Goal: Task Accomplishment & Management: Use online tool/utility

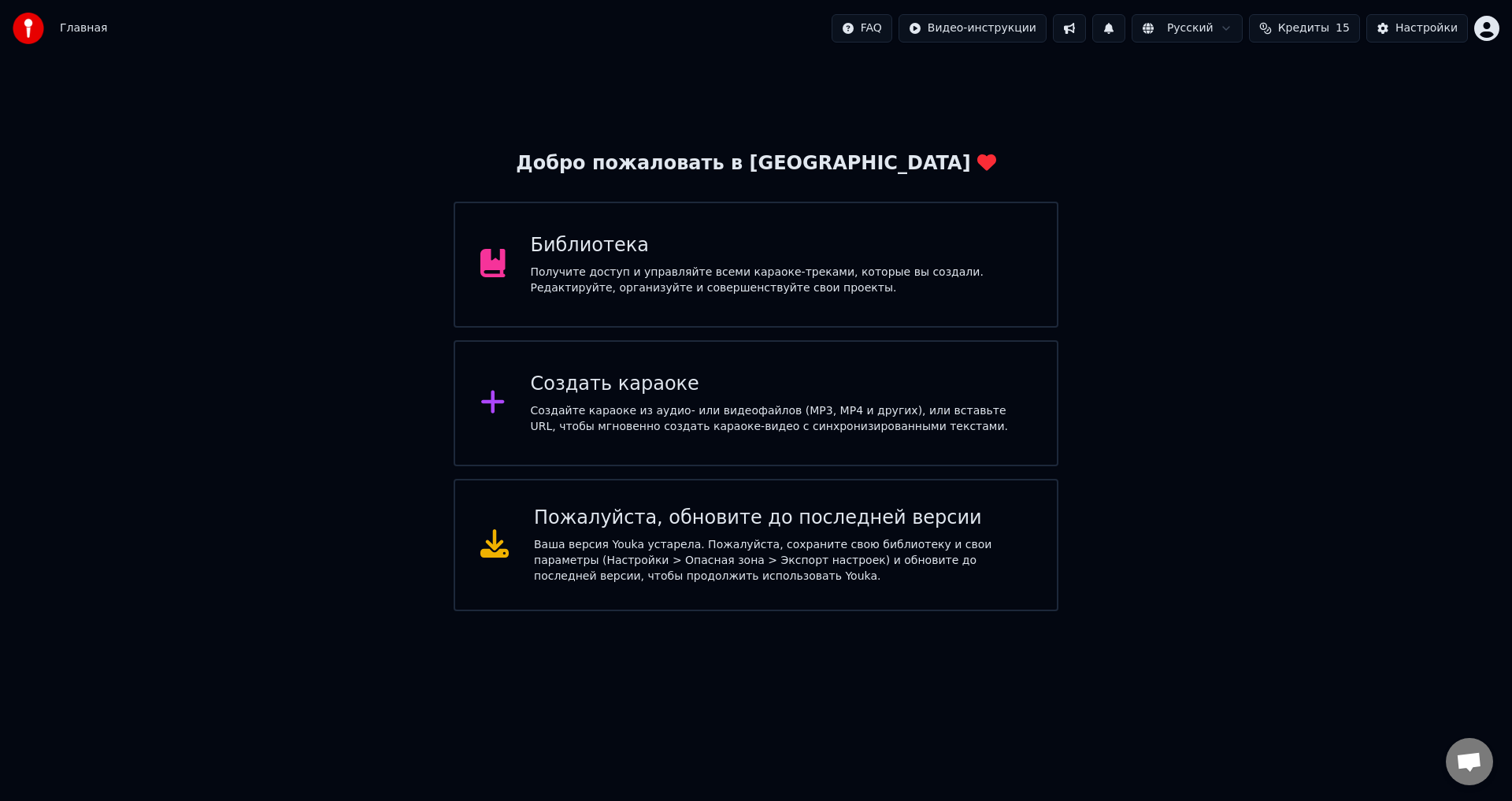
click at [625, 370] on div "Создать караоке Создайте караоке из аудио- или видеофайлов (MP3, MP4 и других),…" at bounding box center [756, 403] width 605 height 126
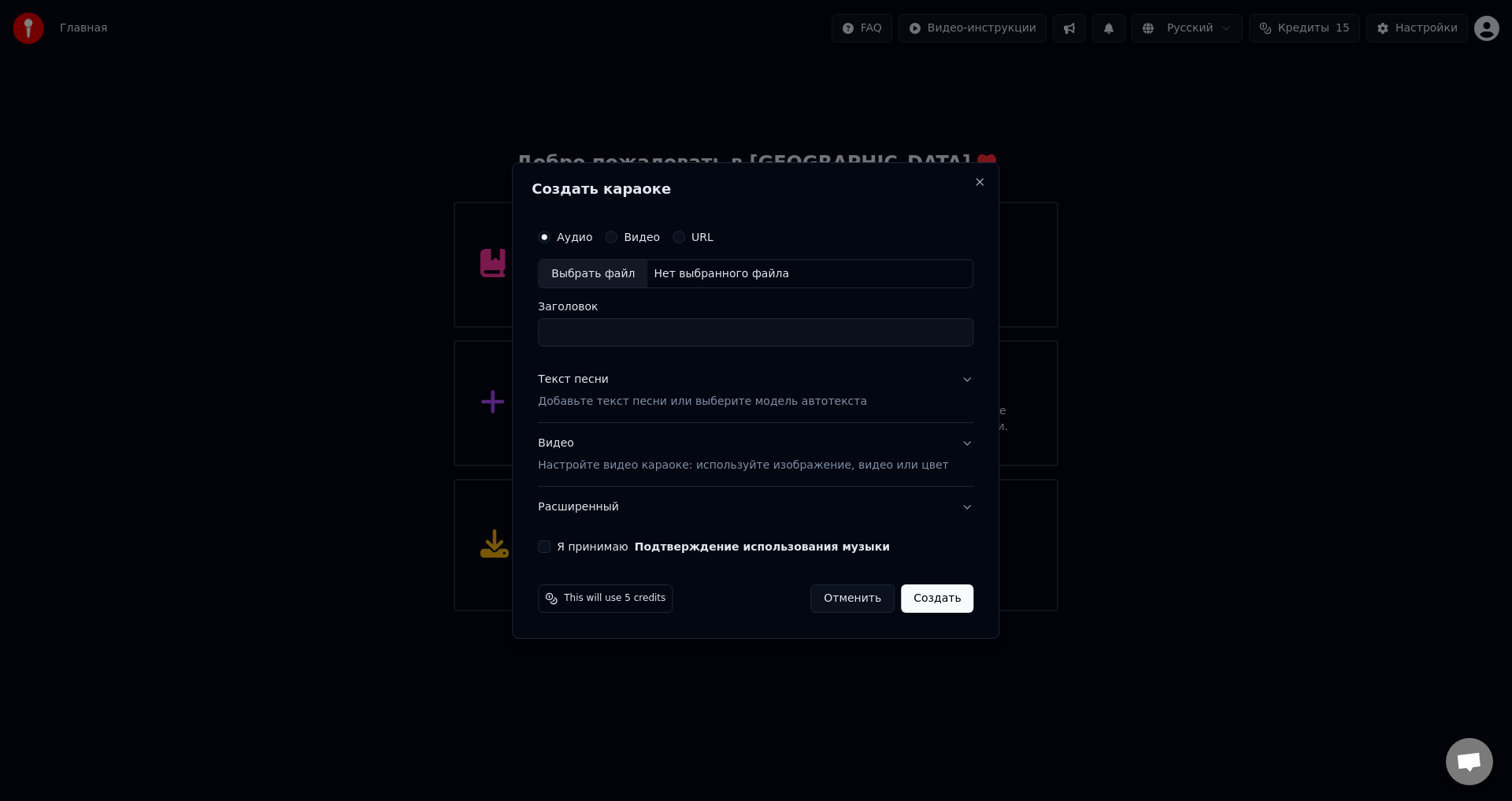
click at [595, 337] on input "Заголовок" at bounding box center [756, 333] width 436 height 28
type input "**********"
click at [621, 276] on div "Выбрать файл" at bounding box center [593, 274] width 109 height 28
click at [626, 265] on div "Выбрать файл" at bounding box center [593, 274] width 109 height 28
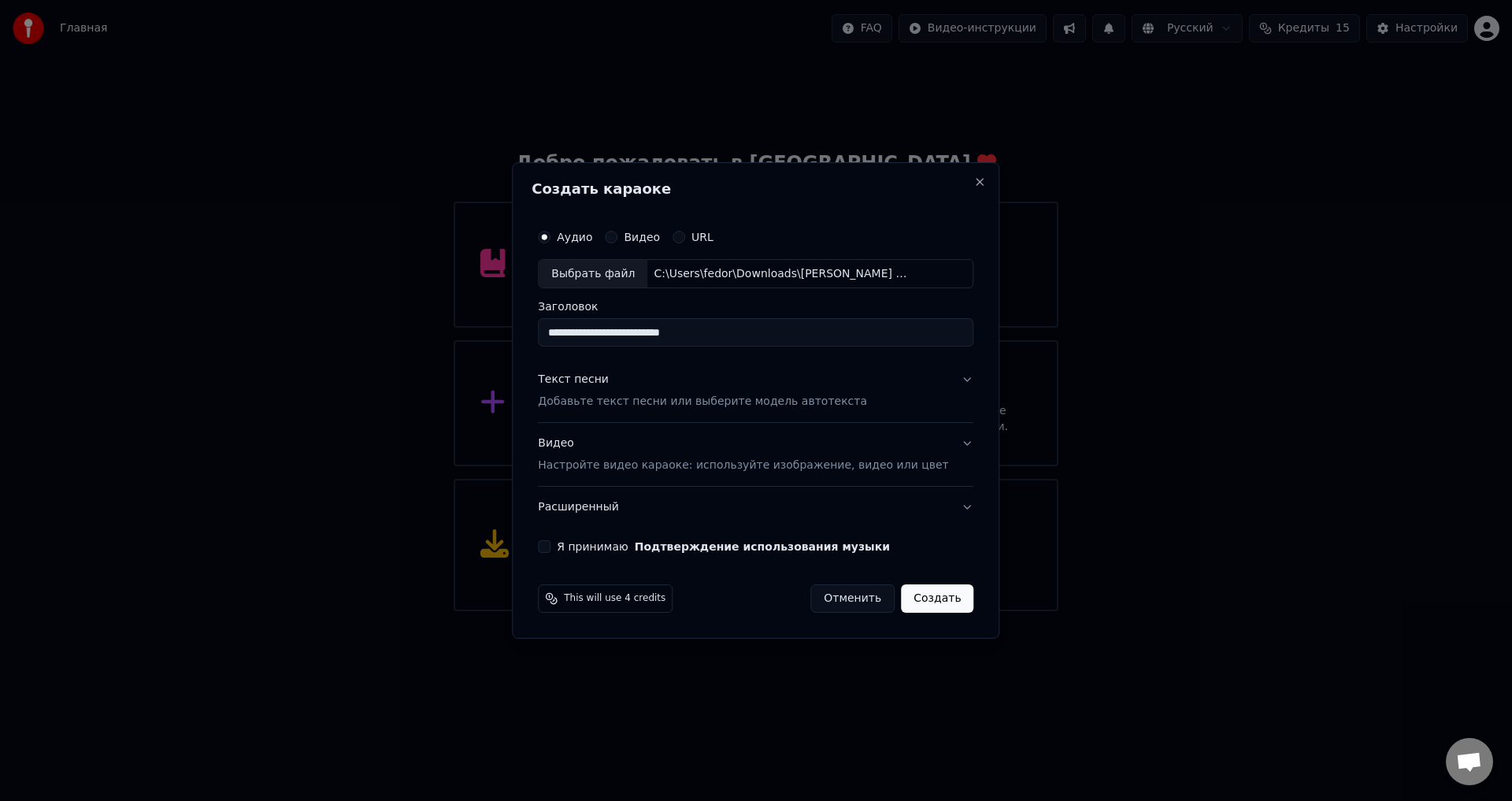
click at [953, 388] on div "**********" at bounding box center [755, 387] width 448 height 345
click at [952, 381] on div "**********" at bounding box center [755, 387] width 448 height 345
click at [945, 383] on button "Текст песни Добавьте текст песни или выберите модель автотекста" at bounding box center [756, 391] width 436 height 63
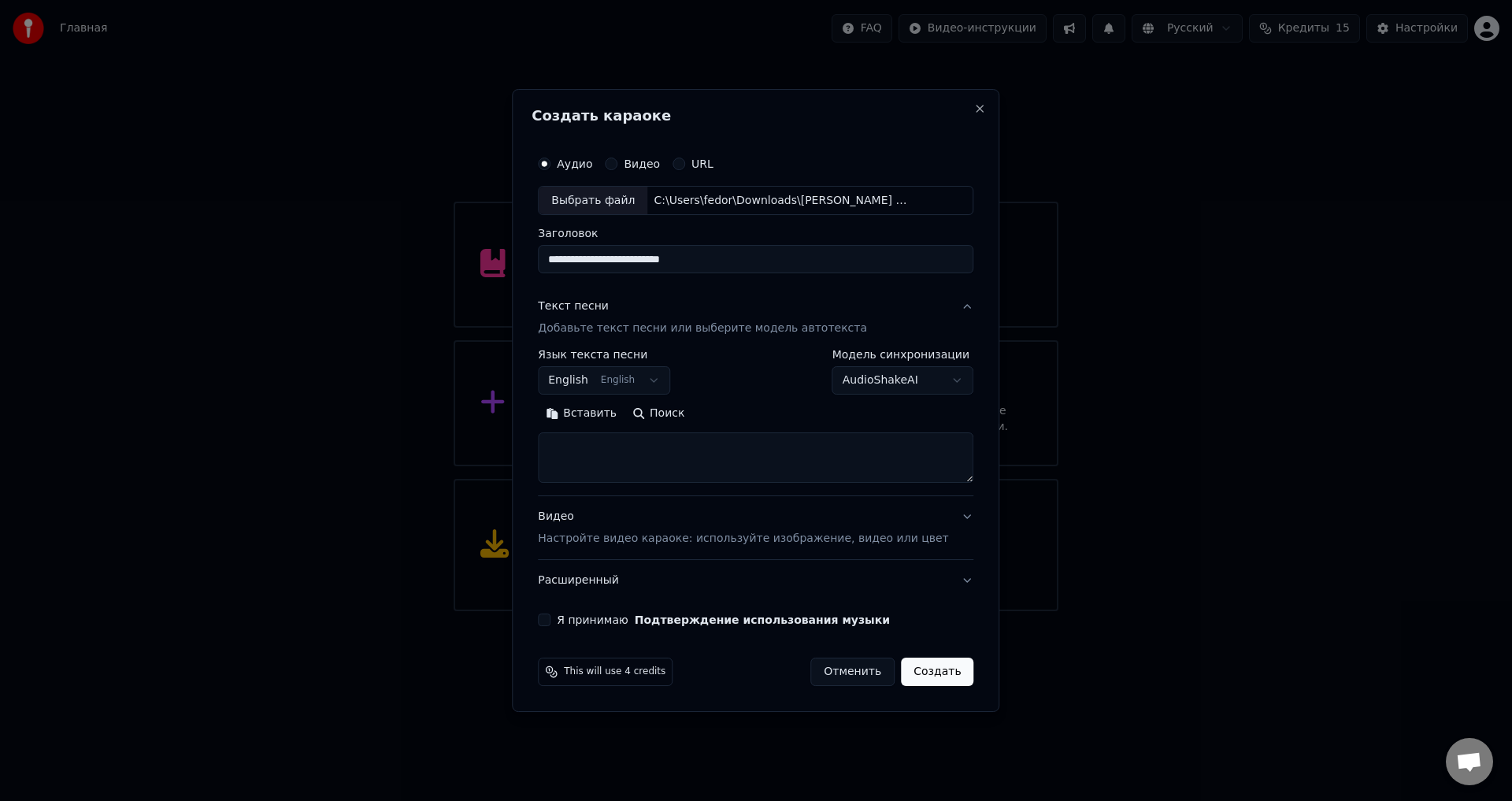
click at [667, 380] on button "English English" at bounding box center [604, 381] width 133 height 28
click at [618, 429] on div "Русский Afrikaans Afrikaans Arabic العربية Armenian Հայերեն Azerbaijani Azərbay…" at bounding box center [663, 532] width 201 height 265
select select "**"
click at [677, 417] on button "Поиск" at bounding box center [658, 414] width 67 height 25
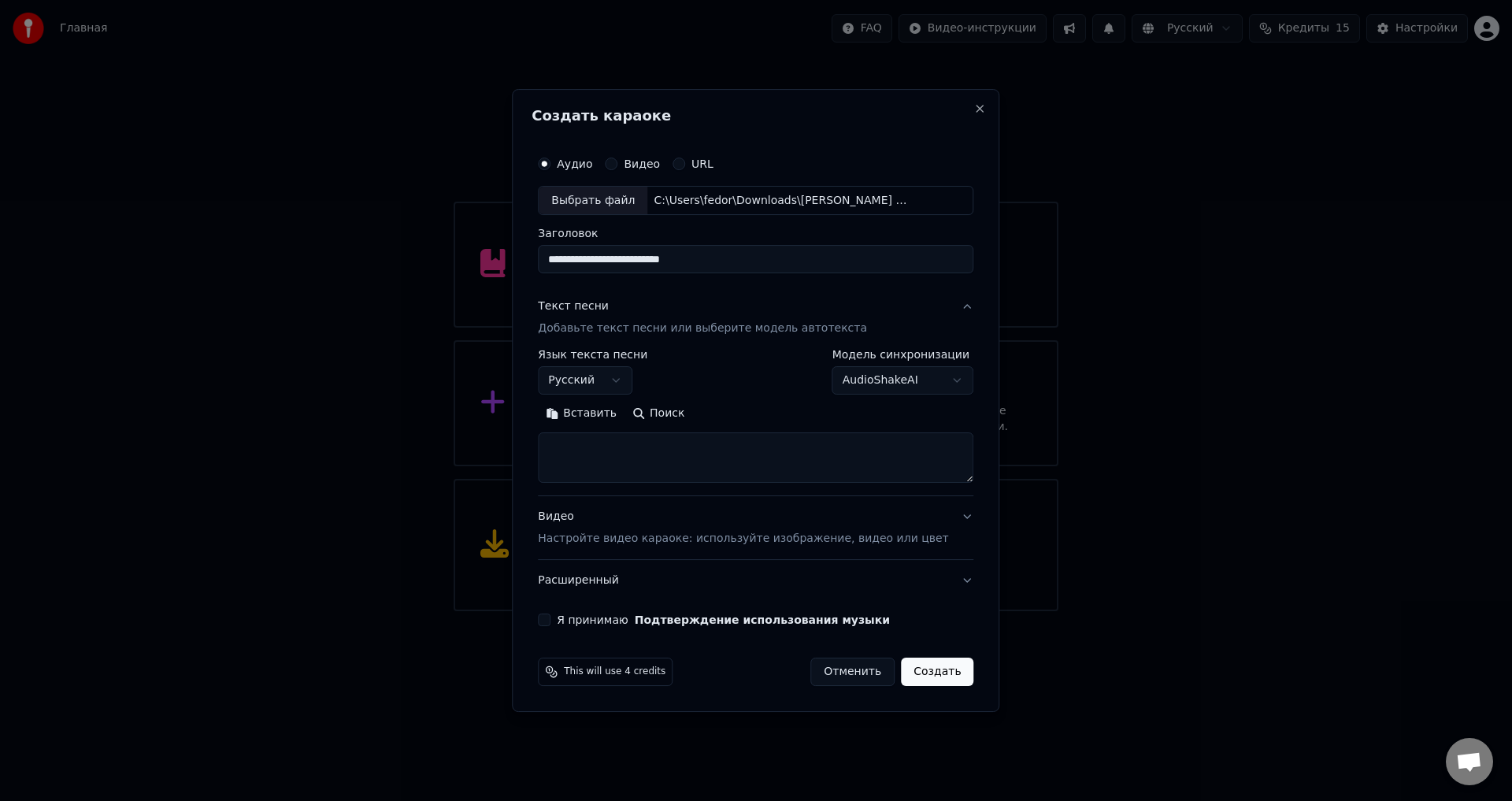
click at [692, 415] on button "Поиск" at bounding box center [658, 414] width 67 height 25
click at [563, 263] on input "**********" at bounding box center [756, 259] width 436 height 28
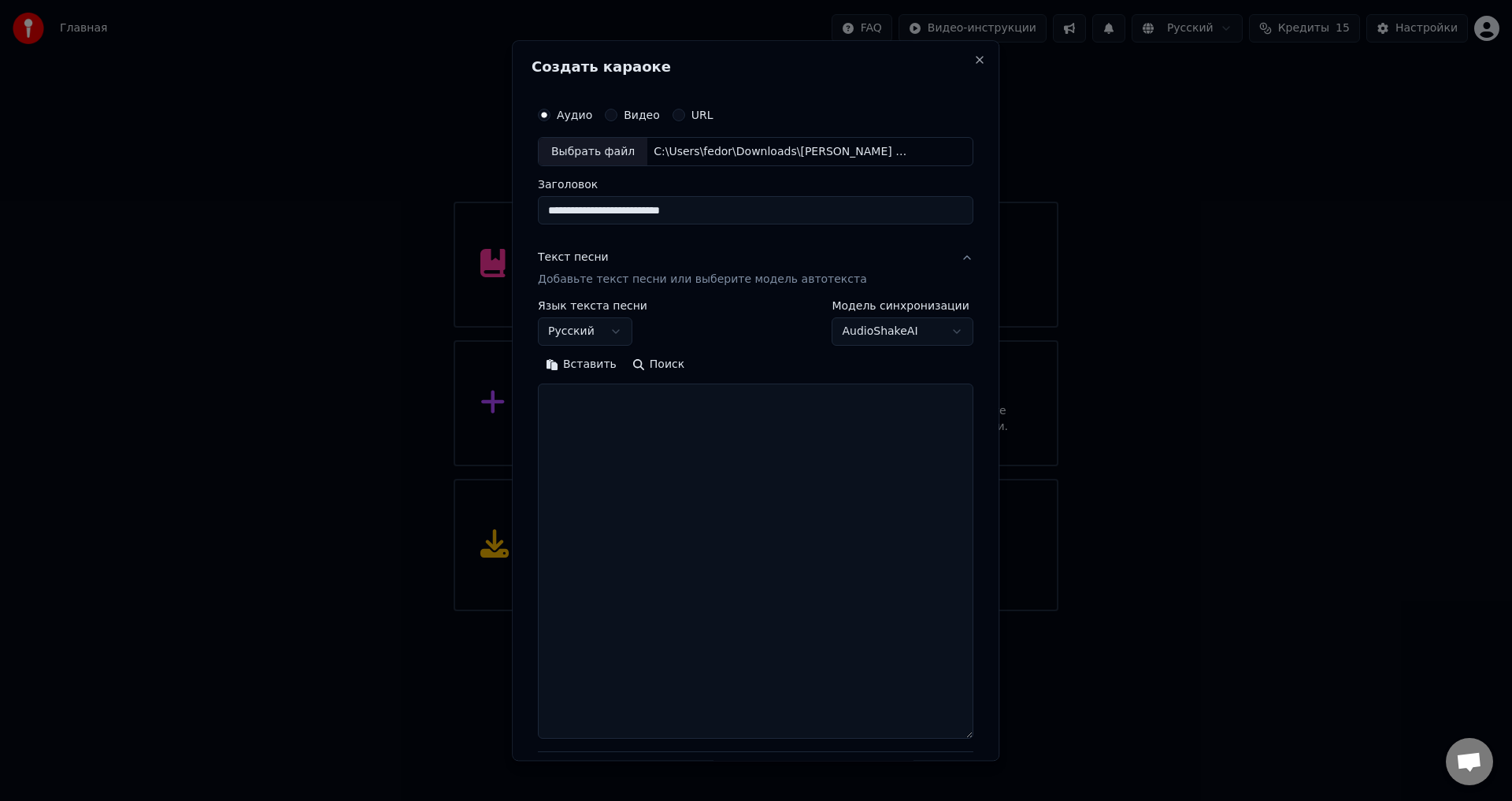
drag, startPoint x: 945, startPoint y: 476, endPoint x: 971, endPoint y: 741, distance: 266.3
click at [971, 741] on div "**********" at bounding box center [756, 400] width 488 height 720
paste textarea "**********"
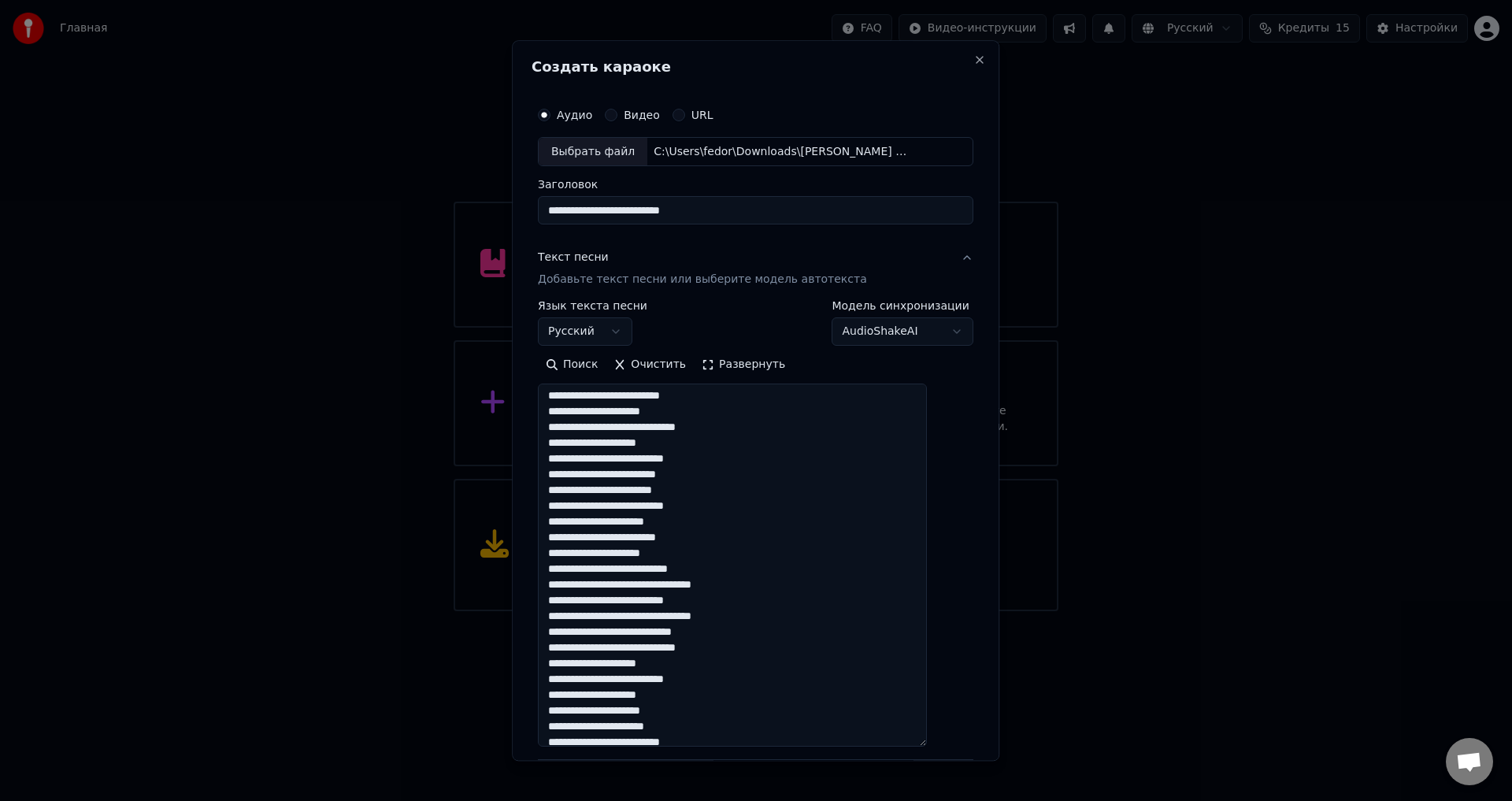
scroll to position [0, 0]
drag, startPoint x: 680, startPoint y: 431, endPoint x: 729, endPoint y: 433, distance: 49.0
click at [729, 433] on textarea at bounding box center [732, 566] width 389 height 363
drag, startPoint x: 676, startPoint y: 492, endPoint x: 704, endPoint y: 491, distance: 28.0
click at [704, 491] on textarea at bounding box center [732, 566] width 389 height 363
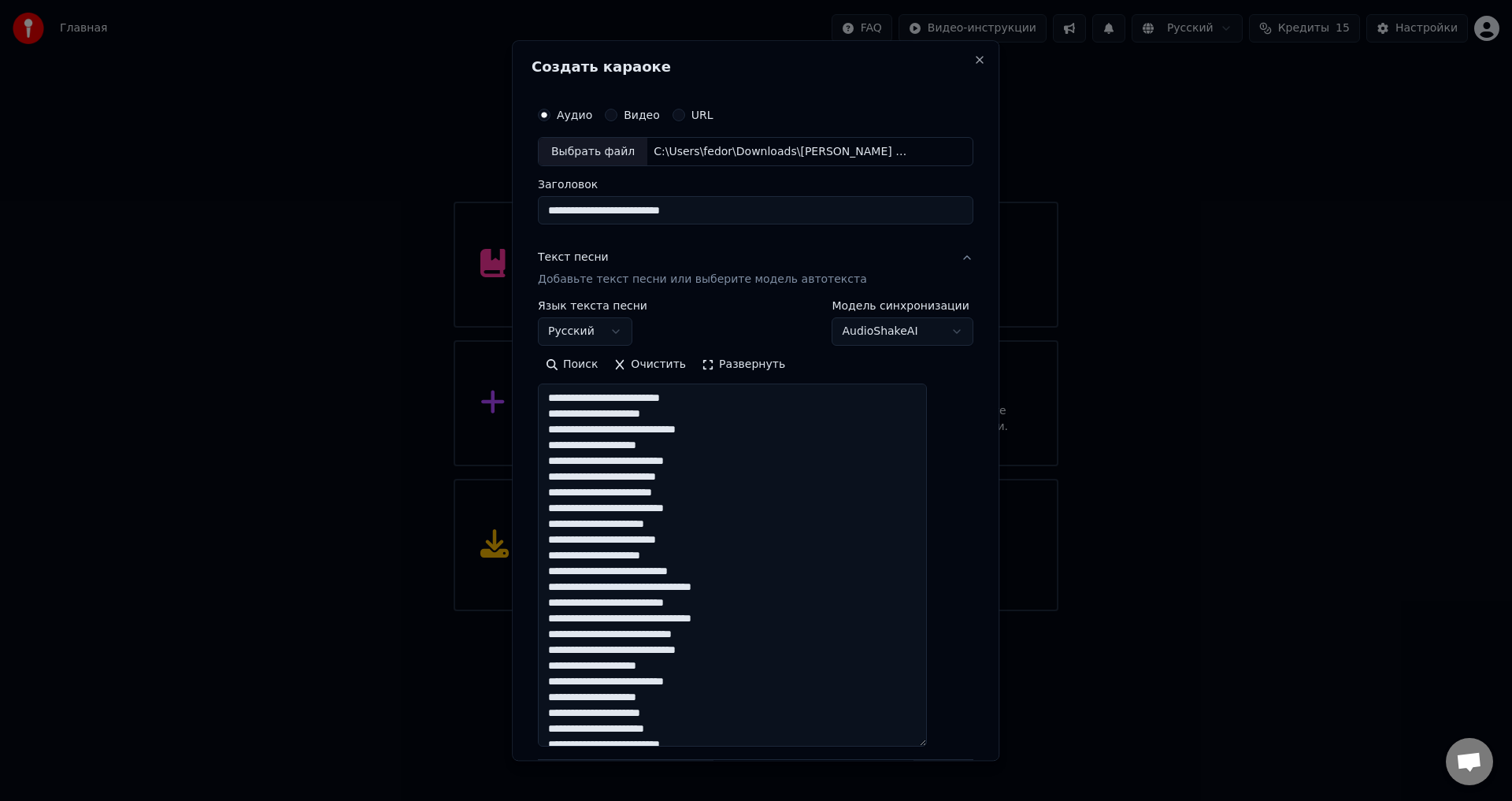
drag, startPoint x: 678, startPoint y: 569, endPoint x: 726, endPoint y: 572, distance: 48.1
click at [726, 572] on textarea at bounding box center [732, 566] width 389 height 363
drag, startPoint x: 724, startPoint y: 588, endPoint x: 752, endPoint y: 586, distance: 28.1
click at [754, 586] on textarea at bounding box center [732, 566] width 389 height 363
drag, startPoint x: 941, startPoint y: 485, endPoint x: 932, endPoint y: 489, distance: 9.8
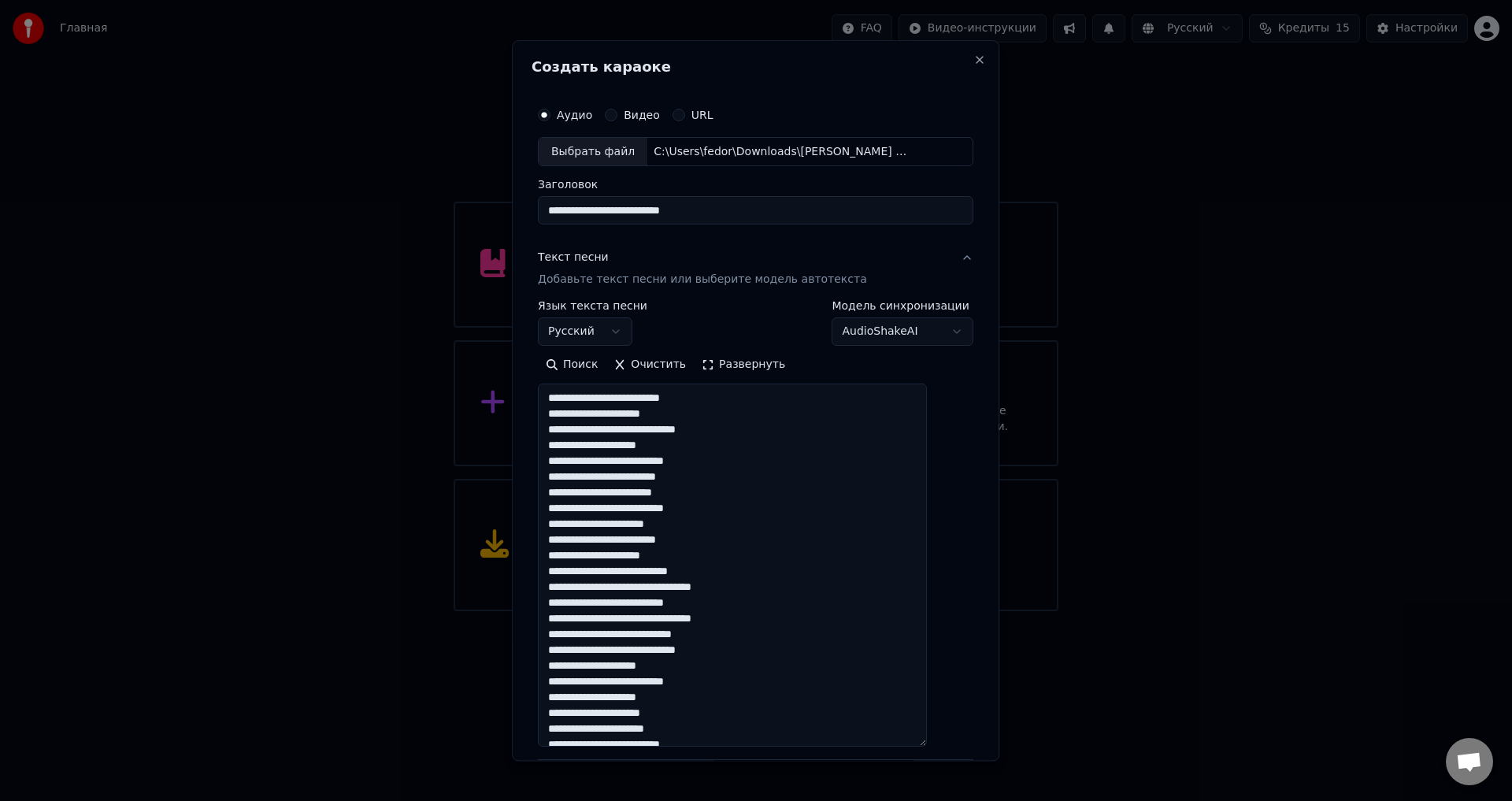
click at [927, 488] on textarea at bounding box center [732, 566] width 389 height 363
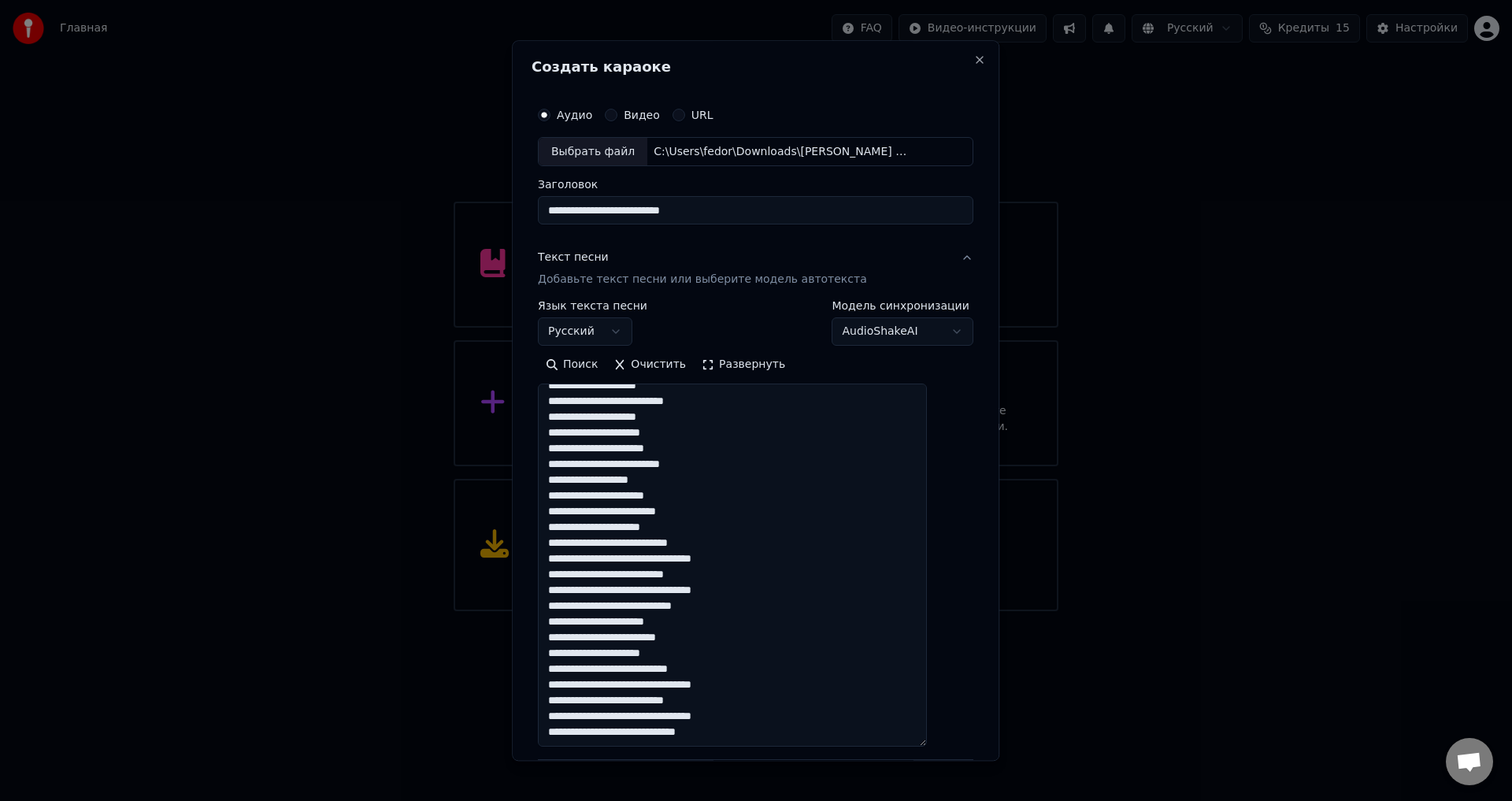
type textarea "**********"
click at [954, 665] on div "**********" at bounding box center [756, 400] width 488 height 720
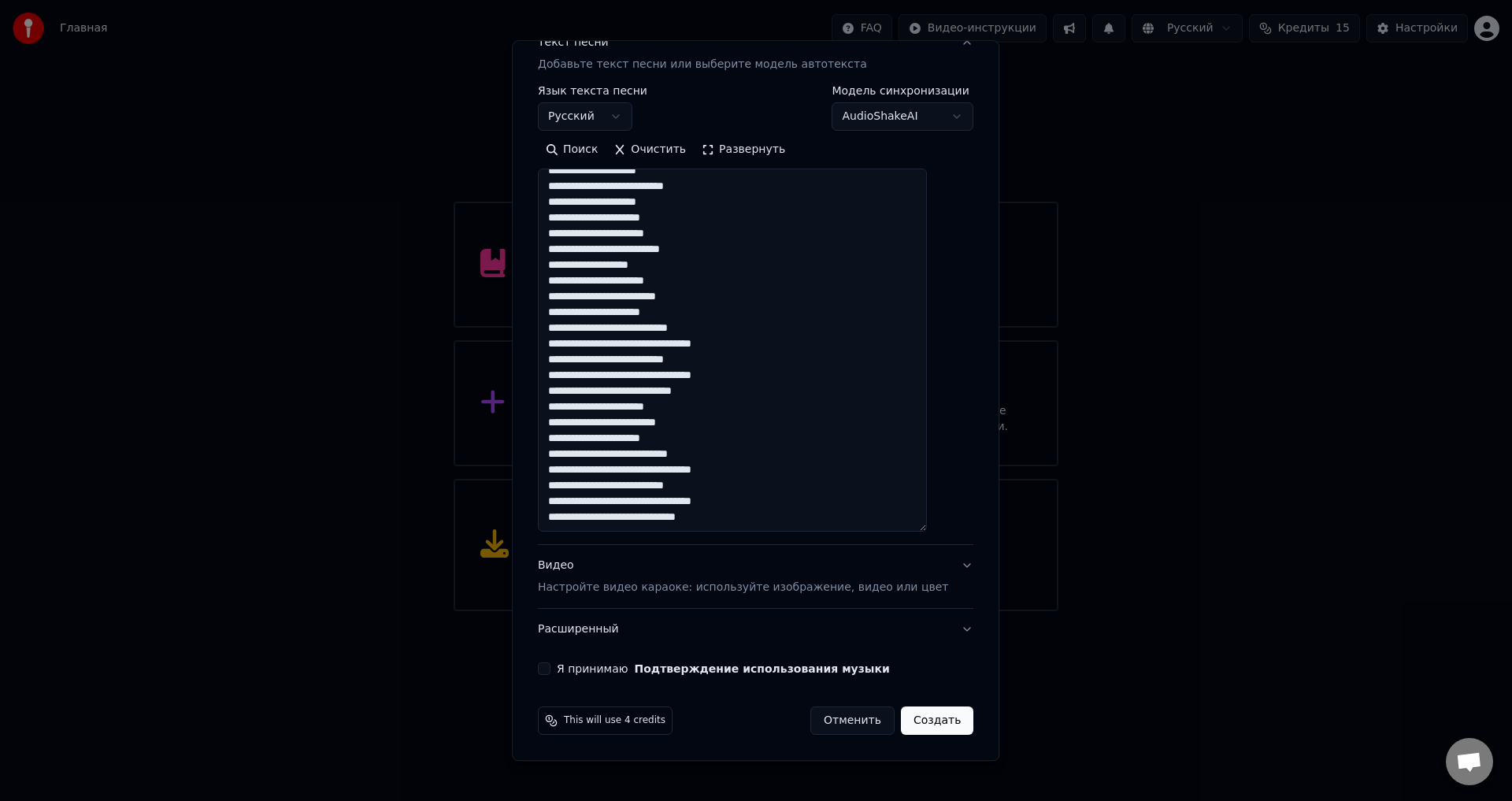
click at [681, 559] on div "Видео Настройте видео караоке: используйте изображение, видео или цвет" at bounding box center [743, 577] width 411 height 37
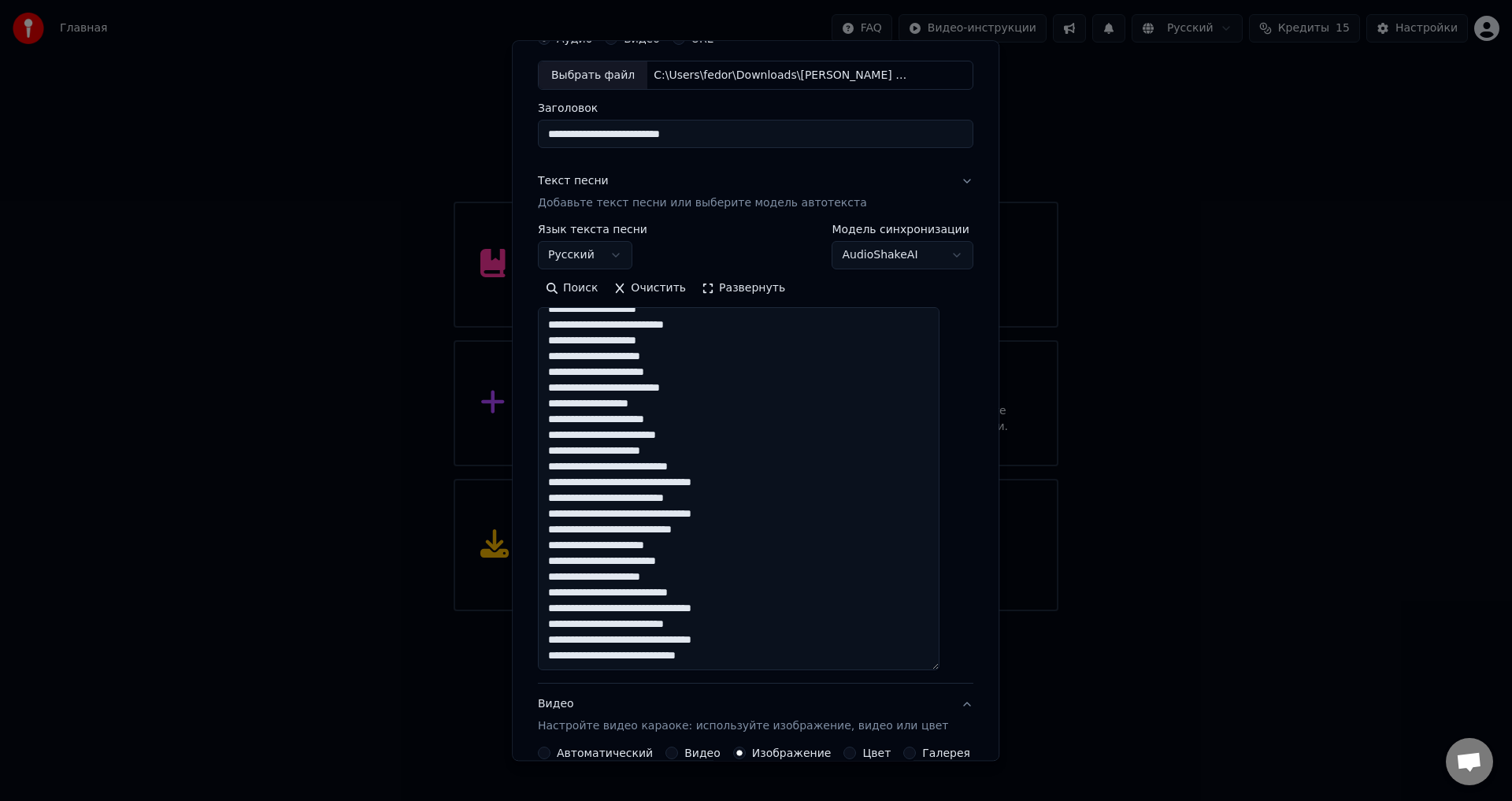
scroll to position [66, 0]
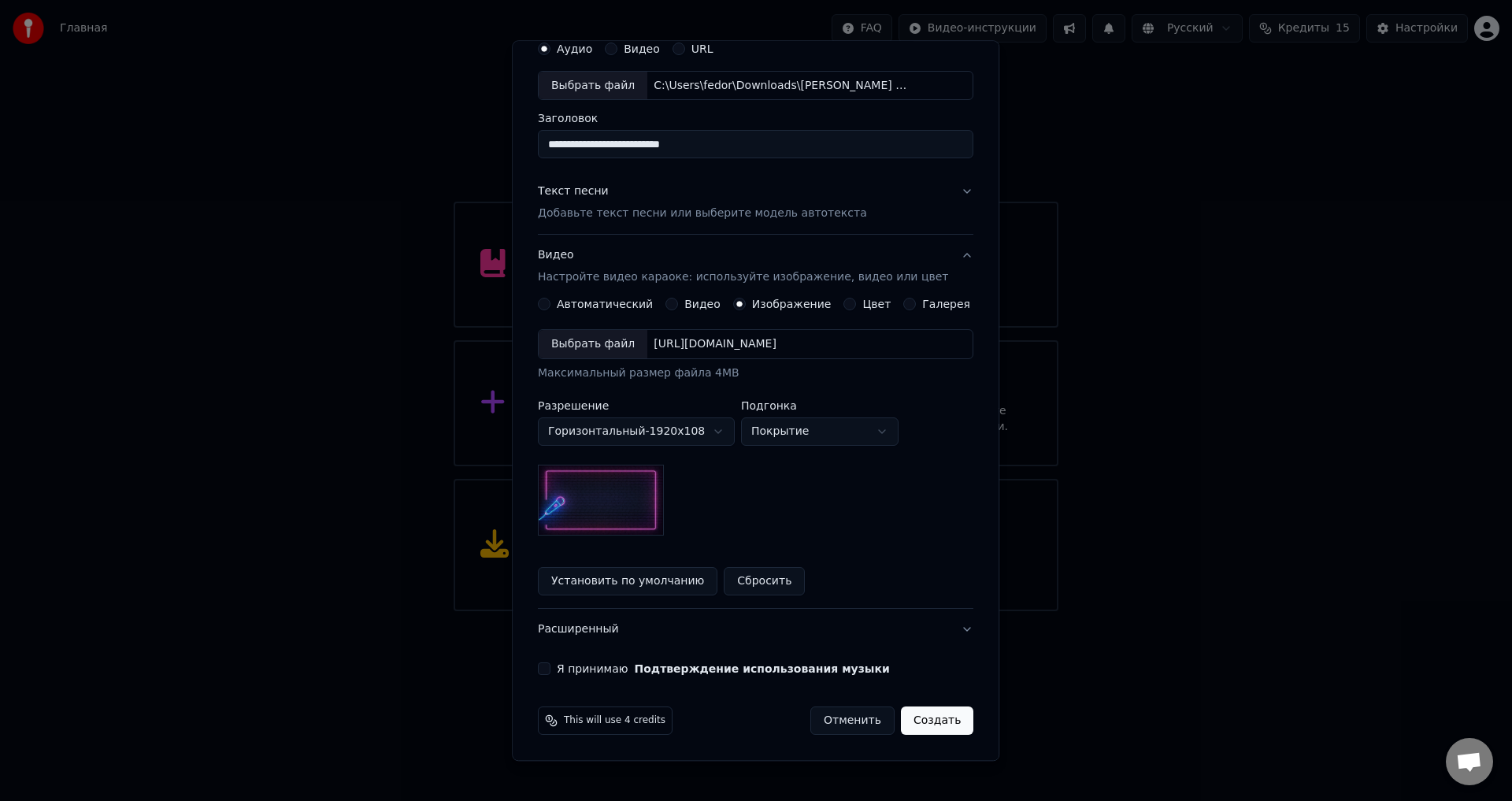
click at [591, 346] on div "Выбрать файл" at bounding box center [593, 345] width 109 height 28
click at [550, 672] on button "Я принимаю Подтверждение использования музыки" at bounding box center [544, 669] width 12 height 12
click at [938, 633] on button "Расширенный" at bounding box center [756, 630] width 436 height 41
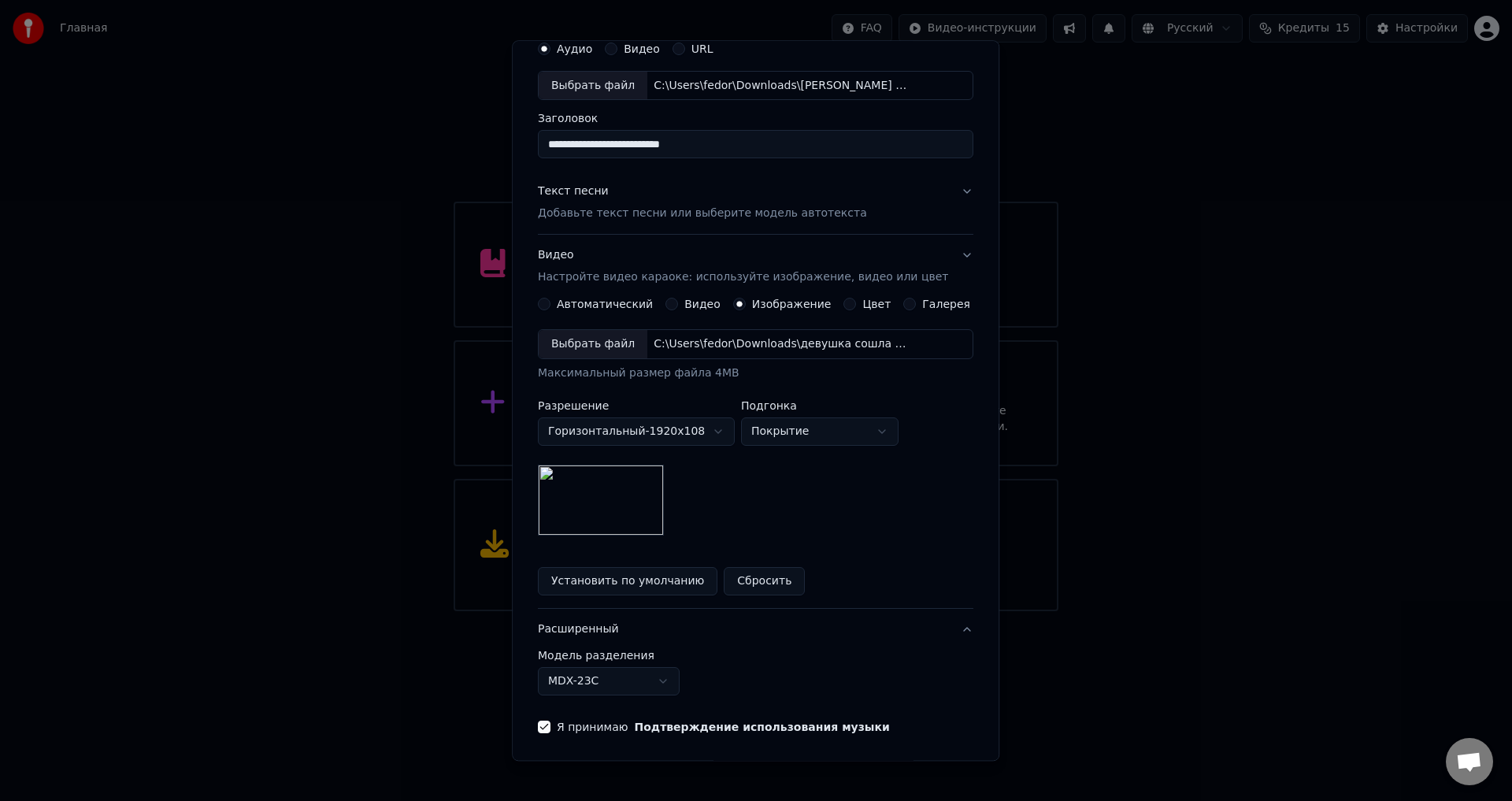
scroll to position [0, 0]
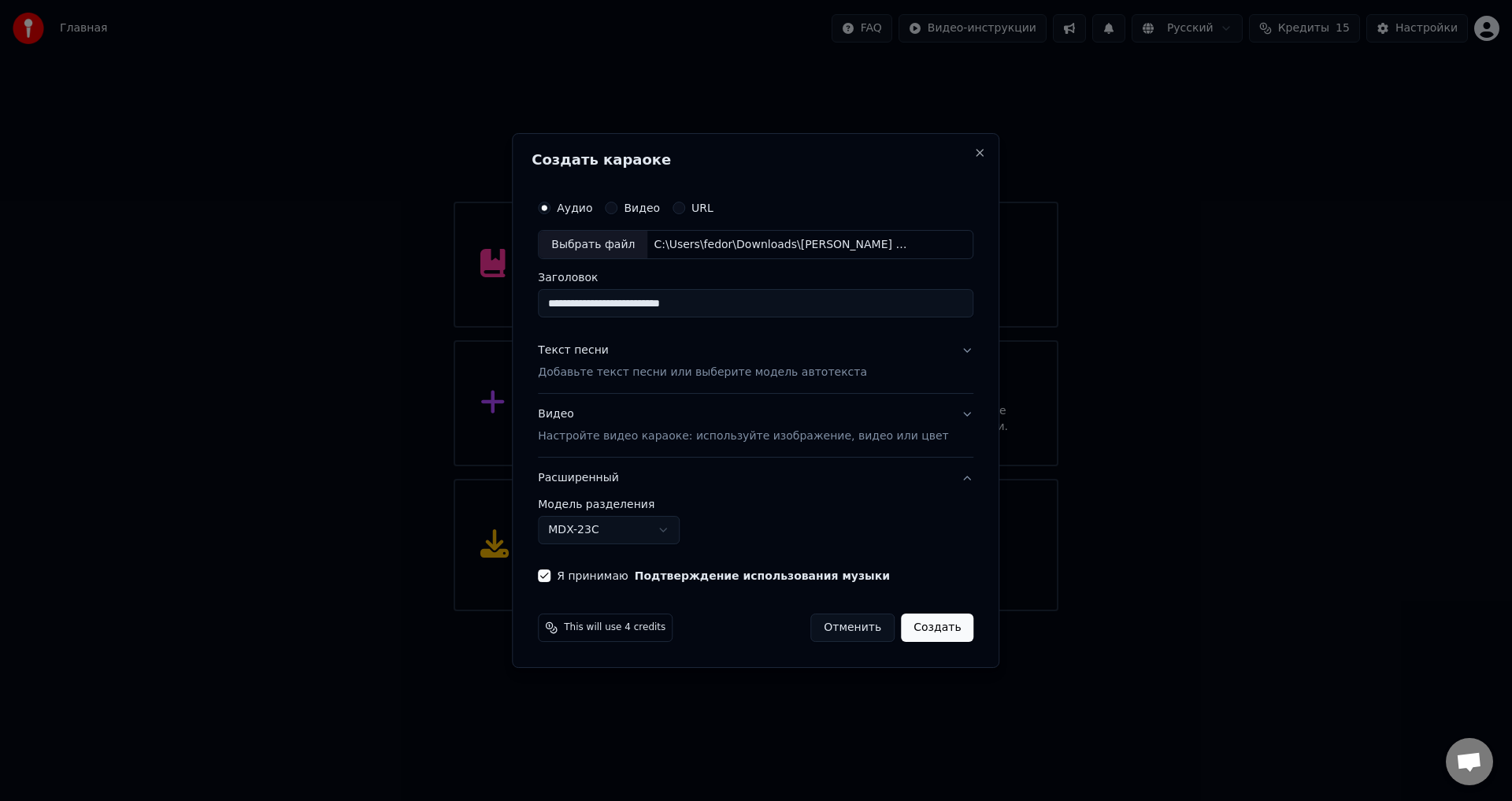
click at [932, 415] on button "Видео Настройте видео караоке: используйте изображение, видео или цвет" at bounding box center [756, 425] width 436 height 63
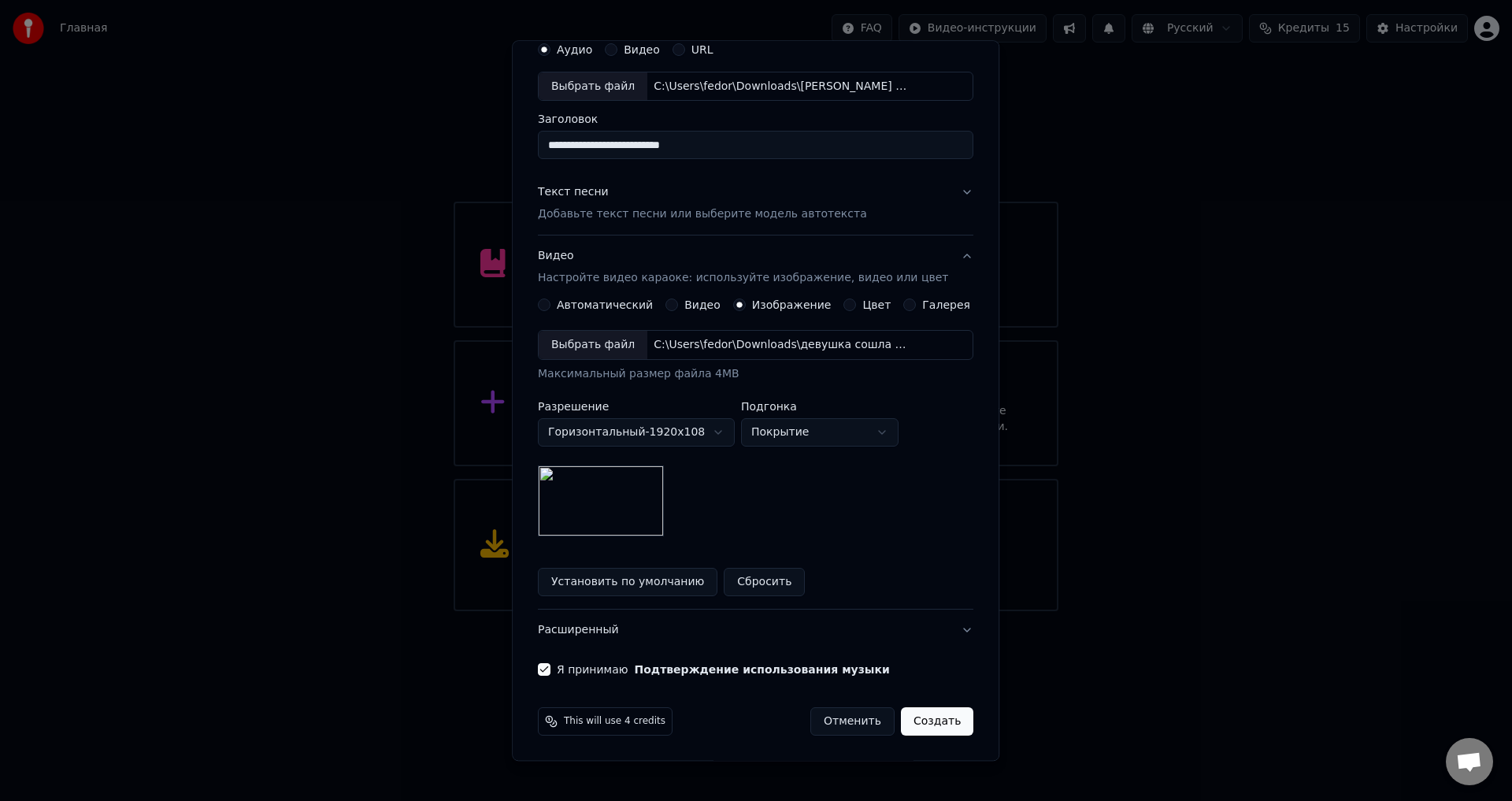
scroll to position [66, 0]
click at [927, 725] on button "Создать" at bounding box center [936, 721] width 72 height 28
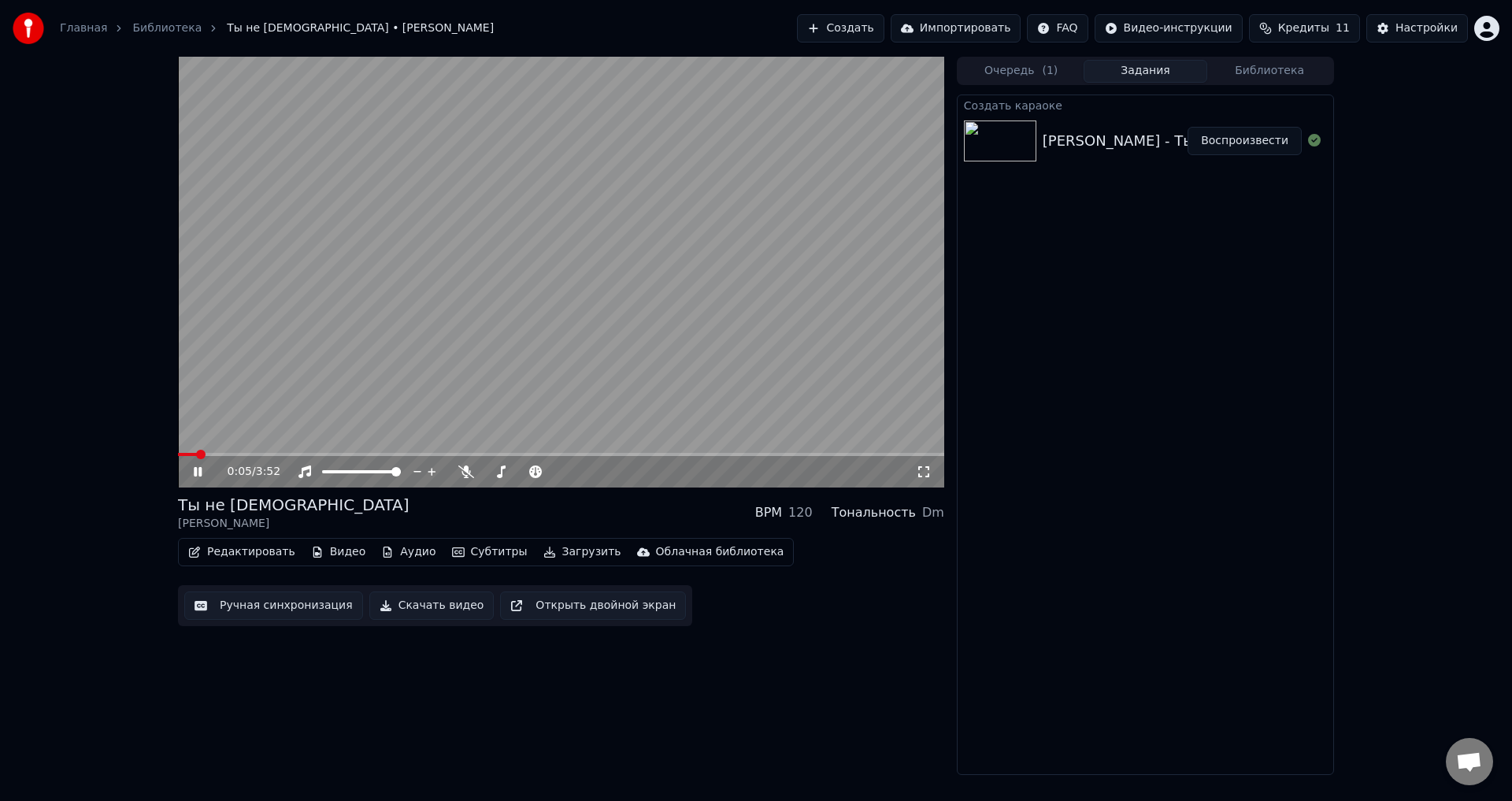
click at [199, 468] on icon at bounding box center [198, 472] width 8 height 10
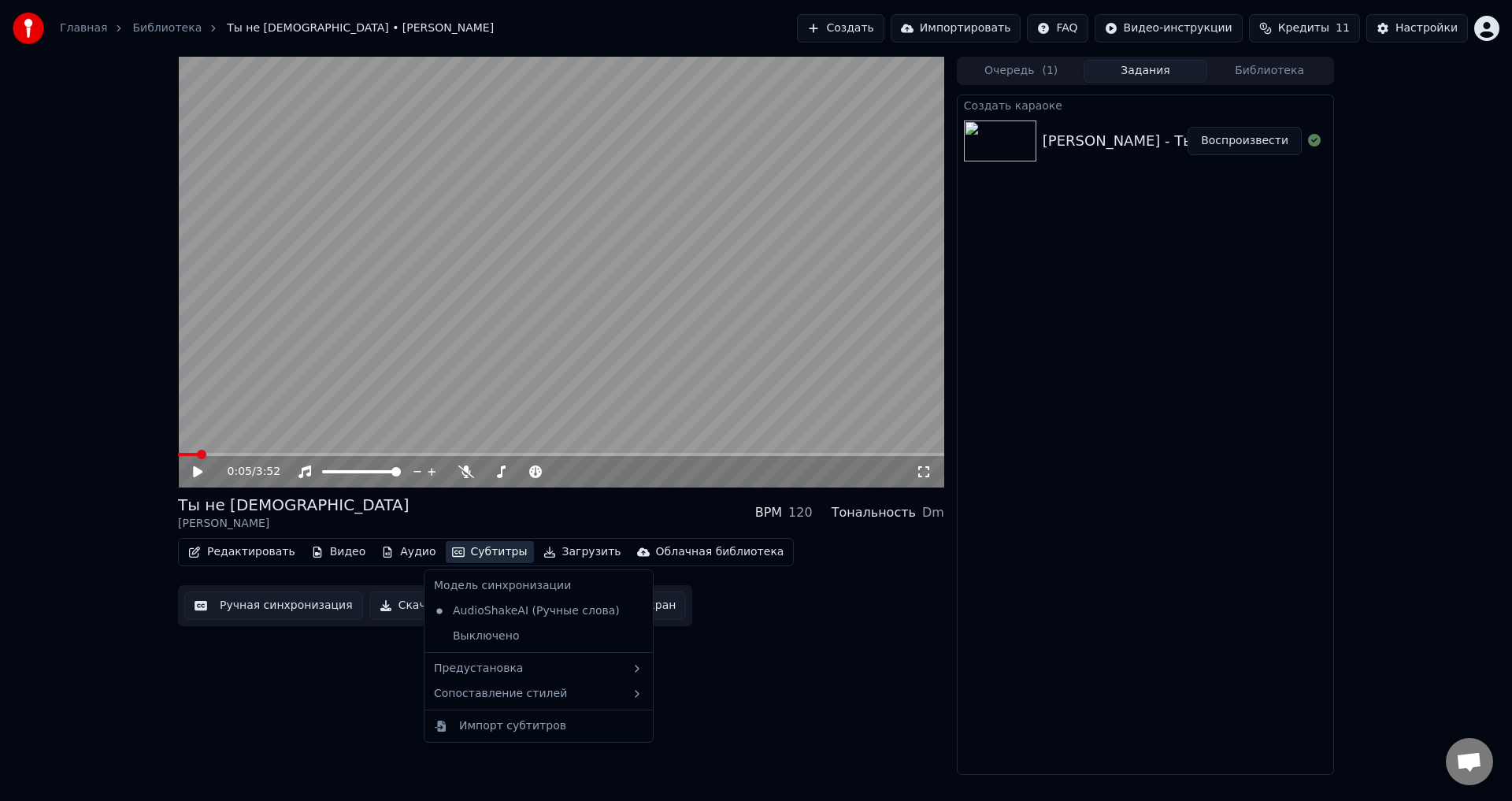
click at [492, 551] on button "Субтитры" at bounding box center [489, 552] width 88 height 22
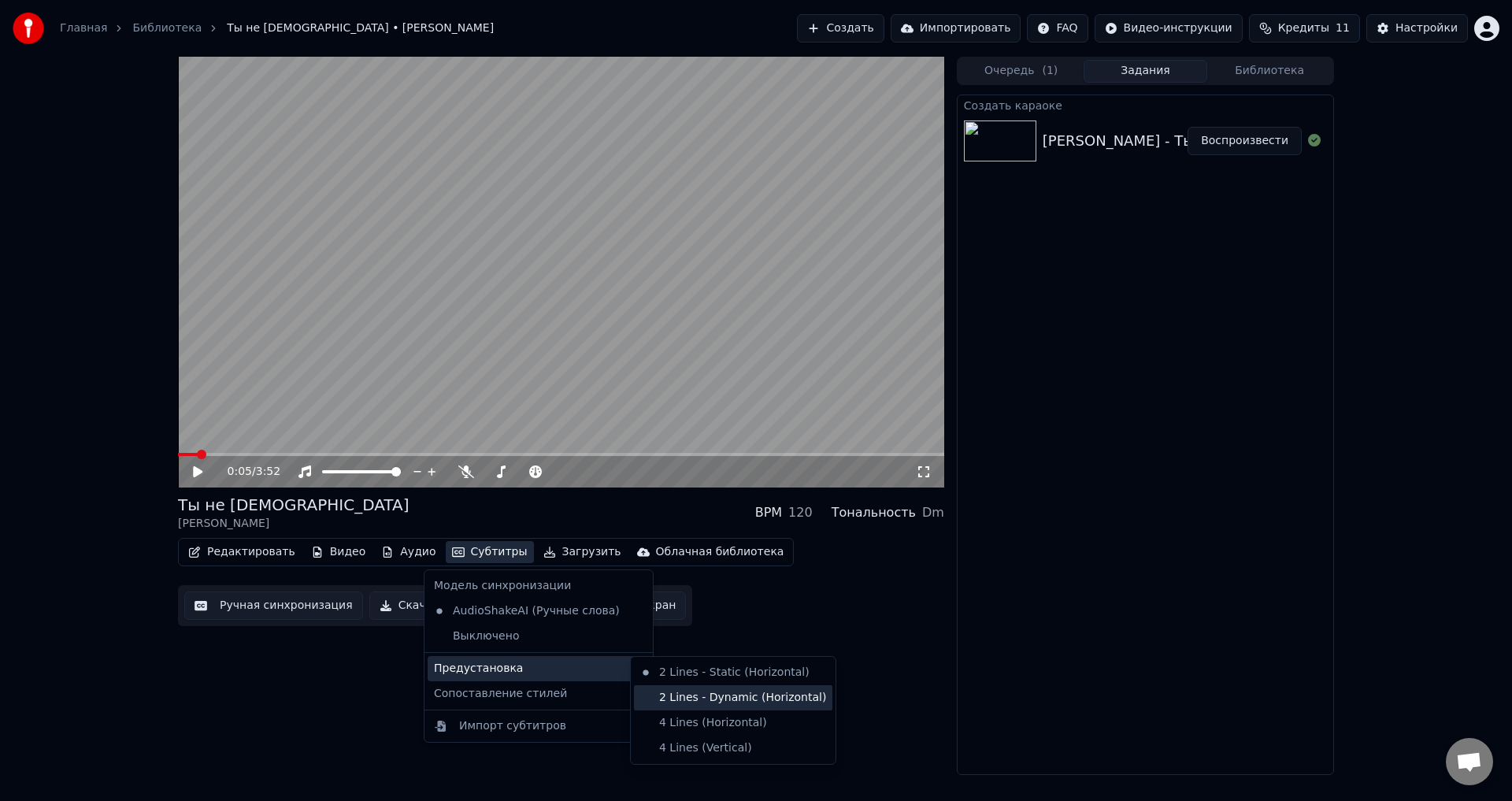
click at [797, 702] on div "2 Lines - Dynamic (Horizontal)" at bounding box center [733, 698] width 198 height 25
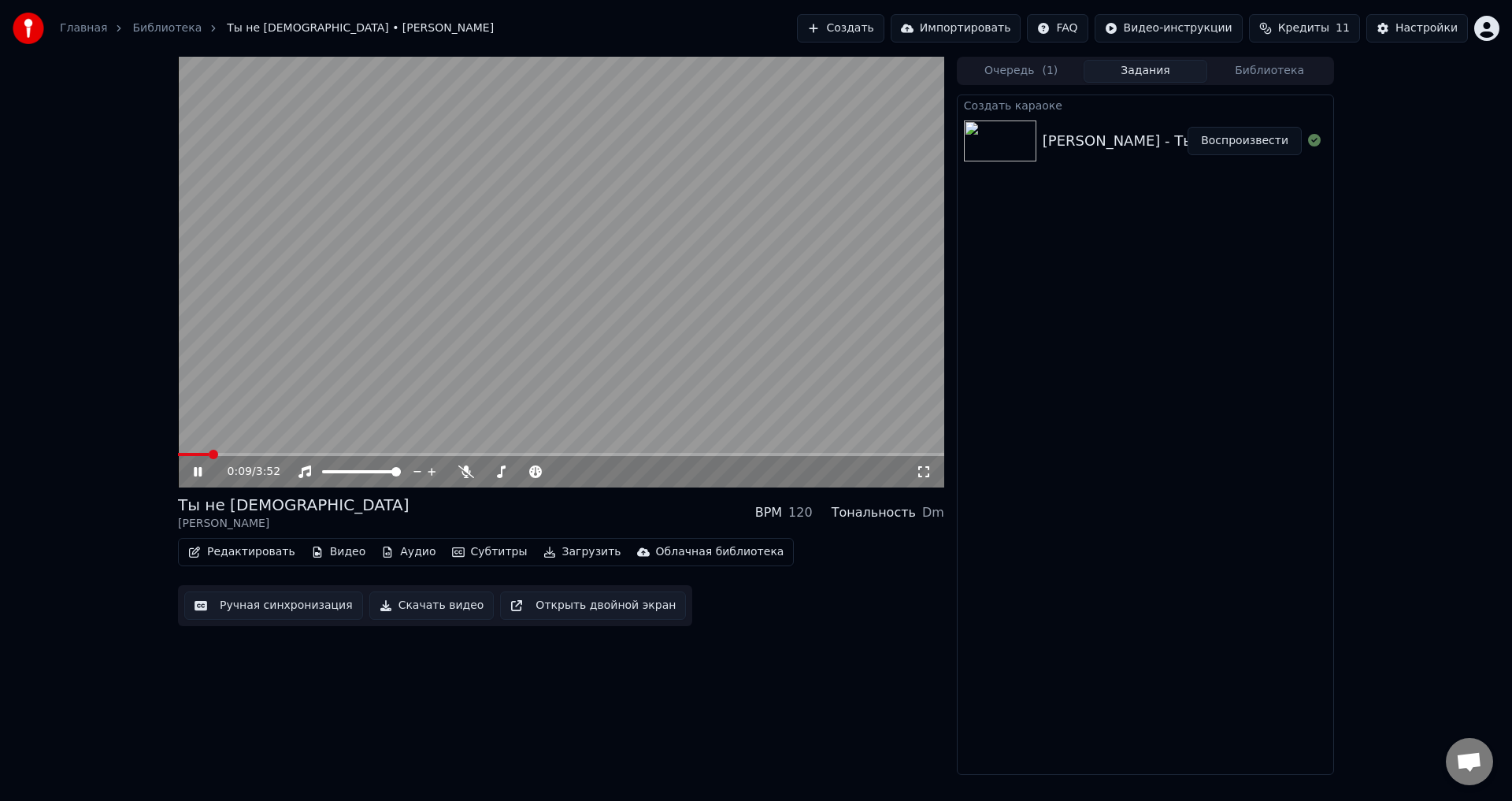
click at [926, 472] on icon at bounding box center [923, 472] width 15 height 12
click at [193, 473] on icon at bounding box center [209, 472] width 37 height 12
click at [188, 459] on span at bounding box center [193, 455] width 10 height 10
click at [193, 465] on div "0:00 / 3:52" at bounding box center [561, 472] width 754 height 15
click at [196, 471] on icon at bounding box center [198, 472] width 10 height 11
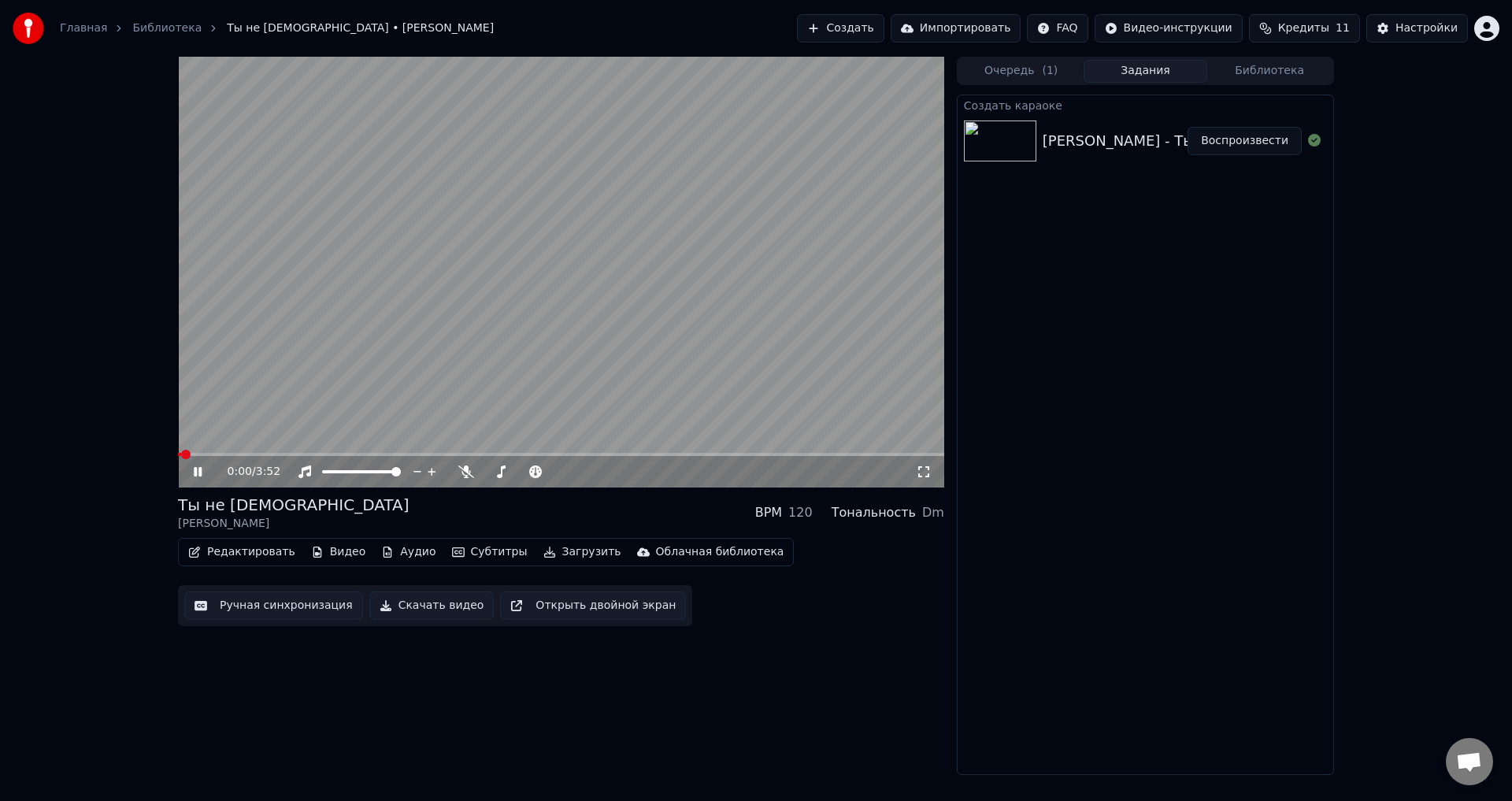
click at [196, 471] on icon at bounding box center [198, 472] width 8 height 10
click at [432, 599] on button "Скачать видео" at bounding box center [432, 606] width 125 height 28
click at [824, 29] on button "Создать" at bounding box center [840, 28] width 87 height 28
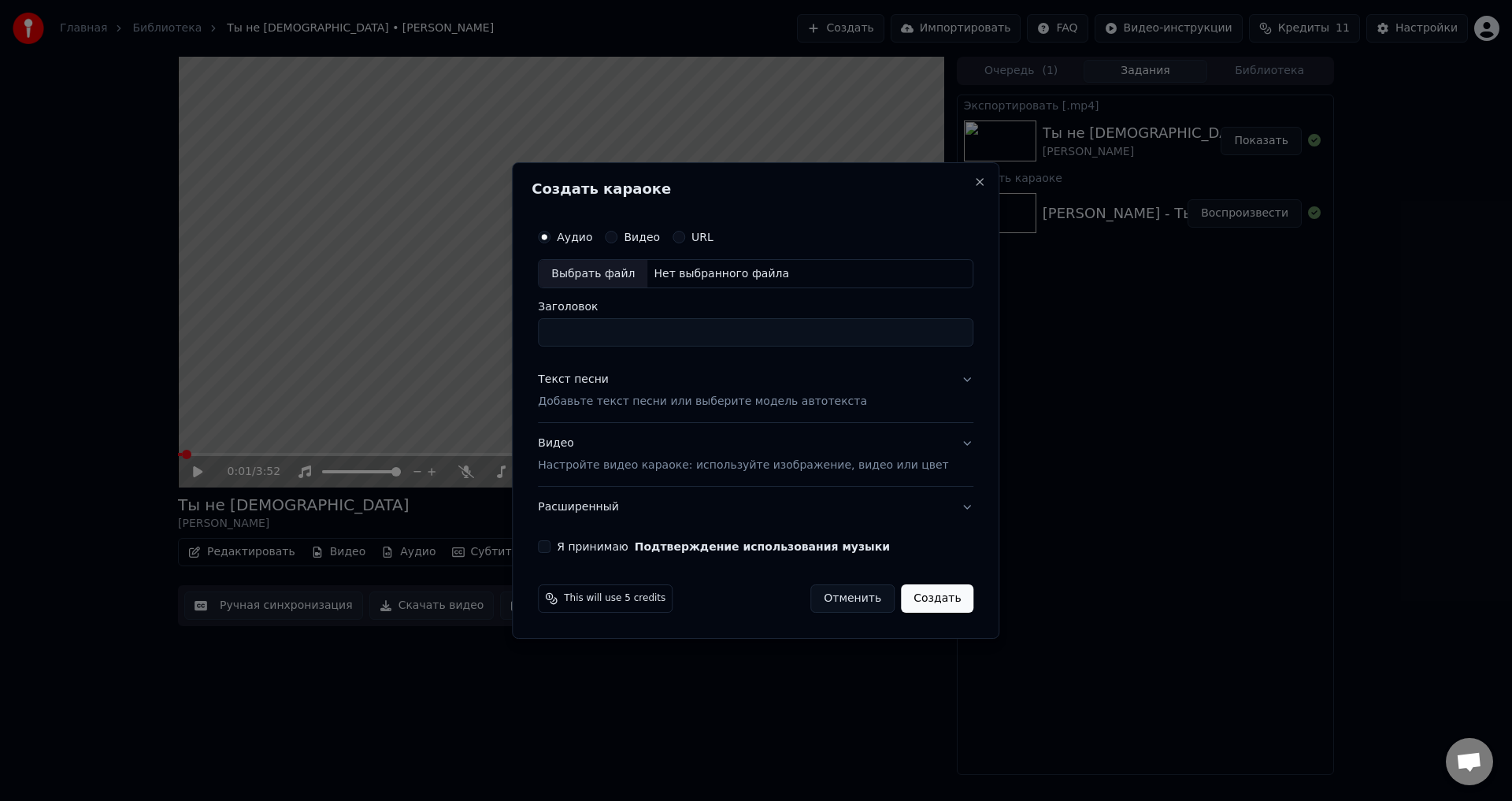
click at [641, 280] on div "Выбрать файл" at bounding box center [593, 274] width 109 height 28
type input "**********"
click at [758, 377] on div "Текст песни Добавьте текст песни или выберите модель автотекста" at bounding box center [702, 391] width 329 height 37
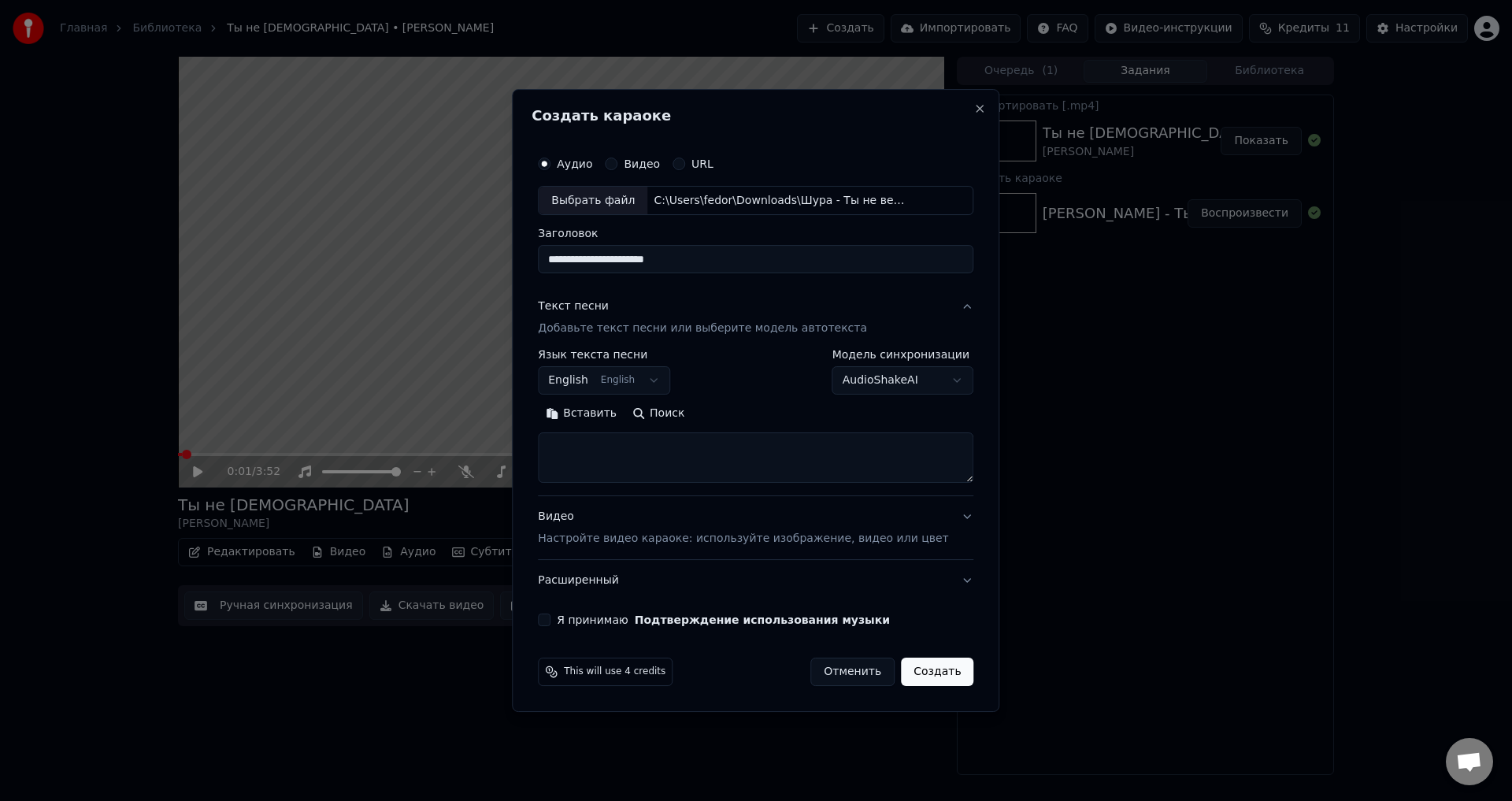
click at [654, 387] on body "**********" at bounding box center [756, 400] width 1512 height 801
select select "**"
click at [666, 416] on button "Поиск" at bounding box center [658, 414] width 67 height 25
type textarea "**********"
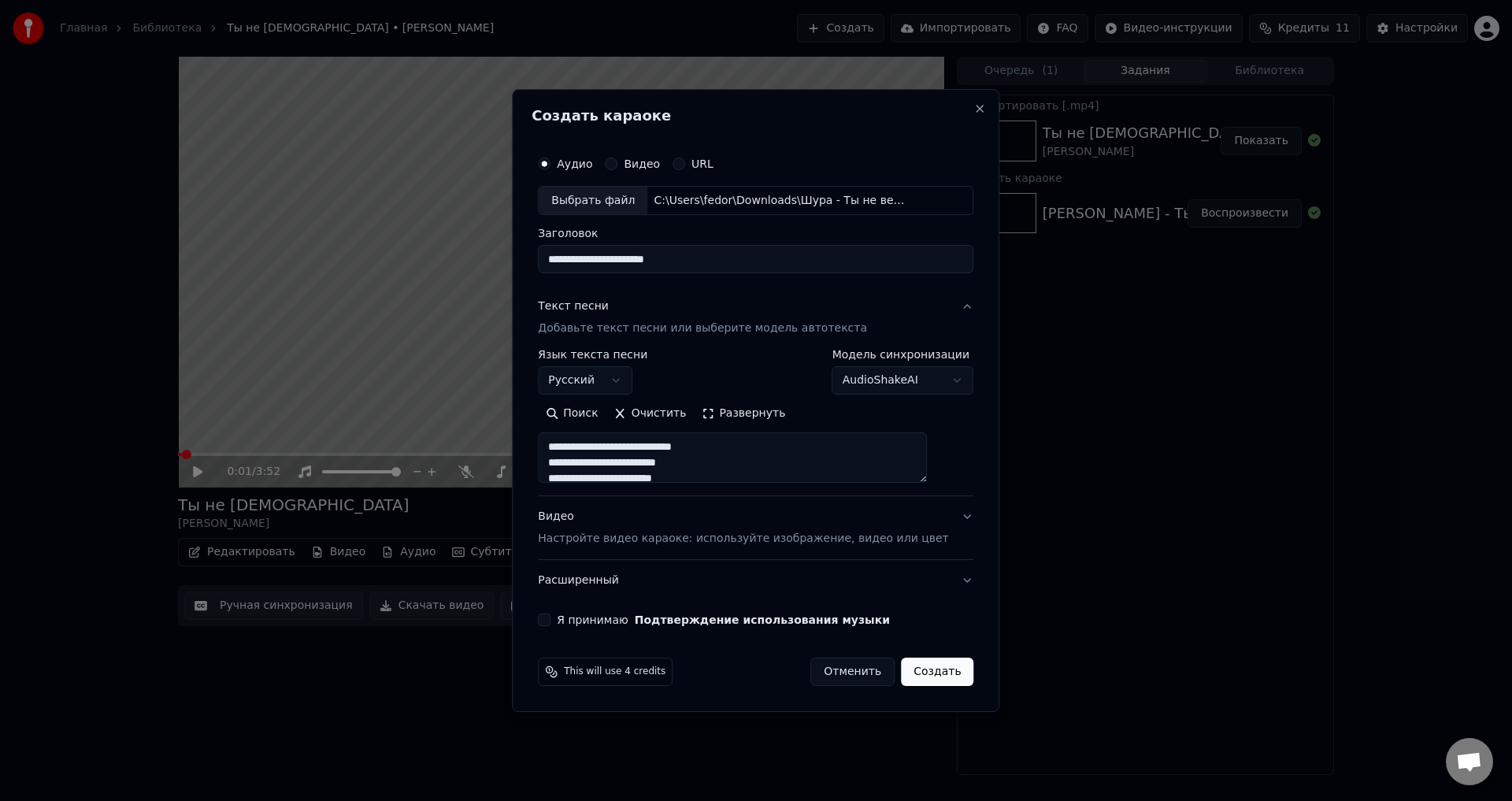
click at [952, 517] on div "**********" at bounding box center [755, 387] width 448 height 491
click at [949, 517] on button "Видео Настройте видео караоке: используйте изображение, видео или цвет" at bounding box center [756, 528] width 436 height 63
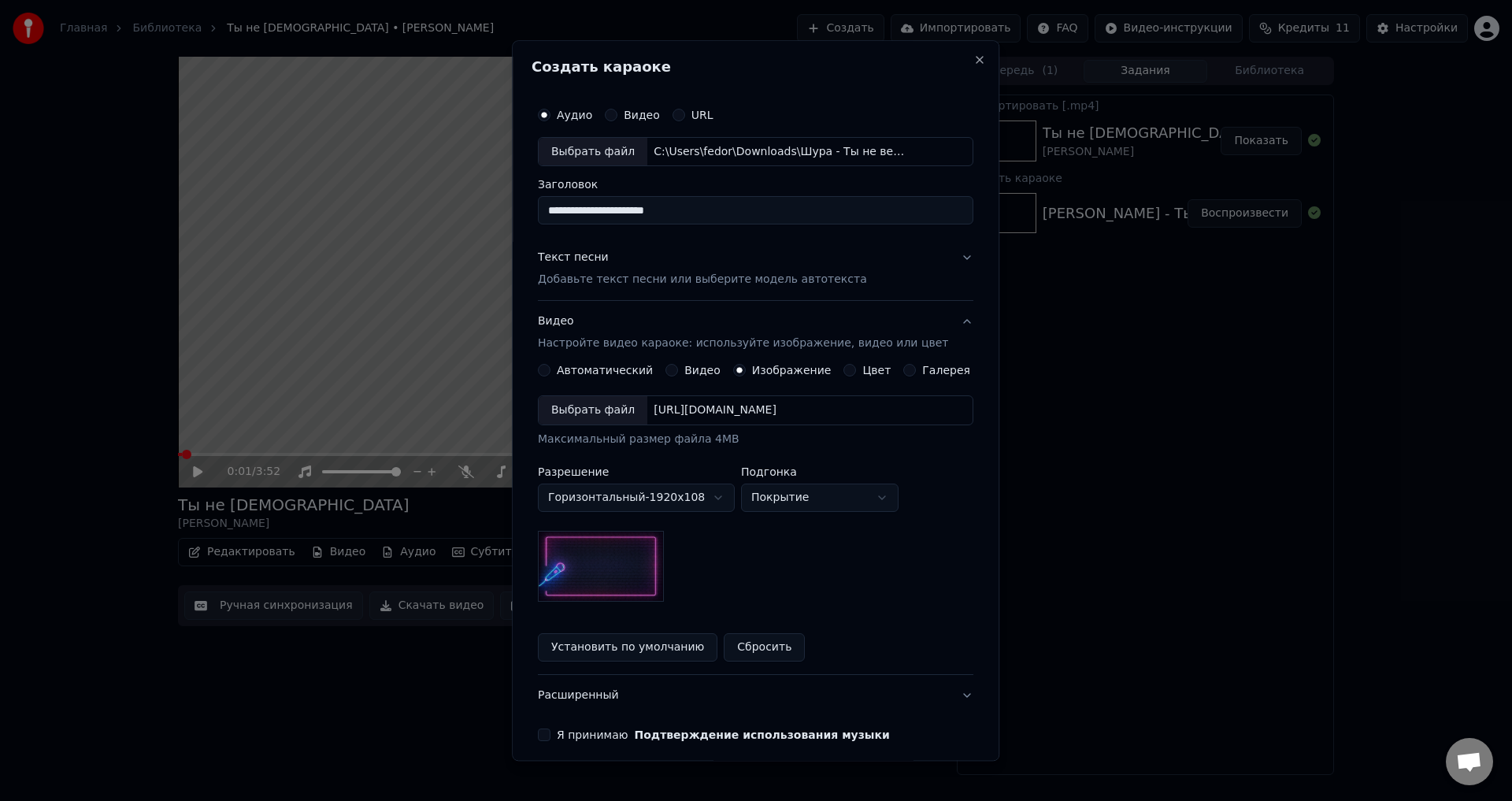
click at [585, 416] on div "Выбрать файл" at bounding box center [593, 411] width 109 height 28
click at [952, 256] on div "**********" at bounding box center [755, 420] width 448 height 655
click at [945, 273] on button "Текст песни Добавьте текст песни или выберите модель автотекста" at bounding box center [756, 269] width 436 height 63
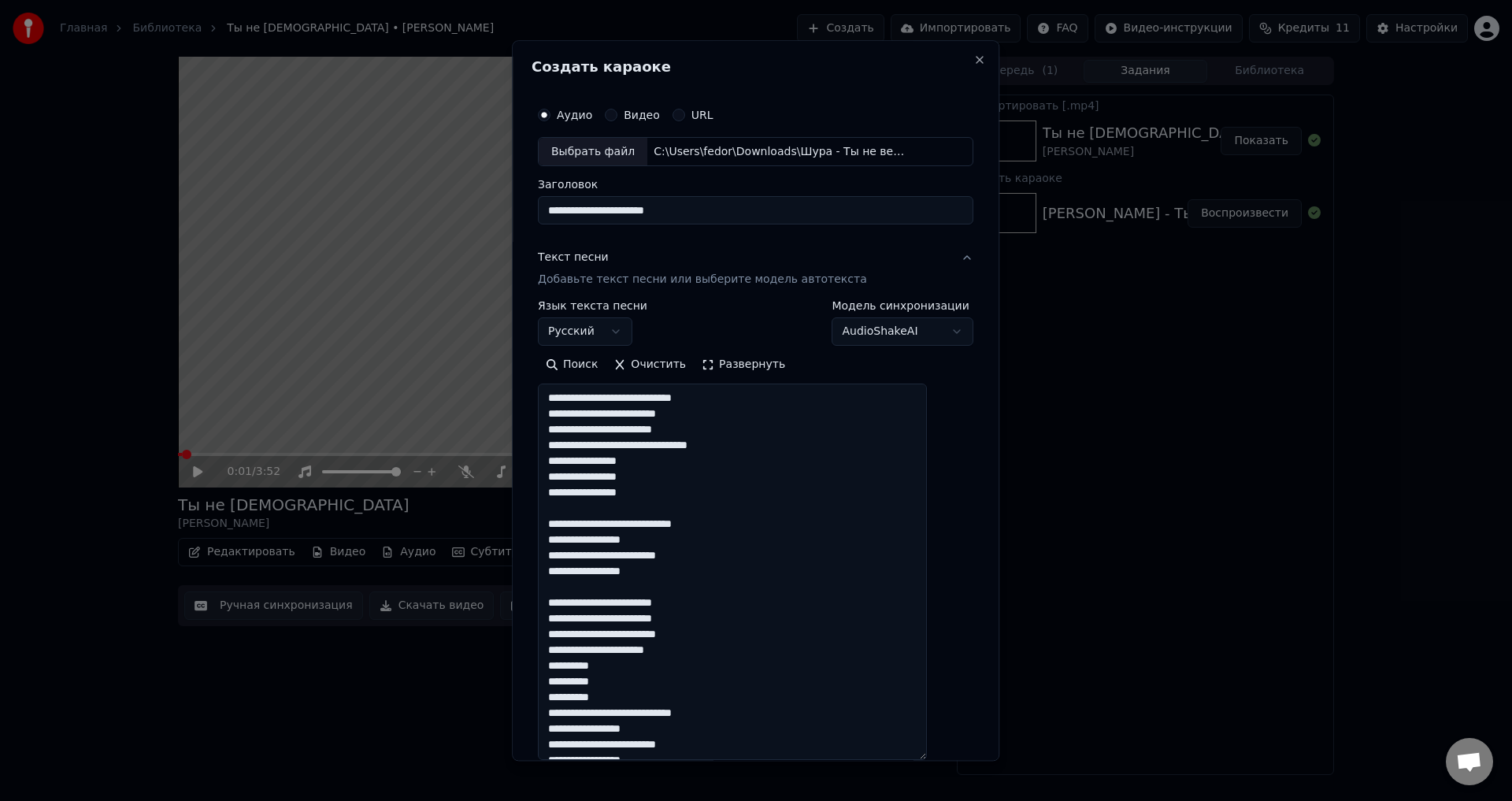
drag, startPoint x: 938, startPoint y: 478, endPoint x: 939, endPoint y: 759, distance: 281.0
click at [927, 759] on textarea "**********" at bounding box center [732, 572] width 389 height 377
drag, startPoint x: 670, startPoint y: 416, endPoint x: 715, endPoint y: 416, distance: 45.0
click at [715, 416] on textarea "**********" at bounding box center [732, 574] width 389 height 379
drag, startPoint x: 567, startPoint y: 555, endPoint x: 598, endPoint y: 555, distance: 31.0
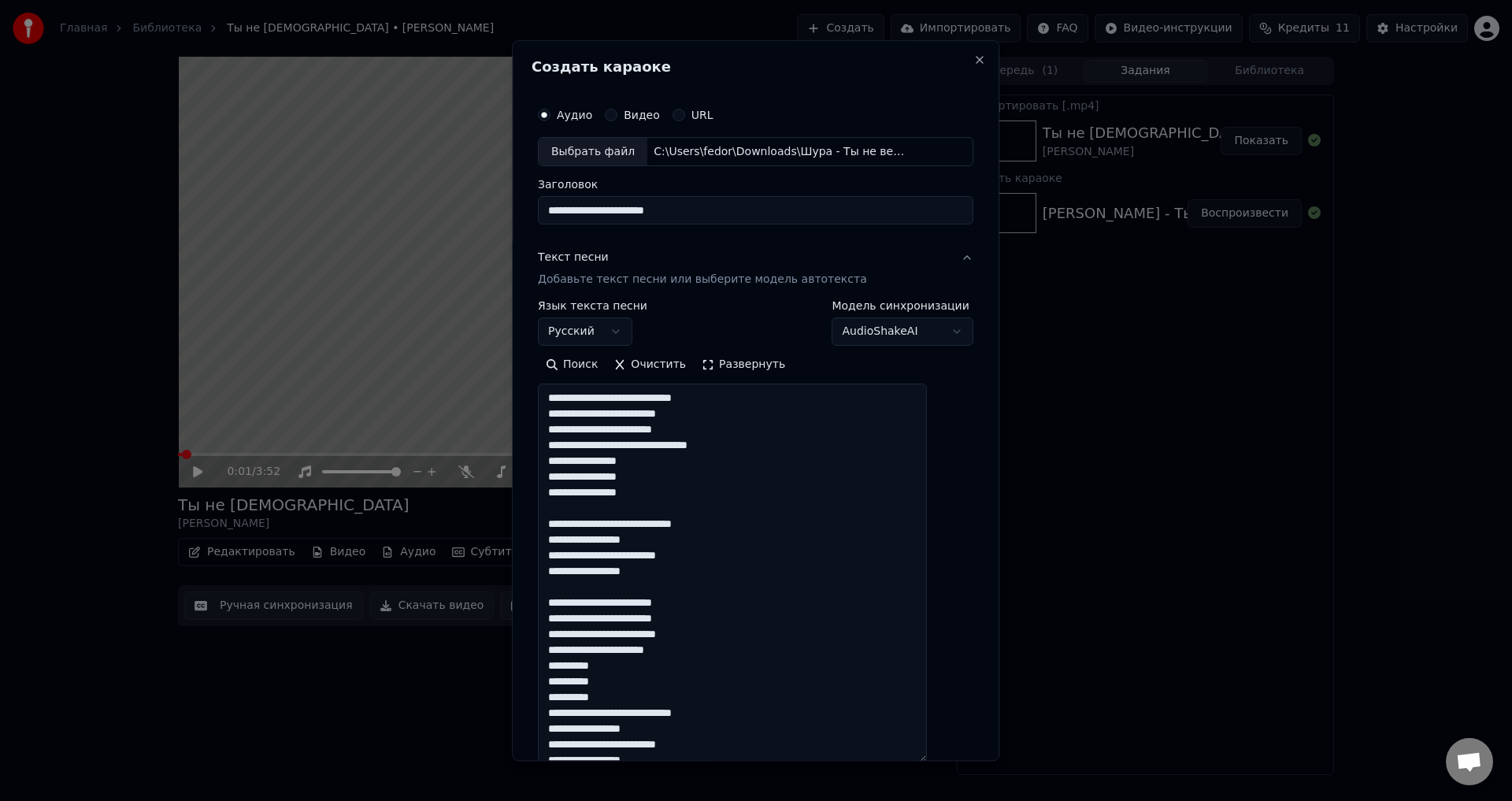
click at [598, 555] on textarea "**********" at bounding box center [732, 574] width 389 height 379
drag, startPoint x: 628, startPoint y: 604, endPoint x: 648, endPoint y: 603, distance: 20.0
click at [648, 603] on textarea "**********" at bounding box center [732, 574] width 389 height 379
drag, startPoint x: 606, startPoint y: 651, endPoint x: 638, endPoint y: 654, distance: 32.1
click at [638, 654] on textarea "**********" at bounding box center [732, 574] width 389 height 379
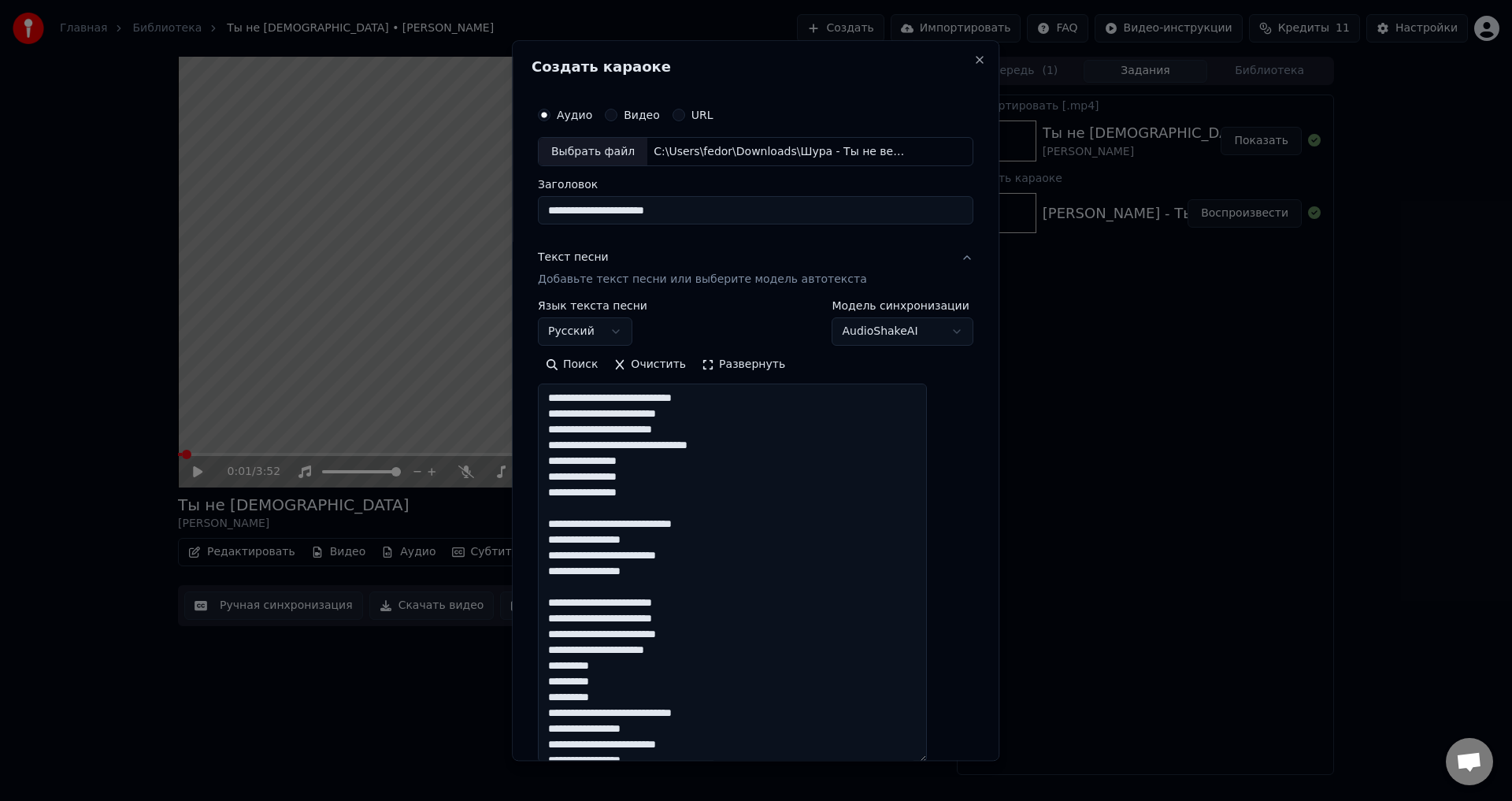
drag, startPoint x: 604, startPoint y: 654, endPoint x: 638, endPoint y: 654, distance: 34.0
click at [638, 654] on textarea "**********" at bounding box center [732, 574] width 389 height 379
type textarea "**********"
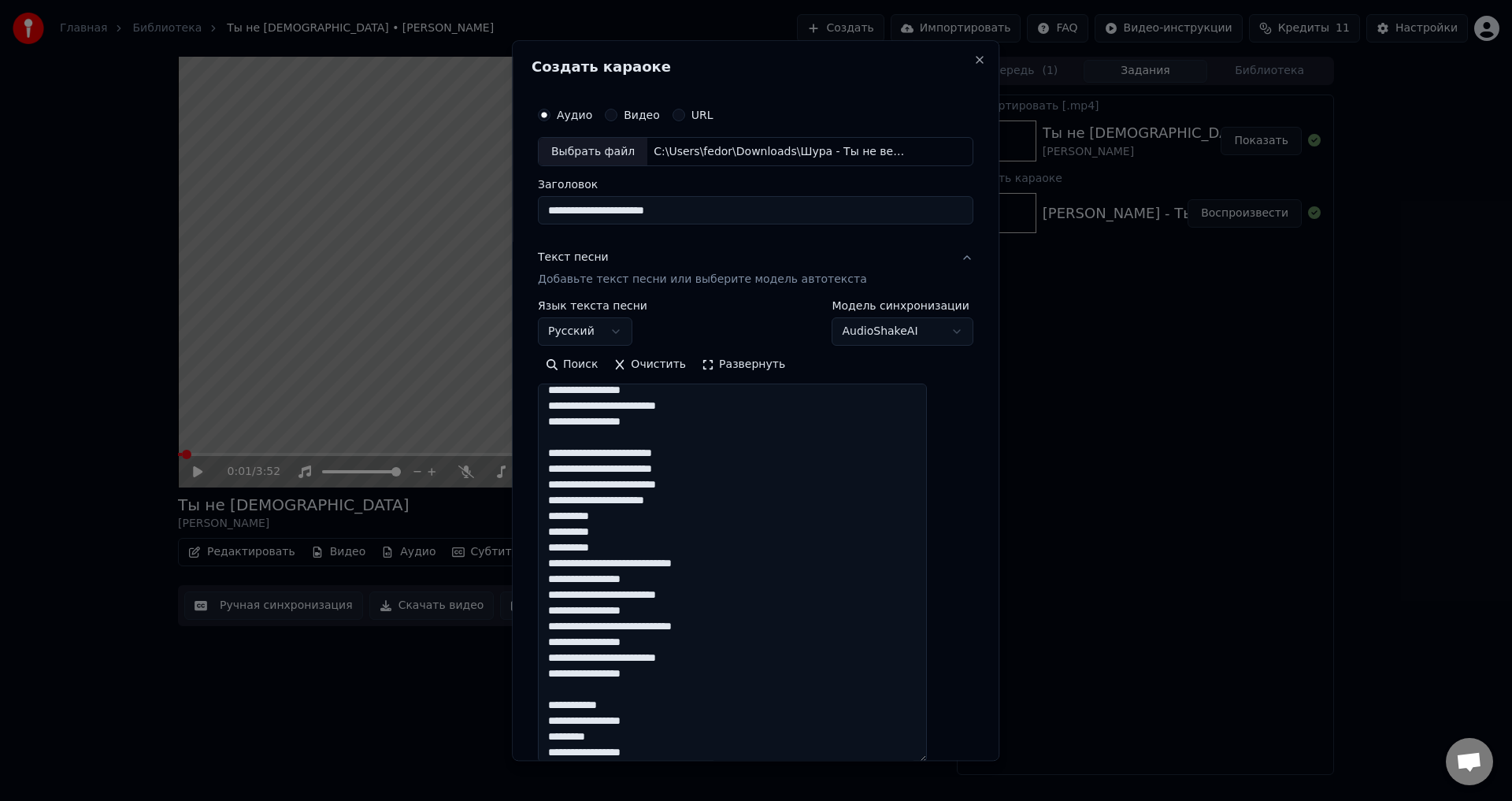
scroll to position [155, 0]
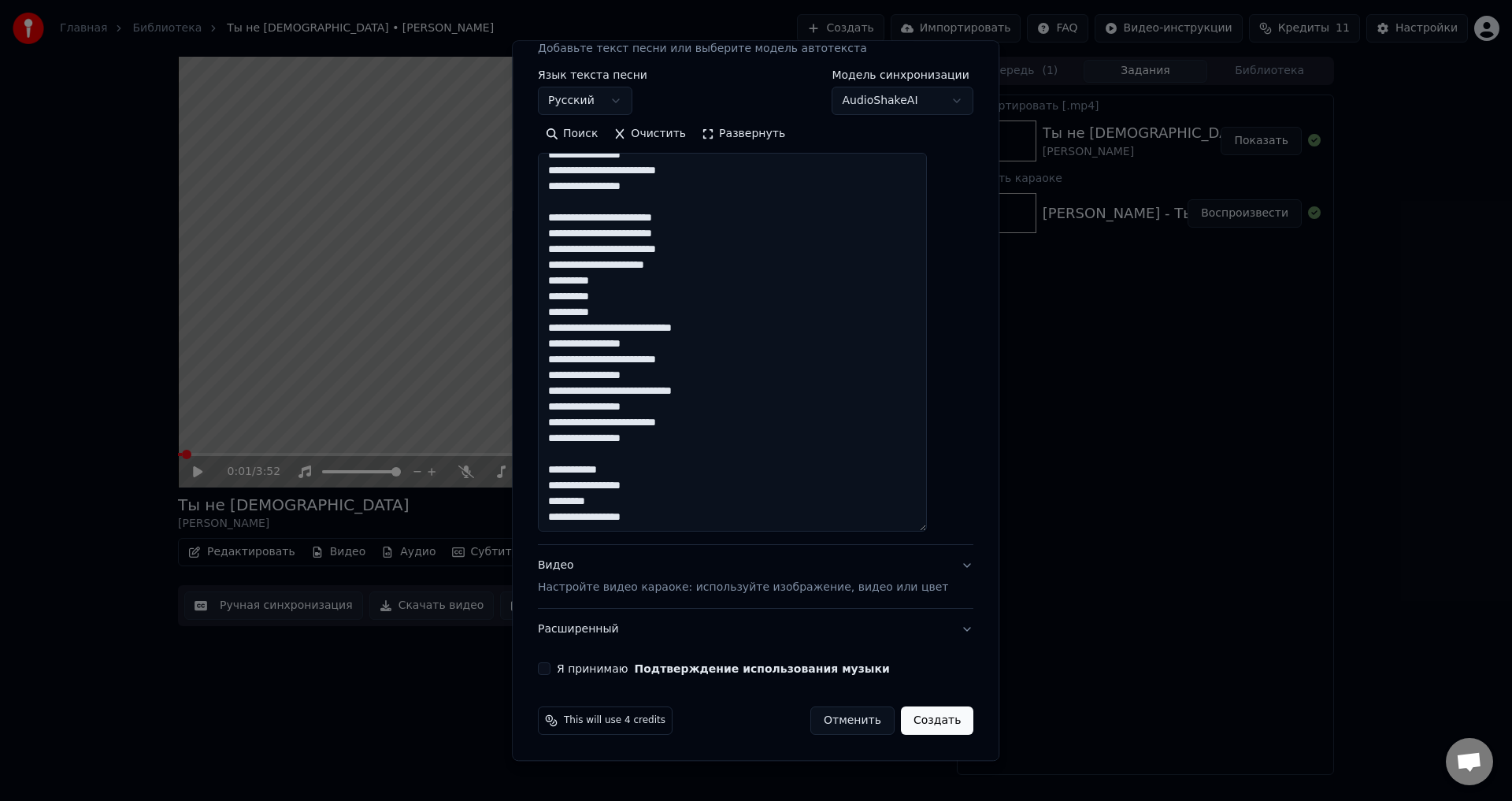
click at [658, 568] on div "Видео Настройте видео караоке: используйте изображение, видео или цвет" at bounding box center [743, 577] width 411 height 37
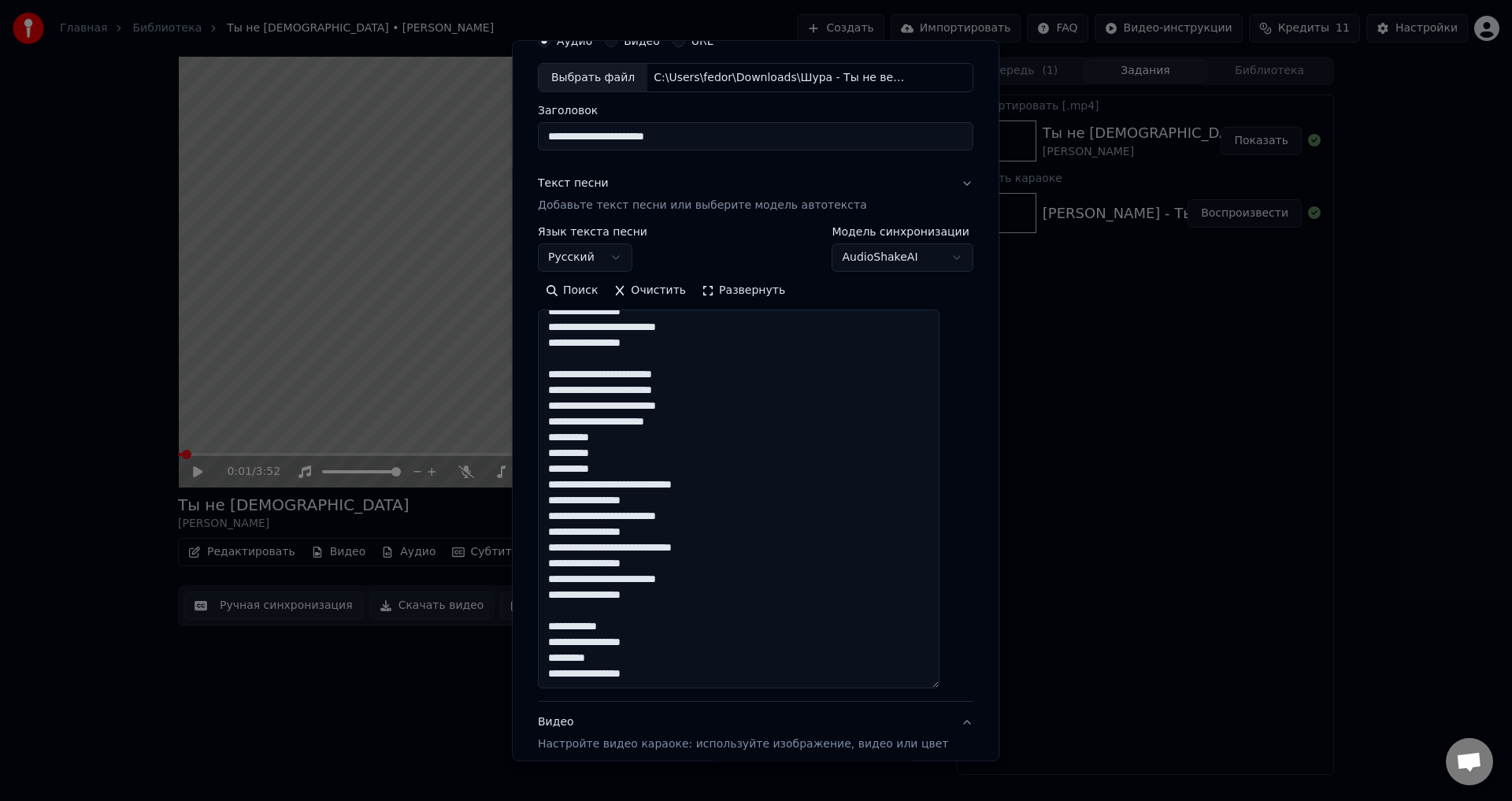
scroll to position [66, 0]
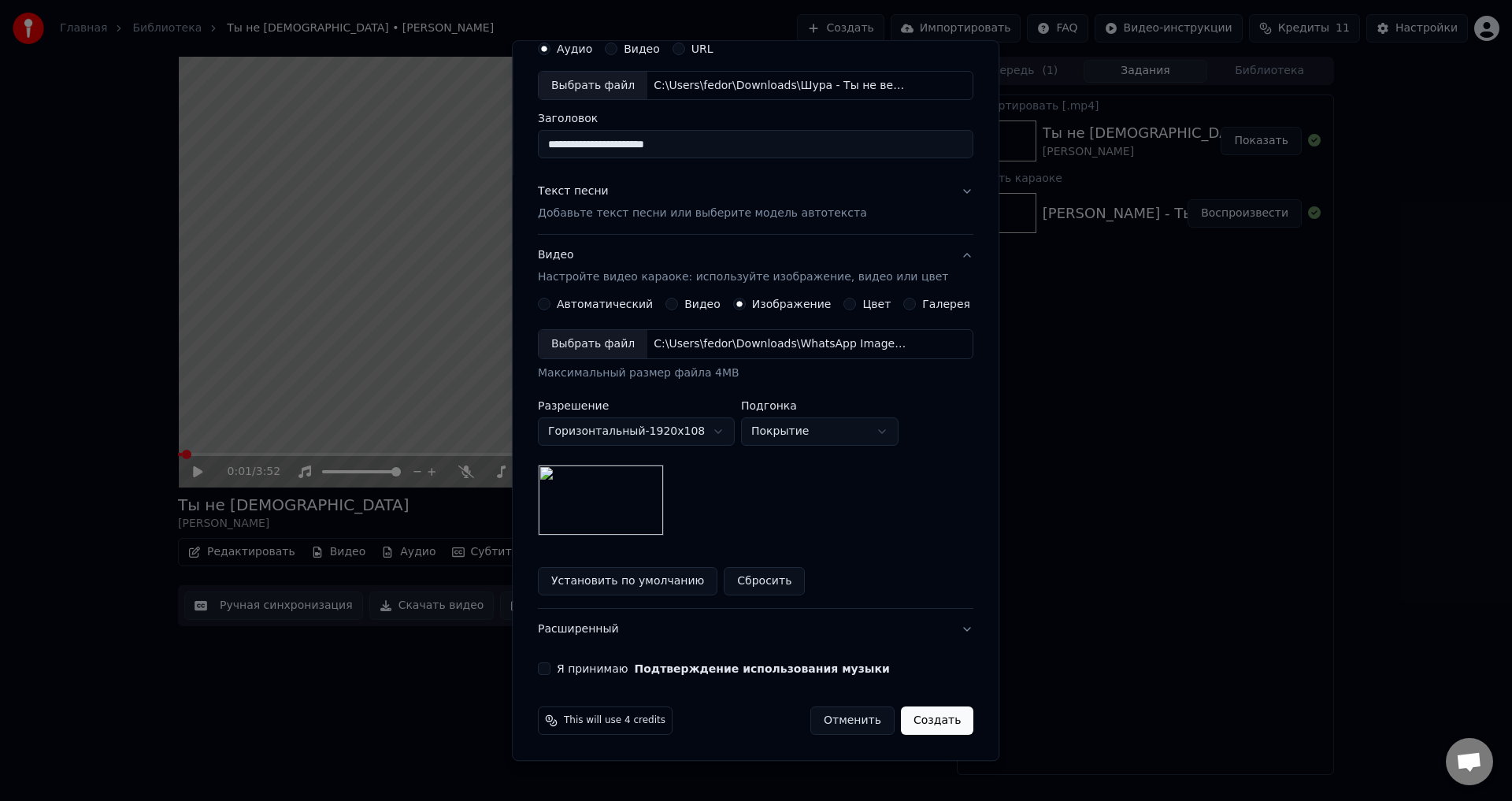
click at [539, 671] on div "**********" at bounding box center [756, 400] width 488 height 720
click at [550, 668] on button "Я принимаю Подтверждение использования музыки" at bounding box center [544, 669] width 12 height 12
click at [910, 713] on button "Создать" at bounding box center [936, 721] width 72 height 28
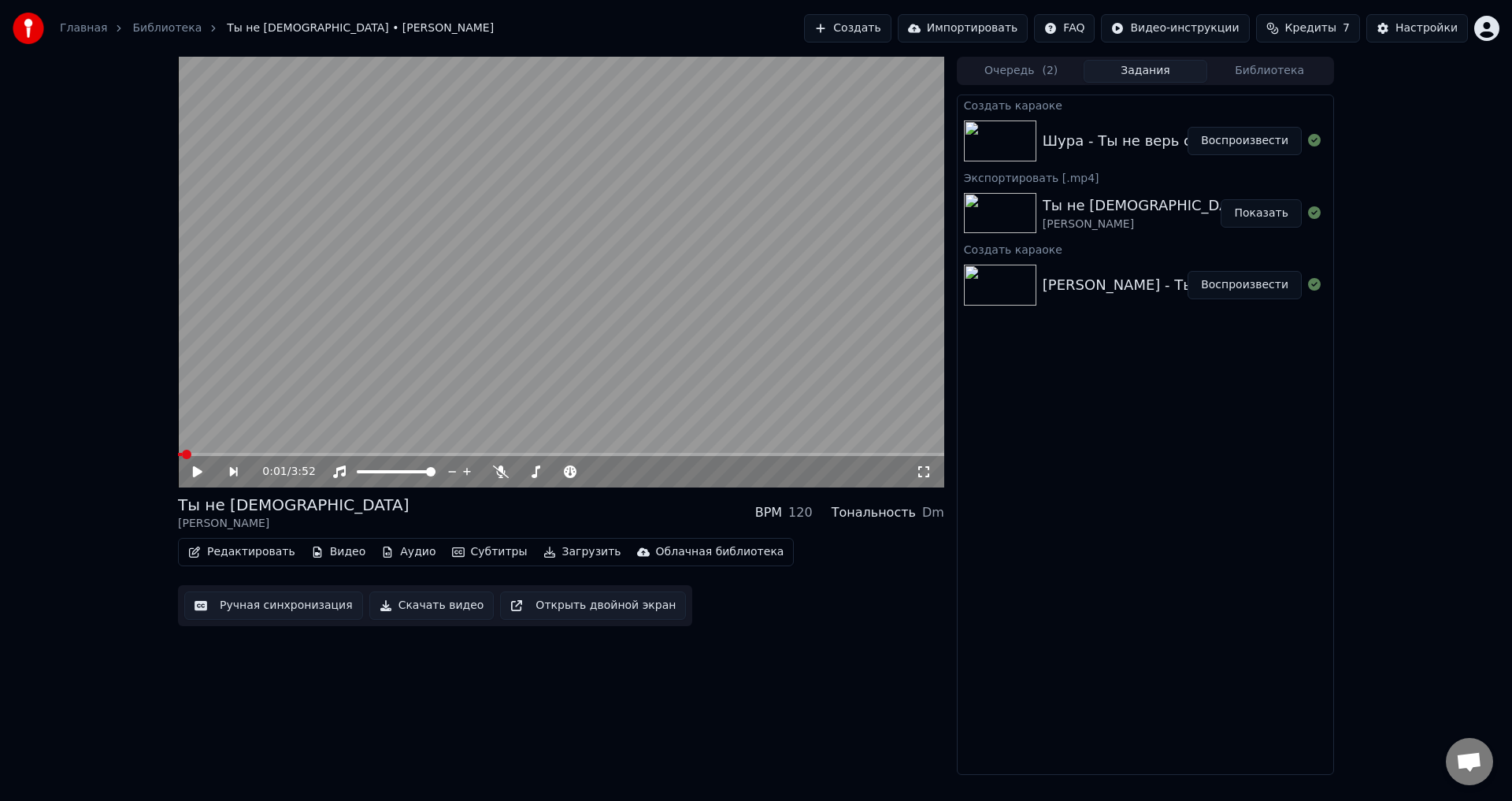
click at [1106, 147] on div "Шура - Ты не верь слезам" at bounding box center [1140, 141] width 193 height 22
click at [1203, 129] on button "Воспроизвести" at bounding box center [1245, 141] width 114 height 28
click at [470, 546] on button "Субтитры" at bounding box center [489, 552] width 88 height 22
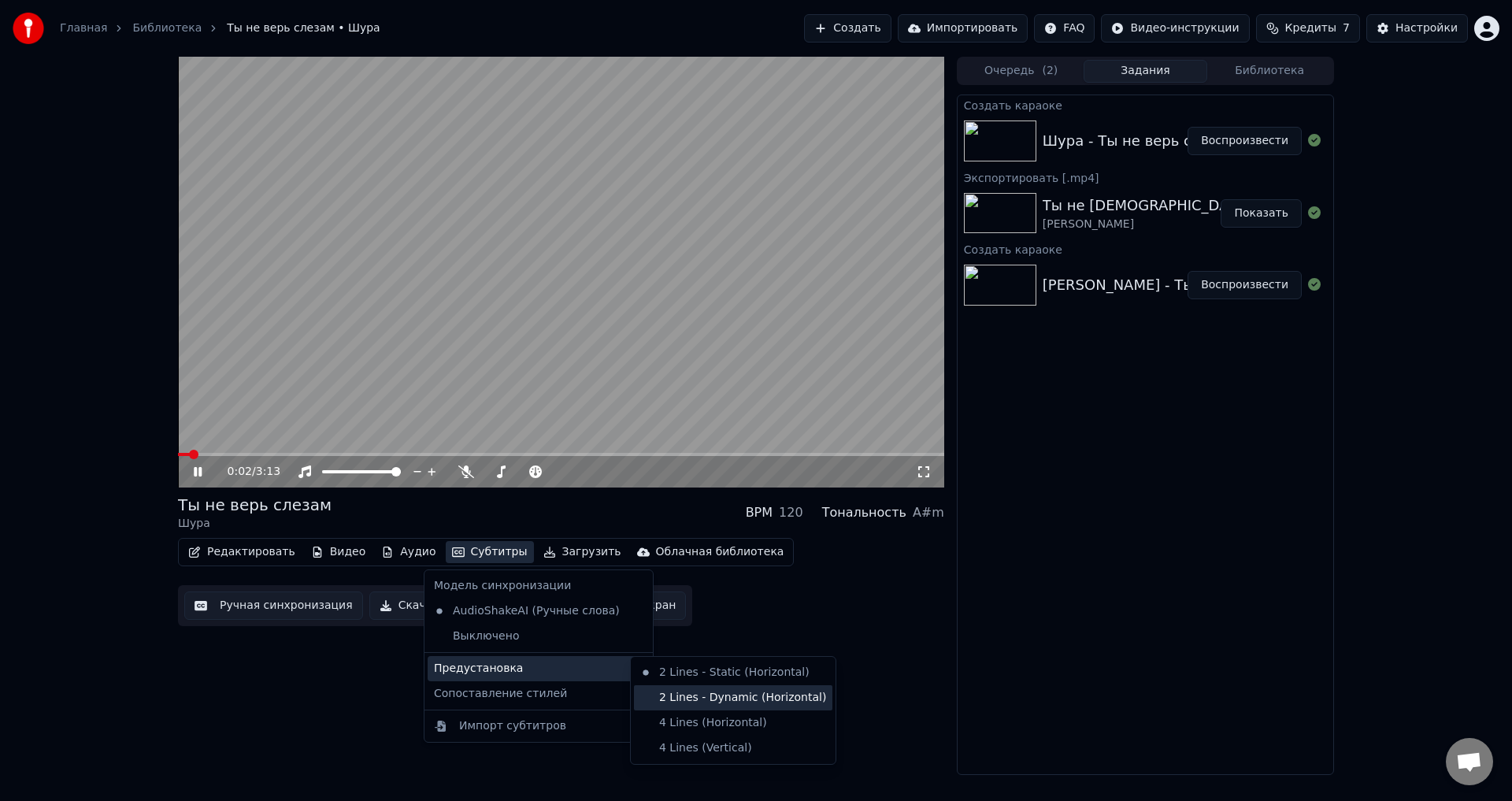
click at [680, 691] on div "2 Lines - Dynamic (Horizontal)" at bounding box center [733, 698] width 198 height 25
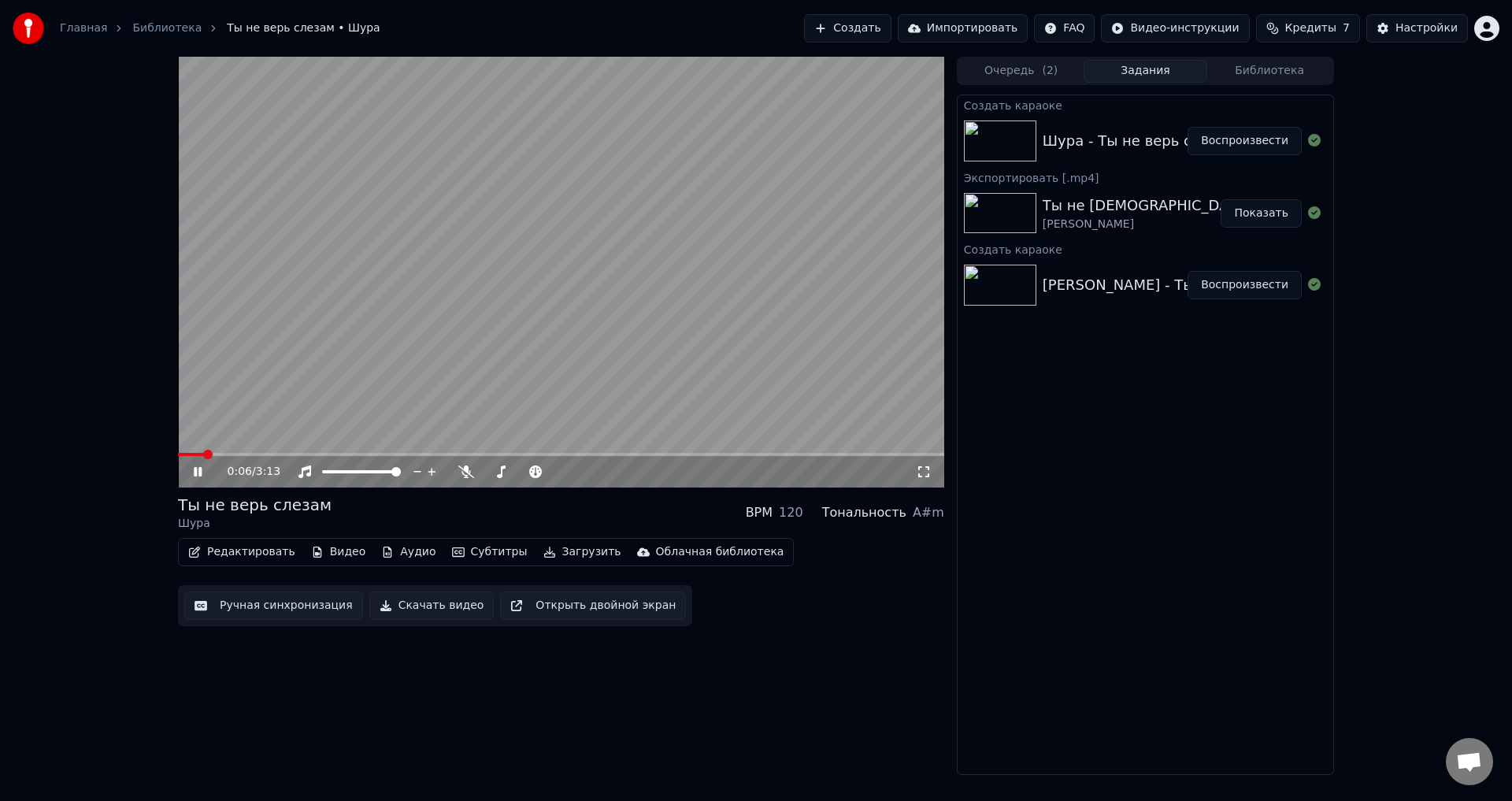
click at [926, 473] on icon at bounding box center [923, 472] width 15 height 12
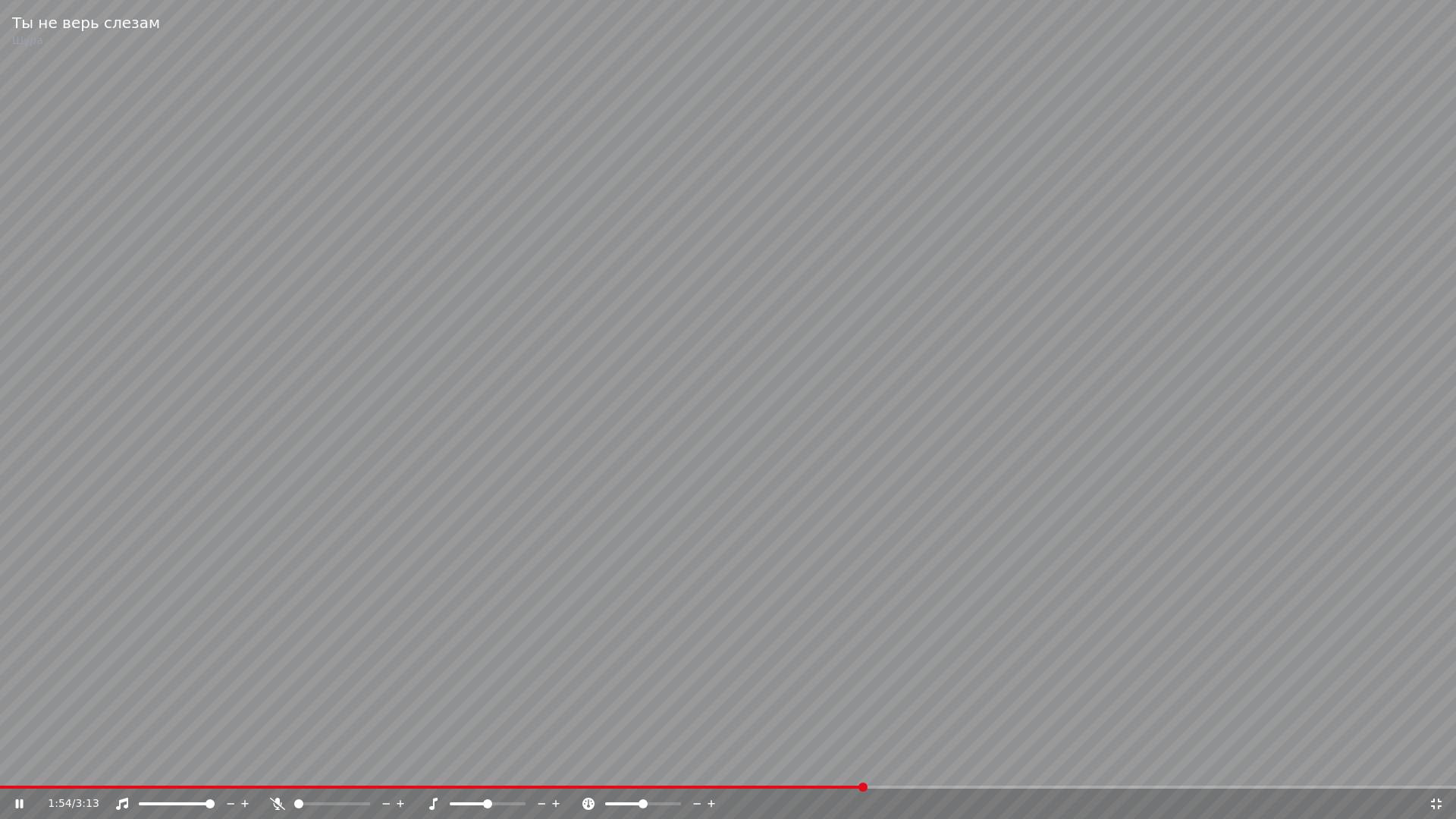
click at [1439, 770] on icon at bounding box center [1436, 804] width 11 height 11
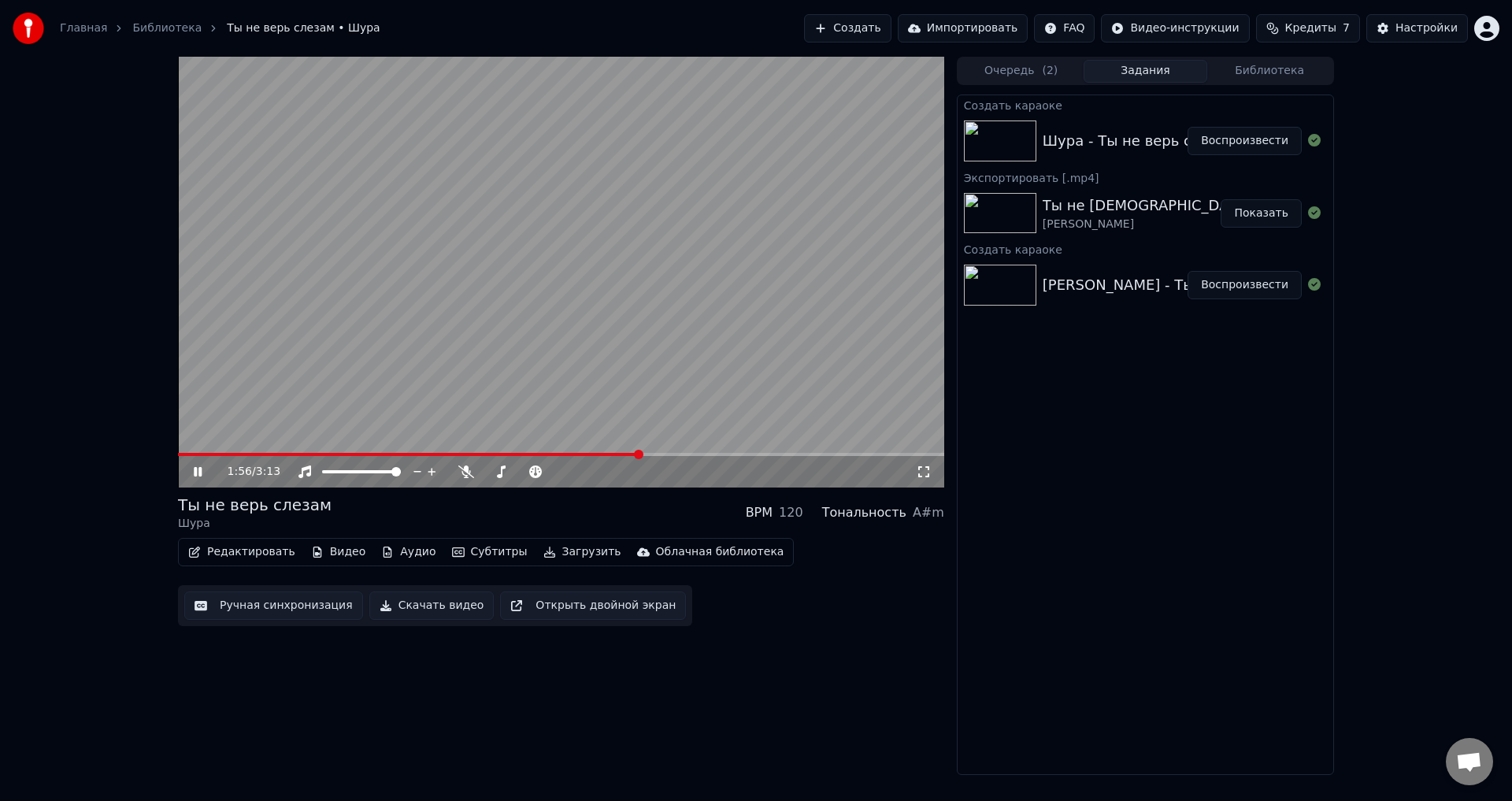
click at [204, 467] on icon at bounding box center [209, 472] width 37 height 12
click at [178, 456] on span at bounding box center [178, 455] width 0 height 3
click at [198, 473] on icon at bounding box center [198, 472] width 10 height 11
click at [200, 472] on icon at bounding box center [198, 472] width 8 height 10
click at [450, 607] on button "Скачать видео" at bounding box center [432, 606] width 125 height 28
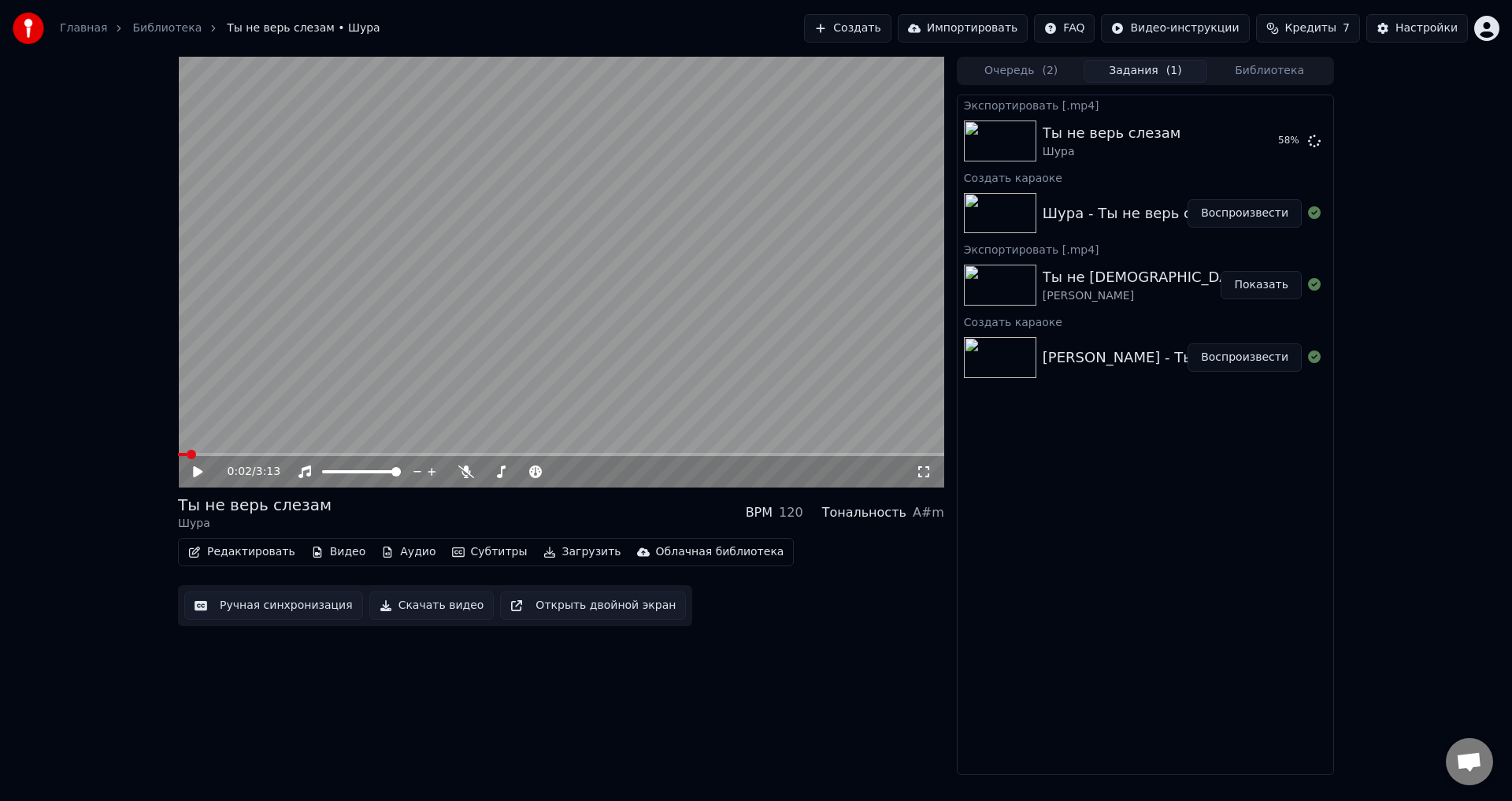
click at [876, 21] on button "Создать" at bounding box center [847, 28] width 87 height 28
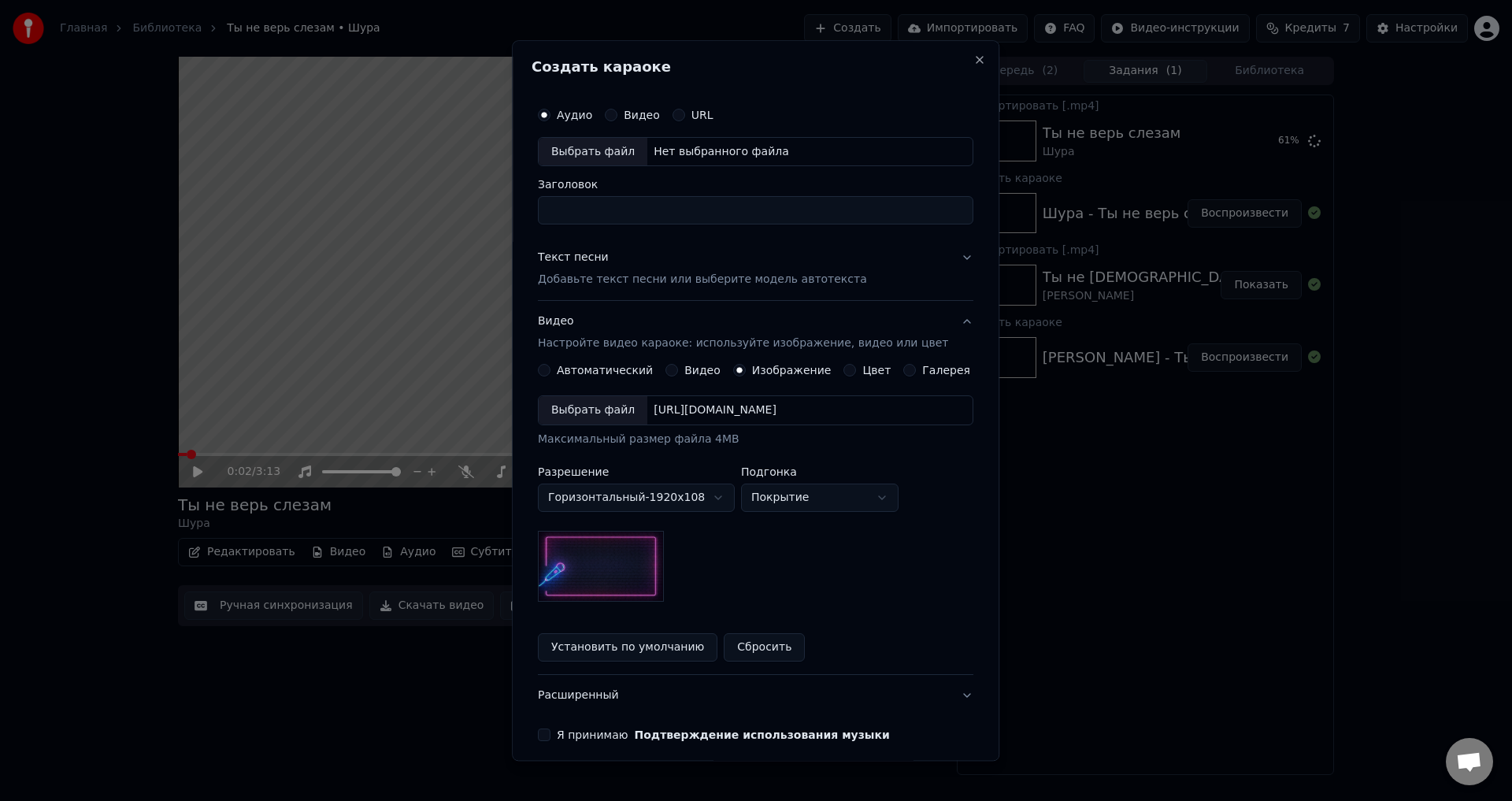
click at [592, 148] on div "Выбрать файл" at bounding box center [593, 152] width 109 height 28
type input "**********"
click at [707, 247] on button "Текст песни Добавьте текст песни или выберите модель автотекста" at bounding box center [756, 269] width 436 height 63
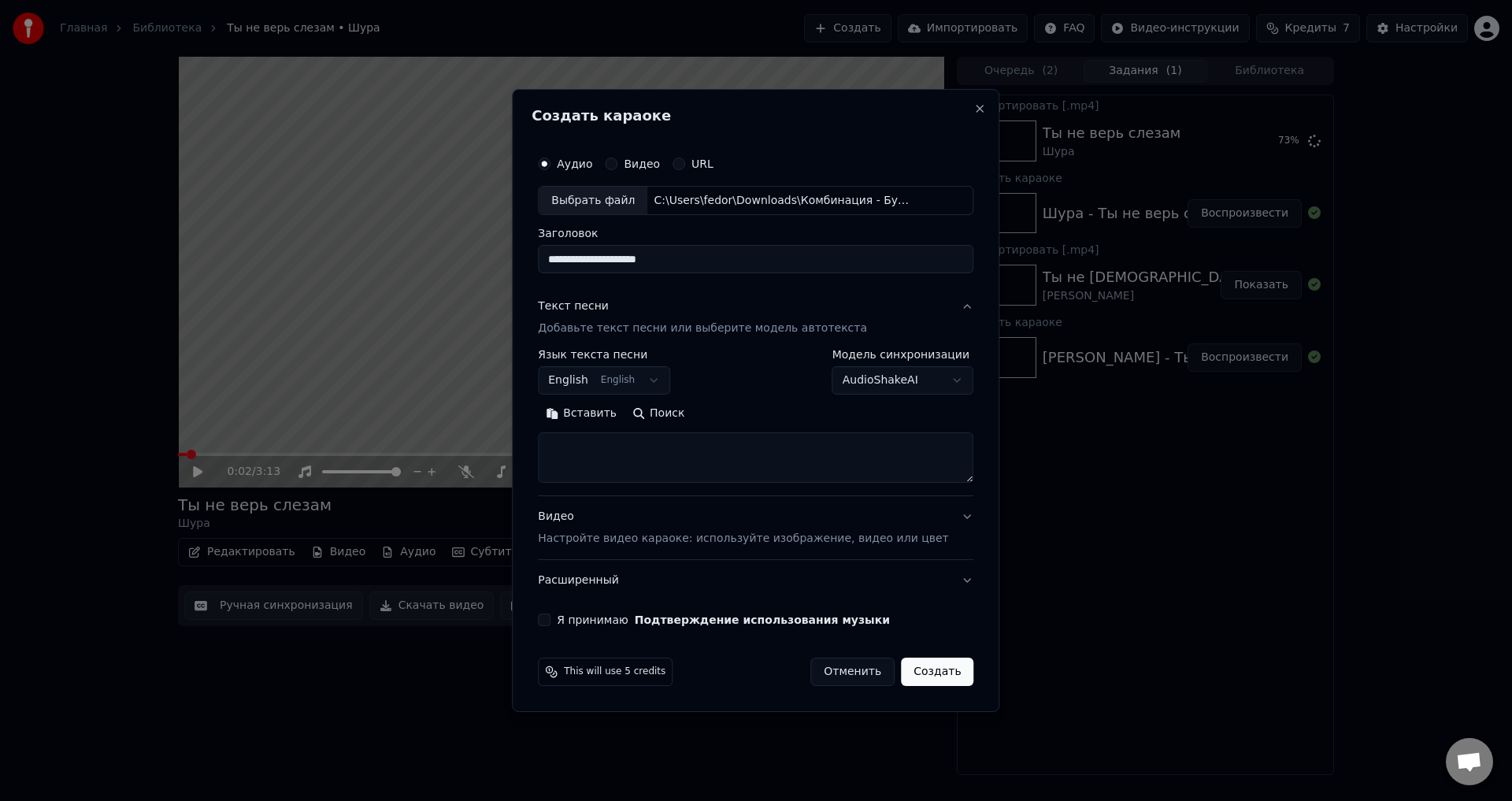
click at [660, 378] on button "English English" at bounding box center [604, 381] width 133 height 28
select select "**"
click at [677, 413] on button "Поиск" at bounding box center [658, 414] width 67 height 25
type textarea "**********"
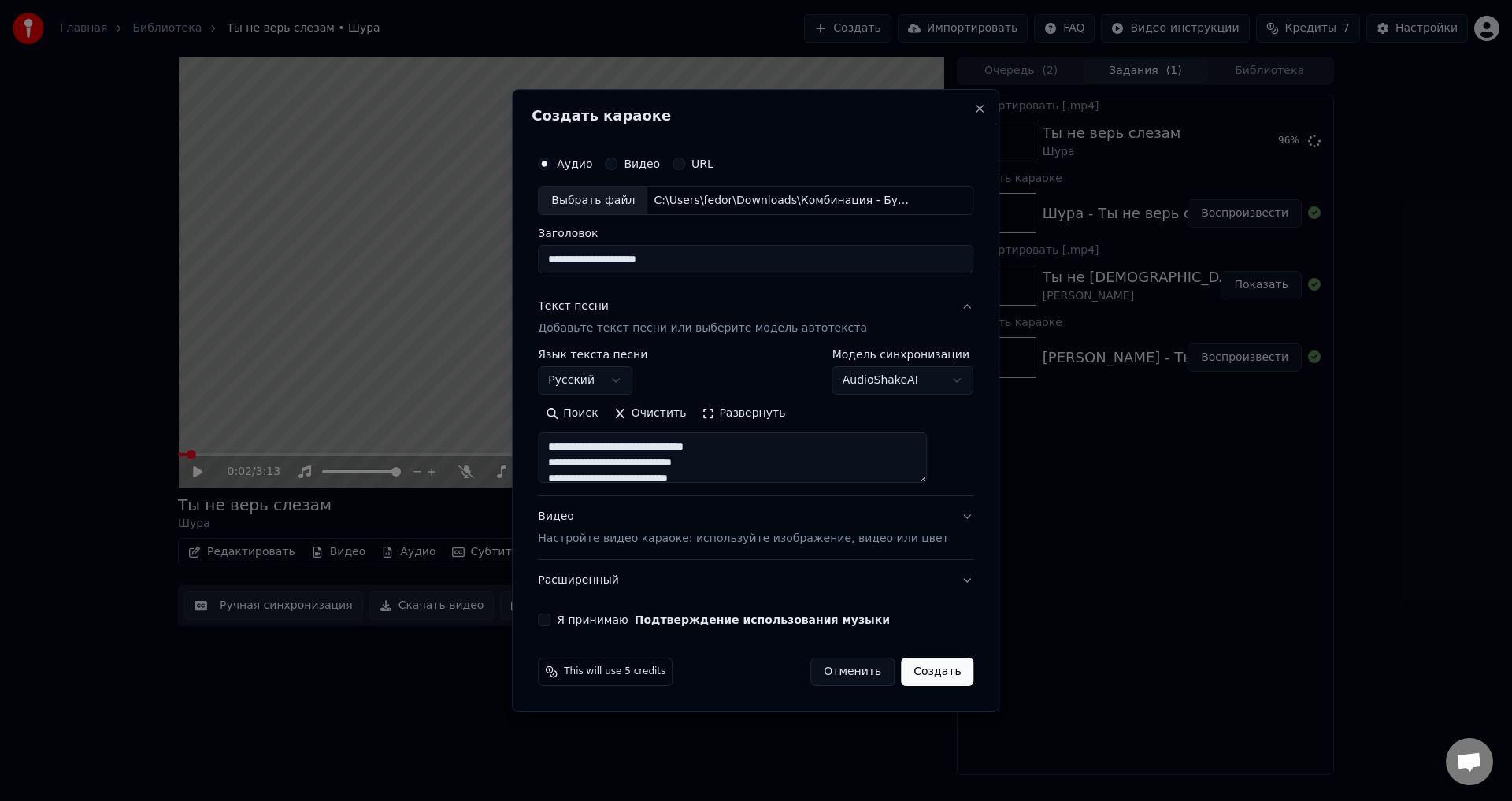
click at [941, 514] on button "Видео Настройте видео караоке: используйте изображение, видео или цвет" at bounding box center [756, 528] width 436 height 63
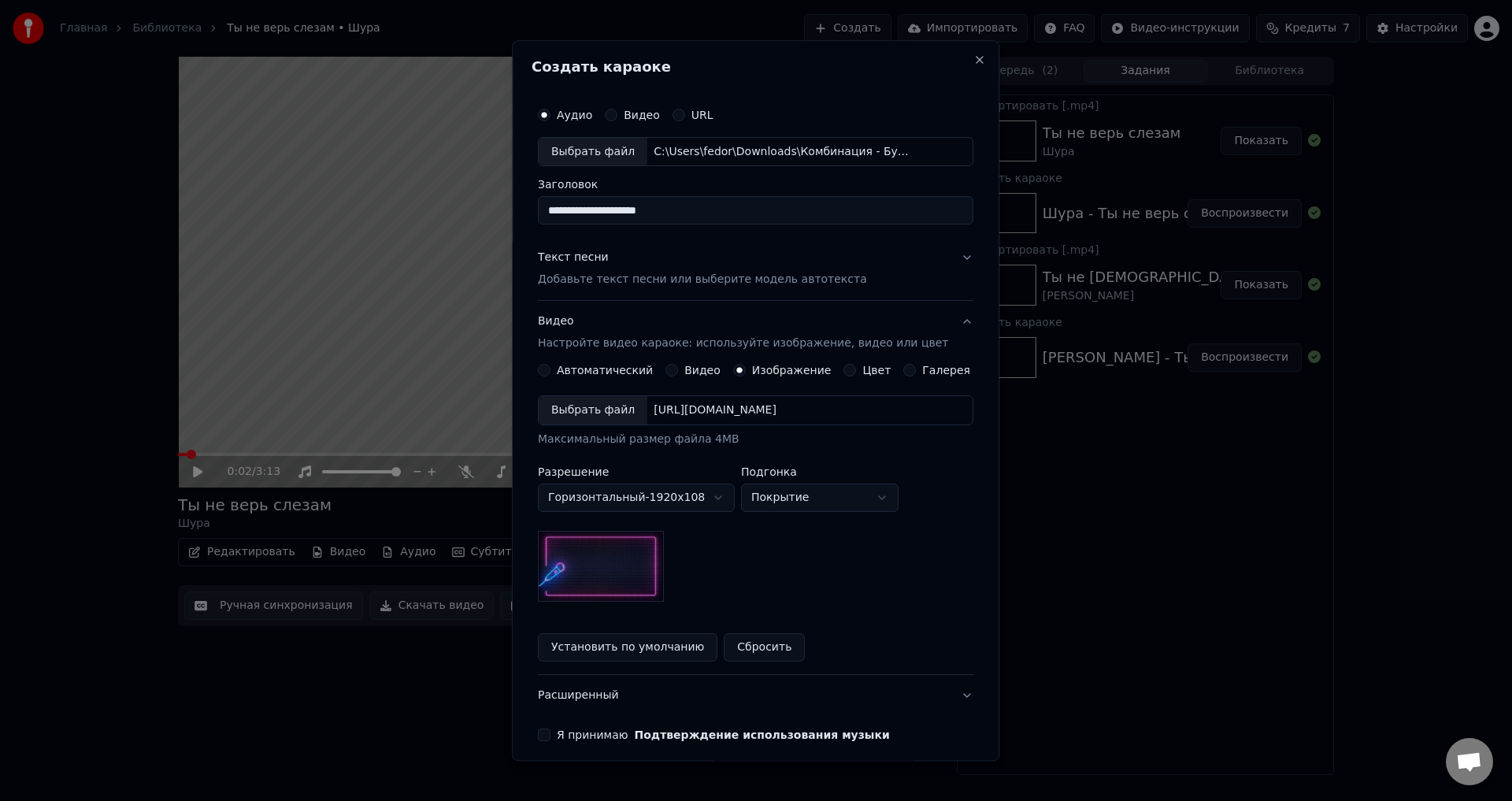
click at [620, 416] on div "Выбрать файл" at bounding box center [593, 411] width 109 height 28
click at [934, 252] on button "Текст песни Добавьте текст песни или выберите модель автотекста" at bounding box center [756, 269] width 436 height 63
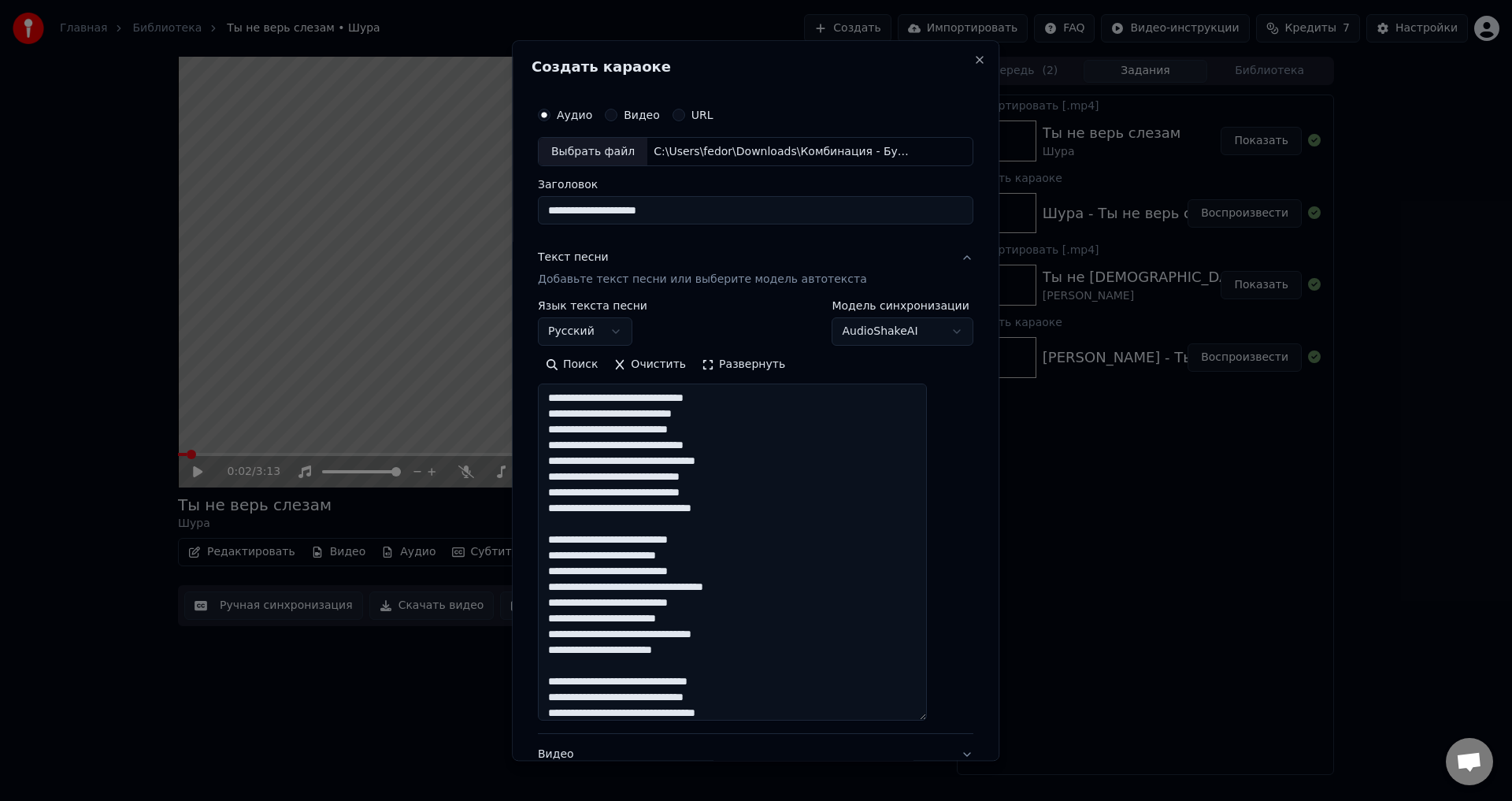
drag, startPoint x: 940, startPoint y: 477, endPoint x: 906, endPoint y: 761, distance: 286.0
click at [927, 717] on textarea at bounding box center [732, 553] width 389 height 337
drag, startPoint x: 705, startPoint y: 413, endPoint x: 735, endPoint y: 412, distance: 30.0
click at [735, 412] on textarea at bounding box center [732, 554] width 389 height 338
click at [710, 417] on textarea at bounding box center [732, 554] width 389 height 338
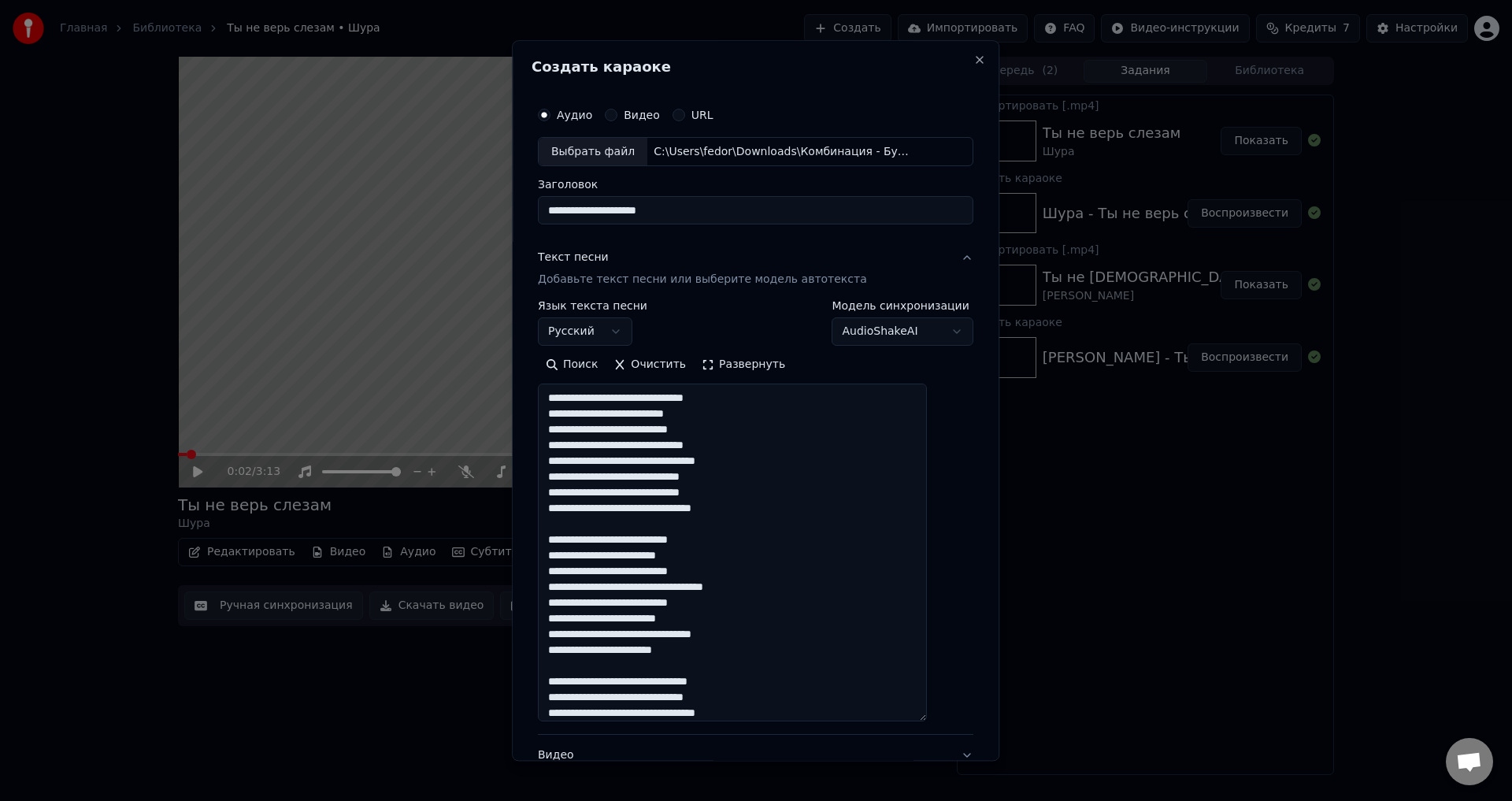
drag, startPoint x: 719, startPoint y: 461, endPoint x: 766, endPoint y: 463, distance: 47.0
click at [766, 463] on textarea at bounding box center [732, 554] width 389 height 338
drag, startPoint x: 582, startPoint y: 492, endPoint x: 642, endPoint y: 492, distance: 60.0
click at [642, 492] on textarea at bounding box center [732, 554] width 389 height 338
drag, startPoint x: 669, startPoint y: 558, endPoint x: 710, endPoint y: 559, distance: 41.0
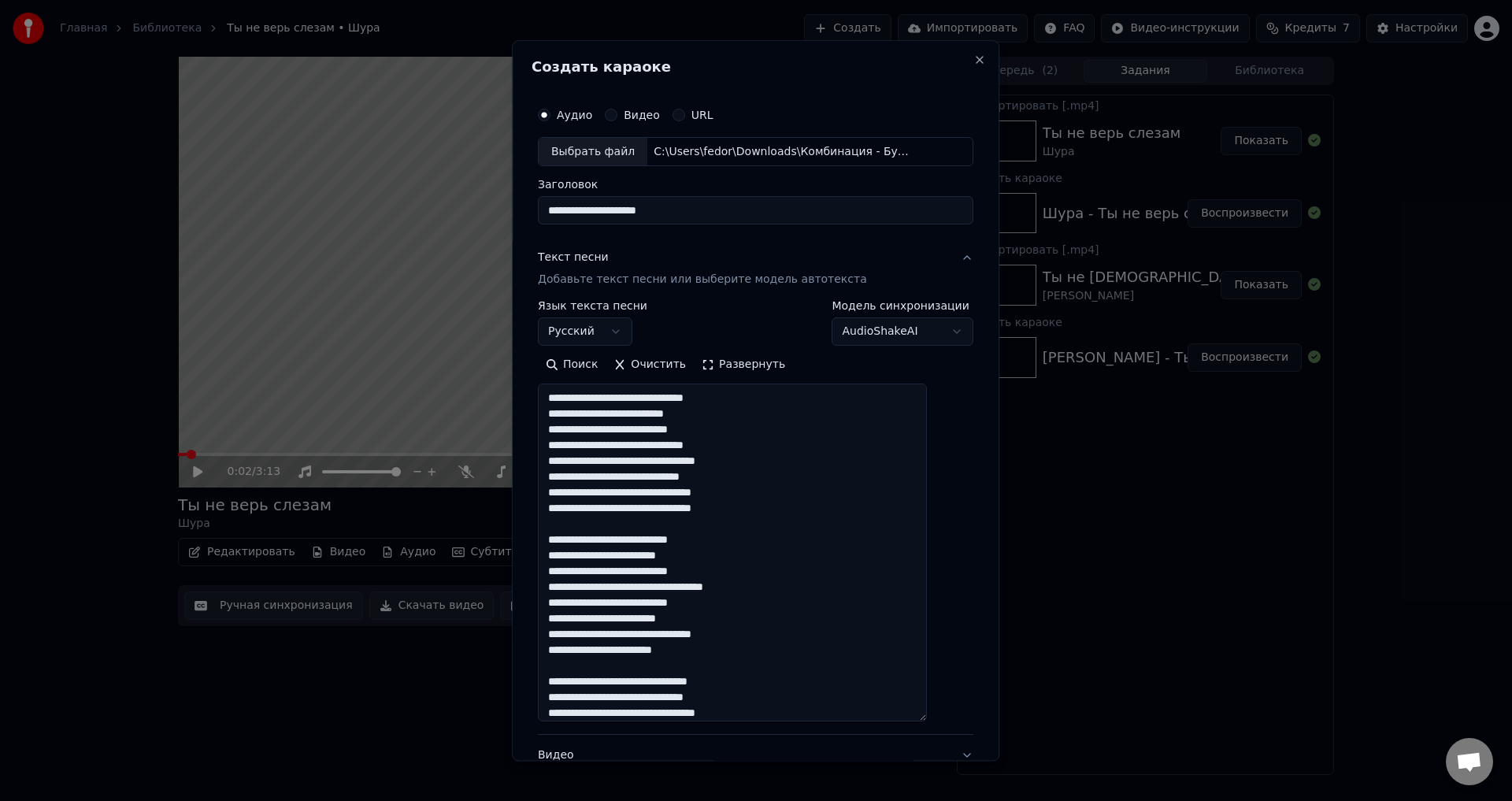
click at [710, 559] on textarea at bounding box center [732, 554] width 389 height 338
drag, startPoint x: 591, startPoint y: 653, endPoint x: 627, endPoint y: 651, distance: 36.1
click at [627, 651] on textarea at bounding box center [732, 554] width 389 height 338
type textarea "**********"
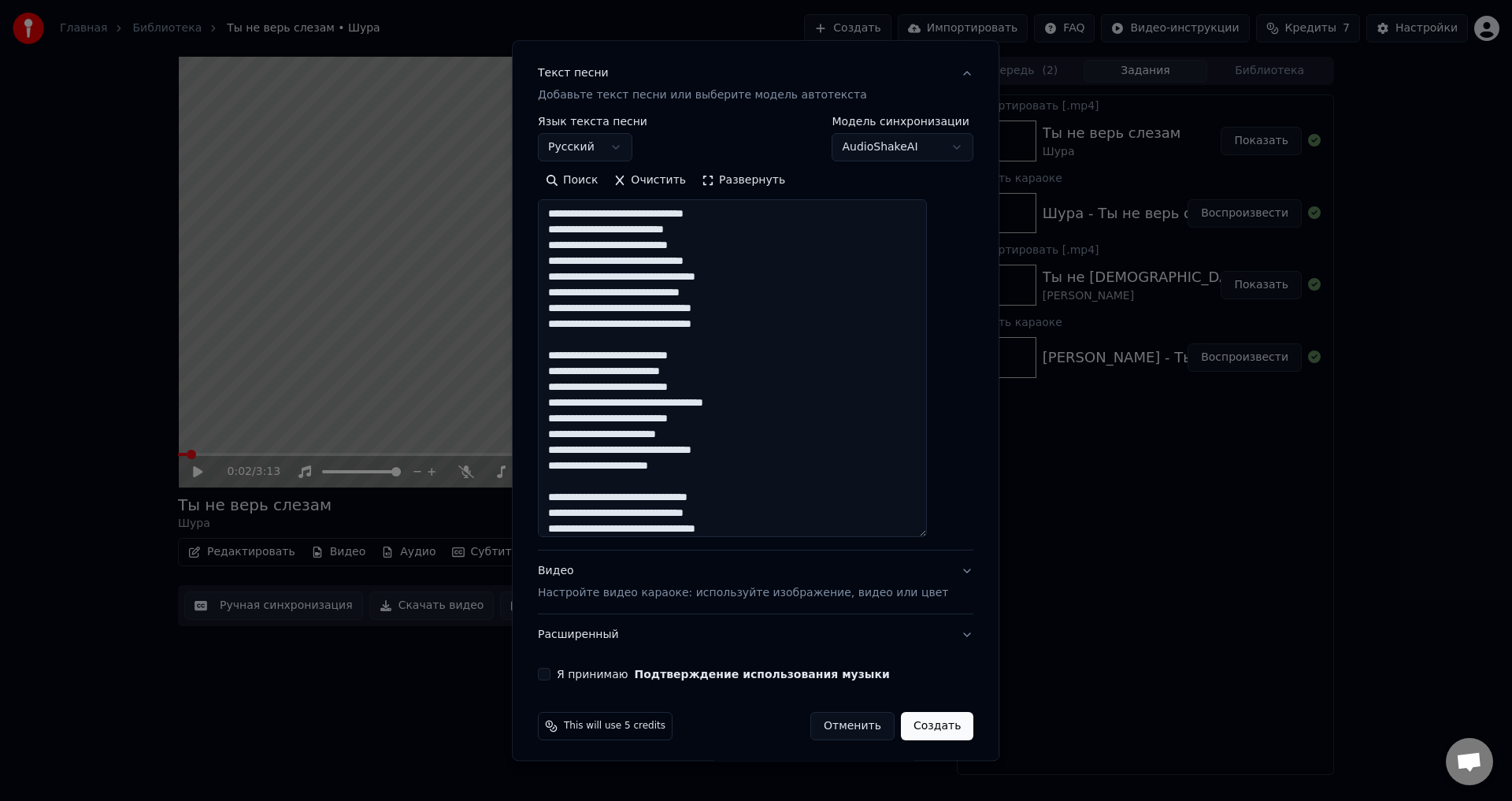
scroll to position [189, 0]
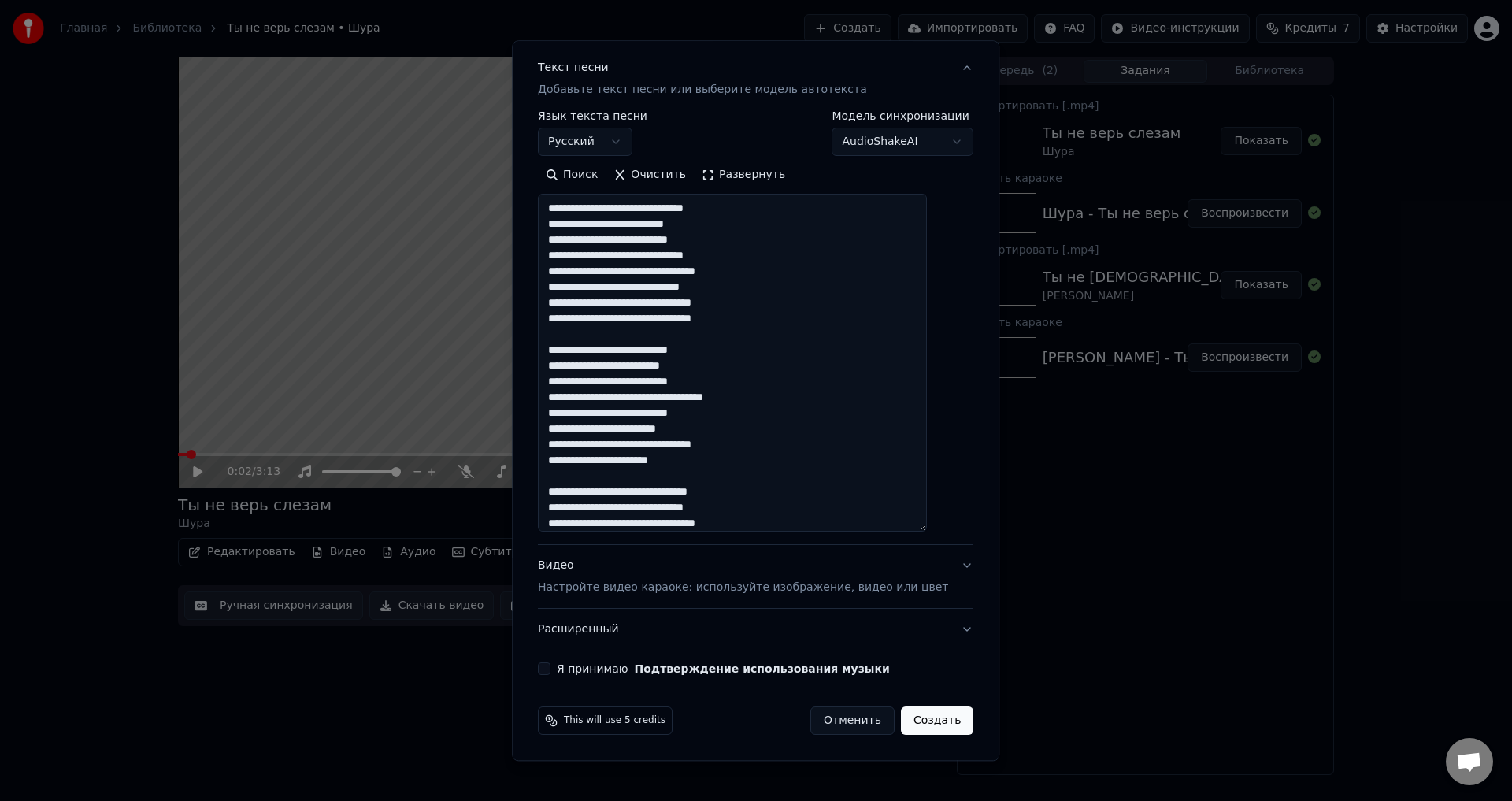
click at [550, 672] on button "Я принимаю Подтверждение использования музыки" at bounding box center [544, 669] width 12 height 12
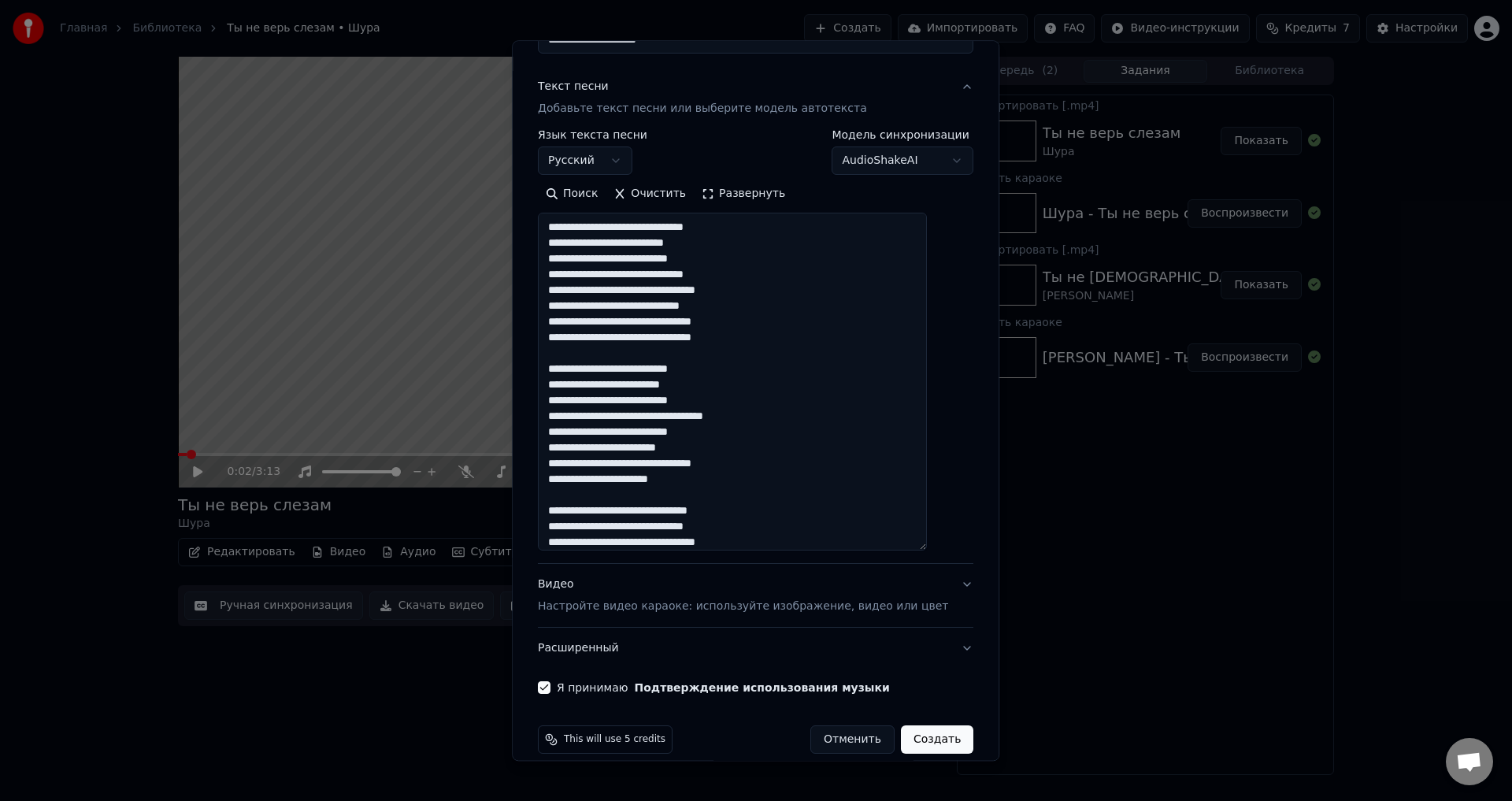
scroll to position [170, 0]
click at [936, 594] on button "Видео Настройте видео караоке: используйте изображение, видео или цвет" at bounding box center [756, 597] width 436 height 63
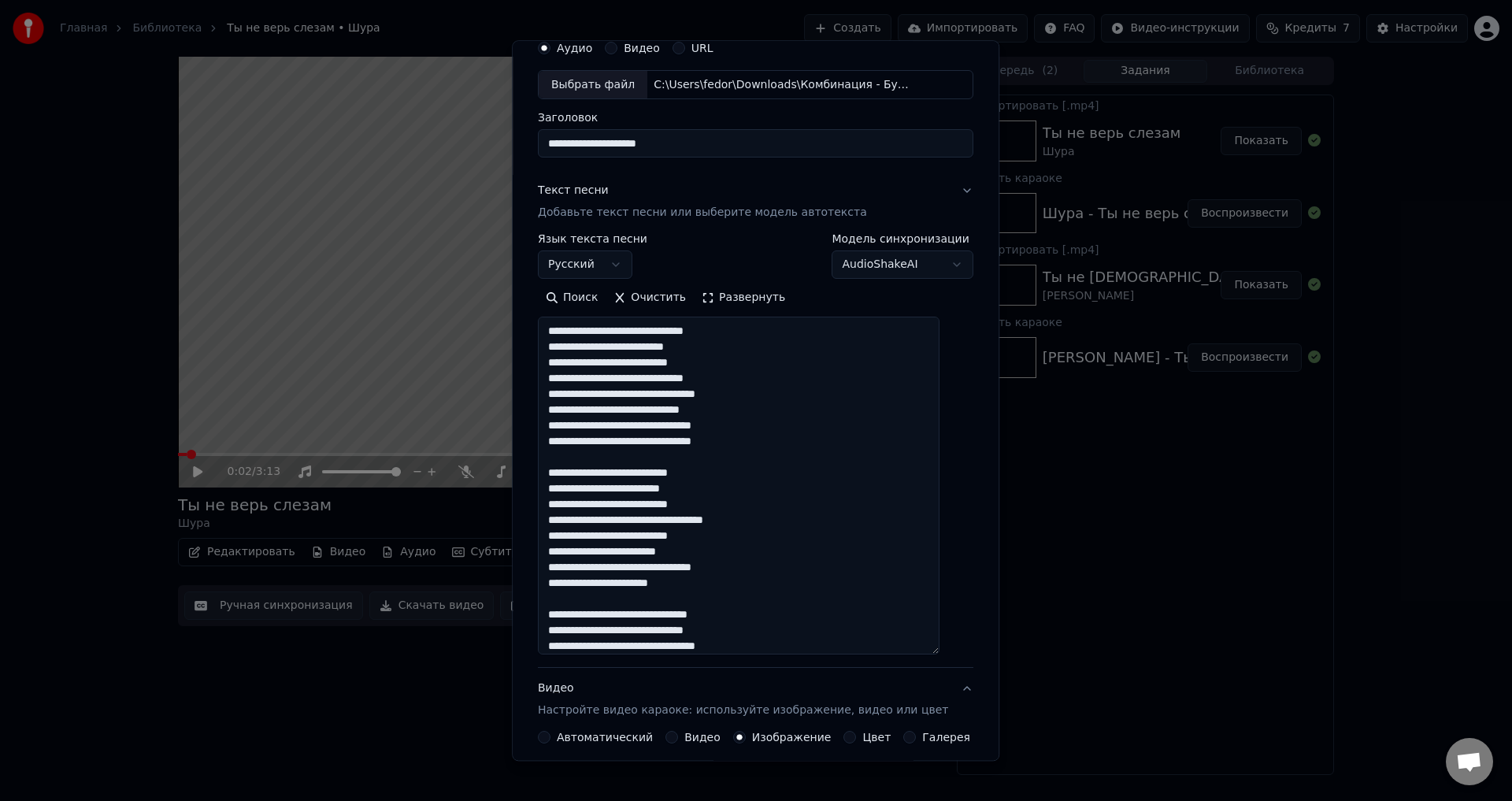
scroll to position [66, 0]
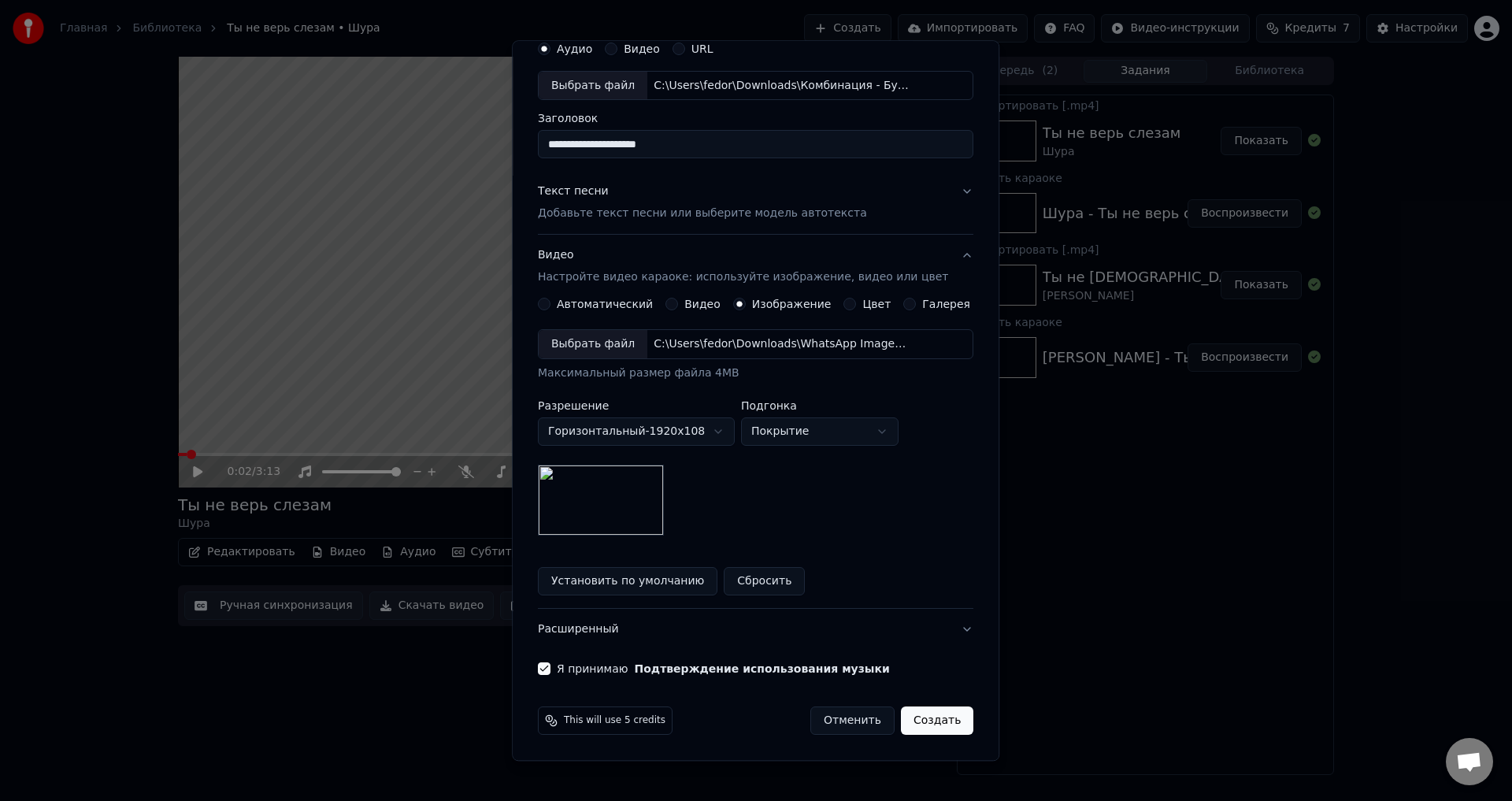
click at [920, 721] on button "Создать" at bounding box center [936, 721] width 72 height 28
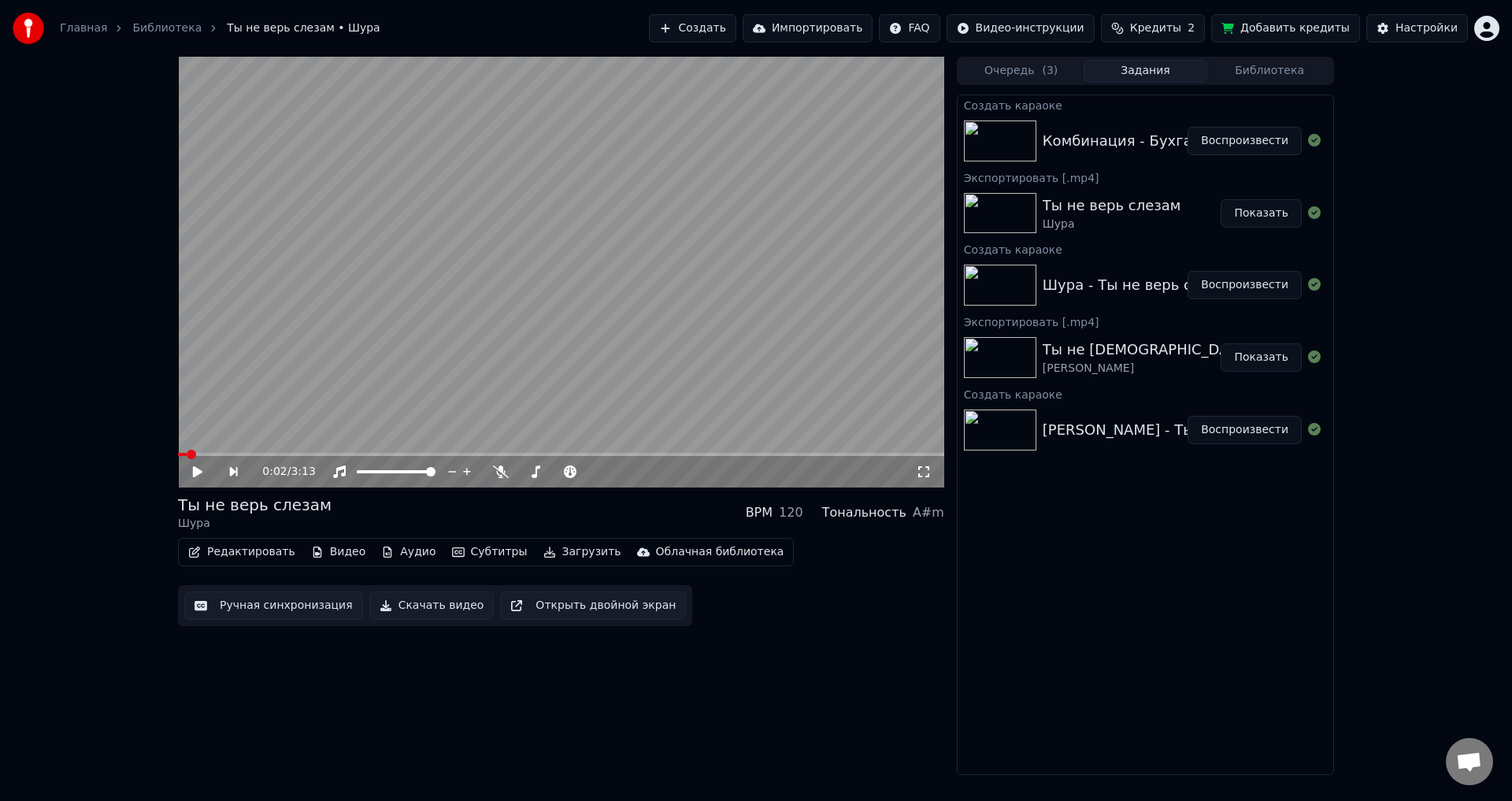
click at [1151, 136] on div "Комбинация - Бухгалтер" at bounding box center [1135, 141] width 185 height 22
click at [1170, 132] on div "Комбинация - Бухгалтер" at bounding box center [1135, 141] width 185 height 22
click at [1184, 144] on div "Комбинация - Бухгалтер" at bounding box center [1135, 141] width 185 height 22
click at [1225, 144] on button "Воспроизвести" at bounding box center [1245, 141] width 114 height 28
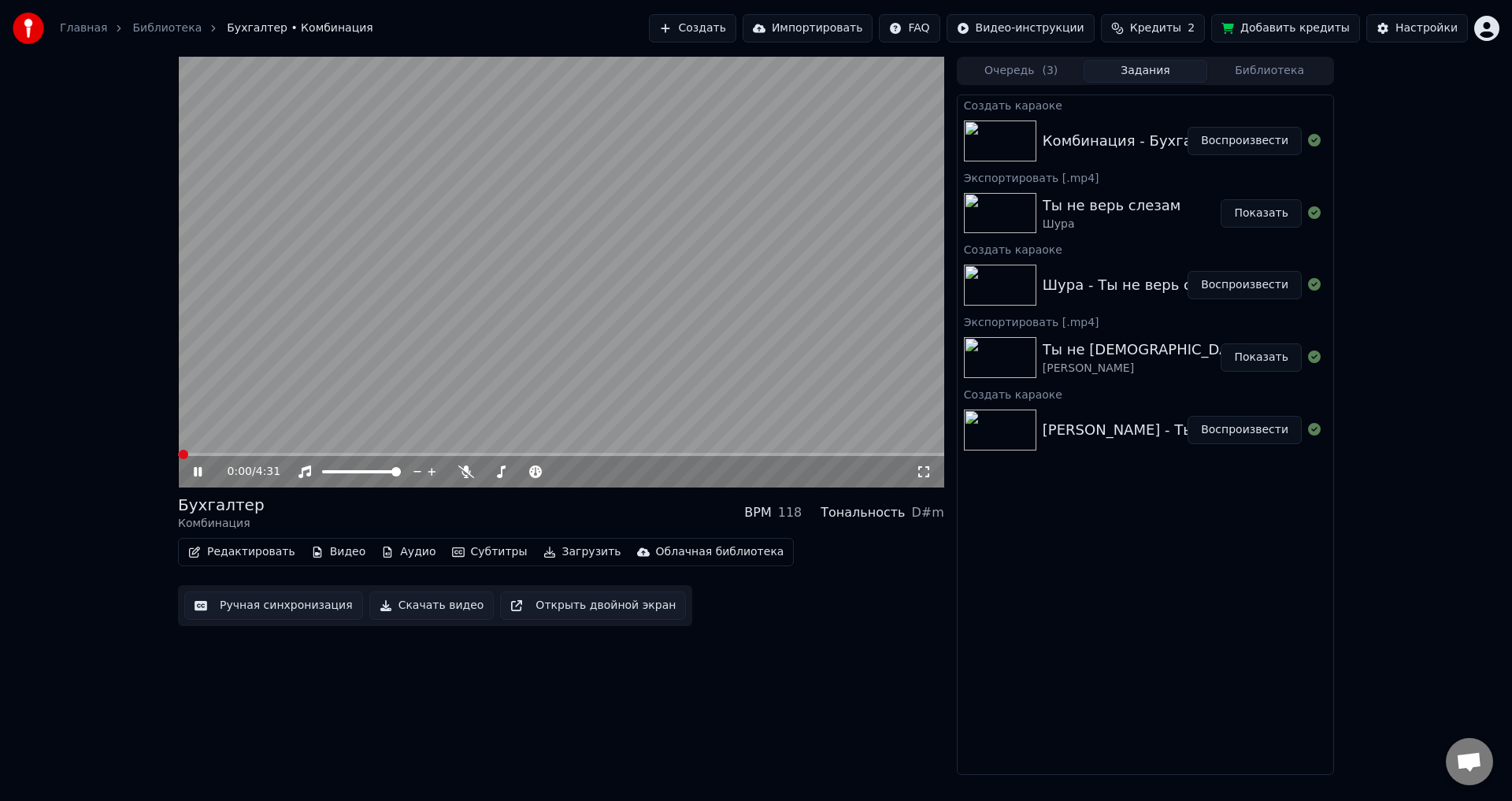
click at [496, 551] on button "Субтитры" at bounding box center [489, 552] width 88 height 22
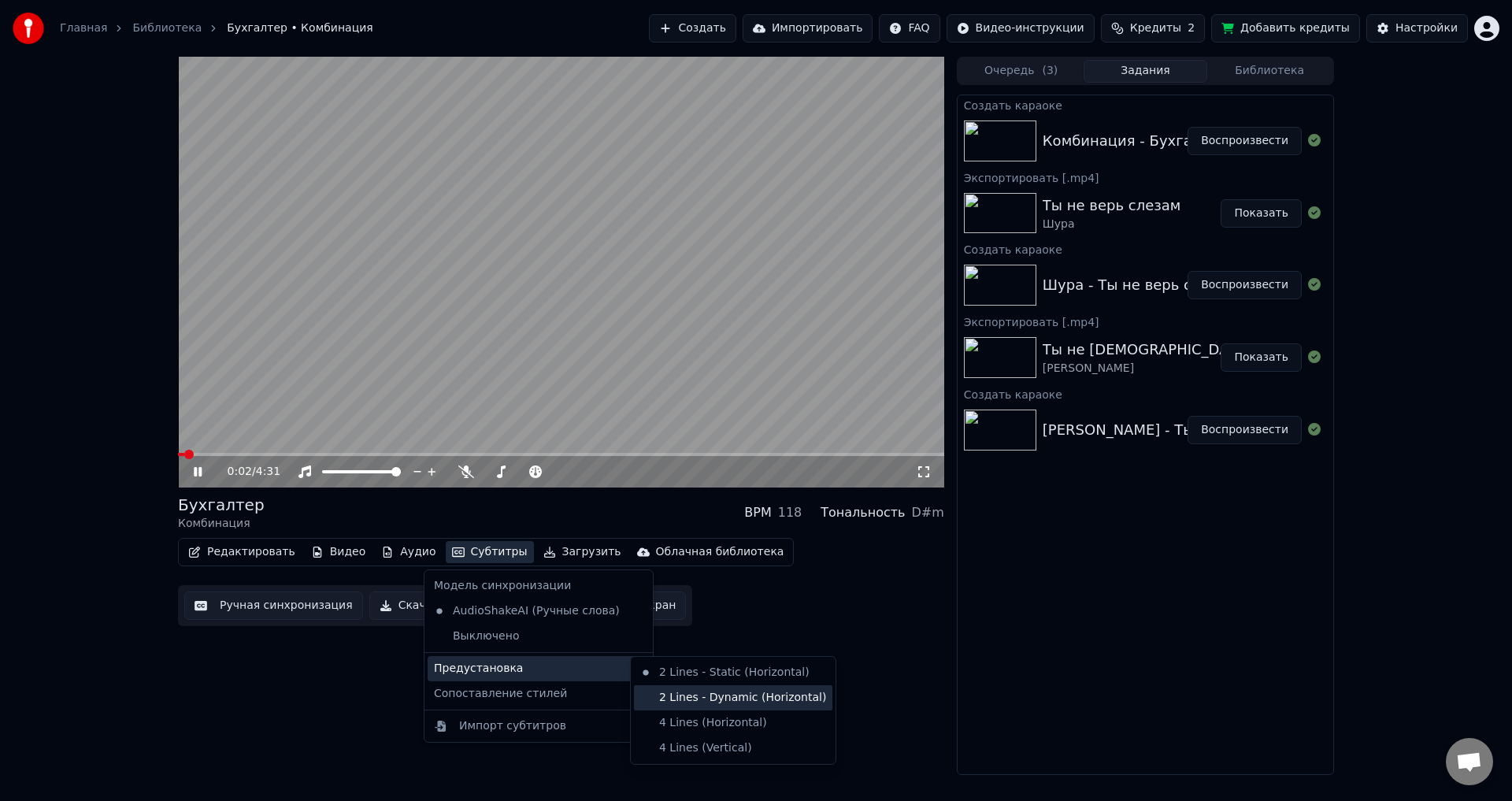
click at [674, 690] on div "2 Lines - Dynamic (Horizontal)" at bounding box center [733, 698] width 198 height 25
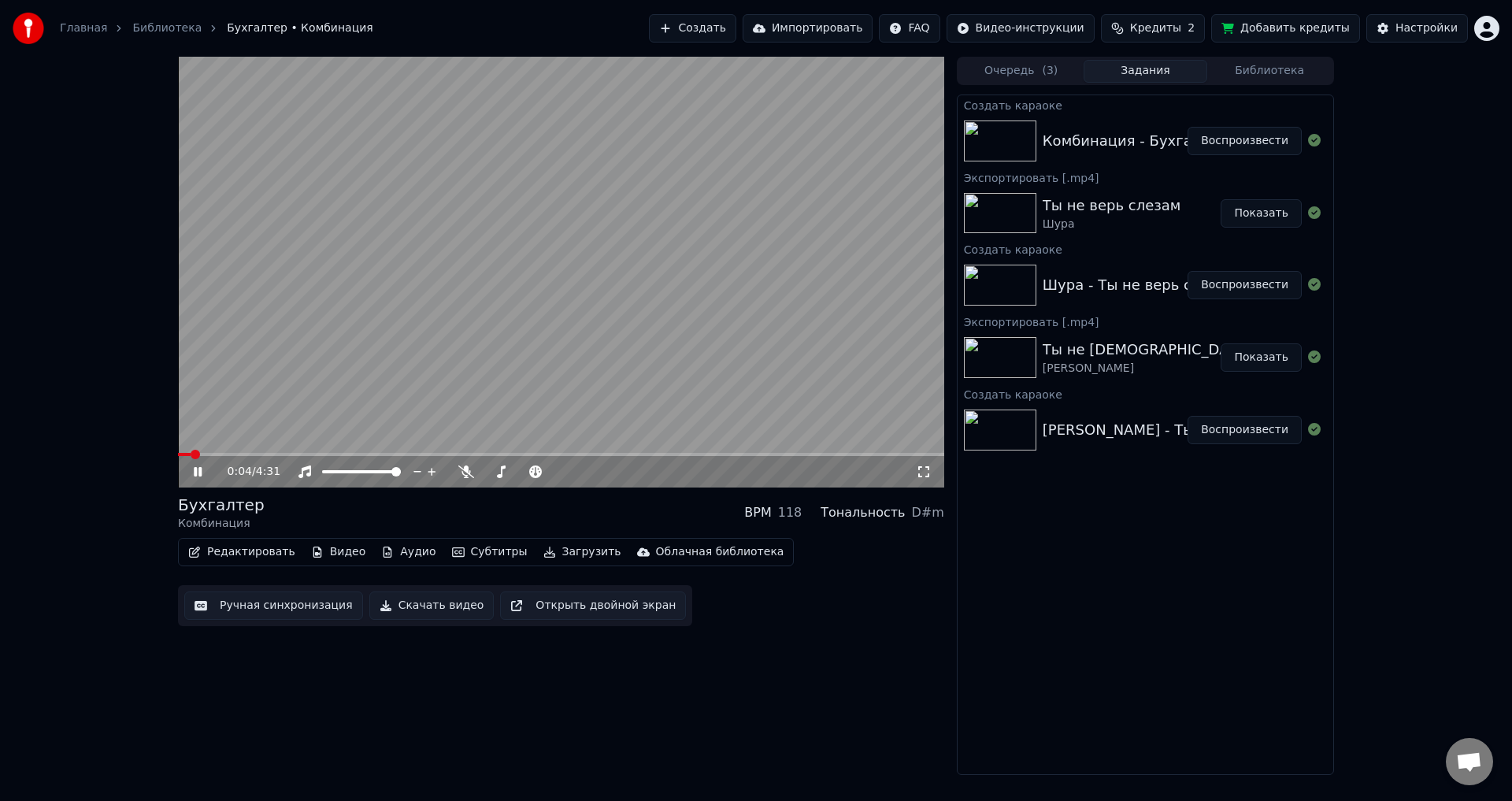
click at [467, 554] on button "Субтитры" at bounding box center [489, 552] width 88 height 22
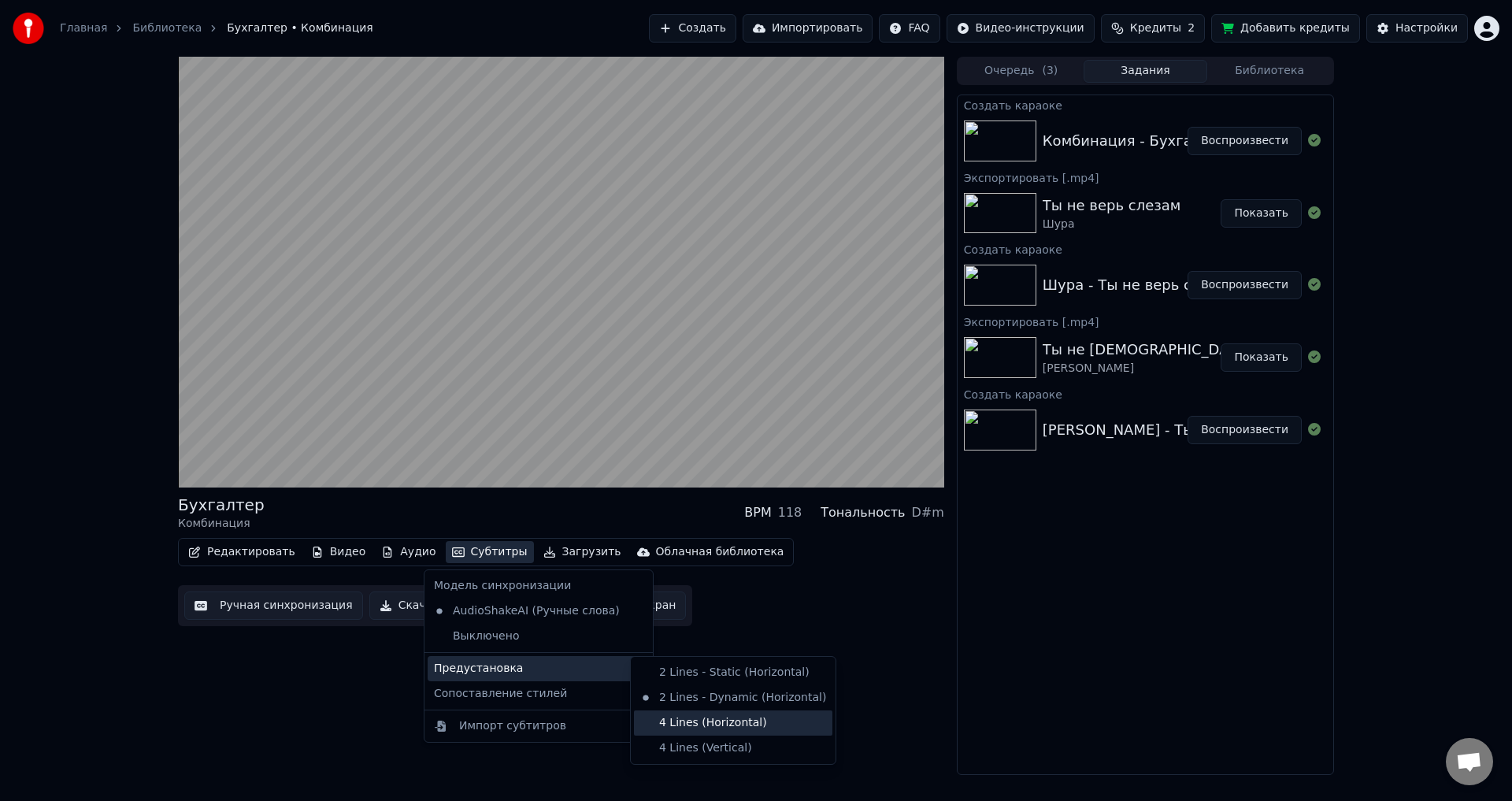
click at [689, 731] on div "4 Lines (Horizontal)" at bounding box center [733, 723] width 198 height 25
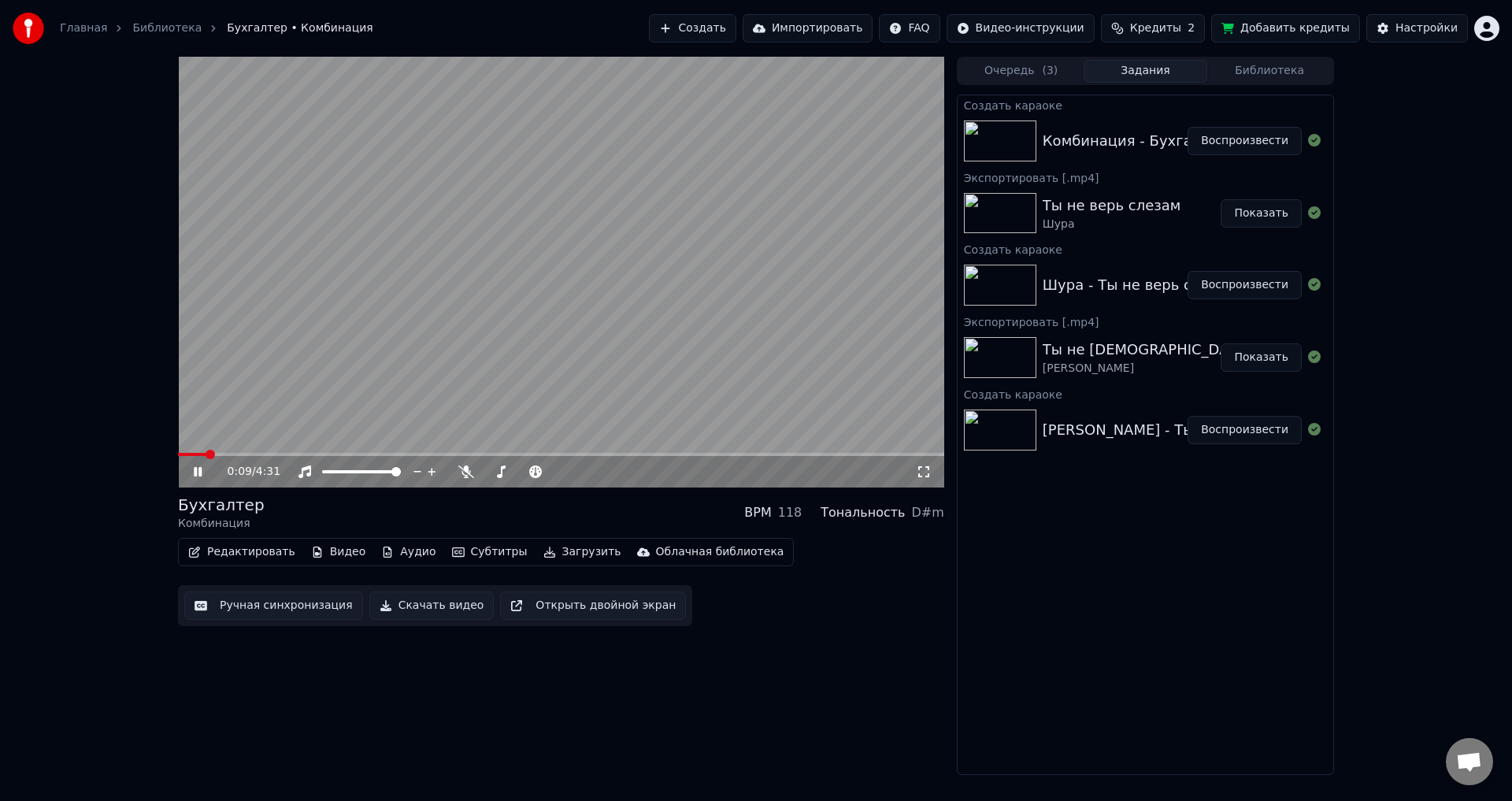
drag, startPoint x: 232, startPoint y: 457, endPoint x: 245, endPoint y: 455, distance: 13.2
click at [244, 456] on div "0:09 / 4:31" at bounding box center [561, 470] width 767 height 35
click at [239, 452] on video at bounding box center [561, 272] width 767 height 431
click at [264, 458] on span at bounding box center [267, 455] width 10 height 10
click at [204, 473] on icon at bounding box center [209, 472] width 37 height 12
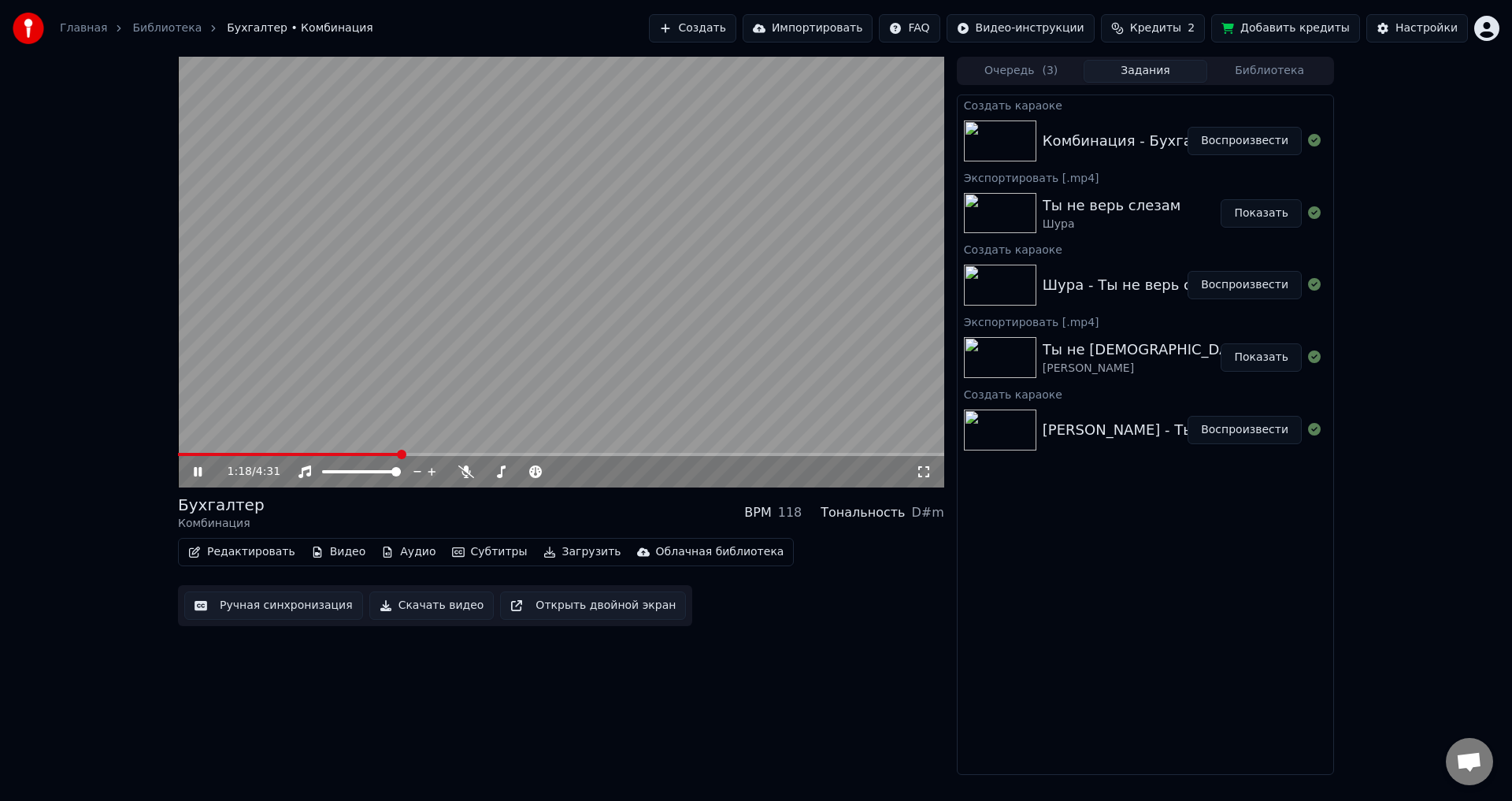
click at [209, 466] on icon at bounding box center [209, 472] width 37 height 12
click at [1409, 29] on div "Настройки" at bounding box center [1427, 28] width 63 height 15
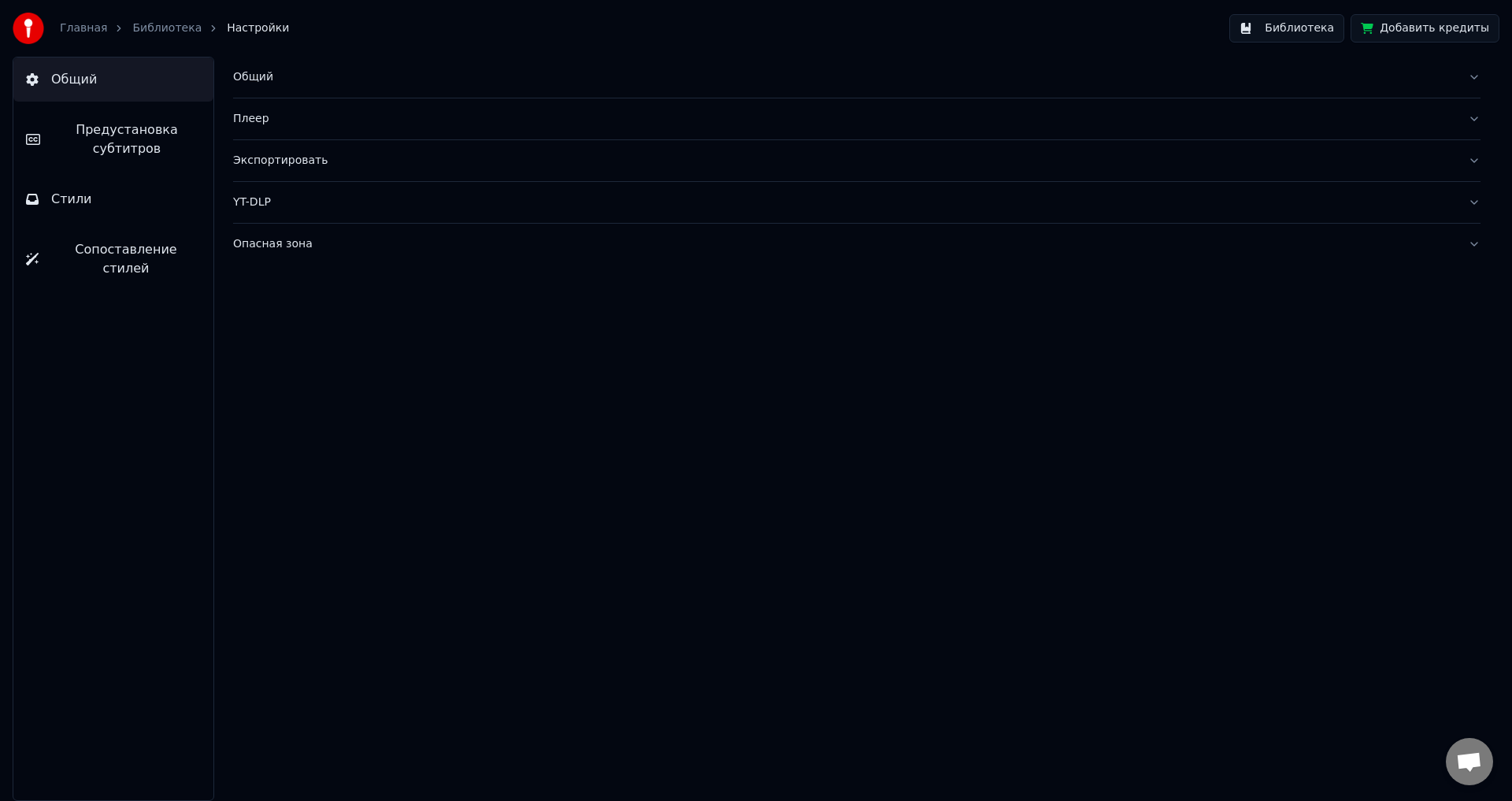
click at [149, 134] on span "Предустановка субтитров" at bounding box center [127, 139] width 148 height 37
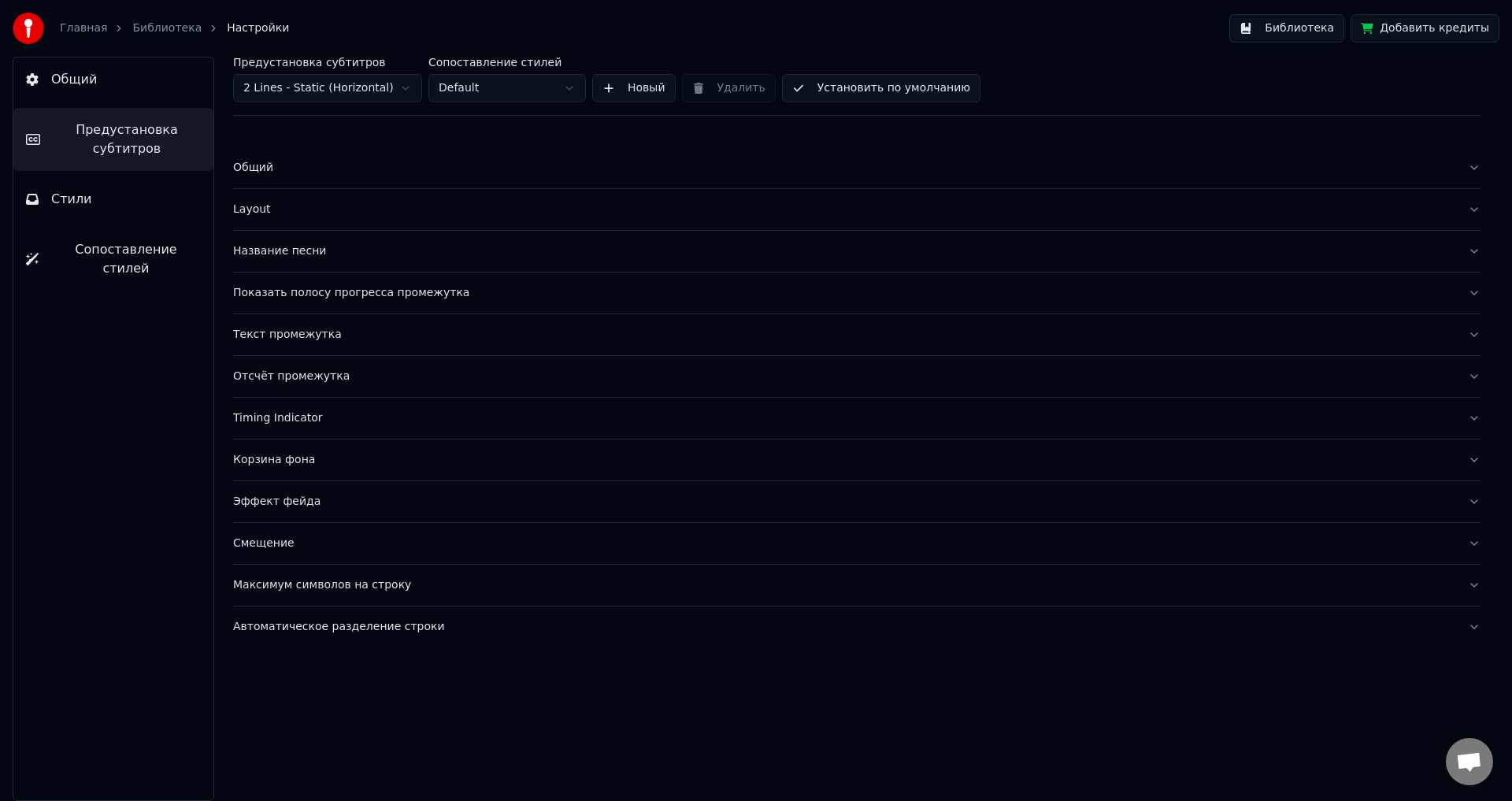
click at [386, 89] on html "Главная Библиотека Настройки Библиотека Добавить кредиты Общий Предустановка су…" at bounding box center [756, 400] width 1512 height 801
click at [465, 289] on div "Текст промежутка" at bounding box center [844, 293] width 1222 height 15
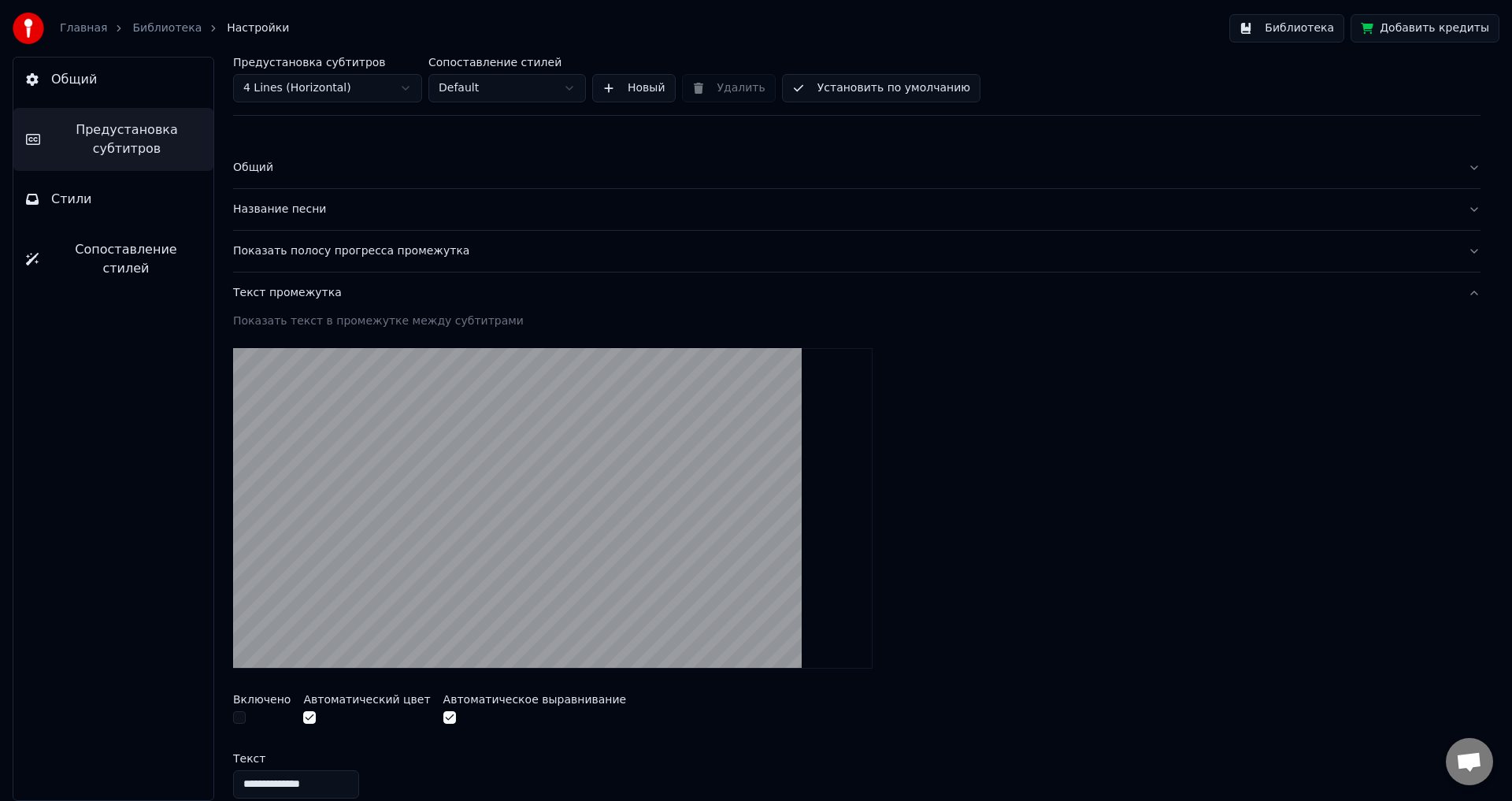
click at [465, 289] on div "Текст промежутка" at bounding box center [844, 293] width 1222 height 15
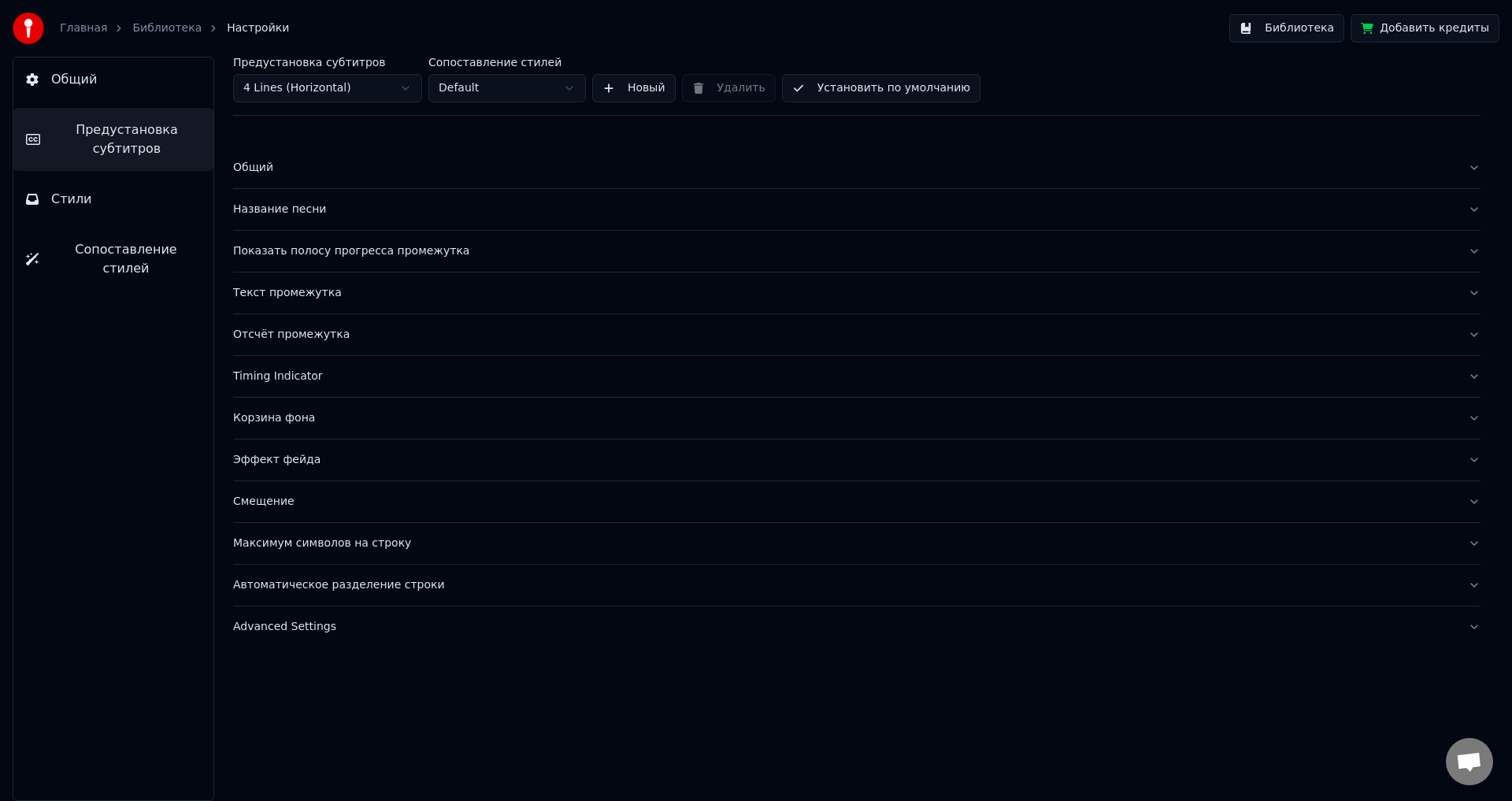
click at [465, 289] on div "Текст промежутка" at bounding box center [844, 293] width 1222 height 15
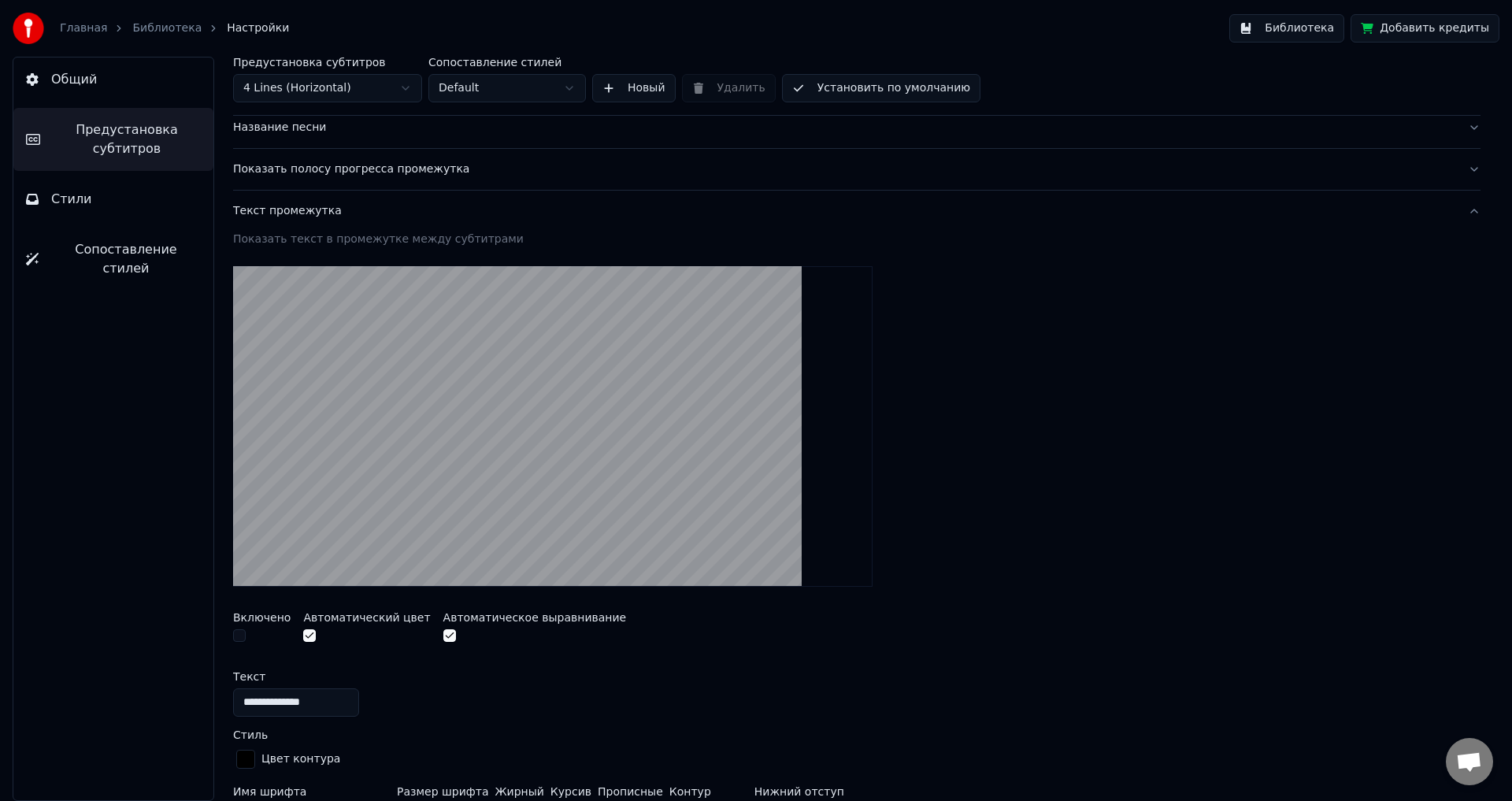
scroll to position [79, 0]
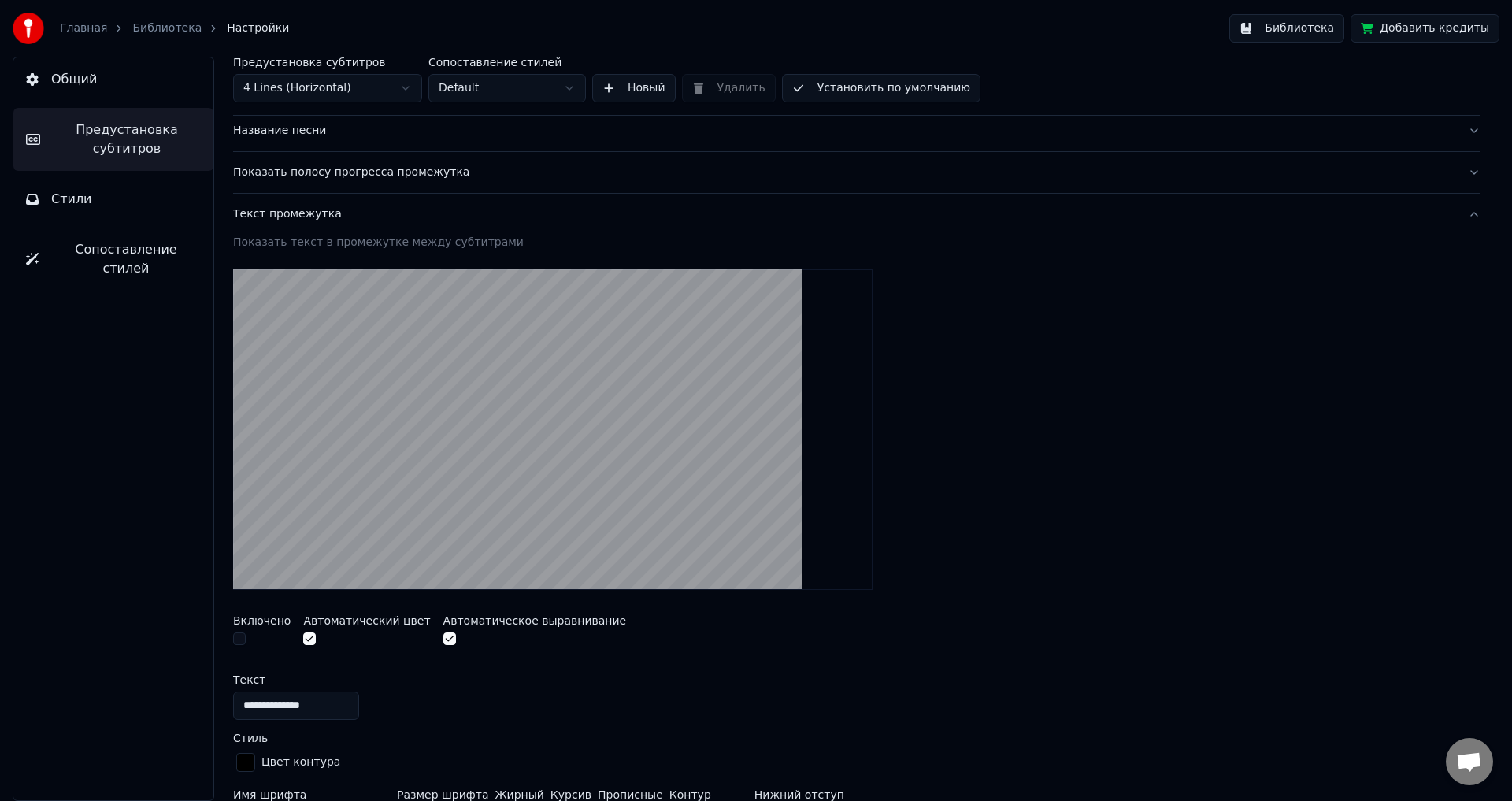
click at [451, 207] on div "Текст промежутка" at bounding box center [844, 214] width 1222 height 15
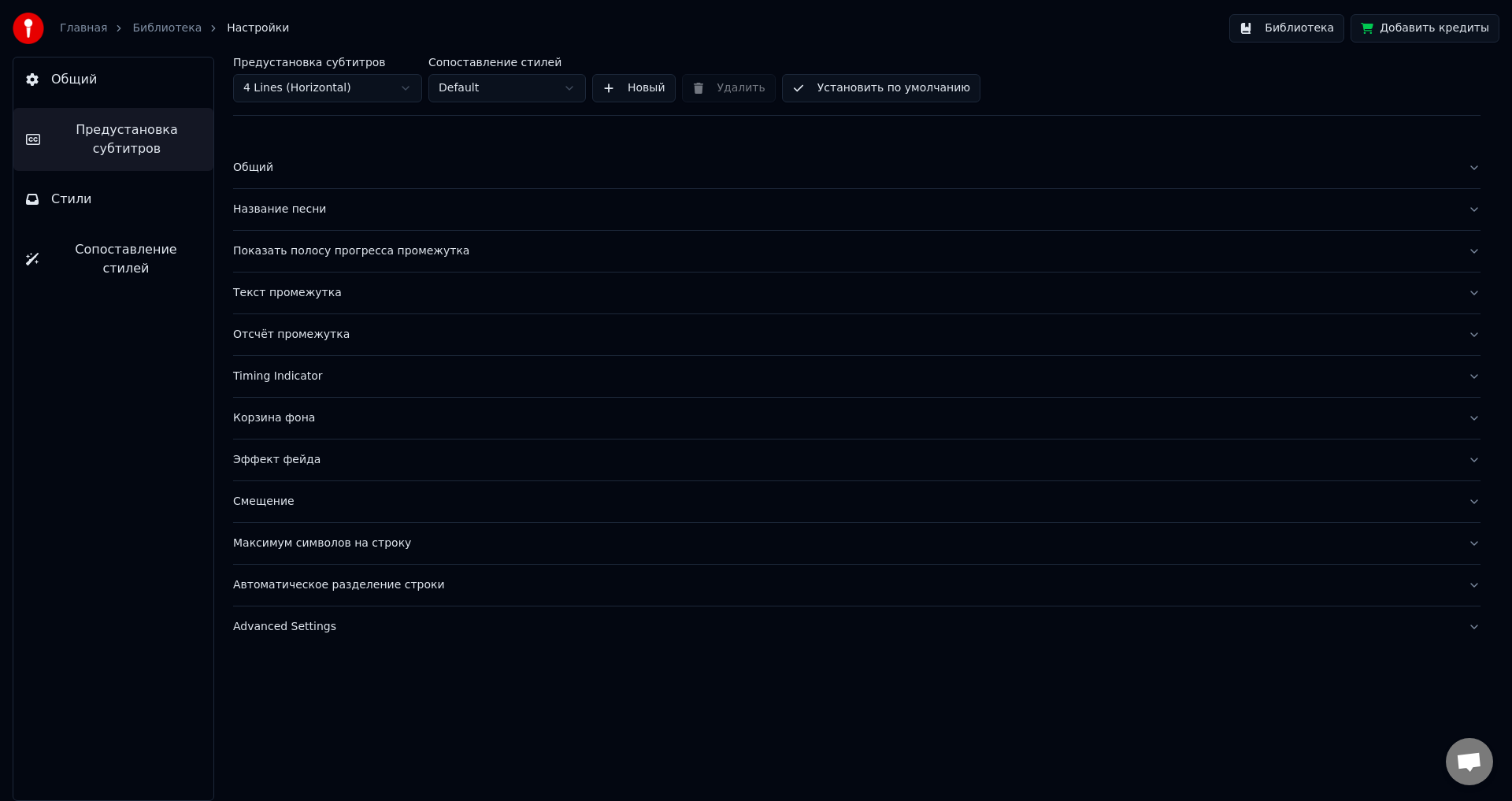
click at [176, 198] on button "Стили" at bounding box center [113, 199] width 200 height 44
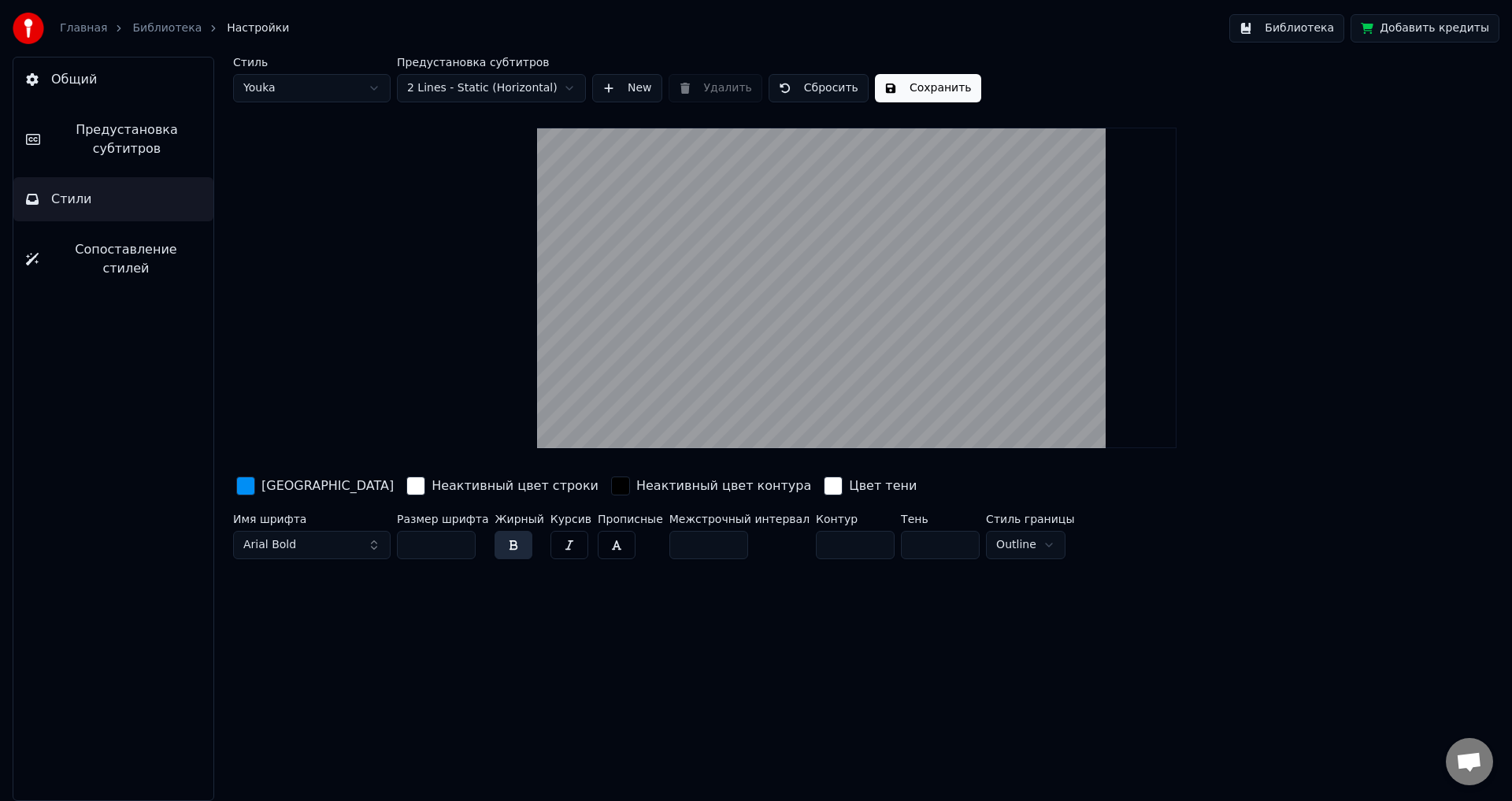
click at [558, 92] on html "Главная Библиотека Настройки Библиотека Добавить кредиты Общий Предустановка су…" at bounding box center [756, 400] width 1512 height 801
click at [241, 491] on div "button" at bounding box center [245, 485] width 19 height 19
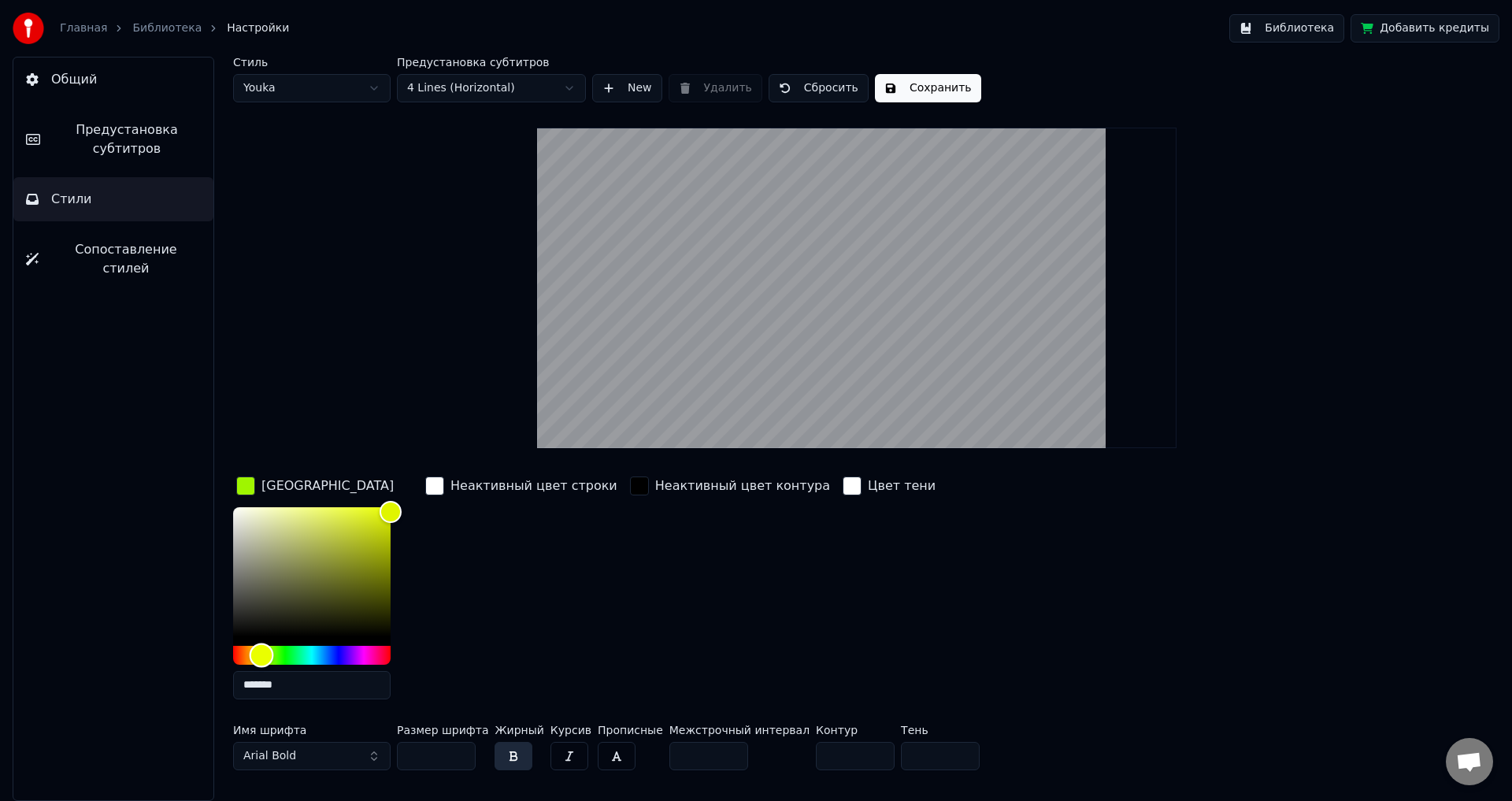
type input "*******"
drag, startPoint x: 309, startPoint y: 656, endPoint x: 259, endPoint y: 657, distance: 50.0
click at [259, 657] on div "Hue" at bounding box center [259, 655] width 24 height 24
click at [1323, 31] on button "Библиотека" at bounding box center [1286, 28] width 115 height 28
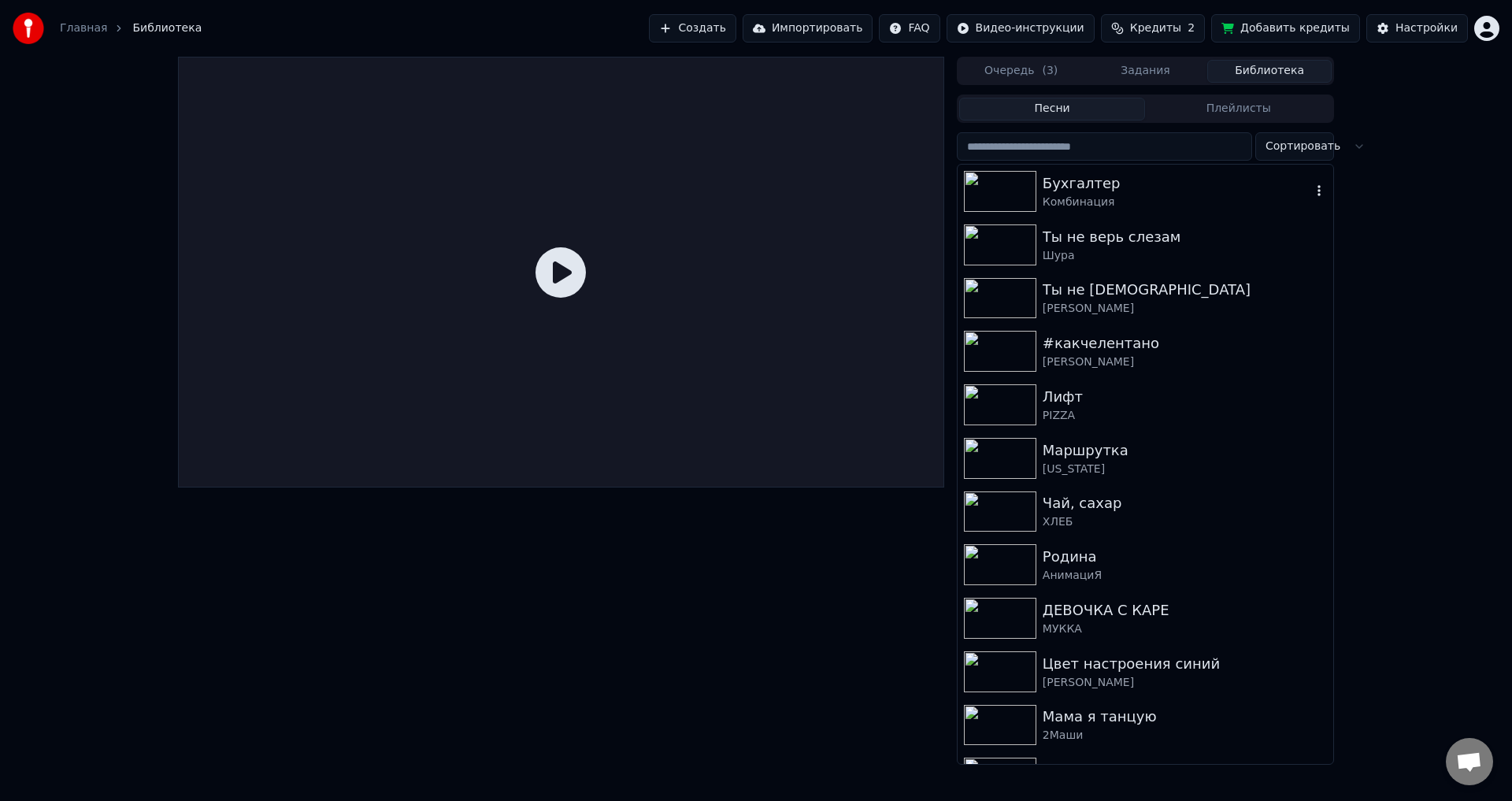
click at [1003, 189] on img at bounding box center [1000, 191] width 72 height 41
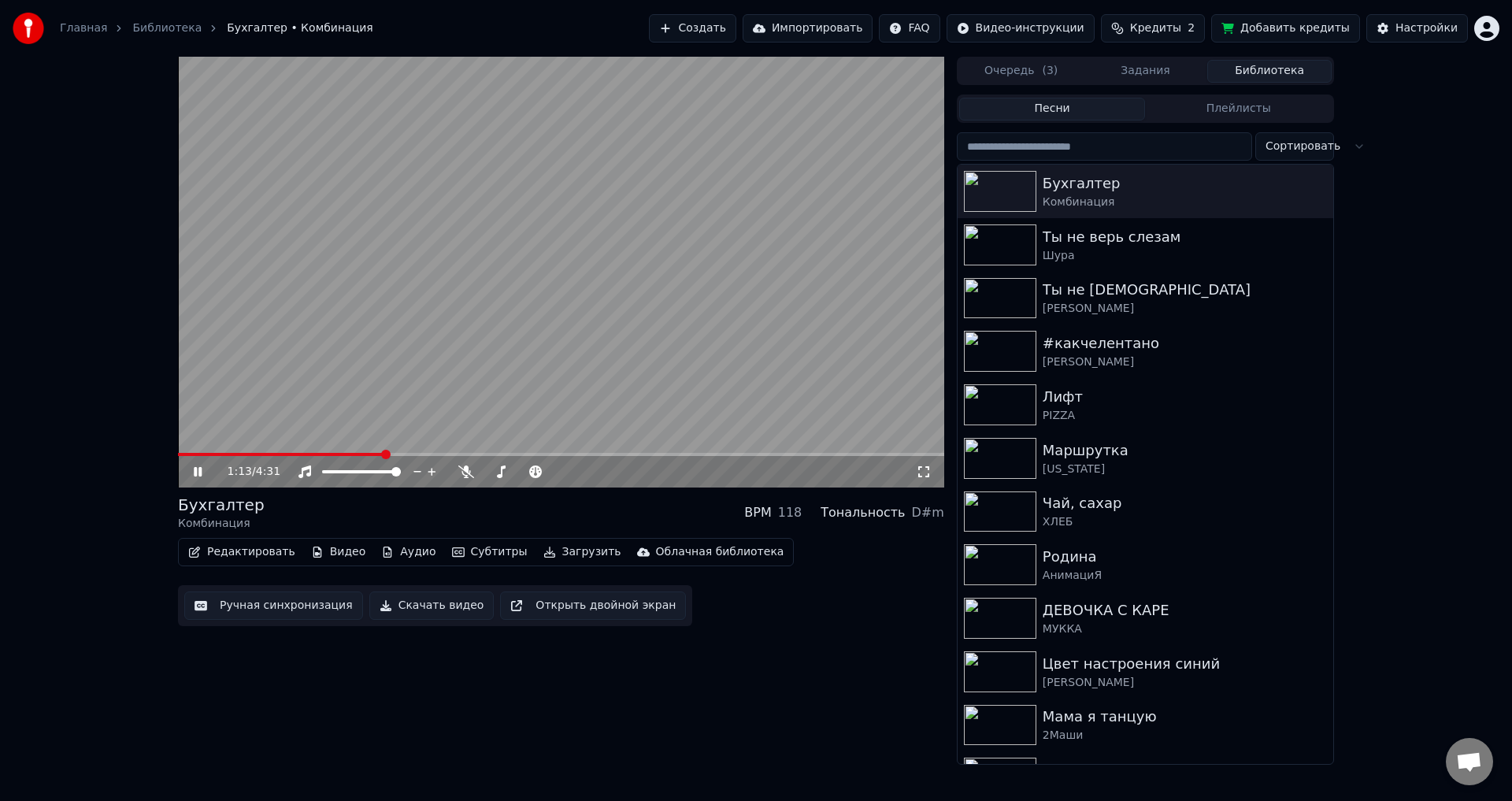
click at [385, 459] on span at bounding box center [386, 455] width 10 height 10
click at [199, 469] on icon at bounding box center [198, 472] width 8 height 10
click at [1402, 31] on div "Настройки" at bounding box center [1427, 28] width 63 height 15
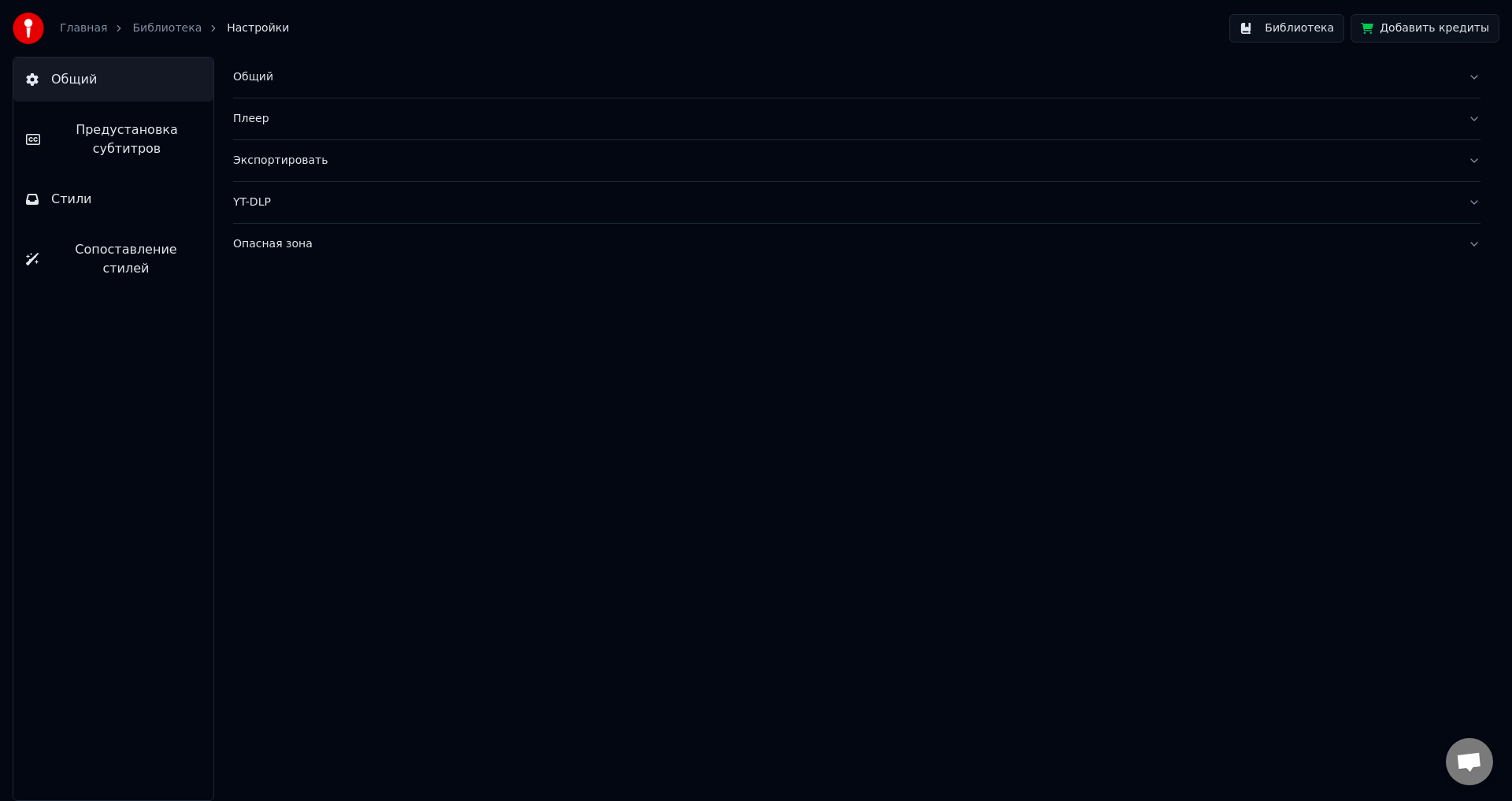
click at [137, 178] on button "Стили" at bounding box center [113, 199] width 200 height 44
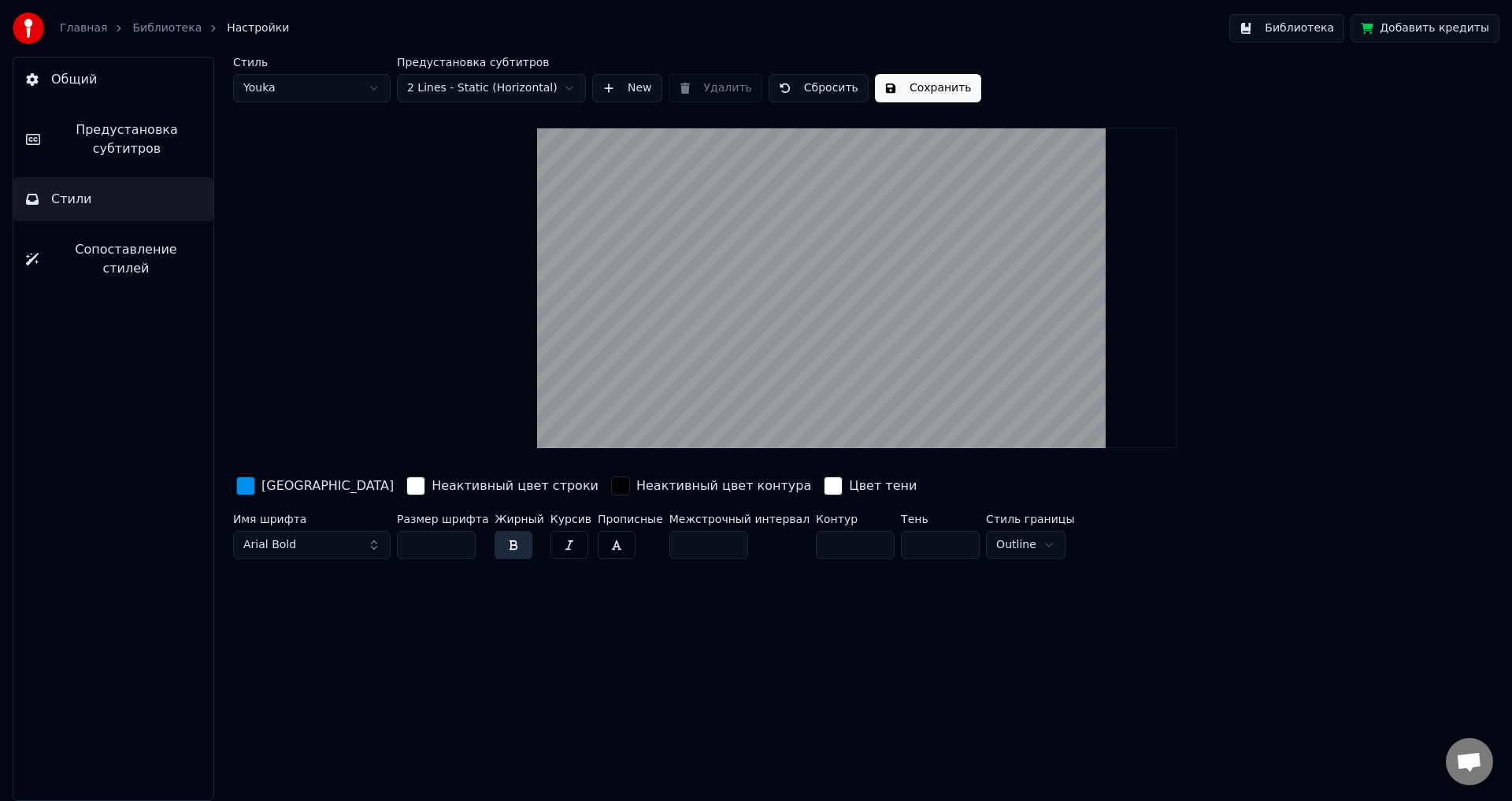
click at [520, 85] on html "Главная Библиотека Настройки Библиотека Добавить кредиты Общий Предустановка су…" at bounding box center [756, 400] width 1512 height 801
click at [245, 485] on div "button" at bounding box center [245, 485] width 19 height 19
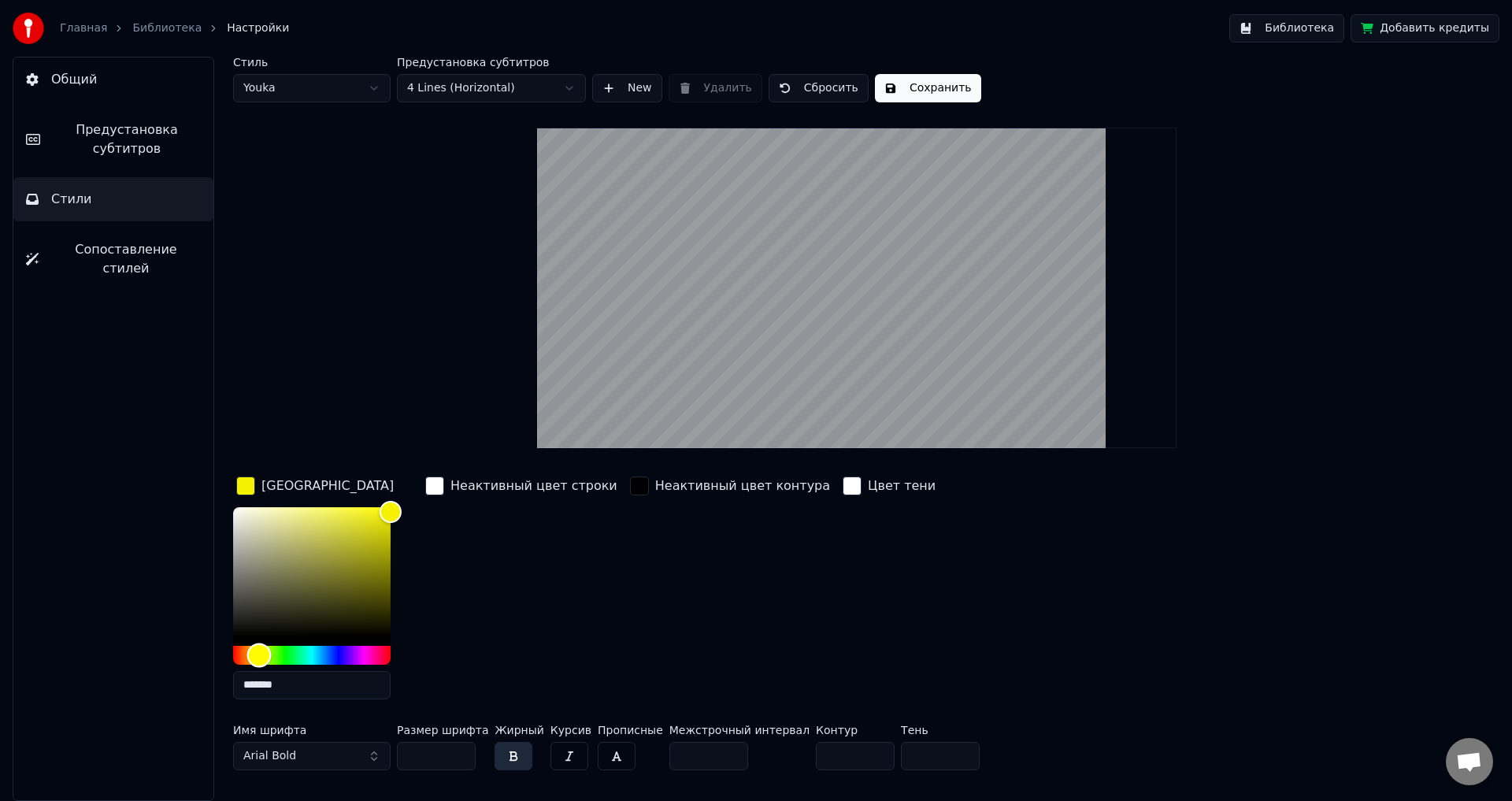
type input "*******"
drag, startPoint x: 312, startPoint y: 651, endPoint x: 259, endPoint y: 657, distance: 53.3
click at [259, 657] on div "Hue" at bounding box center [259, 655] width 24 height 24
click at [948, 90] on button "Сохранить" at bounding box center [928, 88] width 106 height 28
click at [1295, 34] on button "Библиотека" at bounding box center [1286, 28] width 115 height 28
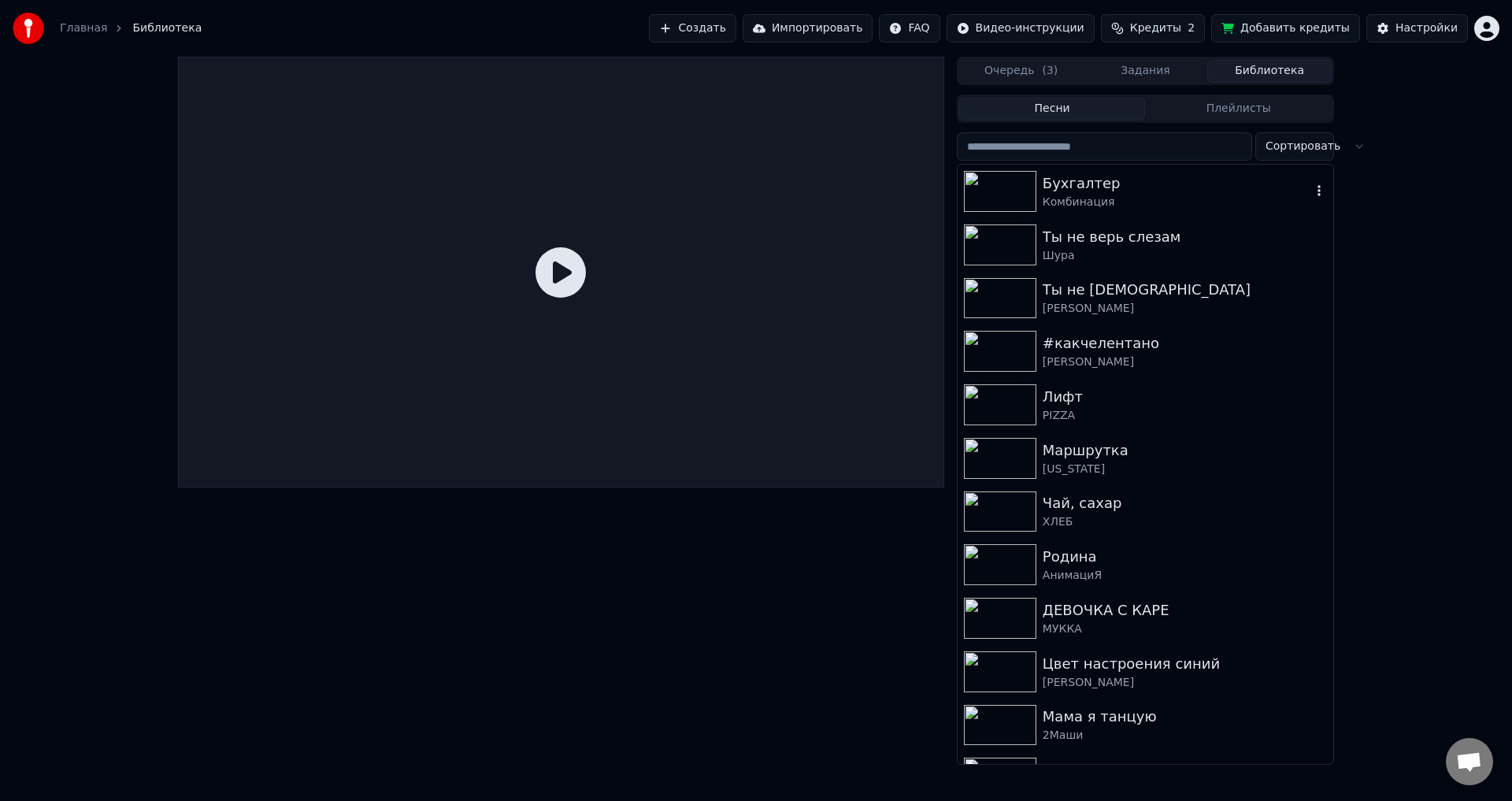
click at [1023, 196] on img at bounding box center [1000, 191] width 72 height 41
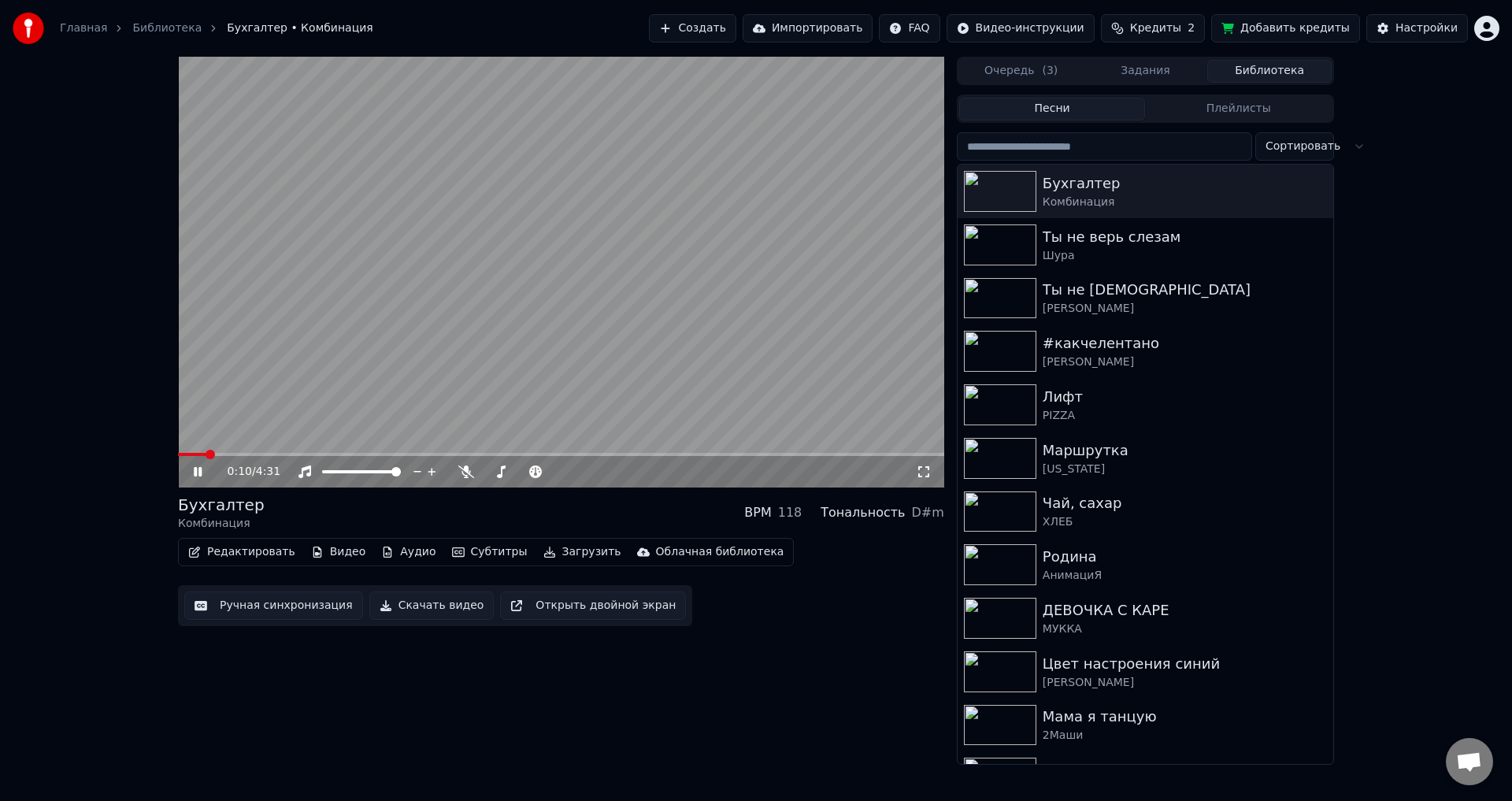
click at [215, 458] on span at bounding box center [211, 455] width 10 height 10
click at [289, 457] on div "0:53 / 4:31" at bounding box center [561, 472] width 767 height 32
click at [289, 452] on video at bounding box center [561, 272] width 767 height 431
click at [195, 477] on icon at bounding box center [198, 472] width 10 height 11
click at [195, 476] on icon at bounding box center [198, 472] width 8 height 10
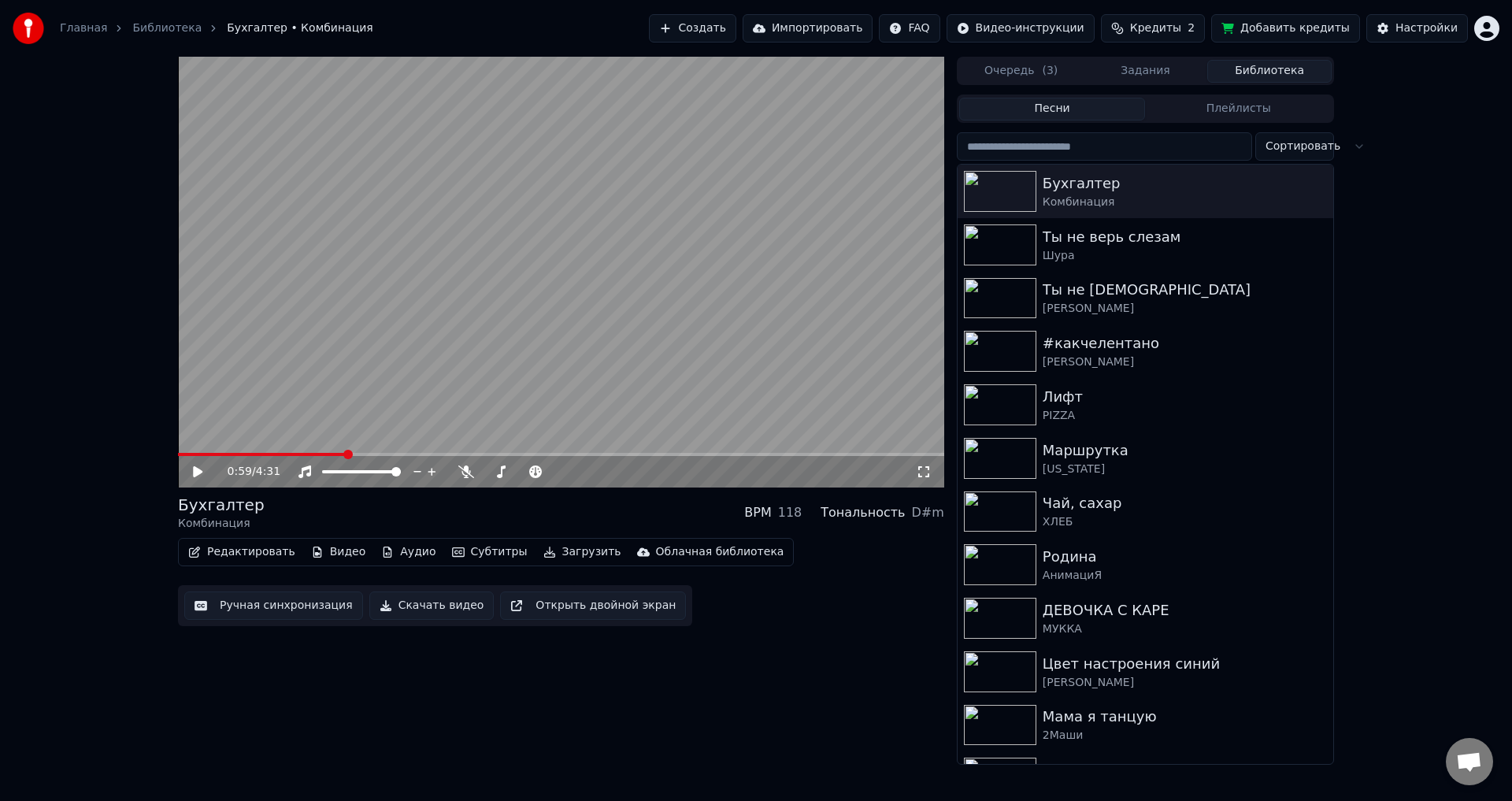
click at [501, 551] on button "Субтитры" at bounding box center [489, 552] width 88 height 22
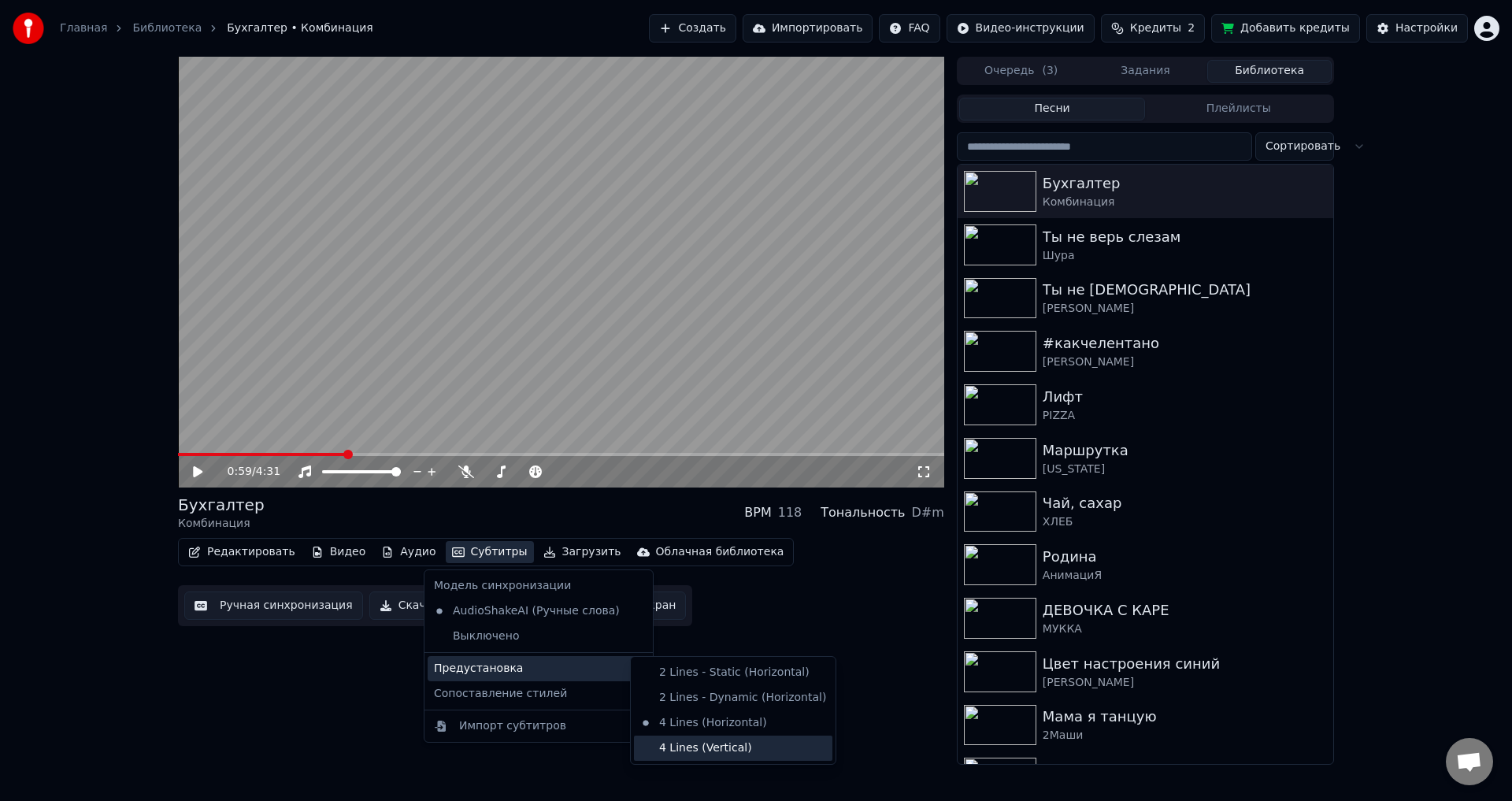
click at [742, 751] on div "4 Lines (Vertical)" at bounding box center [733, 748] width 198 height 25
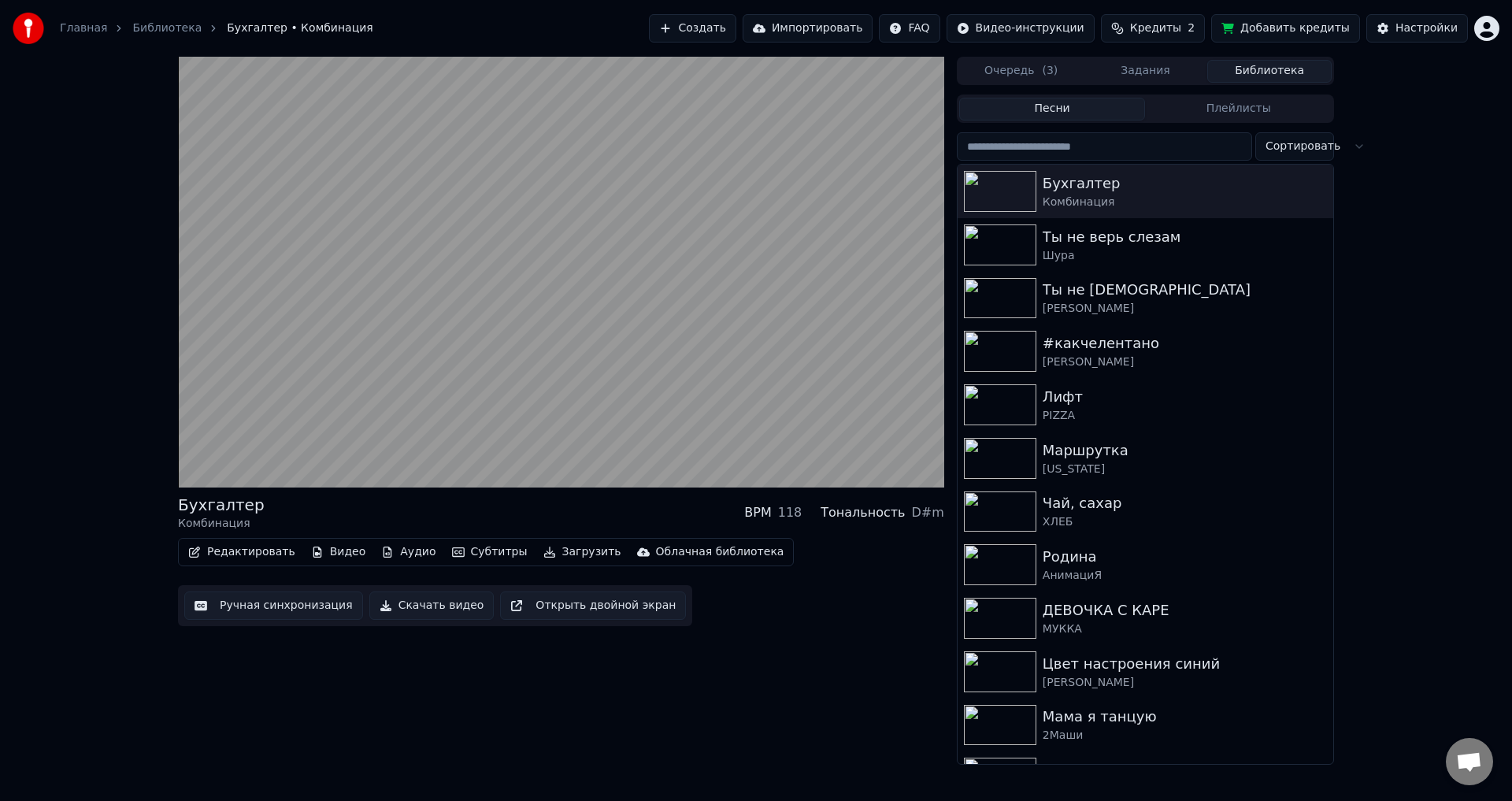
click at [479, 549] on button "Субтитры" at bounding box center [489, 552] width 88 height 22
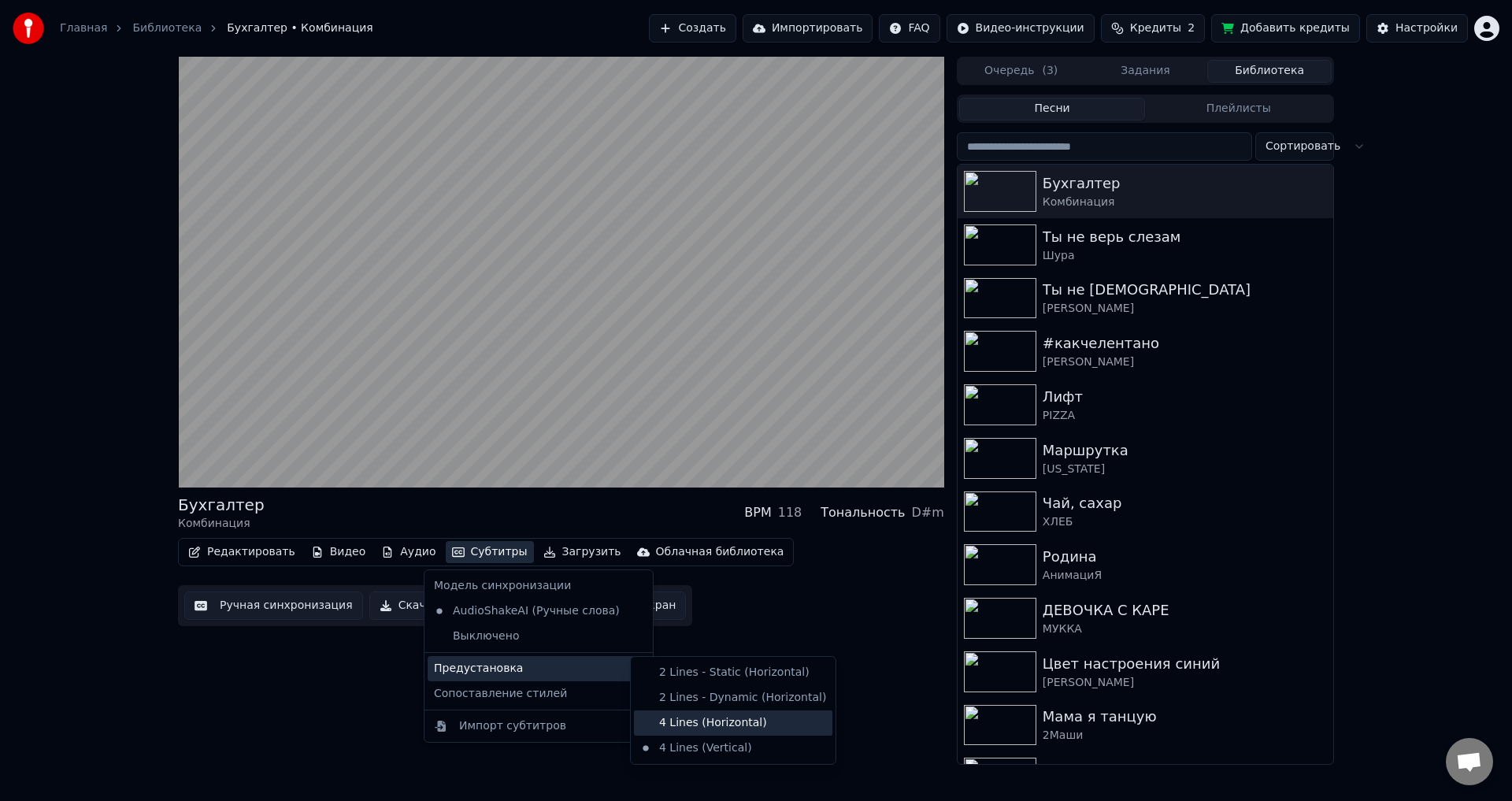
click at [733, 720] on div "4 Lines (Horizontal)" at bounding box center [733, 723] width 198 height 25
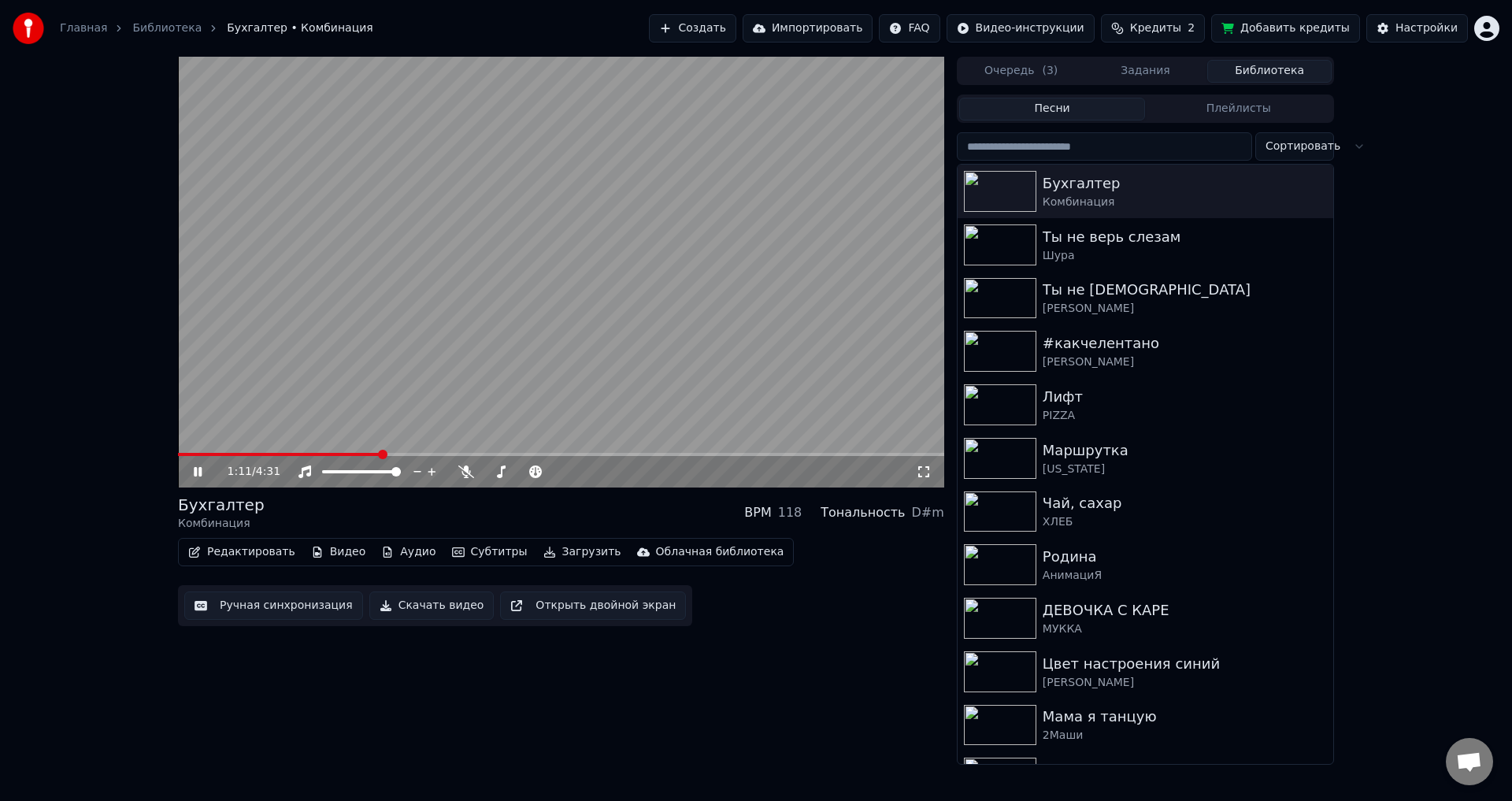
click at [211, 470] on icon at bounding box center [209, 472] width 37 height 12
click at [482, 552] on button "Субтитры" at bounding box center [489, 552] width 88 height 22
click at [831, 638] on div "1:12 / 4:31 Бухгалтер Комбинация BPM 118 Тональность D#m Редактировать Видео Ау…" at bounding box center [561, 411] width 767 height 708
click at [189, 455] on span at bounding box center [184, 455] width 11 height 3
click at [205, 471] on icon at bounding box center [209, 472] width 37 height 12
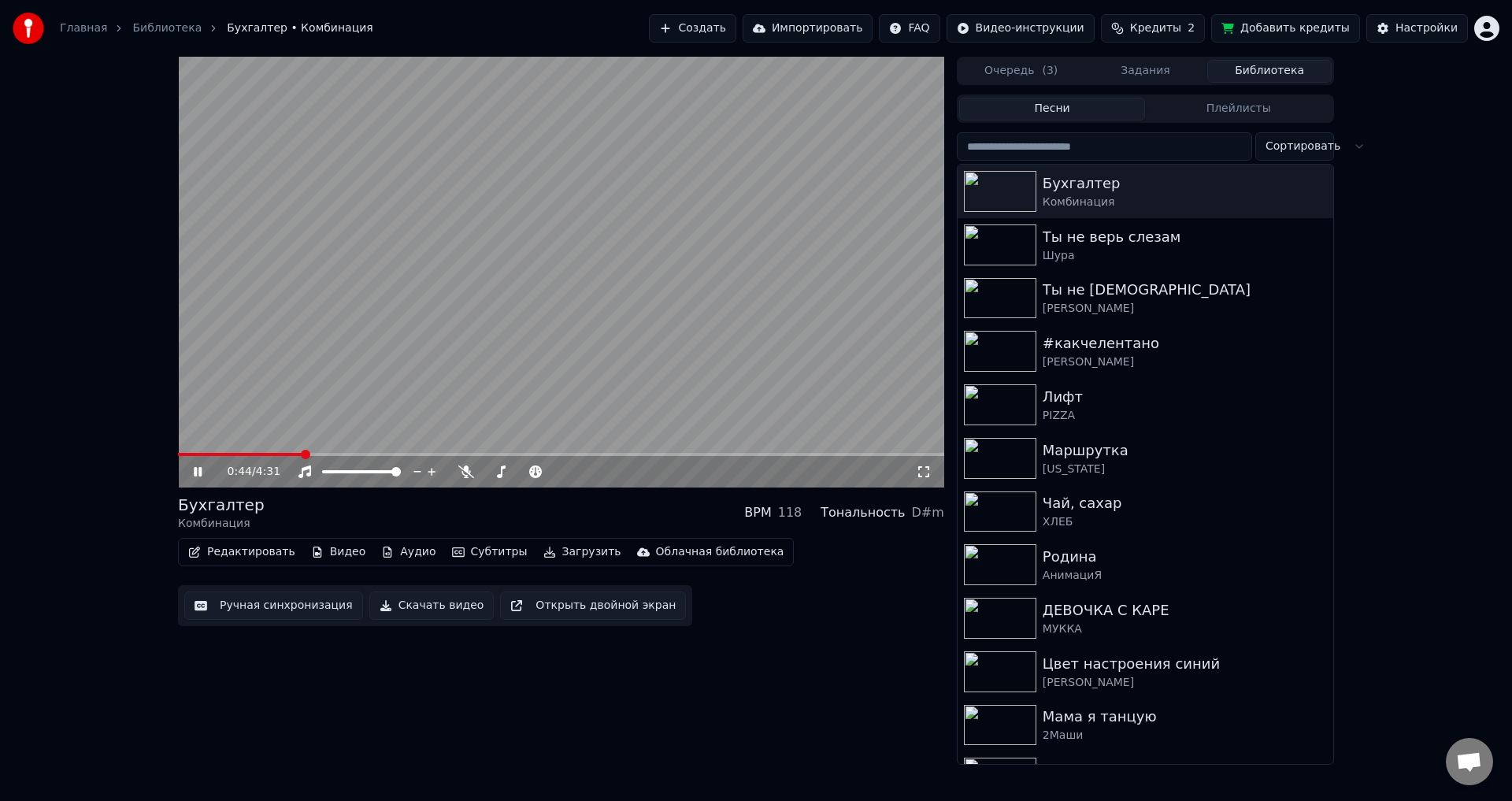
click at [311, 458] on span at bounding box center [306, 455] width 10 height 10
click at [295, 457] on span at bounding box center [300, 455] width 10 height 10
drag, startPoint x: 289, startPoint y: 457, endPoint x: 269, endPoint y: 453, distance: 20.4
click at [269, 453] on div "0:40 / 4:31" at bounding box center [561, 470] width 767 height 35
click at [269, 453] on span at bounding box center [235, 455] width 114 height 3
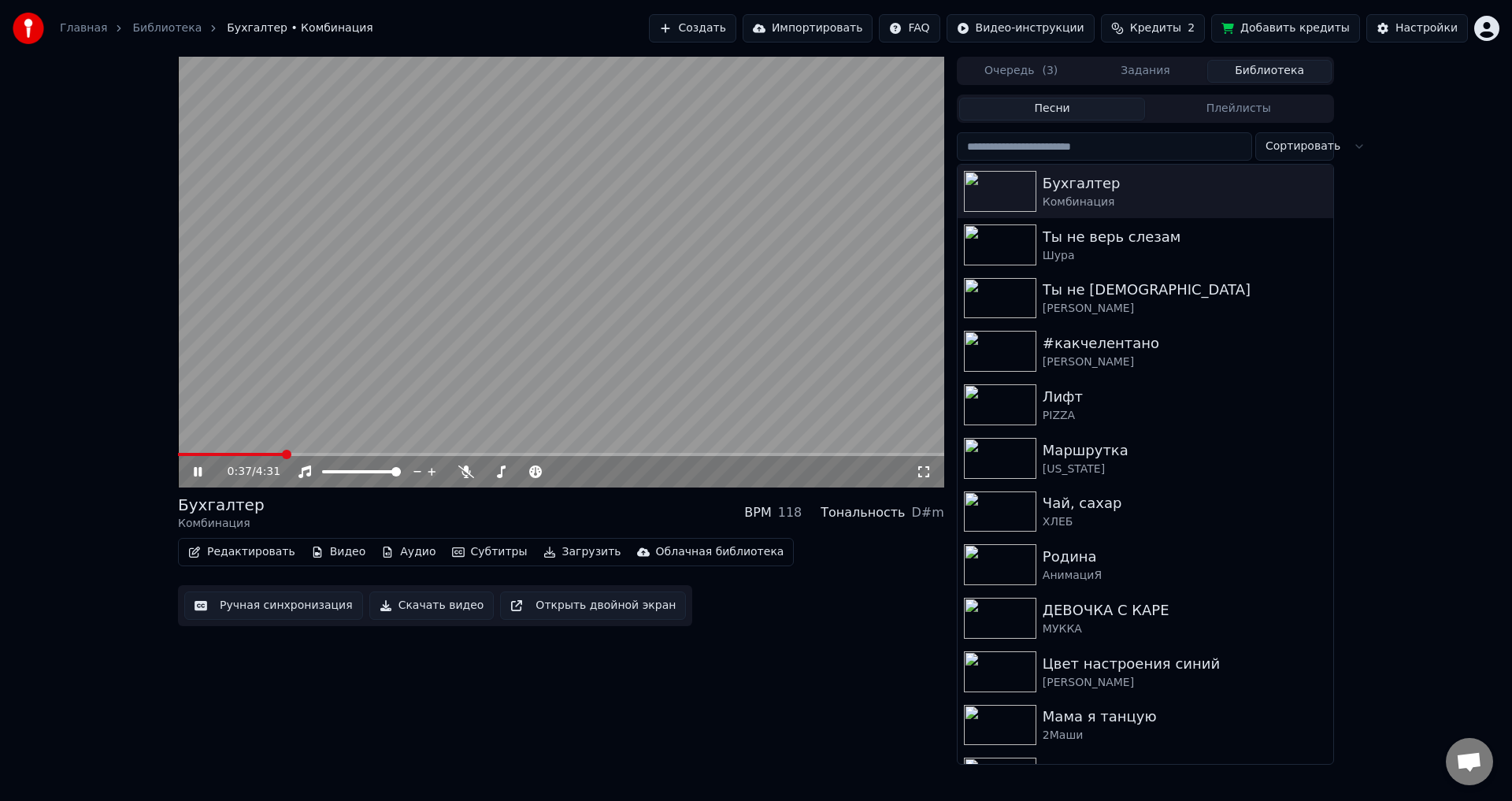
click at [201, 473] on icon at bounding box center [198, 472] width 8 height 10
click at [1447, 20] on button "Настройки" at bounding box center [1417, 28] width 102 height 28
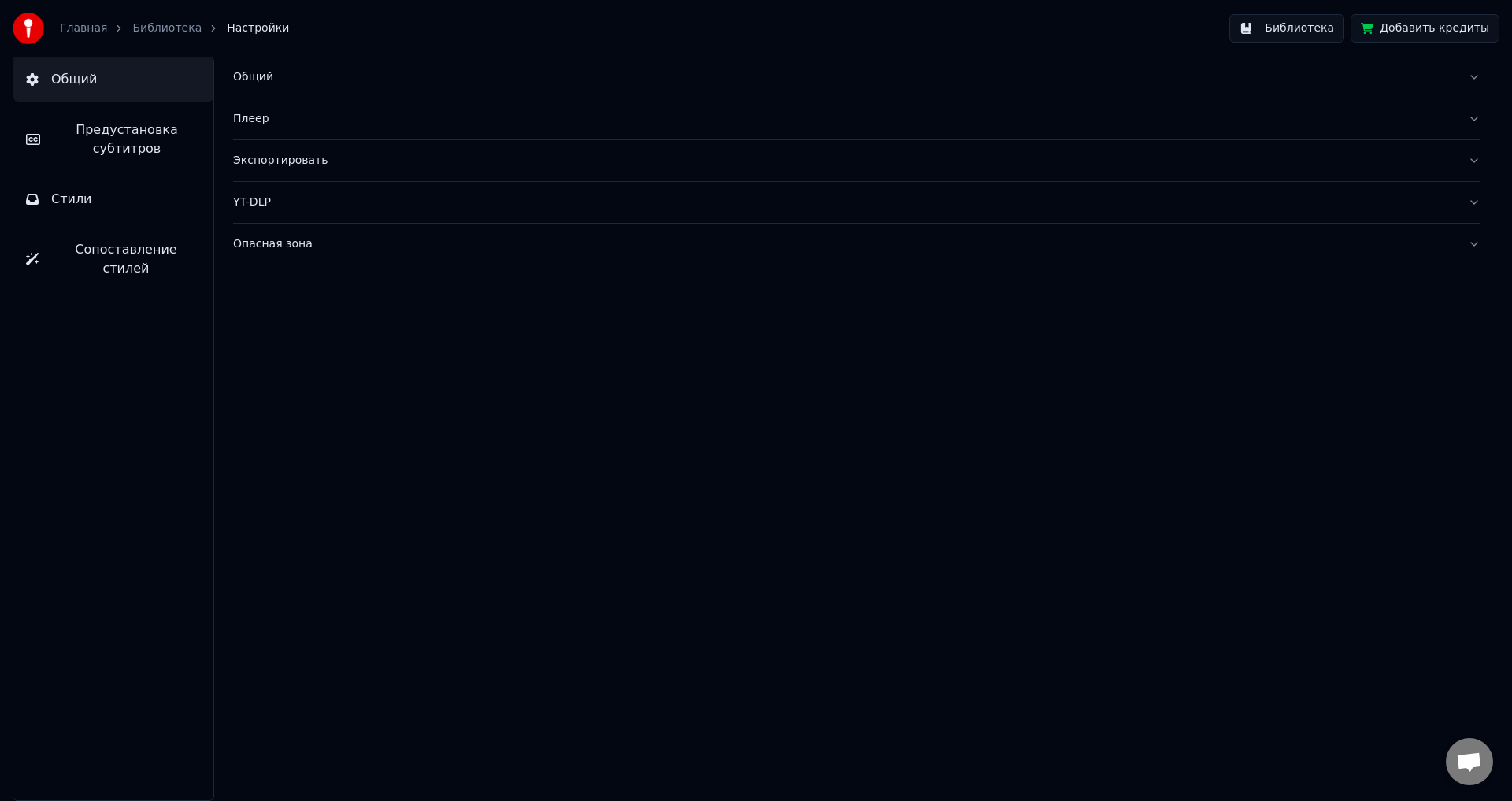
click at [166, 132] on span "Предустановка субтитров" at bounding box center [127, 139] width 148 height 37
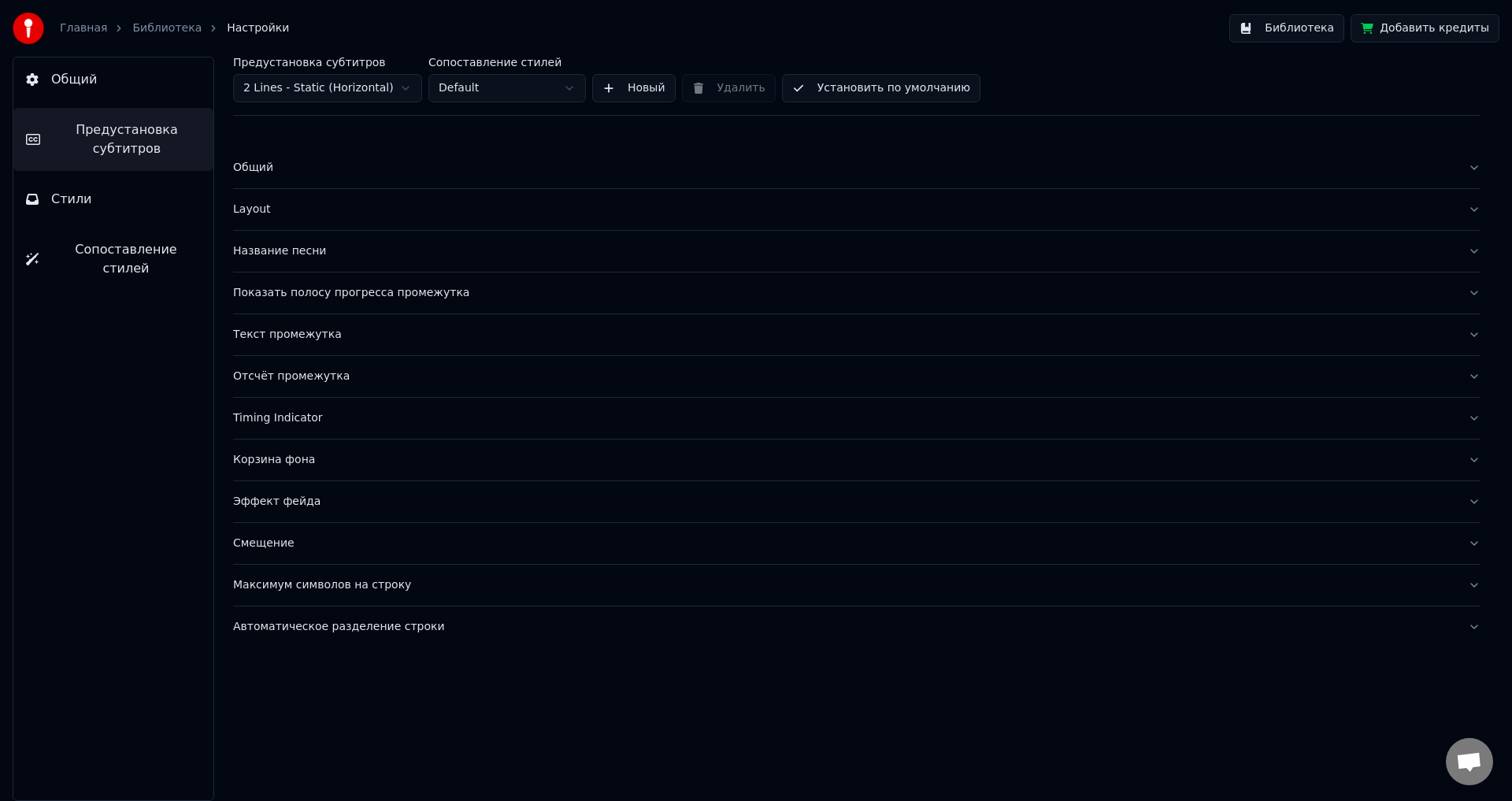
click at [340, 246] on div "Название песни" at bounding box center [844, 250] width 1222 height 15
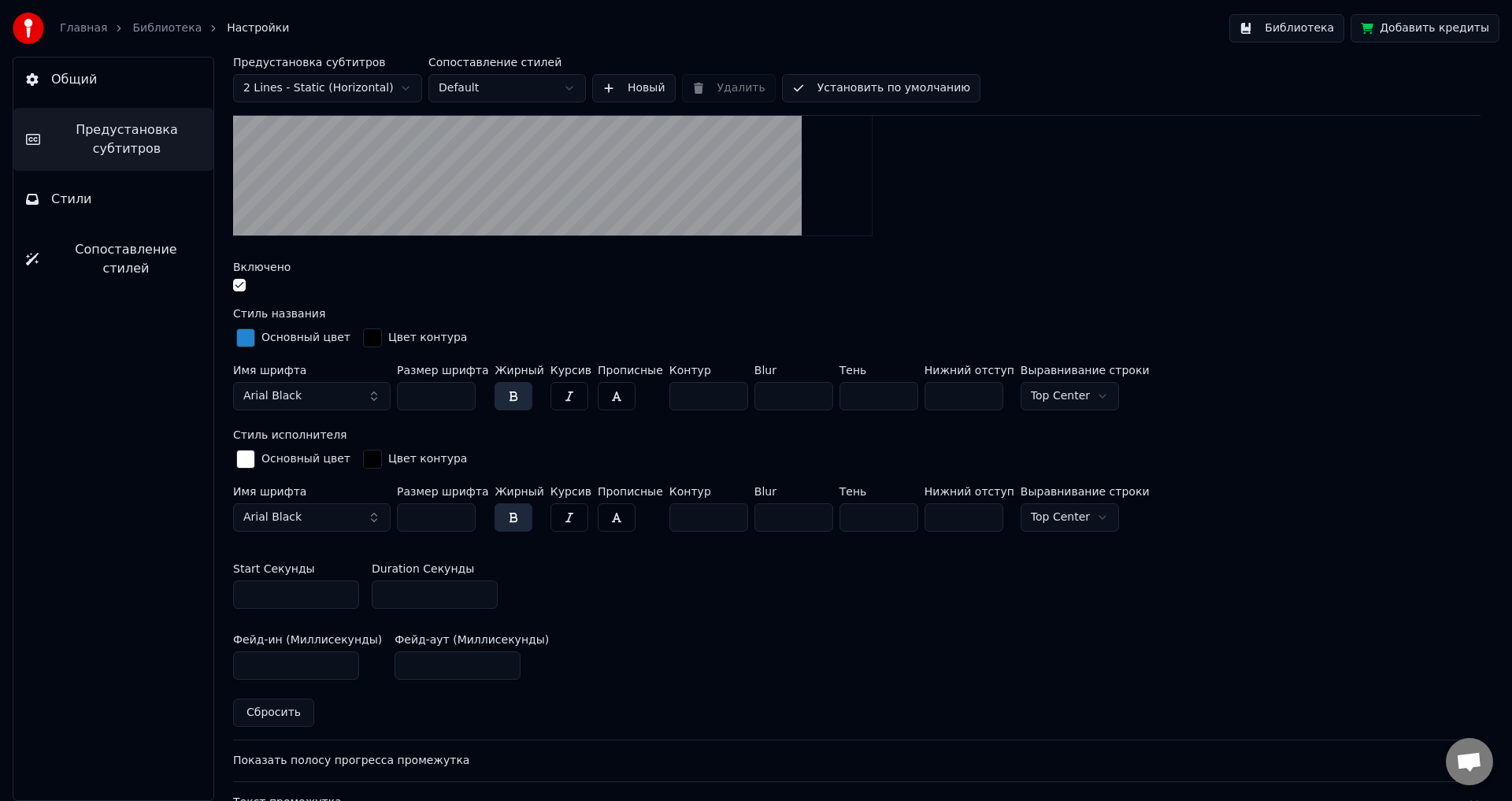
scroll to position [394, 0]
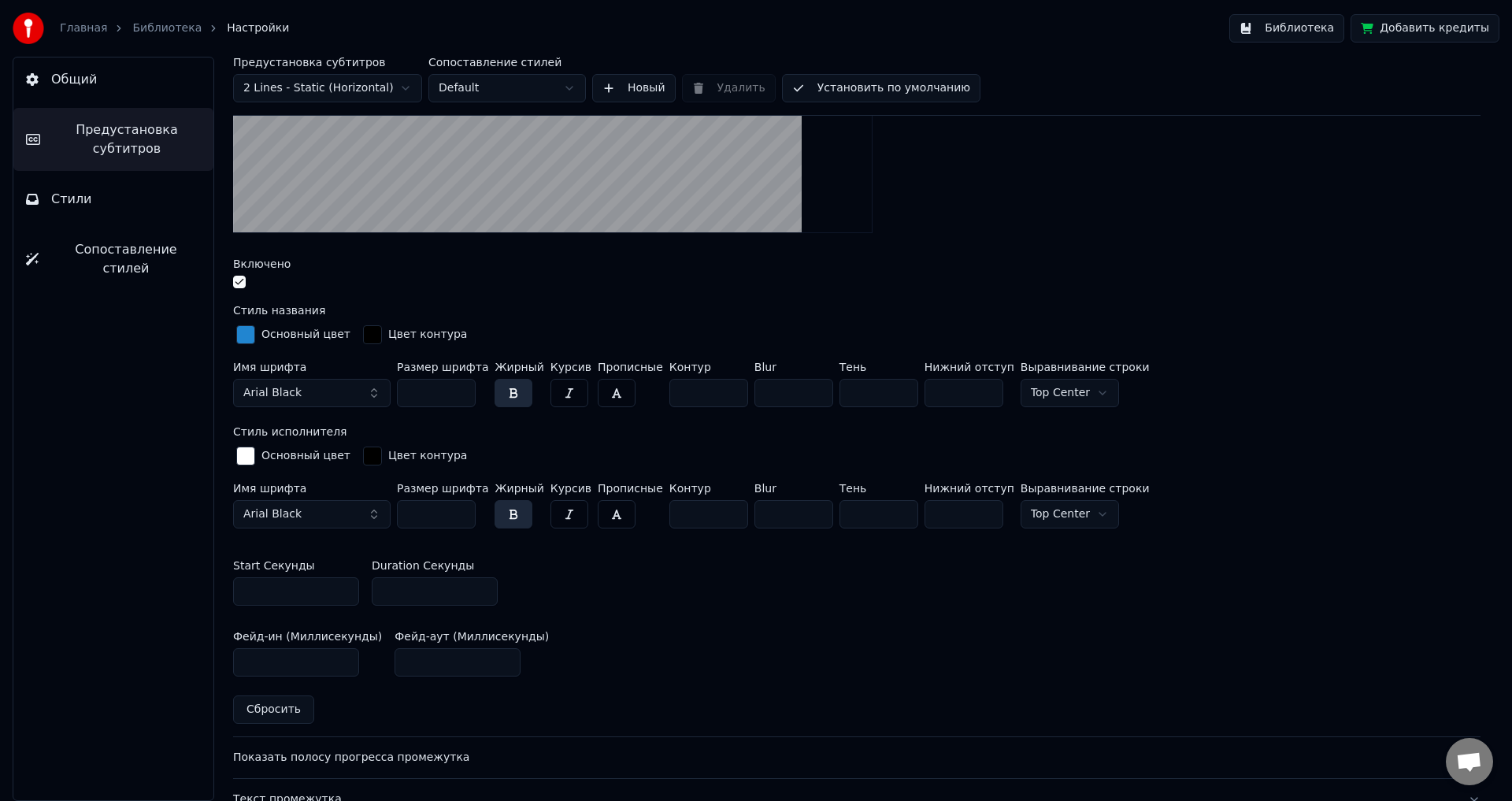
drag, startPoint x: 438, startPoint y: 592, endPoint x: 345, endPoint y: 592, distance: 93.0
click at [345, 592] on div "Start Секунды * Duration Секунды *" at bounding box center [857, 582] width 1247 height 71
click at [381, 582] on input "*" at bounding box center [434, 591] width 126 height 28
click at [628, 558] on div "Start Секунды * Duration Секунды ***" at bounding box center [857, 582] width 1247 height 71
click at [423, 598] on input "***" at bounding box center [434, 591] width 126 height 28
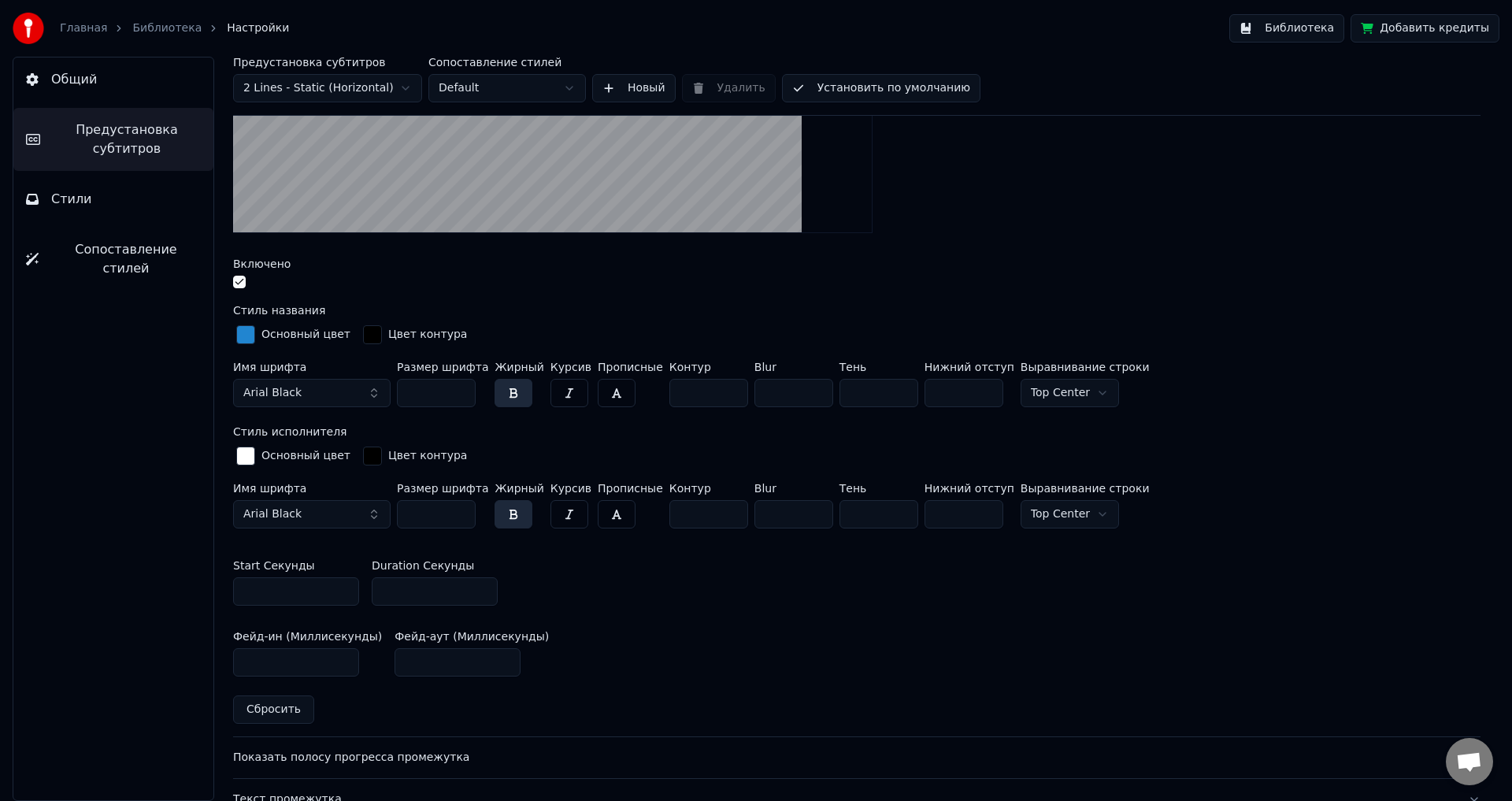
drag, startPoint x: 406, startPoint y: 593, endPoint x: 393, endPoint y: 595, distance: 13.2
click at [393, 595] on input "***" at bounding box center [434, 591] width 126 height 28
type input "**"
click at [596, 630] on div "Фейд-ин (Миллисекунды) *** Фейд-аут (Миллисекунды) ***" at bounding box center [857, 653] width 1247 height 71
click at [1332, 20] on button "Библиотека" at bounding box center [1286, 28] width 115 height 28
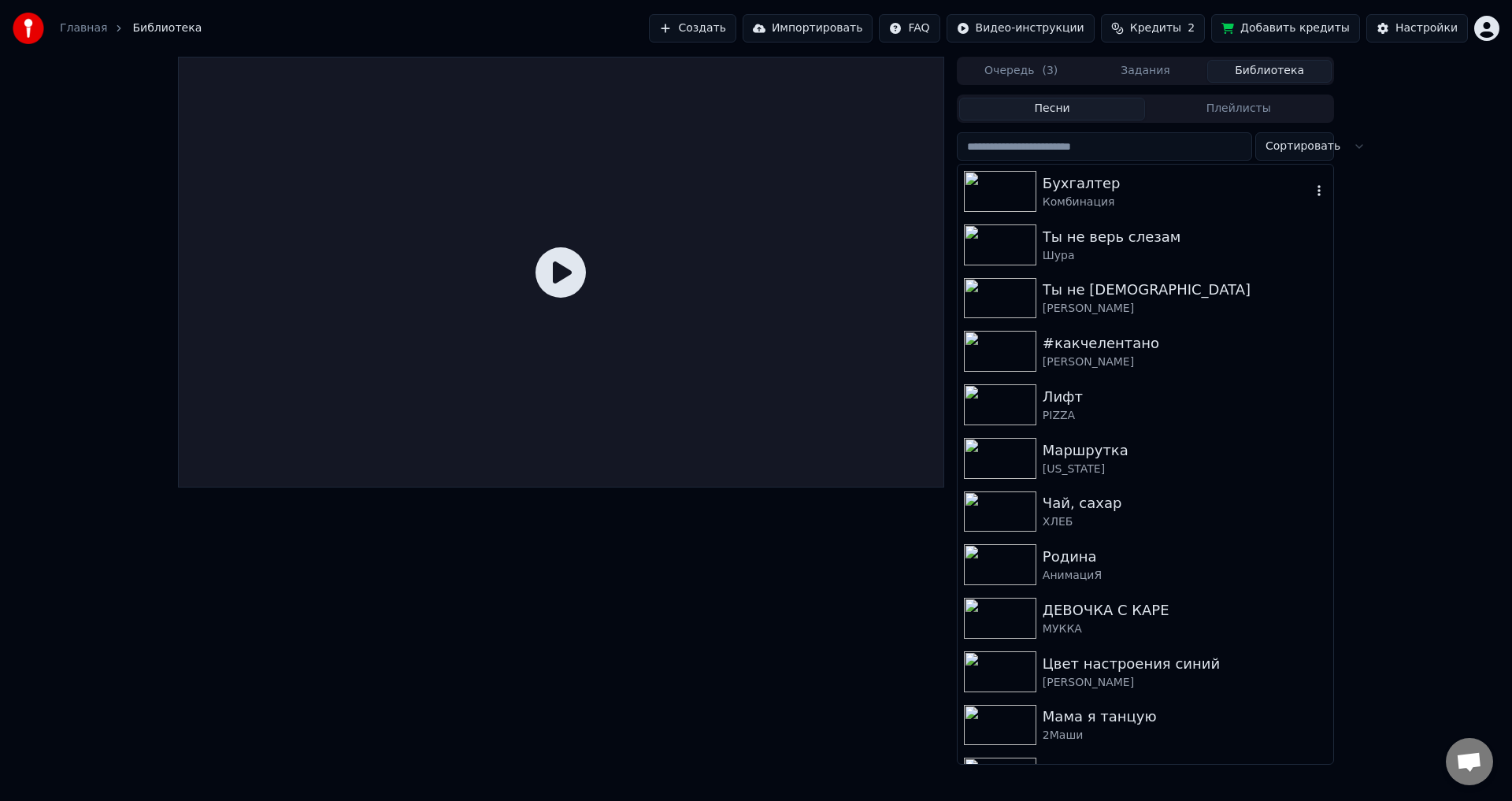
click at [1031, 196] on img at bounding box center [1000, 191] width 72 height 41
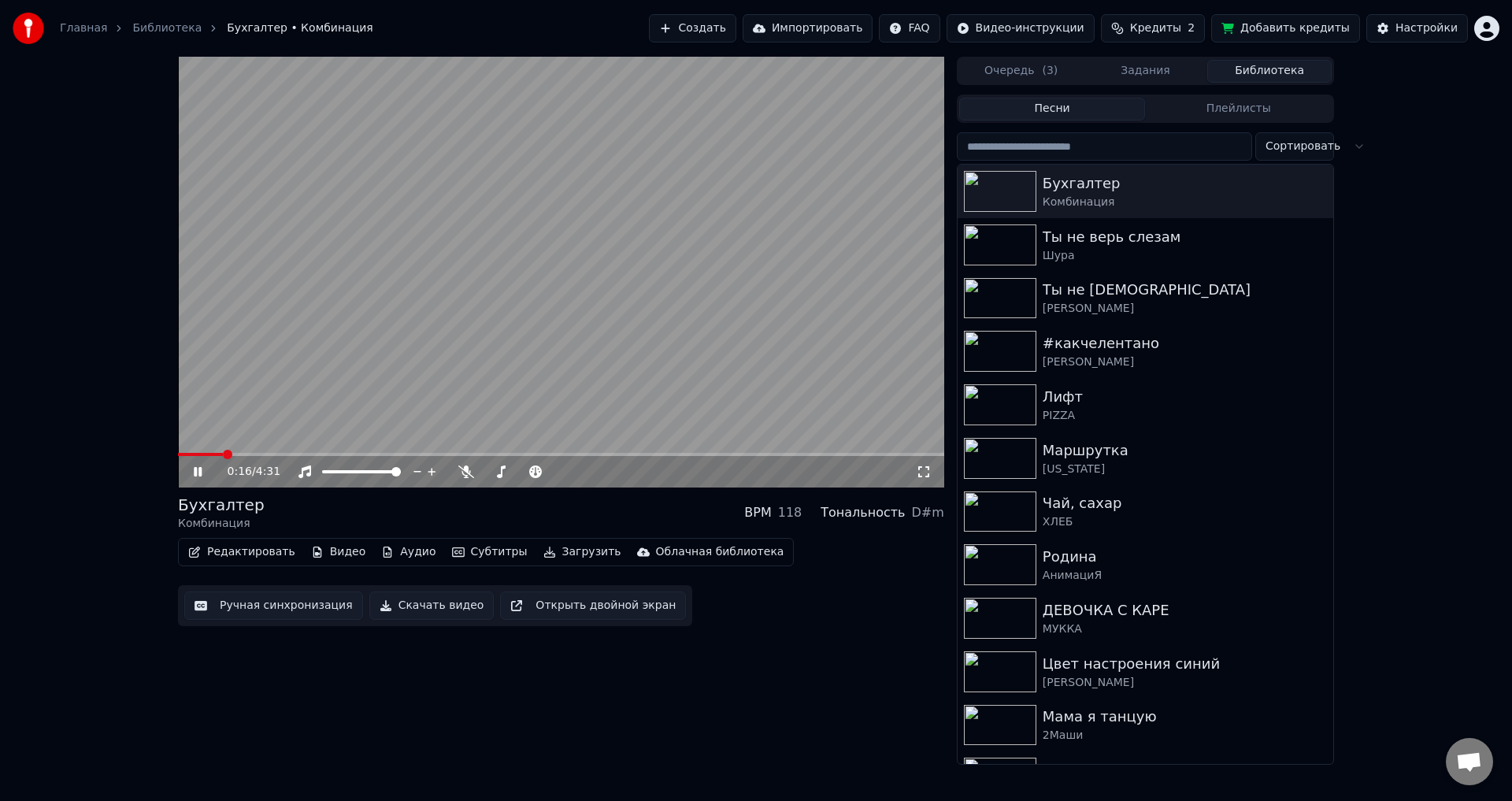
click at [232, 455] on span at bounding box center [228, 455] width 10 height 10
click at [261, 455] on span at bounding box center [264, 455] width 10 height 10
click at [235, 455] on span at bounding box center [206, 455] width 57 height 3
click at [204, 456] on span at bounding box center [193, 455] width 31 height 3
click at [189, 456] on span at bounding box center [184, 455] width 11 height 3
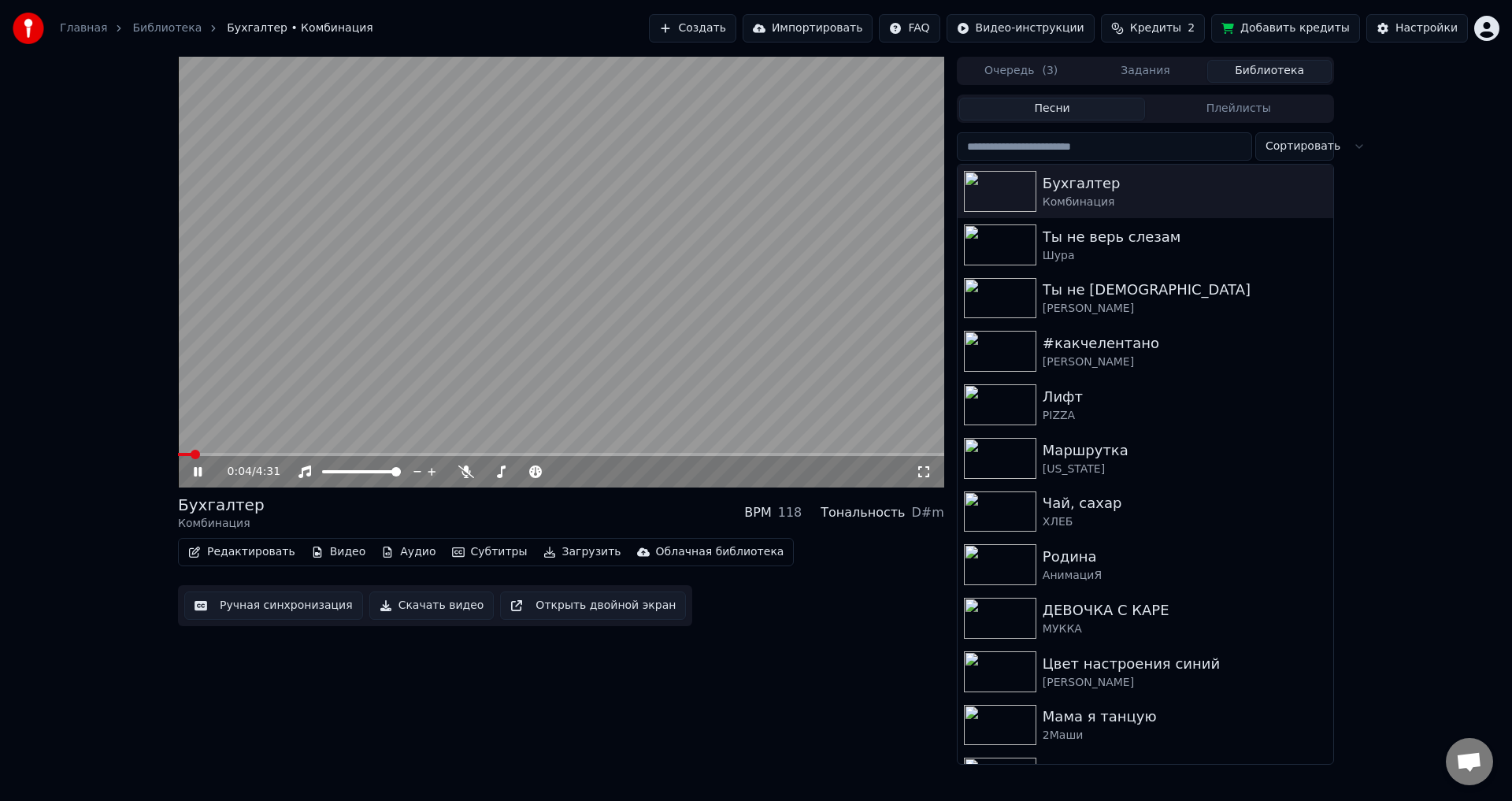
click at [175, 459] on div "0:04 / 4:31 Бухгалтер Комбинация BPM 118 Тональность D#m Редактировать Видео Ау…" at bounding box center [755, 411] width 1181 height 708
click at [188, 472] on div "0:05 / 4:31" at bounding box center [561, 472] width 754 height 15
click at [206, 467] on icon at bounding box center [209, 472] width 37 height 12
click at [1393, 29] on button "Настройки" at bounding box center [1417, 28] width 102 height 28
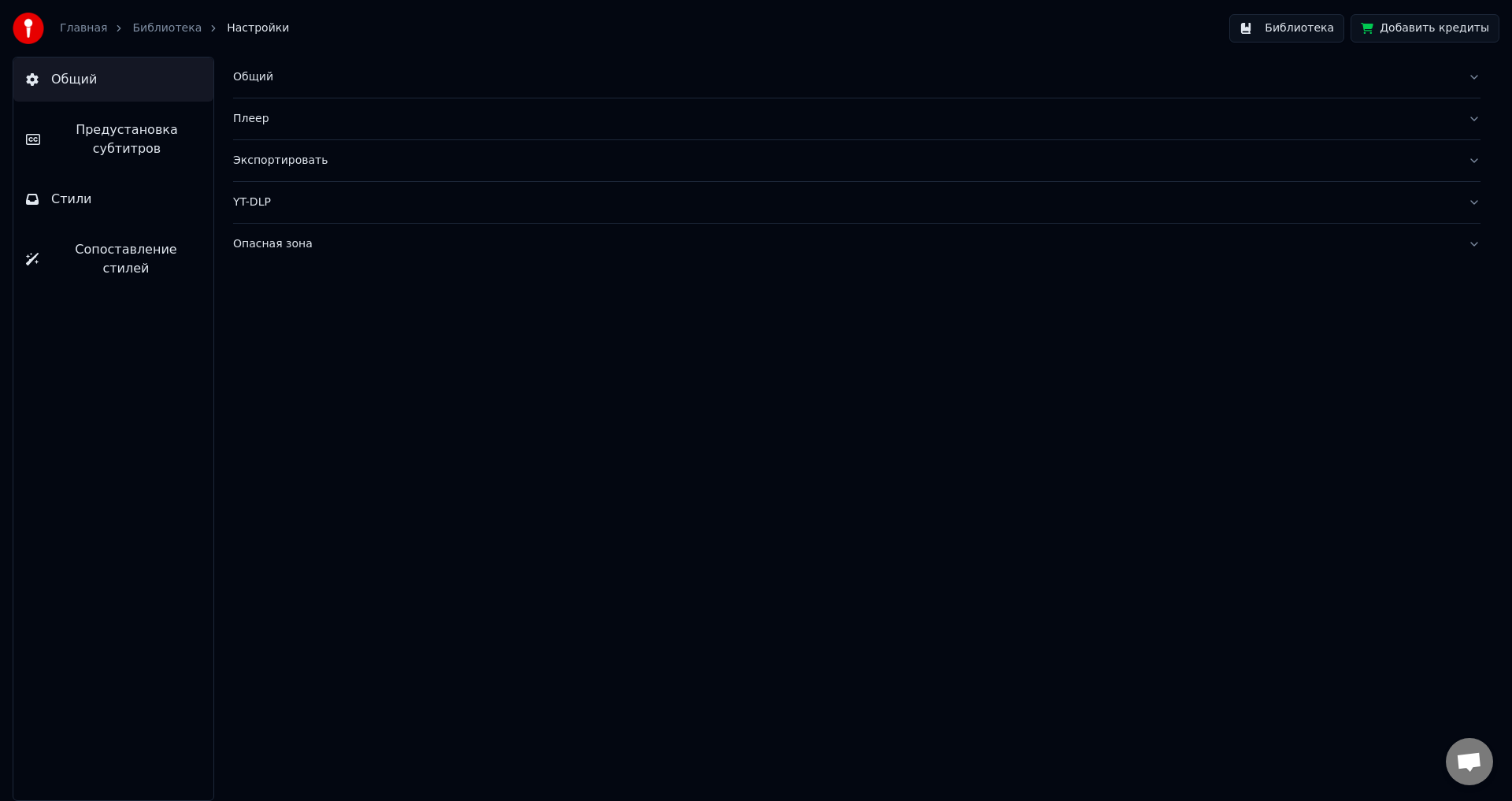
click at [150, 124] on span "Предустановка субтитров" at bounding box center [127, 139] width 148 height 37
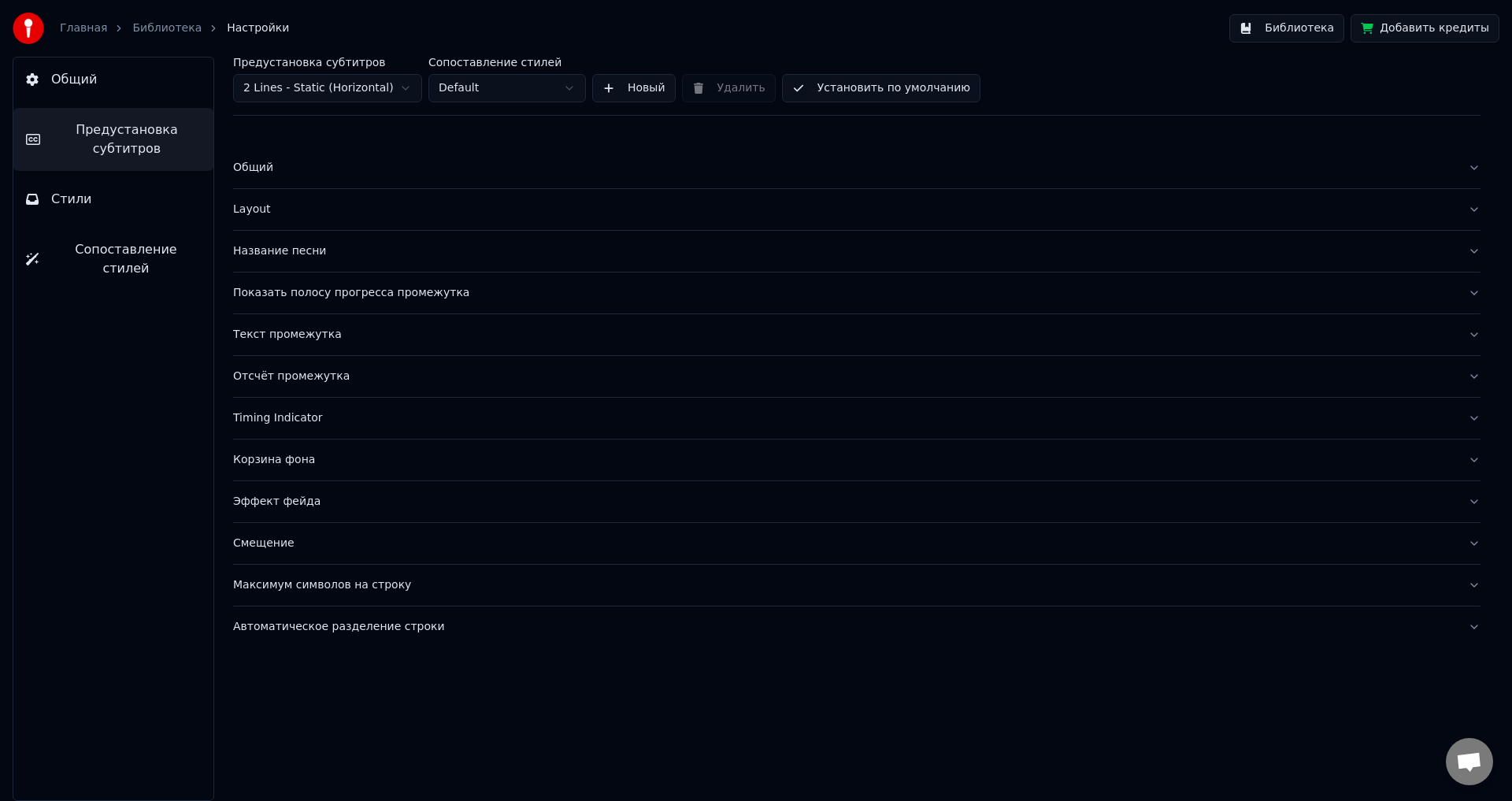
click at [347, 243] on div "Название песни" at bounding box center [844, 250] width 1222 height 15
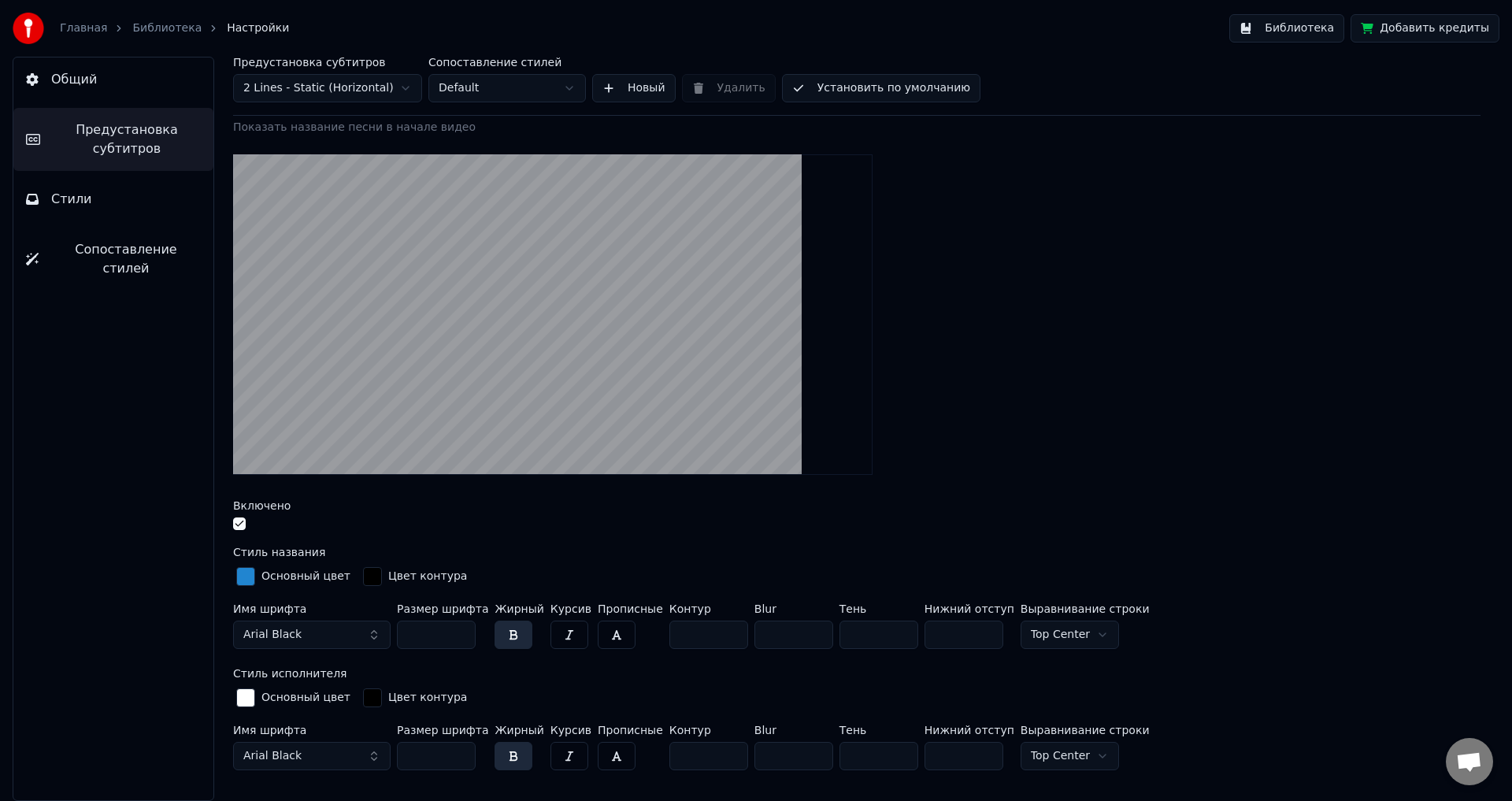
scroll to position [315, 0]
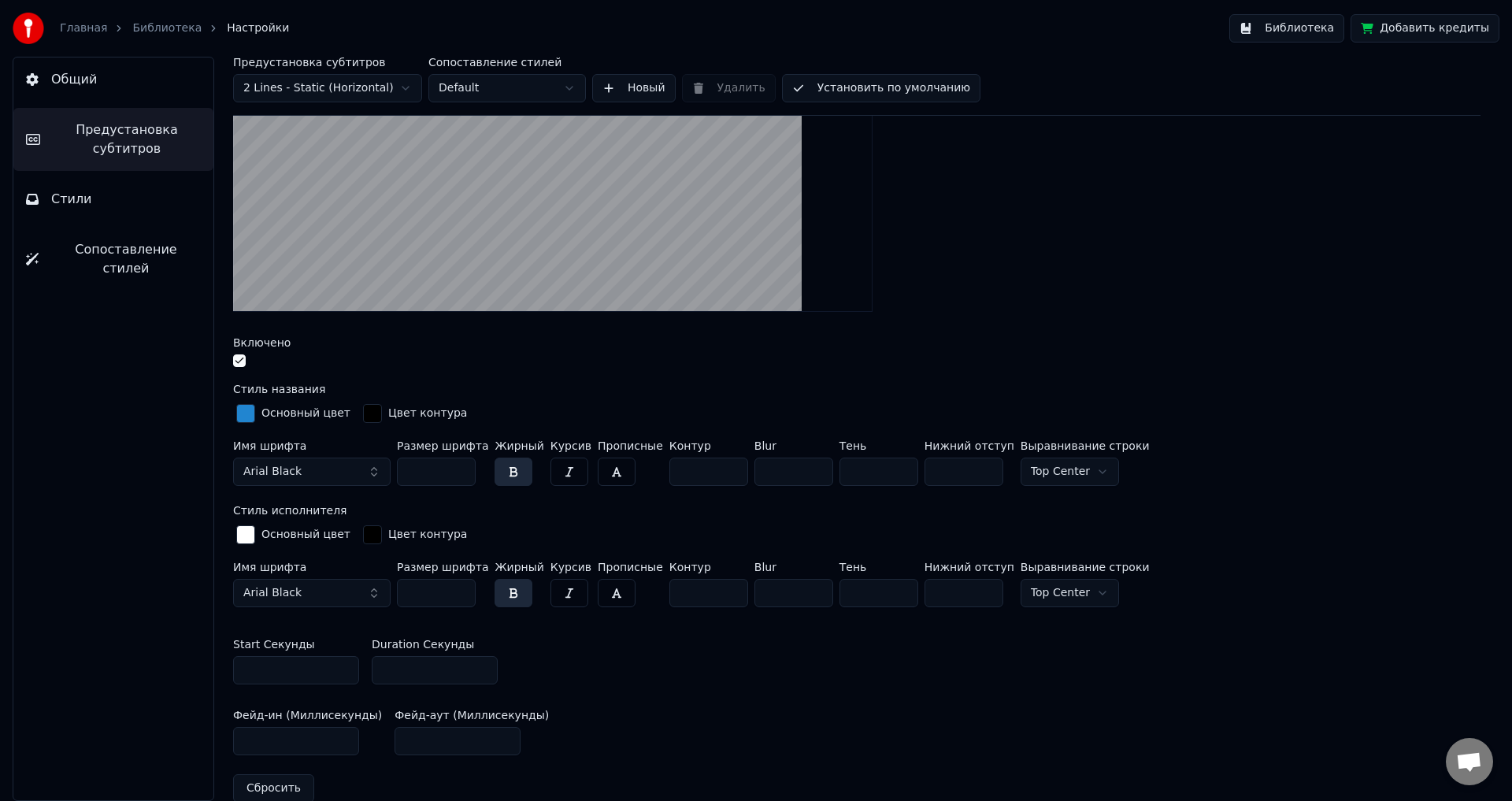
drag, startPoint x: 396, startPoint y: 673, endPoint x: 377, endPoint y: 673, distance: 19.0
click at [377, 673] on input "**" at bounding box center [434, 670] width 126 height 28
type input "*"
click at [632, 751] on div "Фейд-ин (Миллисекунды) *** Фейд-аут (Миллисекунды) ***" at bounding box center [857, 732] width 1247 height 71
click at [311, 90] on html "Главная Библиотека Настройки Библиотека Добавить кредиты Общий Предустановка су…" at bounding box center [756, 400] width 1512 height 801
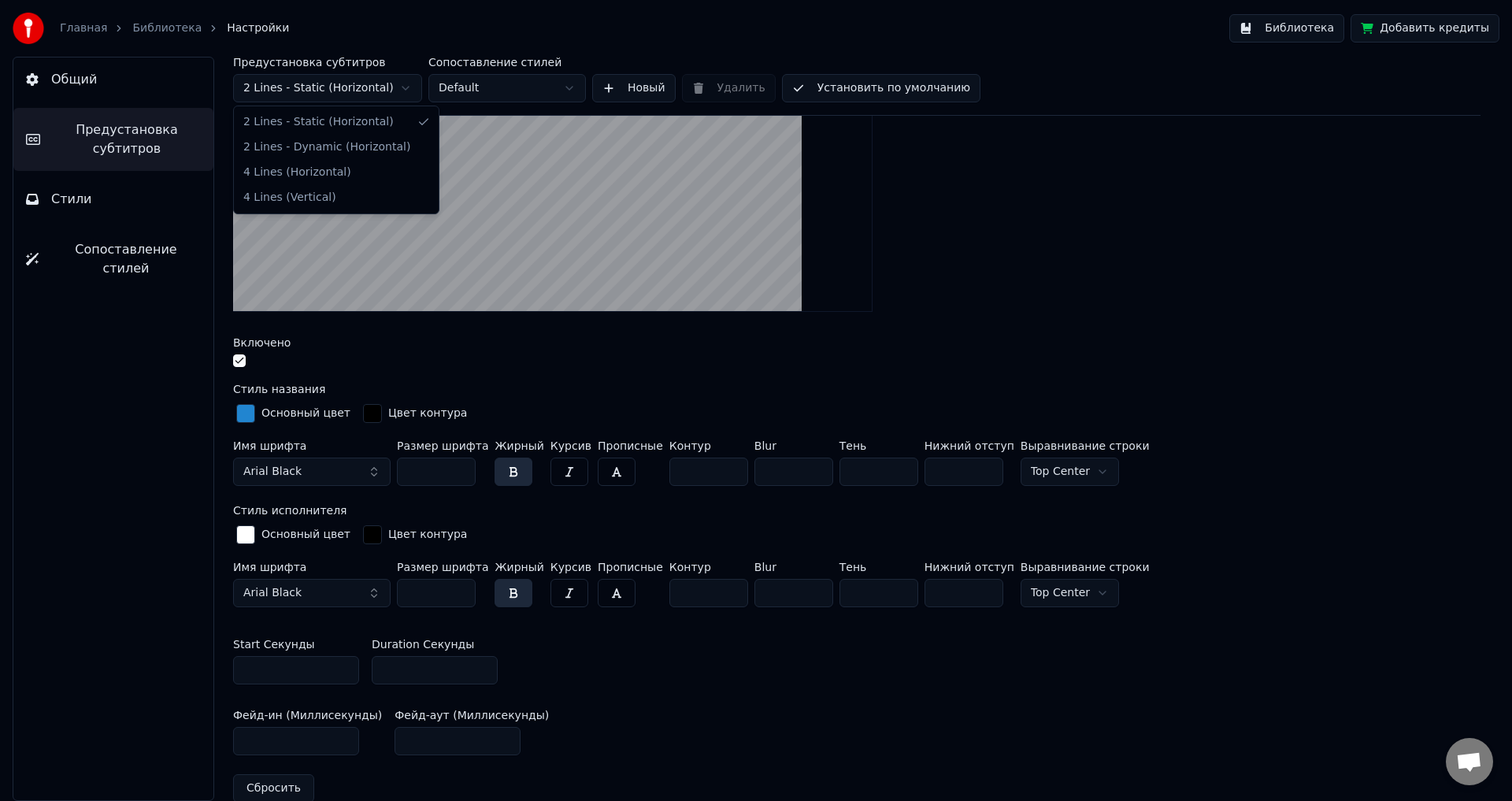
type input "*"
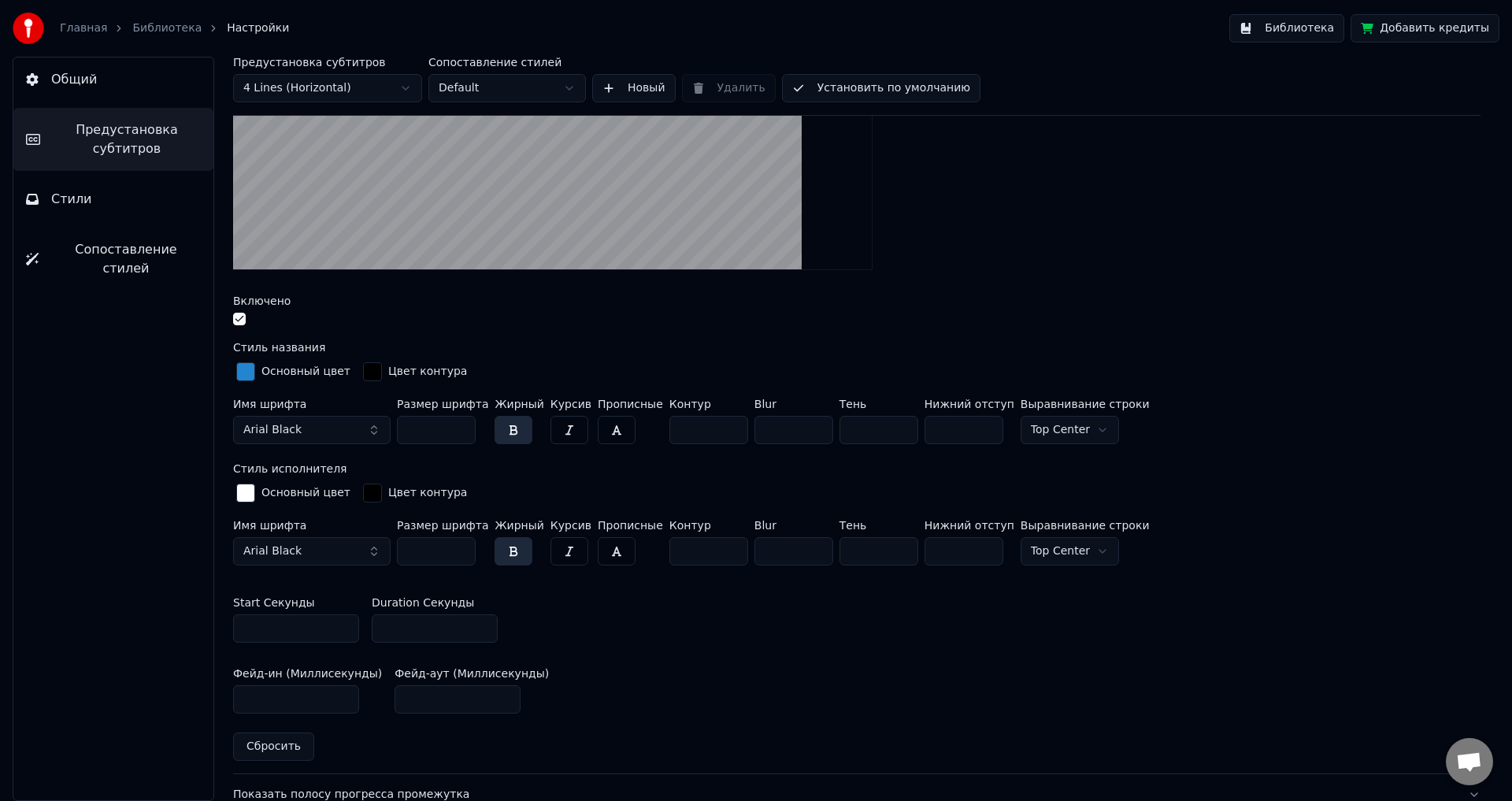
scroll to position [273, 0]
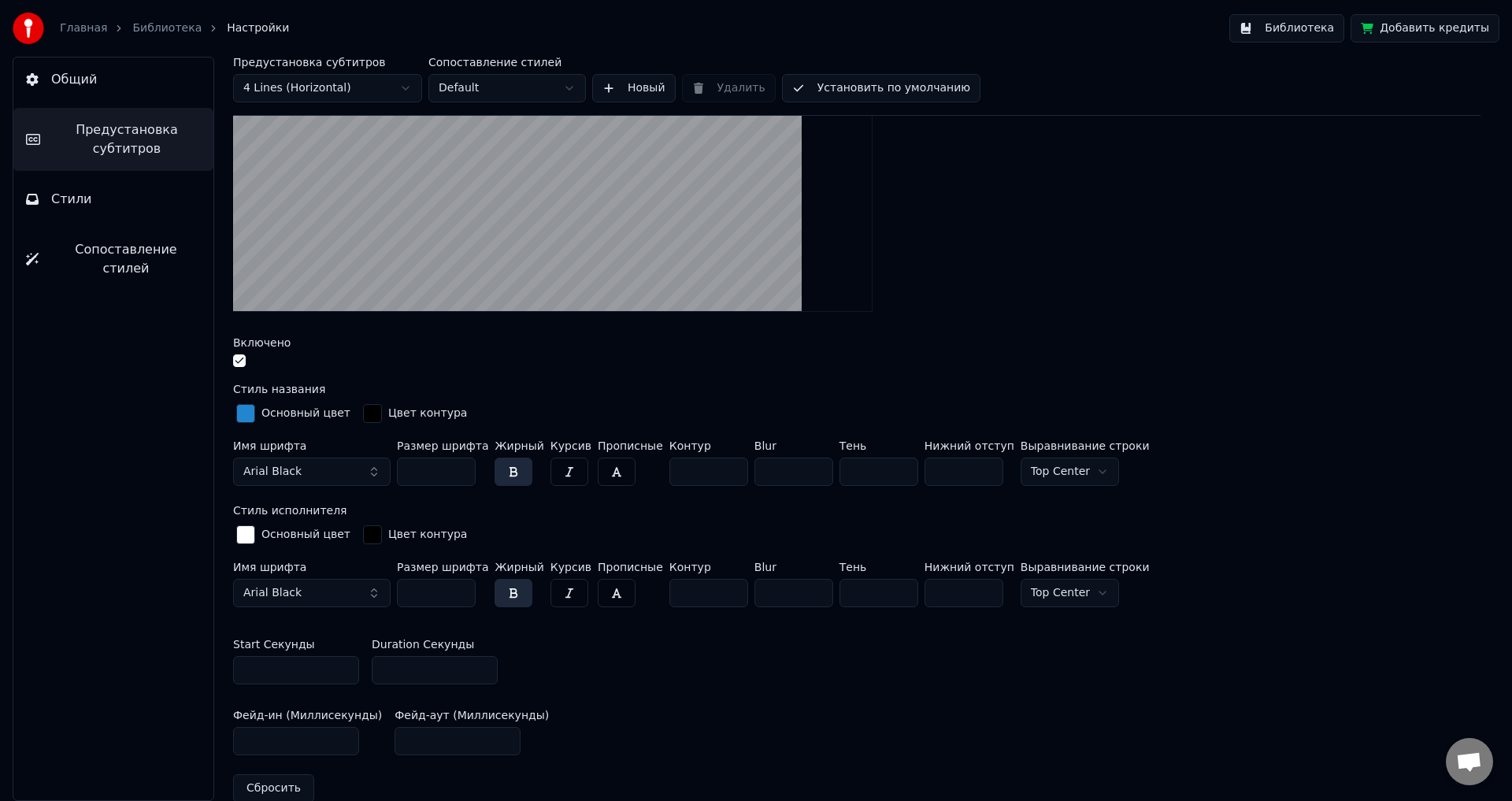
drag, startPoint x: 412, startPoint y: 677, endPoint x: 379, endPoint y: 669, distance: 34.0
click at [379, 669] on input "*" at bounding box center [434, 670] width 126 height 28
drag, startPoint x: 398, startPoint y: 668, endPoint x: 378, endPoint y: 670, distance: 20.1
click at [378, 670] on input "**" at bounding box center [434, 670] width 126 height 28
type input "**"
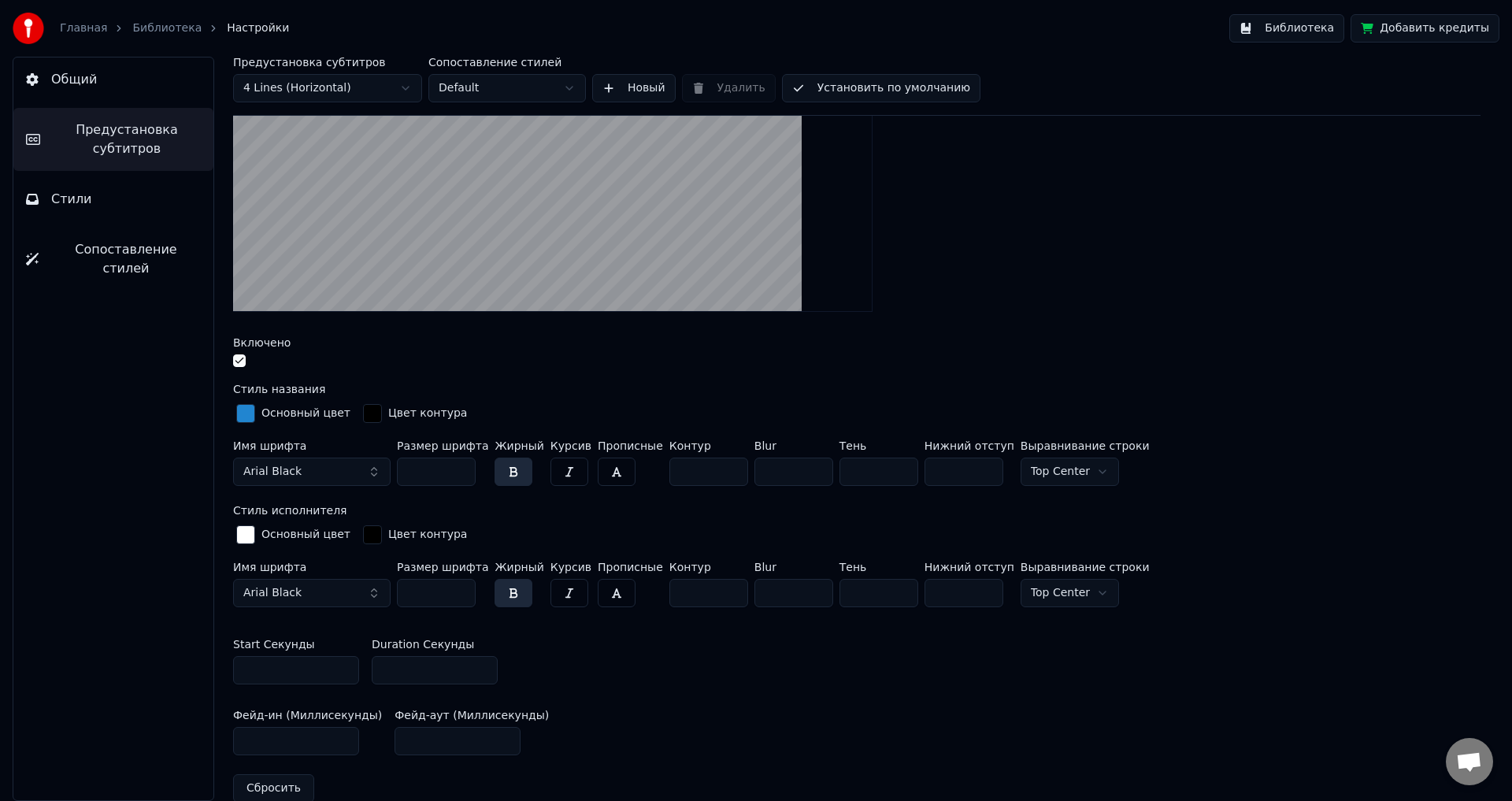
click at [740, 671] on div "Start Секунды * Duration Секунды **" at bounding box center [857, 661] width 1247 height 71
click at [1312, 25] on button "Библиотека" at bounding box center [1286, 28] width 115 height 28
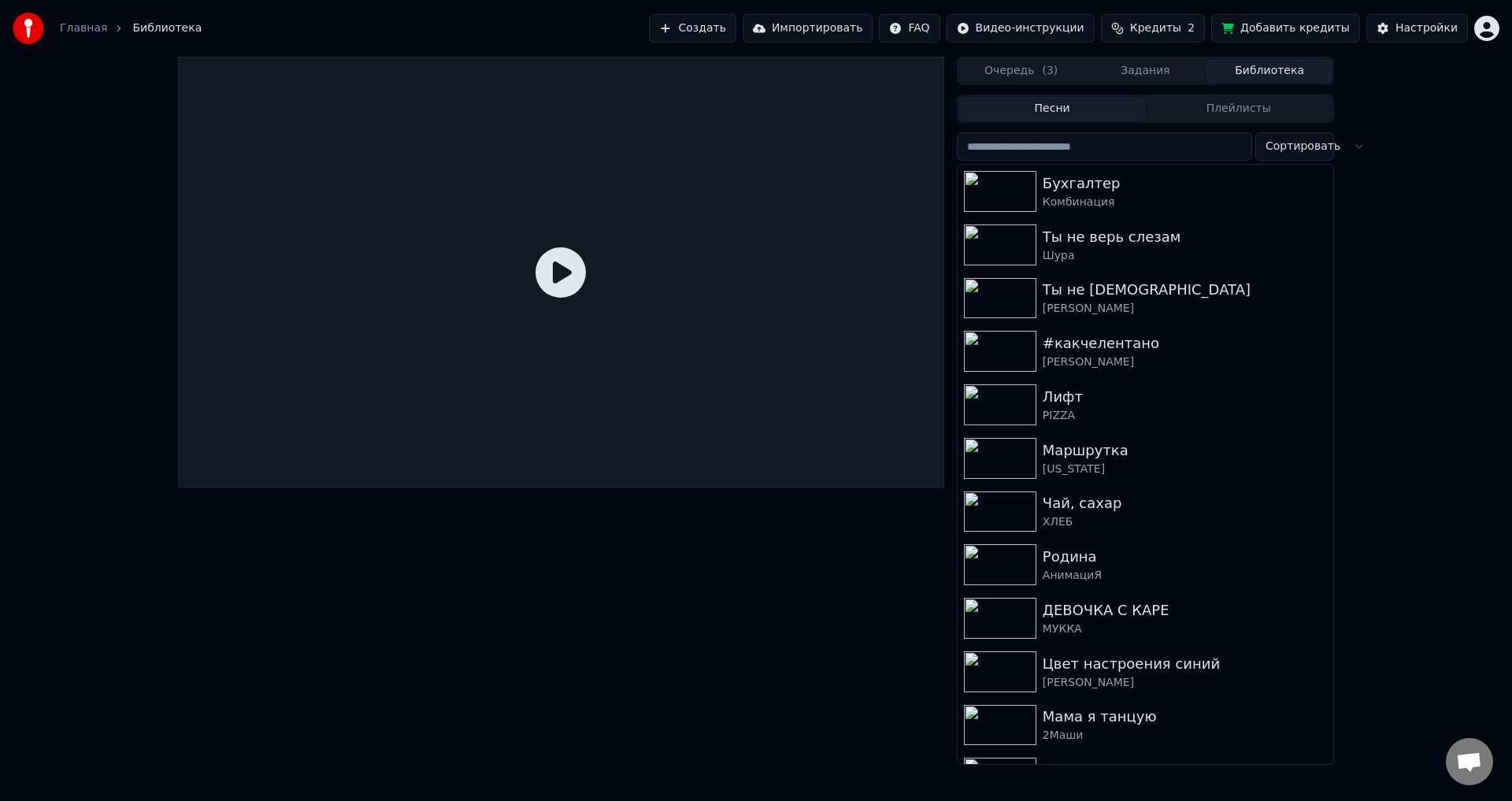
click at [569, 267] on icon at bounding box center [561, 272] width 50 height 50
click at [1045, 199] on div "Комбинация" at bounding box center [1177, 202] width 268 height 15
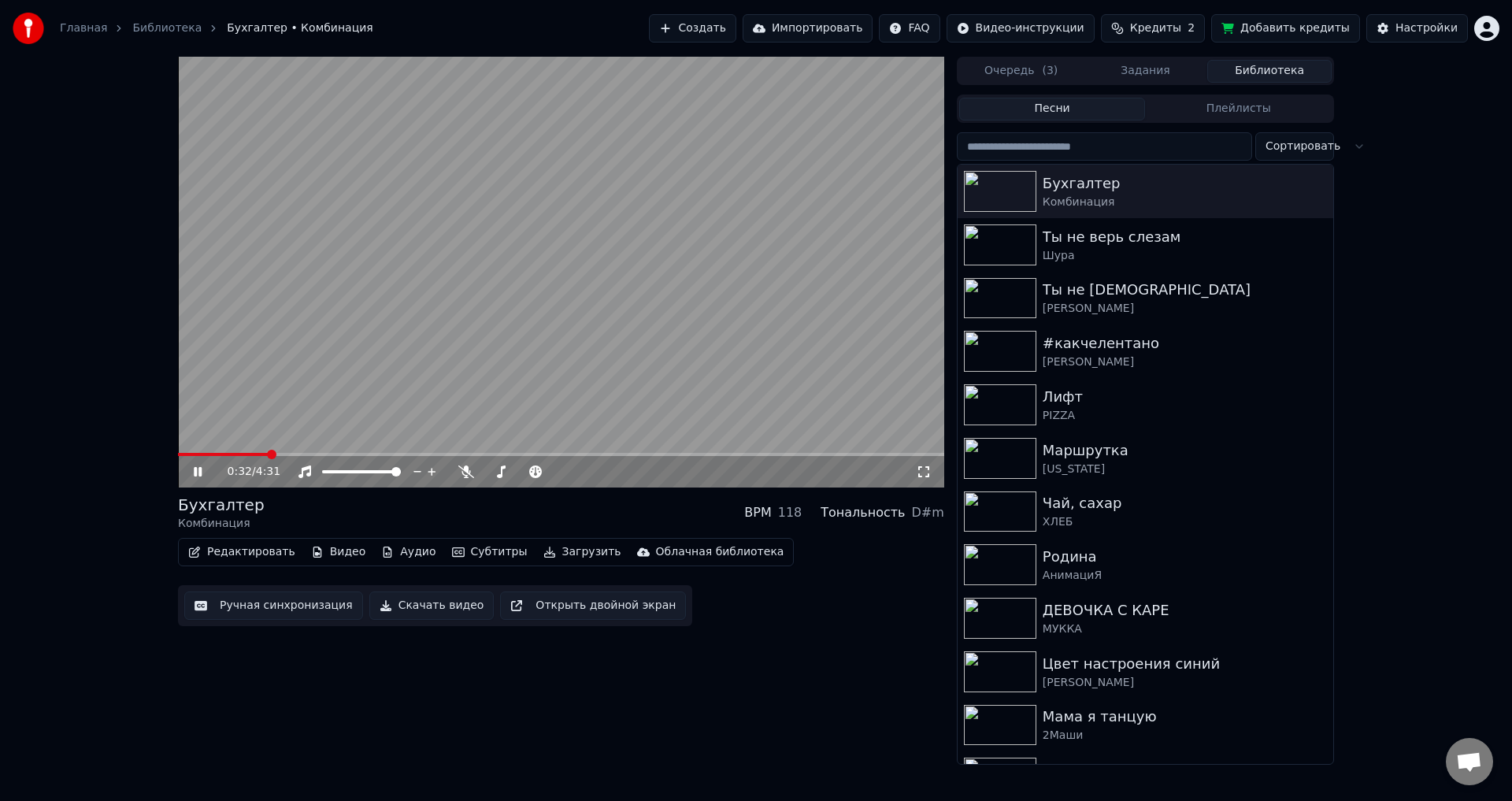
click at [272, 450] on span at bounding box center [272, 455] width 10 height 10
drag, startPoint x: 272, startPoint y: 458, endPoint x: 207, endPoint y: 450, distance: 65.5
click at [207, 450] on div "0:34 / 4:31" at bounding box center [561, 272] width 767 height 431
click at [207, 454] on span at bounding box center [227, 455] width 98 height 3
click at [198, 468] on icon at bounding box center [209, 472] width 37 height 12
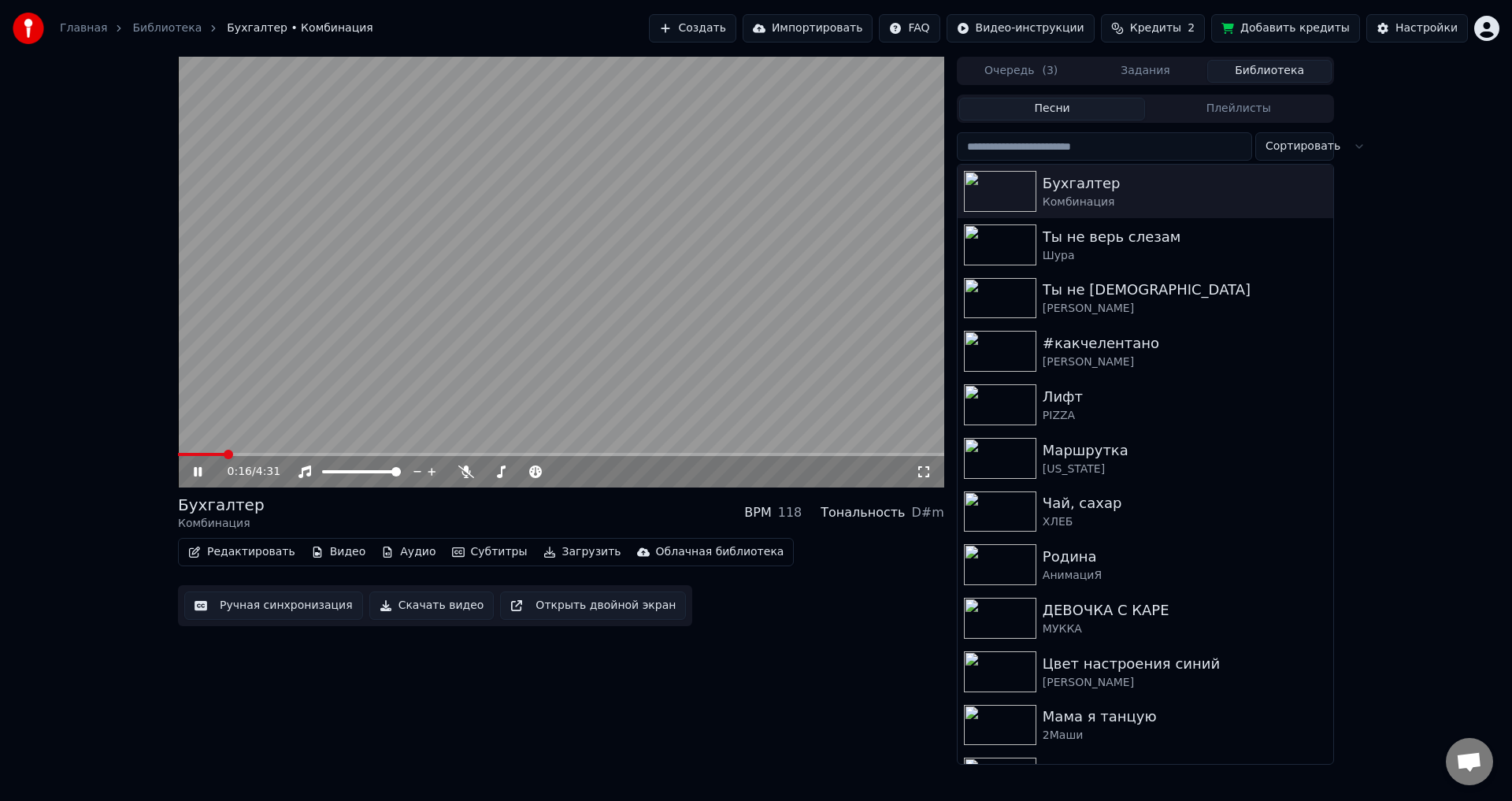
click at [233, 453] on span at bounding box center [228, 455] width 10 height 10
click at [262, 455] on span at bounding box center [267, 455] width 10 height 10
click at [261, 452] on span at bounding box center [266, 455] width 10 height 10
click at [226, 455] on span at bounding box center [203, 455] width 50 height 3
click at [195, 477] on icon at bounding box center [198, 472] width 8 height 10
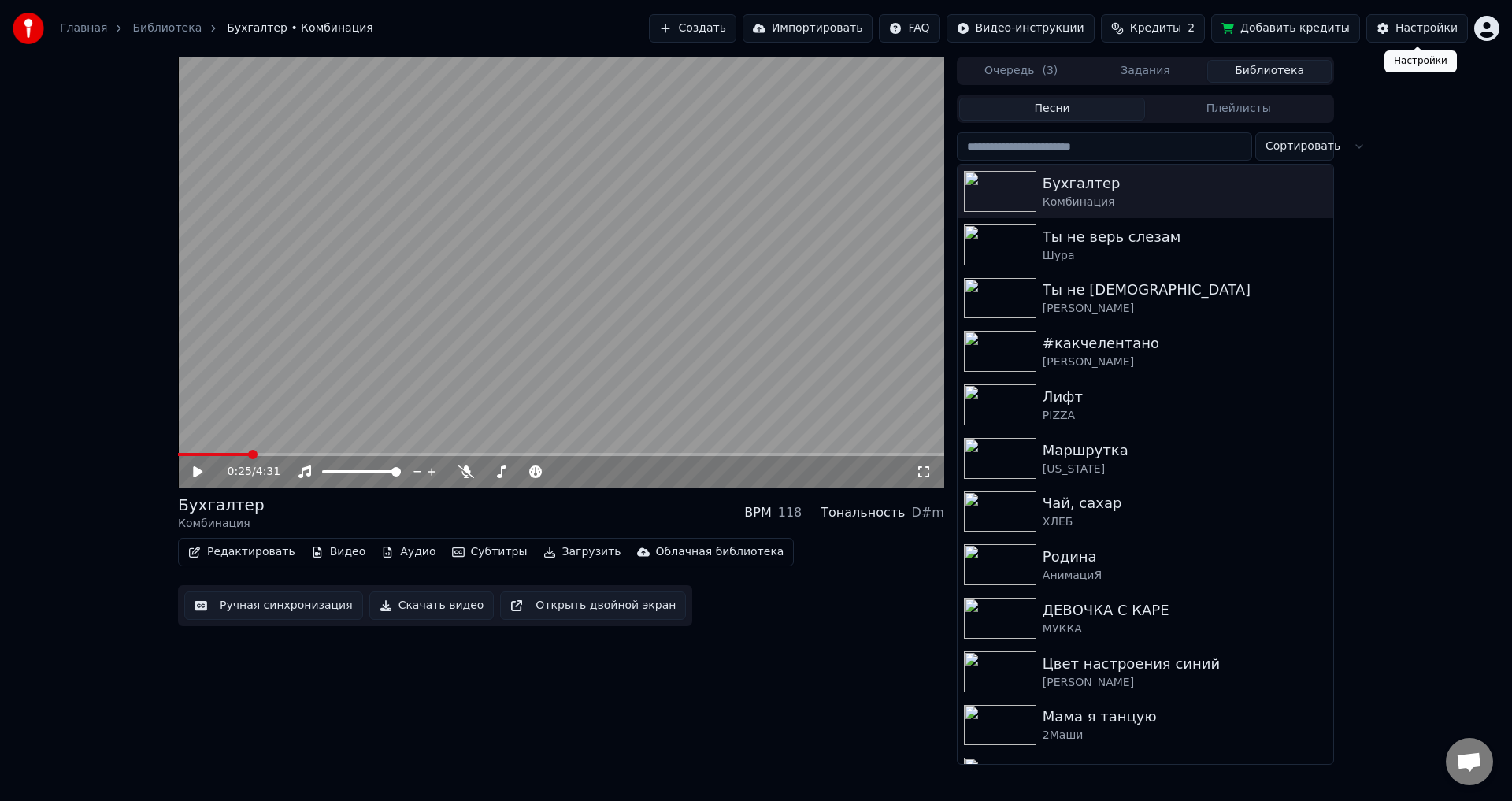
click at [1427, 36] on div "Настройки" at bounding box center [1427, 28] width 63 height 15
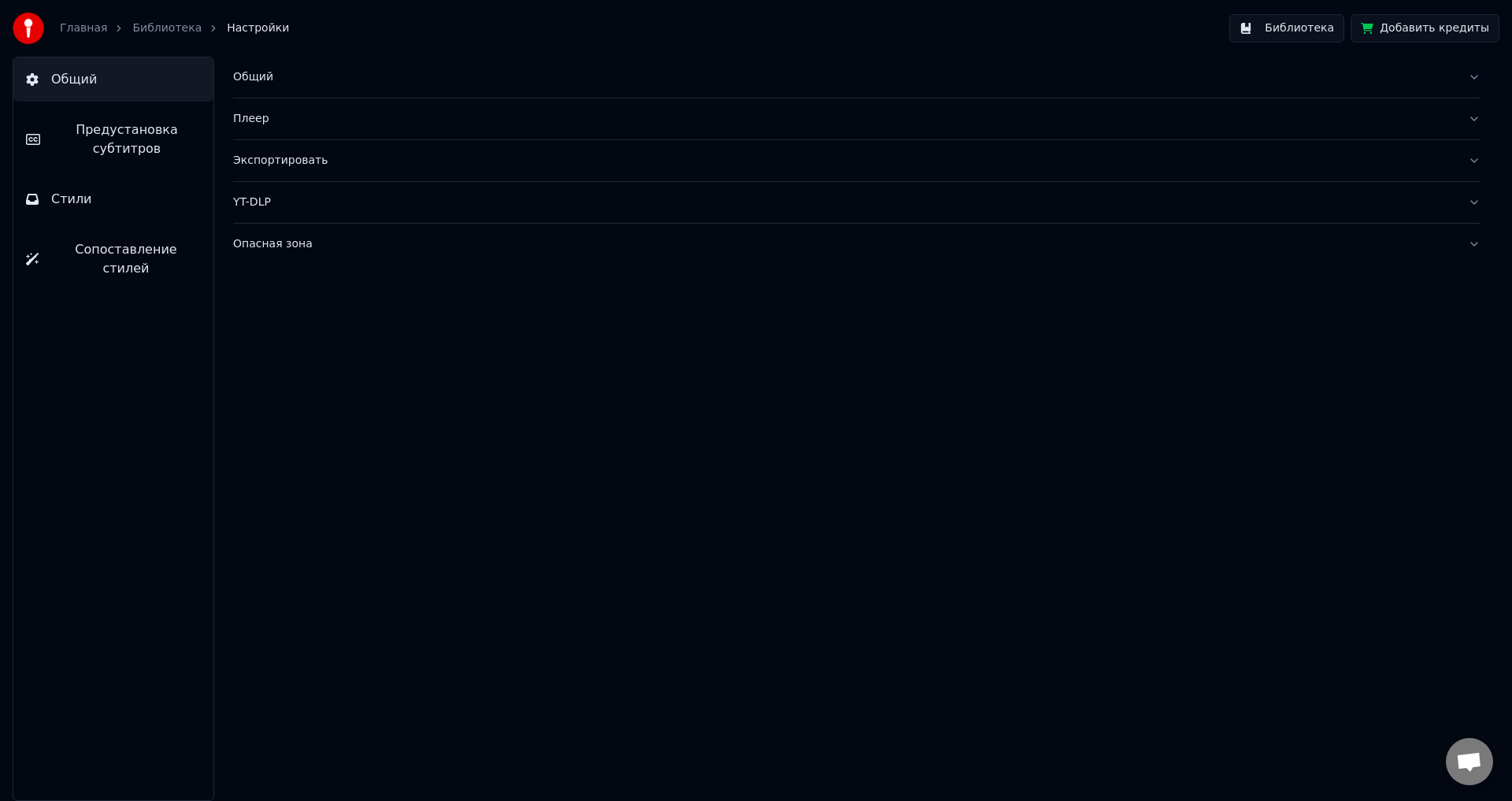
click at [121, 147] on span "Предустановка субтитров" at bounding box center [127, 139] width 148 height 37
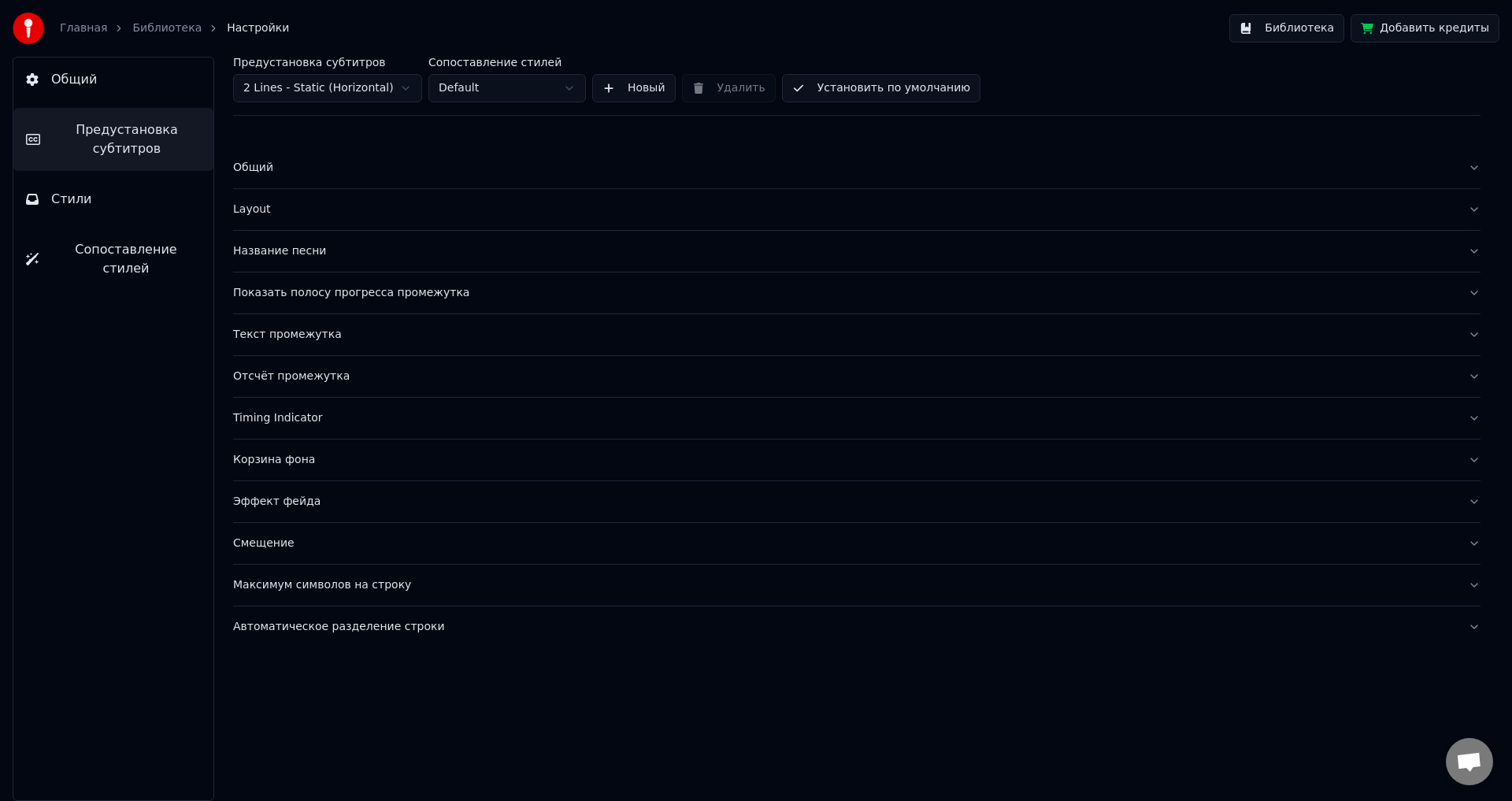
click at [323, 257] on div "Название песни" at bounding box center [844, 250] width 1222 height 15
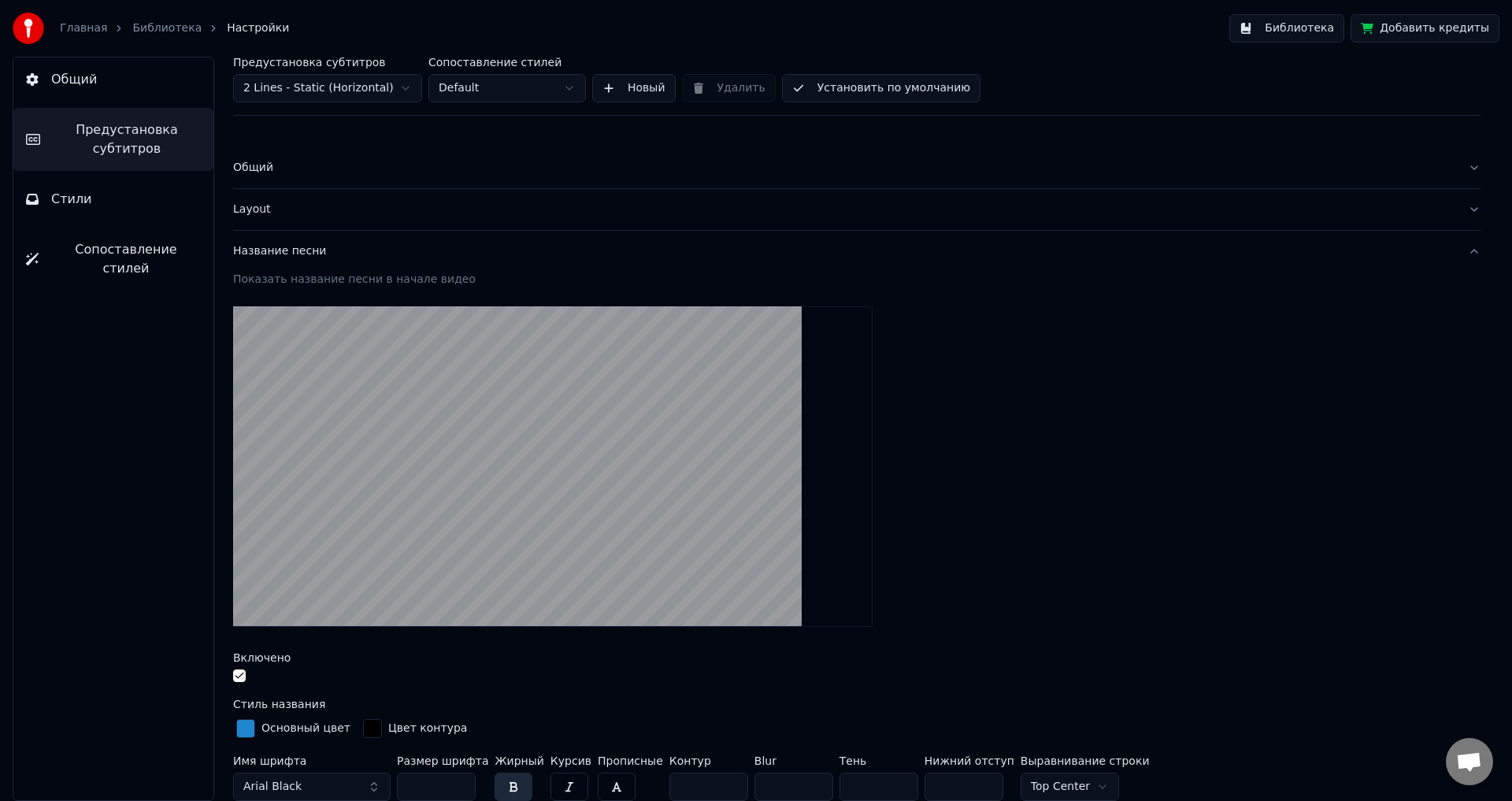
click at [346, 85] on html "Главная Библиотека Настройки Библиотека Добавить кредиты Общий Предустановка су…" at bounding box center [756, 400] width 1512 height 801
type input "*"
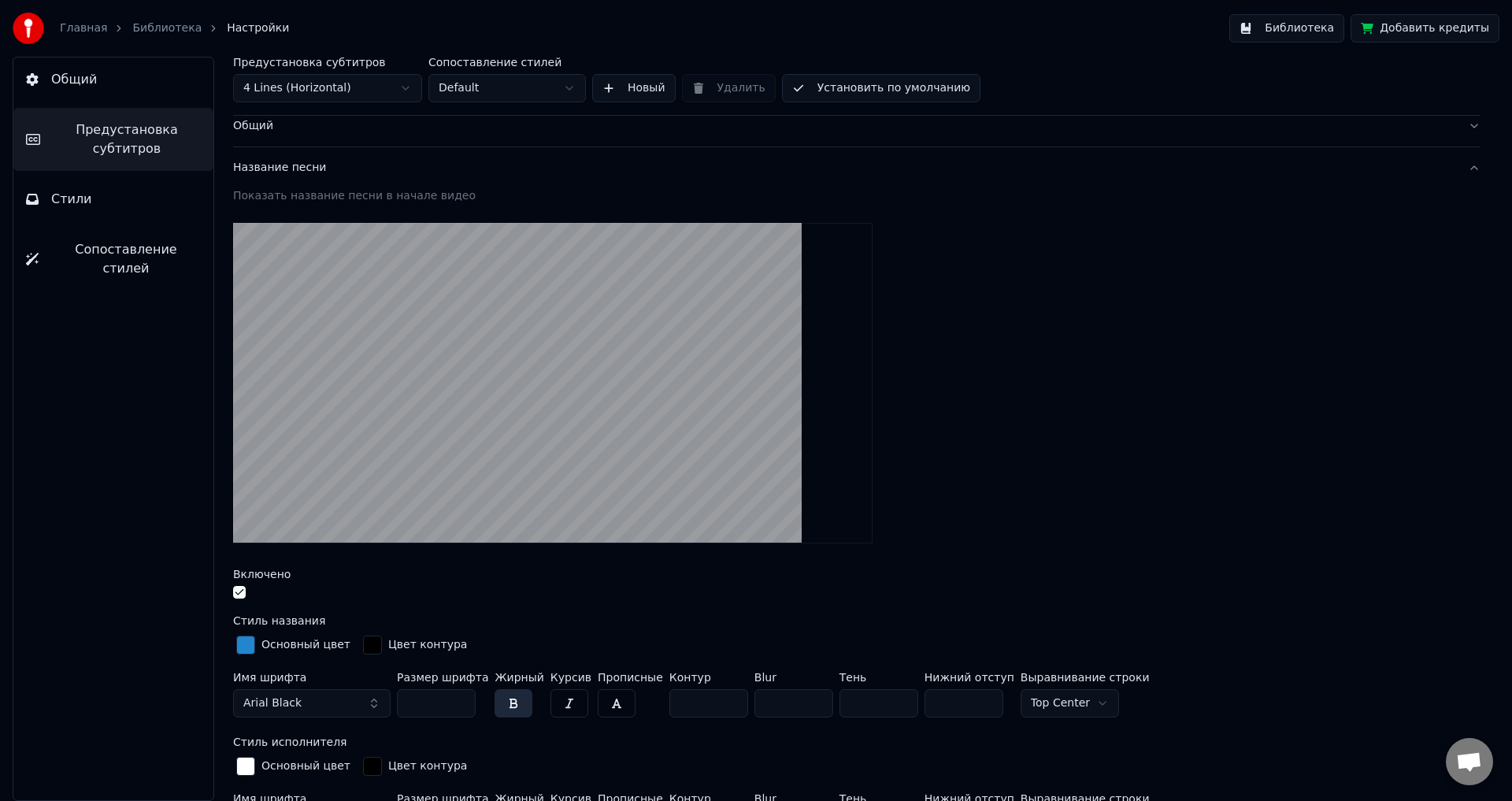
scroll to position [237, 0]
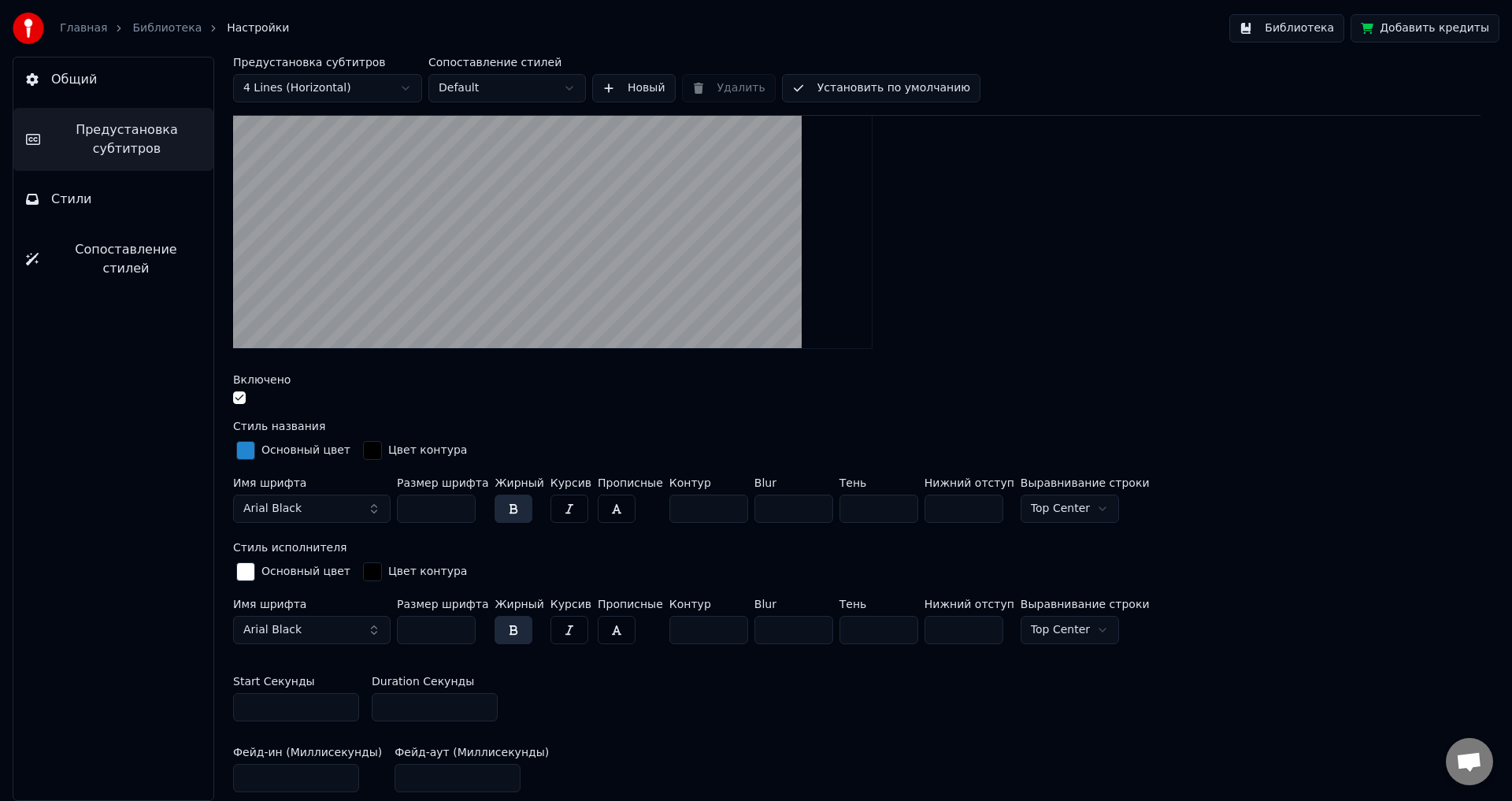
drag, startPoint x: 397, startPoint y: 706, endPoint x: 379, endPoint y: 707, distance: 18.0
click at [379, 707] on input "**" at bounding box center [434, 707] width 126 height 28
type input "**"
click at [920, 390] on div "Включено" at bounding box center [857, 391] width 1247 height 34
click at [1299, 33] on button "Библиотека" at bounding box center [1286, 28] width 115 height 28
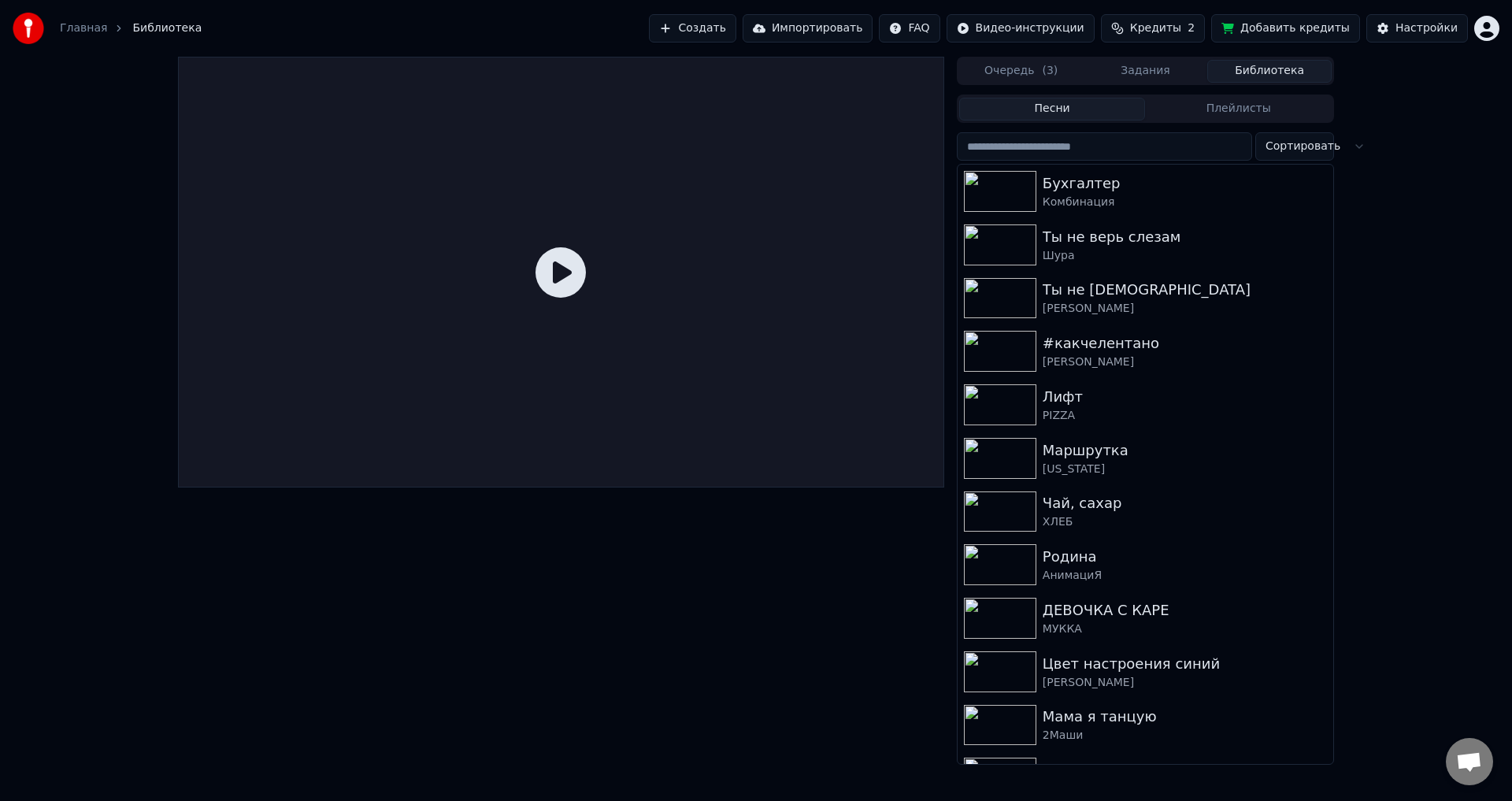
click at [557, 269] on icon at bounding box center [561, 272] width 50 height 50
click at [1121, 184] on div "Бухгалтер" at bounding box center [1177, 183] width 268 height 22
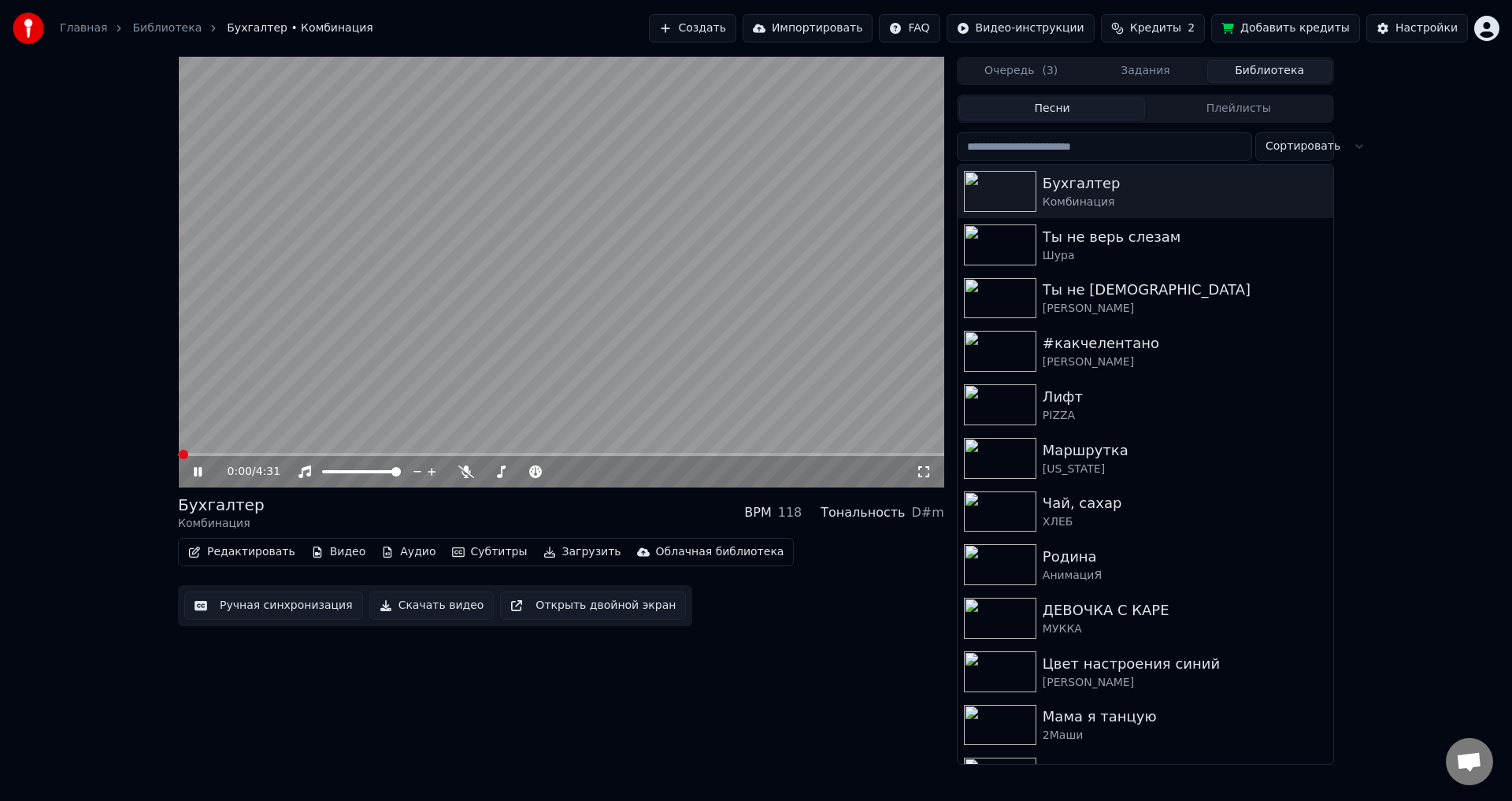
click at [189, 457] on span at bounding box center [184, 455] width 10 height 10
click at [253, 456] on span at bounding box center [248, 455] width 10 height 10
click at [267, 459] on span at bounding box center [272, 455] width 10 height 10
click at [268, 453] on span at bounding box center [228, 455] width 101 height 3
click at [263, 455] on span at bounding box center [226, 455] width 97 height 3
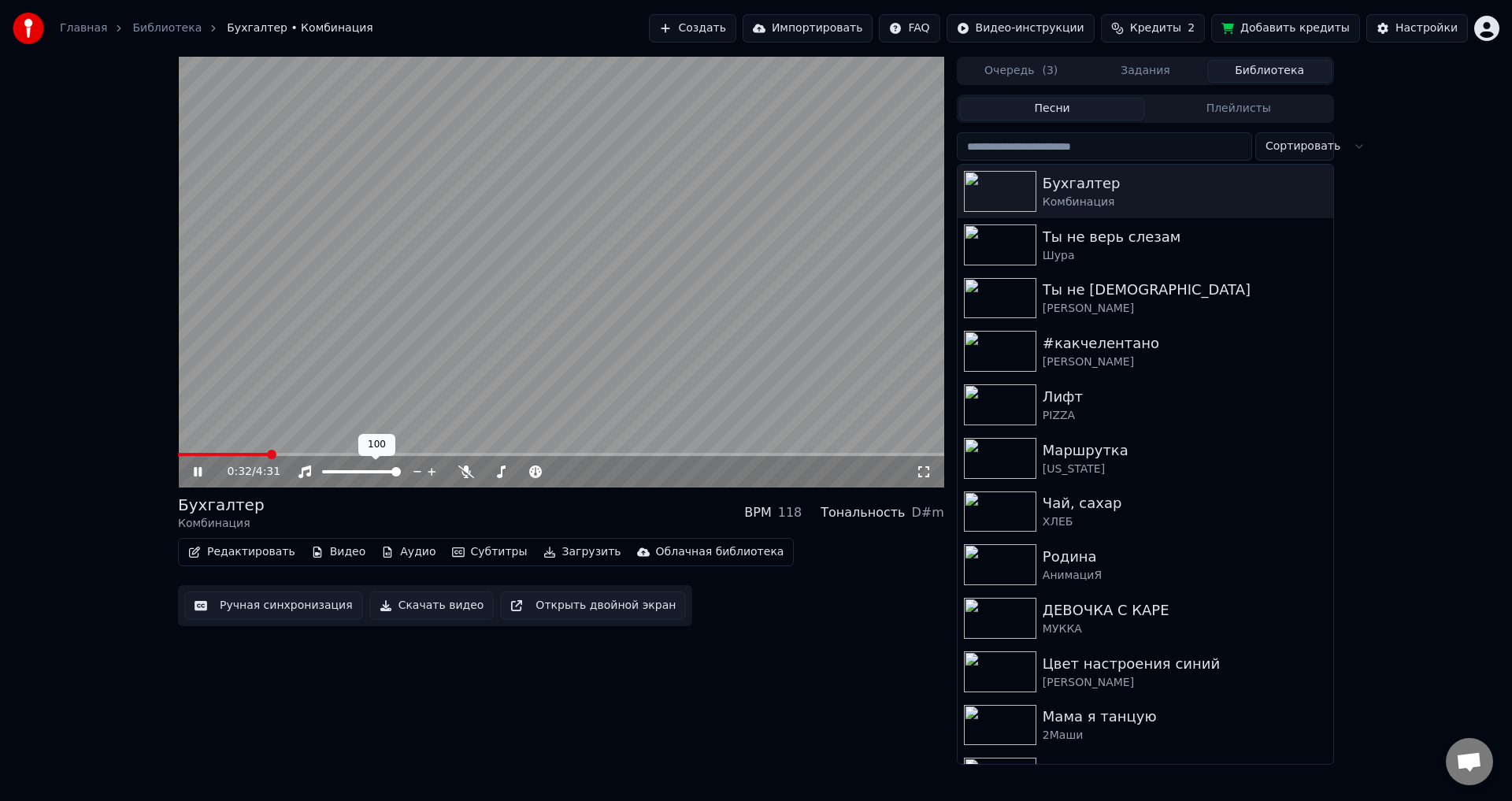
click at [267, 454] on span at bounding box center [223, 455] width 90 height 3
click at [207, 474] on icon at bounding box center [209, 472] width 37 height 12
click at [1449, 36] on div "Настройки" at bounding box center [1427, 28] width 63 height 15
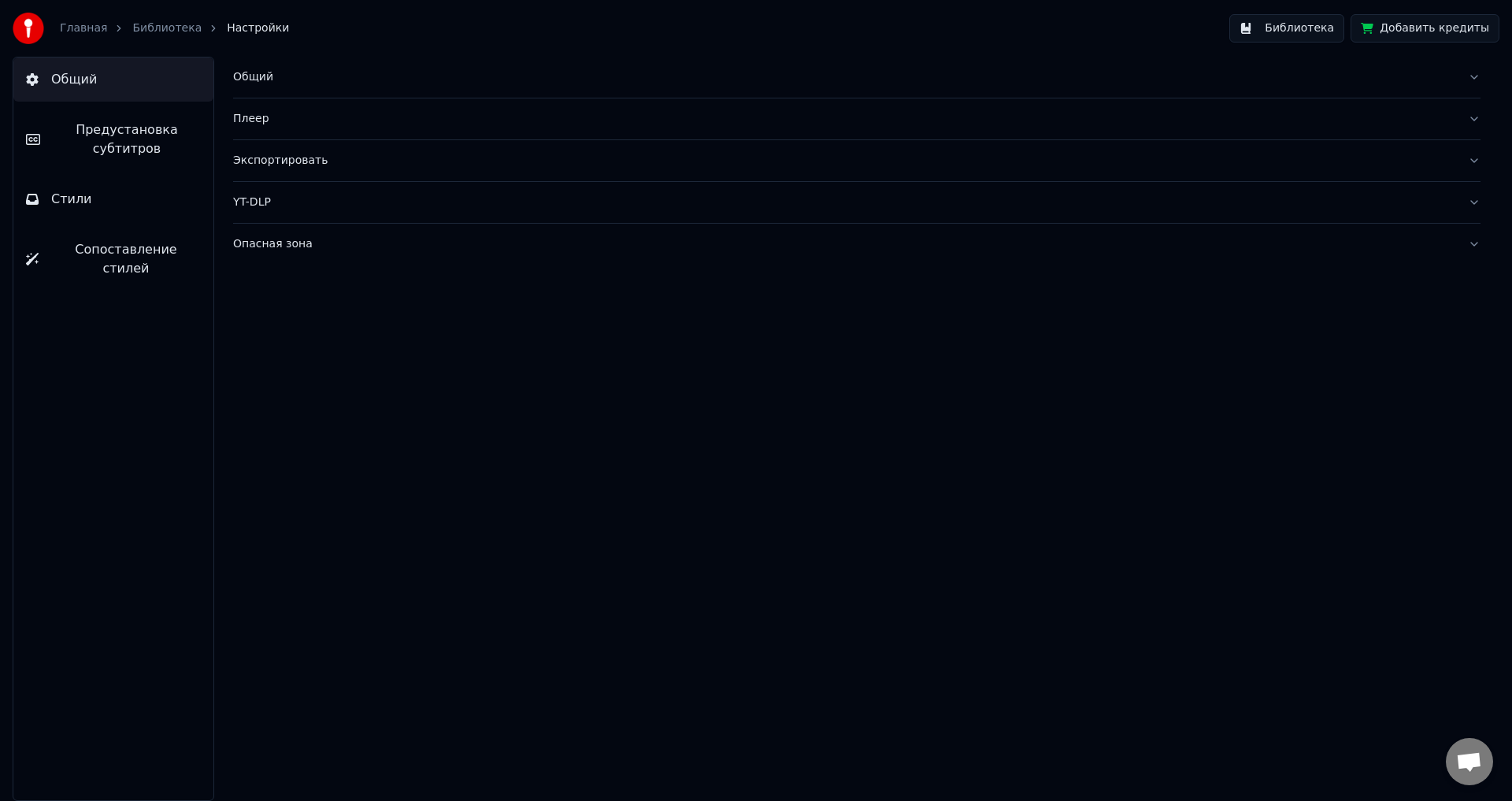
click at [180, 133] on span "Предустановка субтитров" at bounding box center [127, 139] width 148 height 37
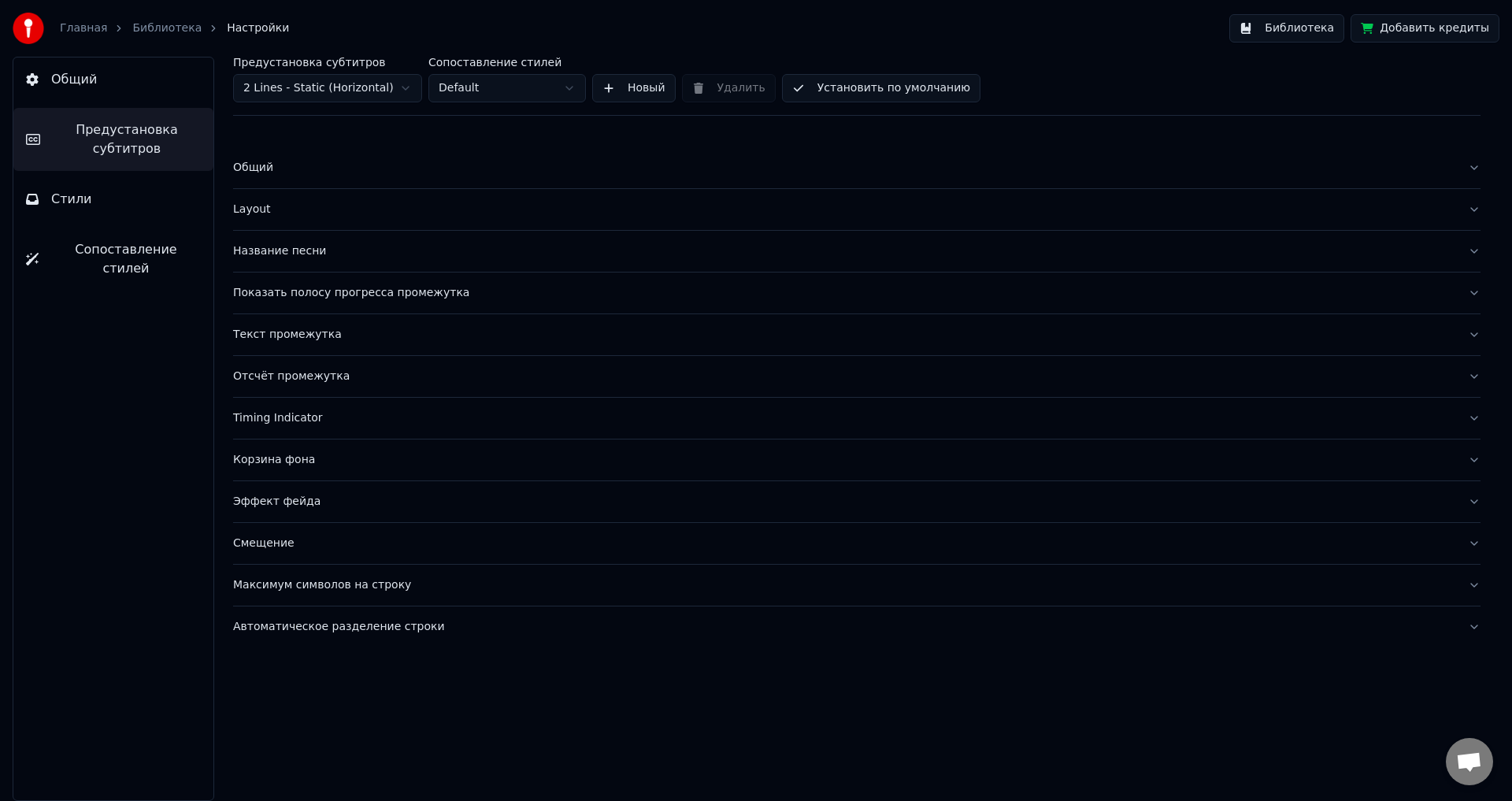
click at [315, 258] on div "Название песни" at bounding box center [844, 250] width 1222 height 15
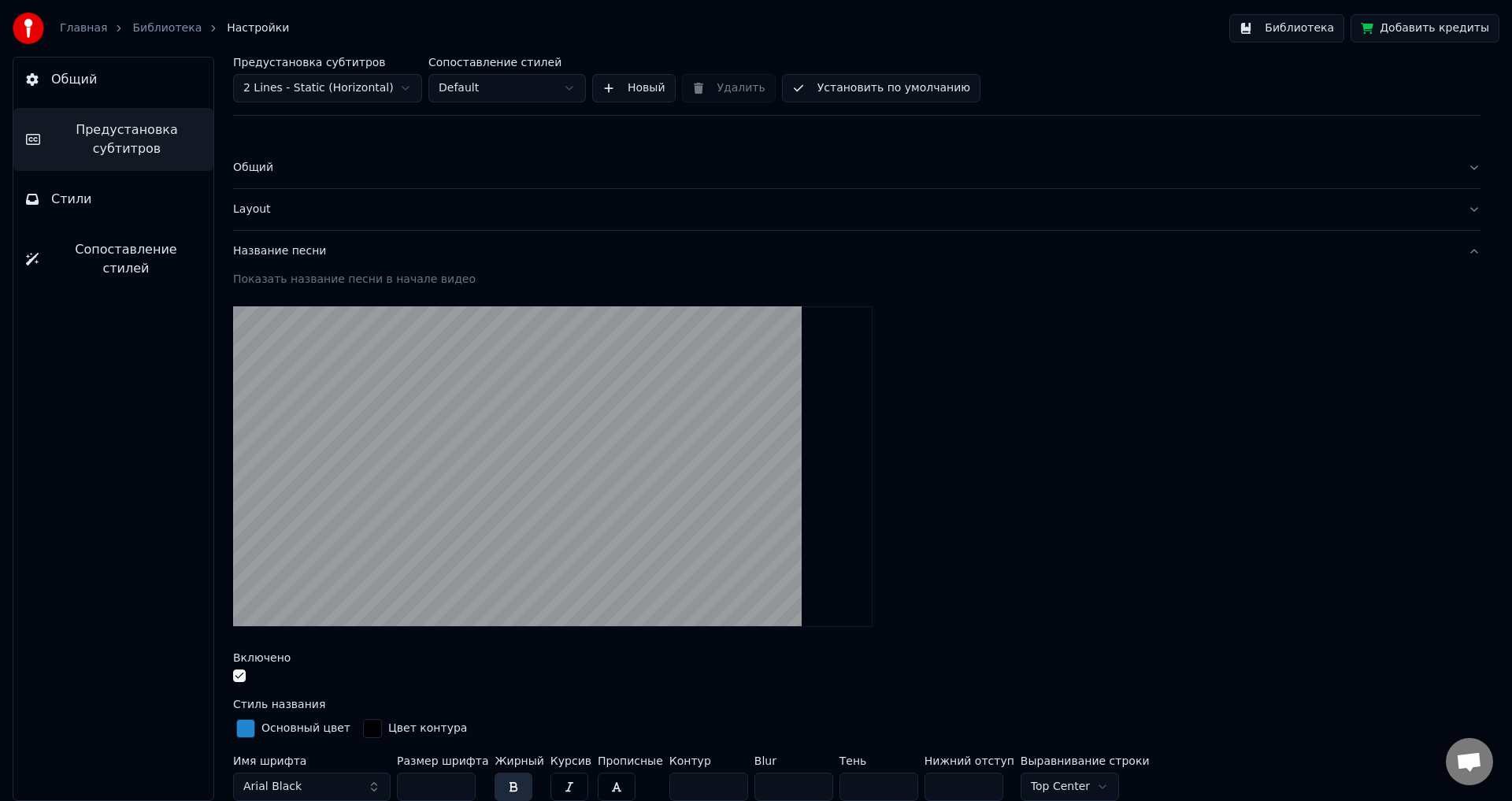
click at [319, 85] on html "Главная Библиотека Настройки Библиотека Добавить кредиты Общий Предустановка су…" at bounding box center [756, 400] width 1512 height 801
type input "*"
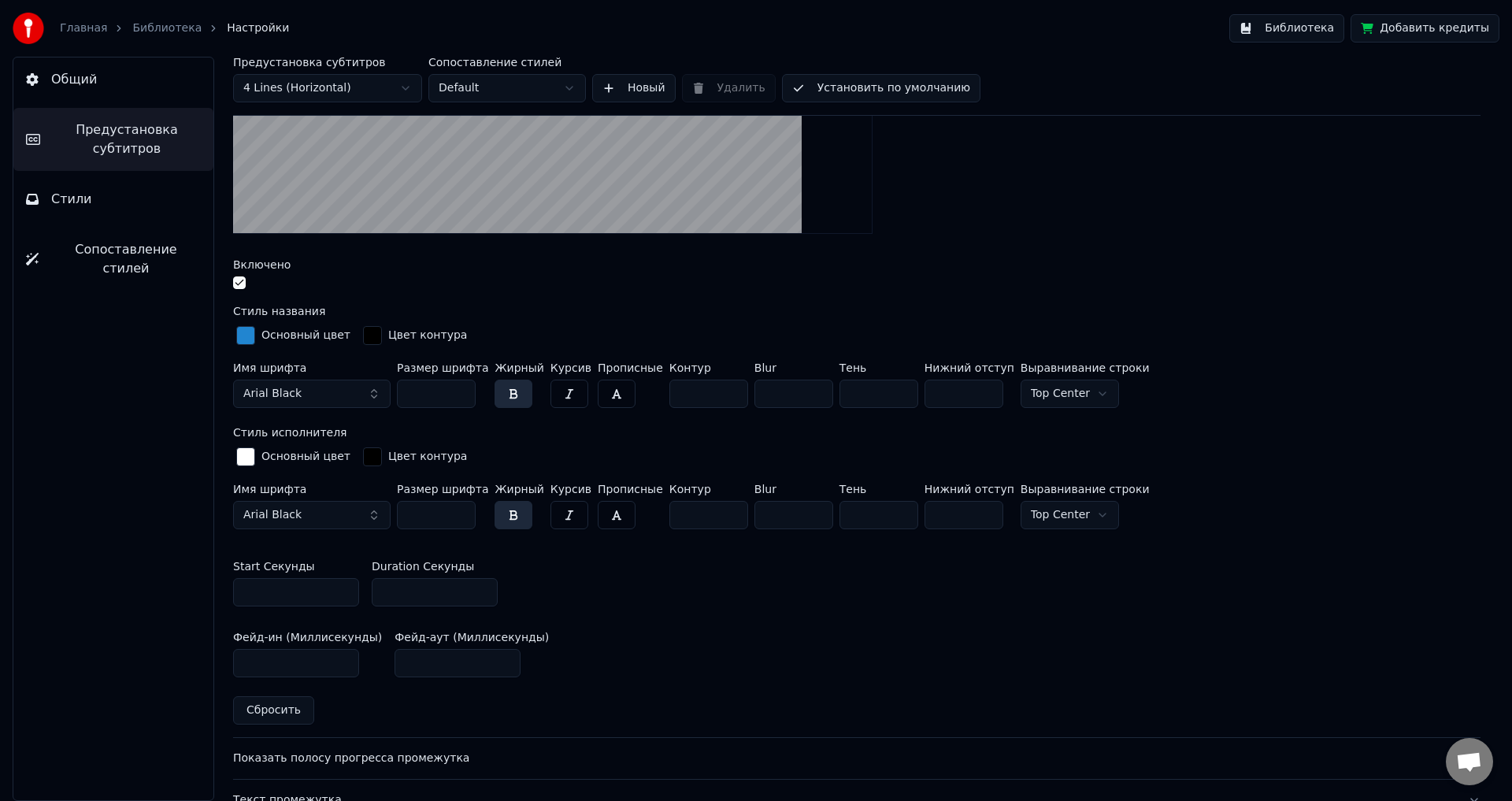
scroll to position [394, 0]
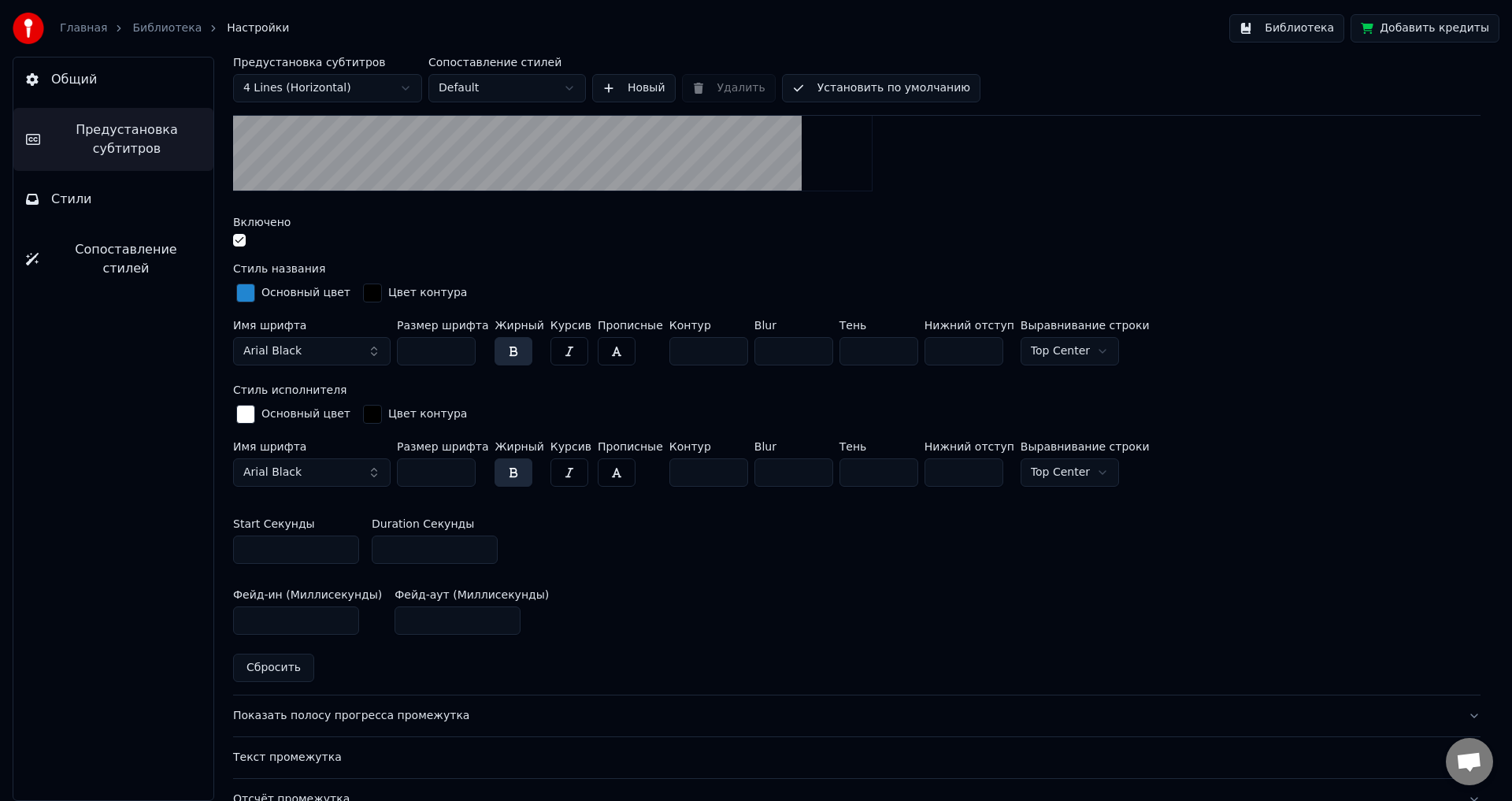
drag, startPoint x: 400, startPoint y: 547, endPoint x: 354, endPoint y: 551, distance: 46.2
click at [354, 551] on div "Start Секунды * Duration Секунды **" at bounding box center [857, 541] width 1247 height 71
type input "**"
click at [1240, 67] on div "Предустановка субтитров 4 Lines (Horizontal) Сопоставление стилей Default Новый…" at bounding box center [857, 86] width 1247 height 59
click at [1290, 26] on button "Библиотека" at bounding box center [1286, 28] width 115 height 28
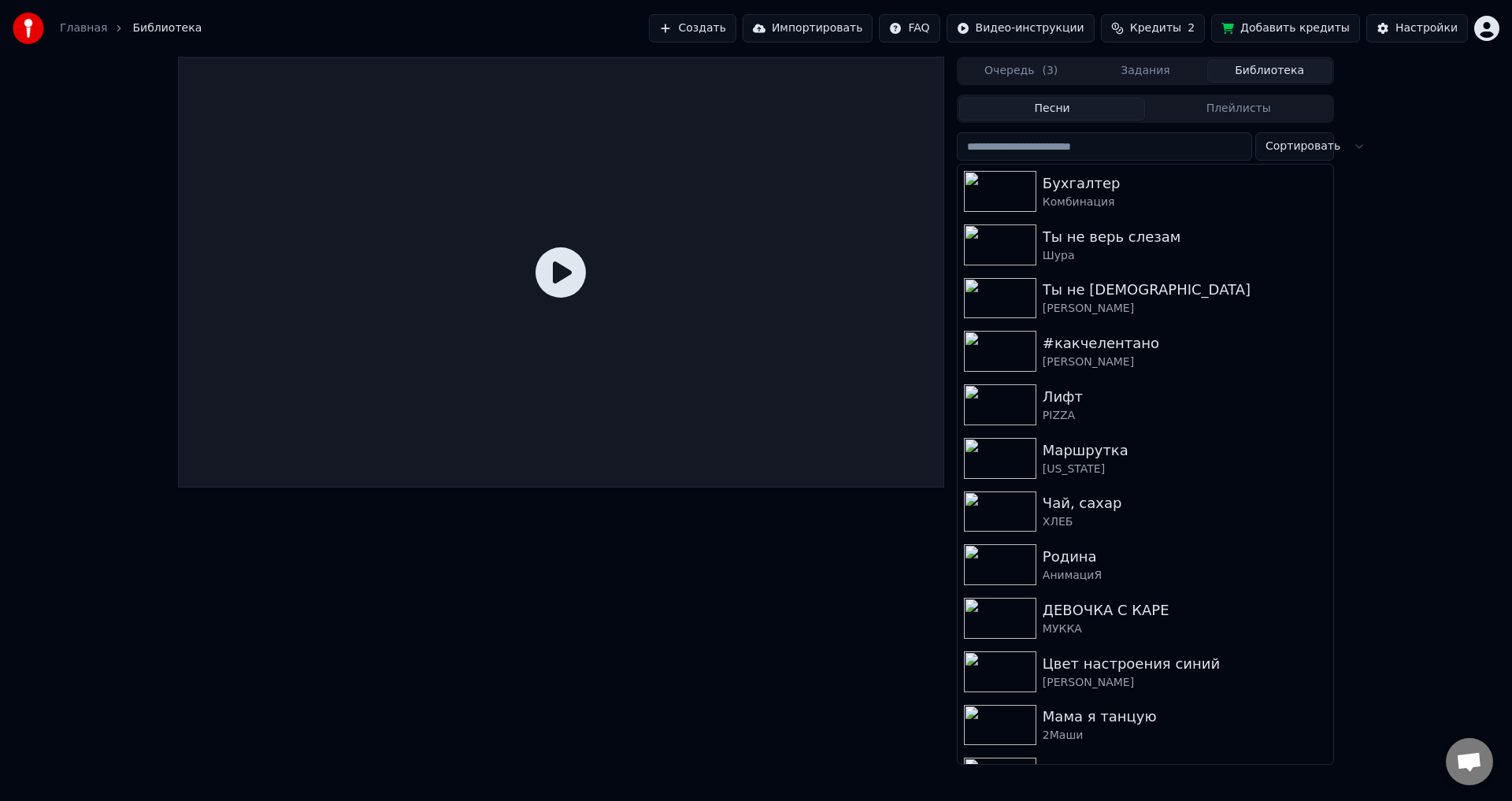
click at [967, 196] on img at bounding box center [1000, 191] width 72 height 41
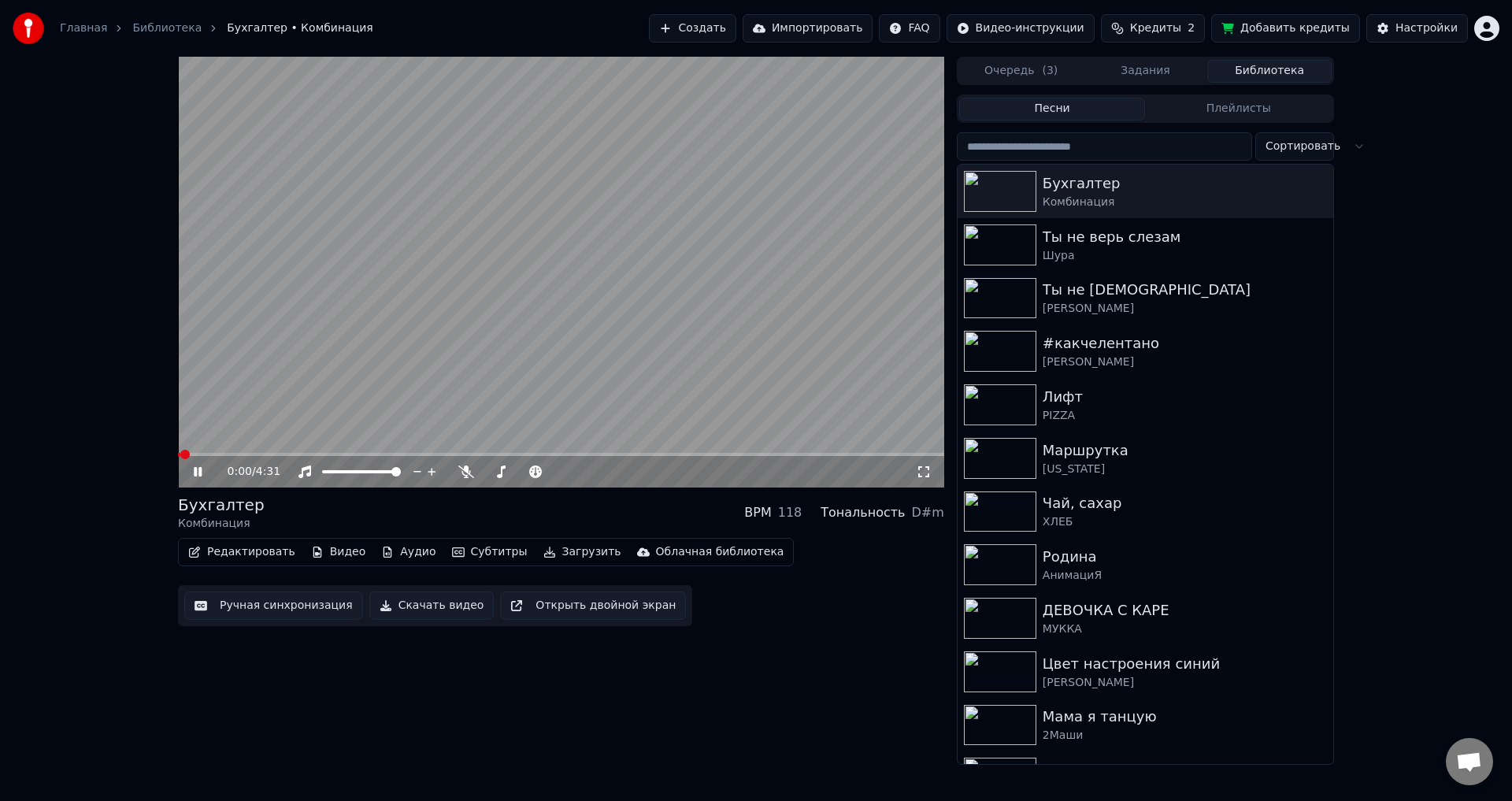
drag, startPoint x: 201, startPoint y: 451, endPoint x: 240, endPoint y: 459, distance: 39.8
click at [239, 459] on div "0:00 / 4:31" at bounding box center [561, 272] width 767 height 431
click at [240, 459] on div "0:01 / 4:31" at bounding box center [561, 472] width 767 height 32
click at [254, 458] on div "0:01 / 4:31" at bounding box center [561, 472] width 767 height 32
click at [259, 455] on span at bounding box center [261, 455] width 10 height 10
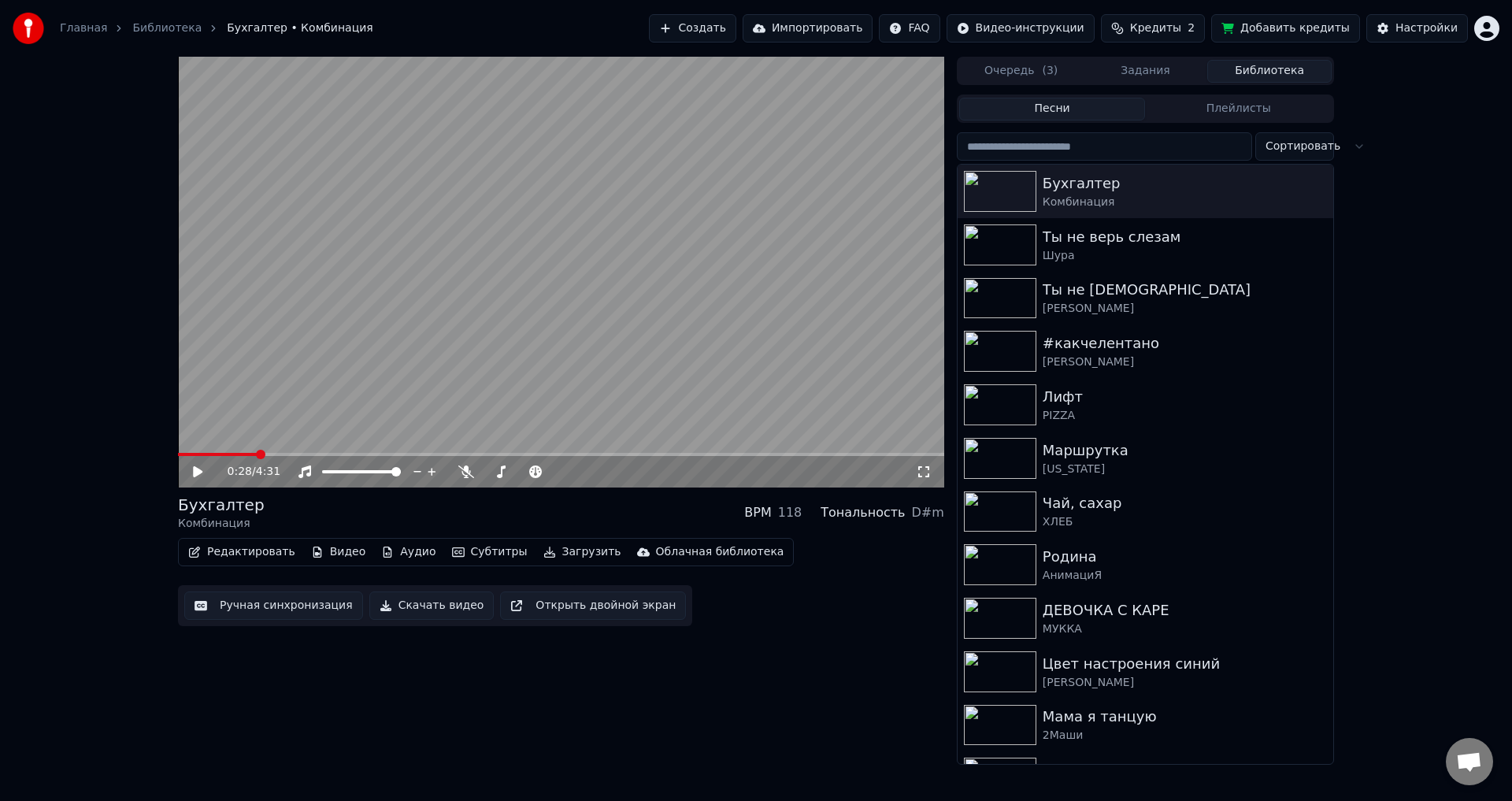
click at [197, 473] on icon at bounding box center [198, 472] width 10 height 11
click at [268, 455] on span at bounding box center [264, 455] width 10 height 10
click at [272, 455] on span at bounding box center [275, 455] width 10 height 10
click at [280, 452] on video at bounding box center [561, 272] width 767 height 431
click at [276, 456] on span at bounding box center [233, 455] width 111 height 3
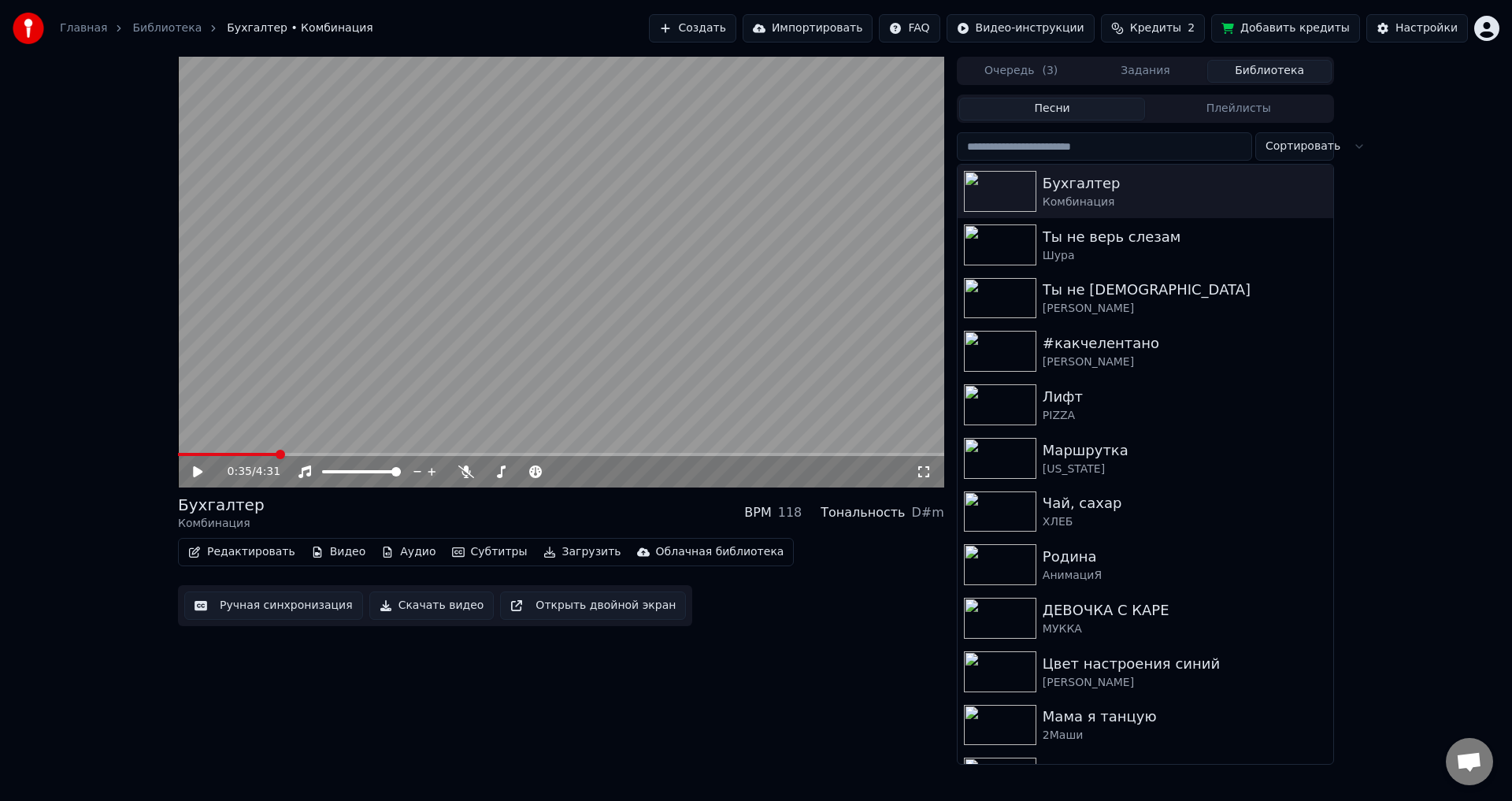
click at [205, 477] on icon at bounding box center [209, 472] width 37 height 12
click at [1401, 28] on div "Настройки" at bounding box center [1427, 28] width 63 height 15
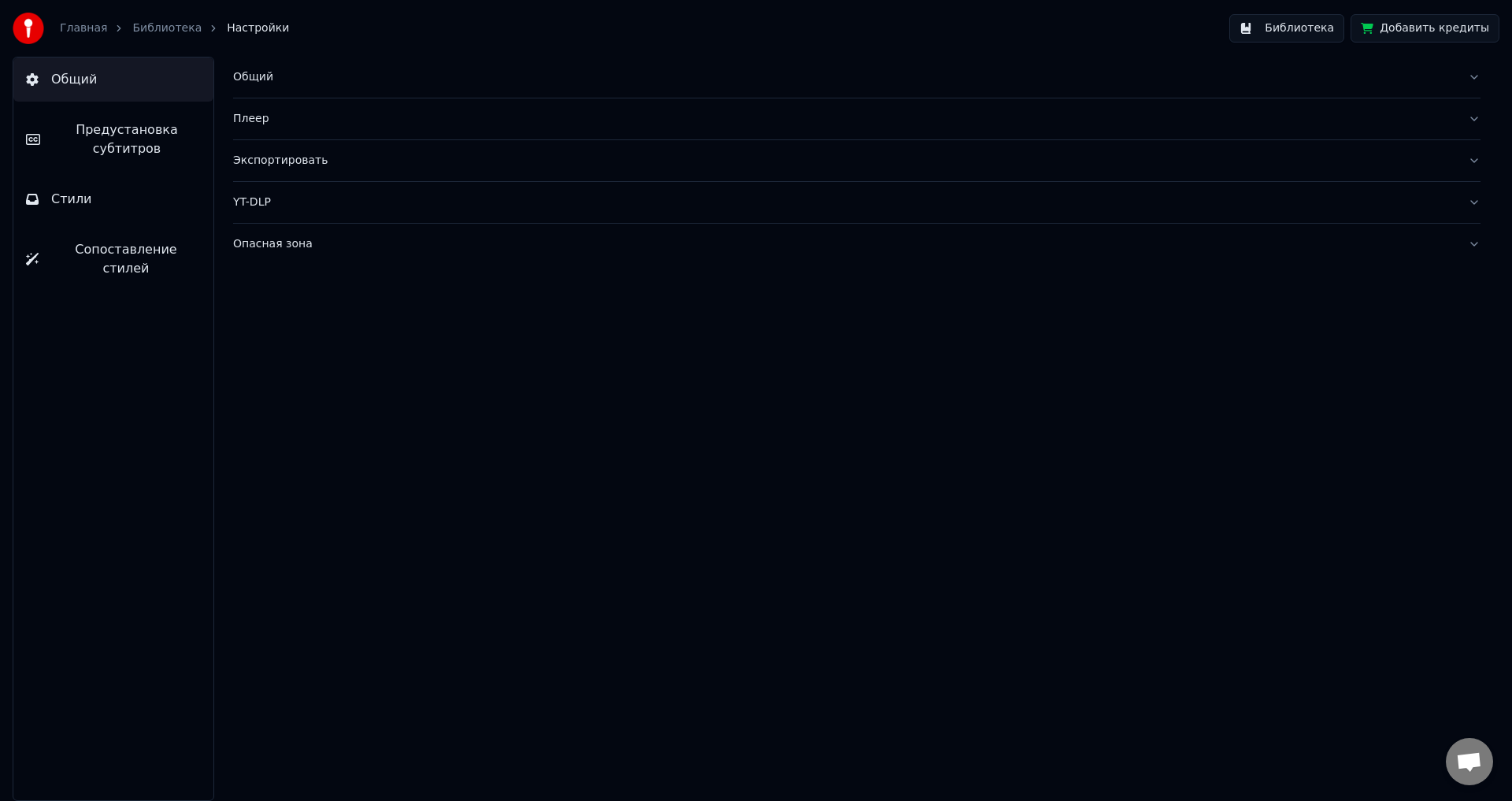
click at [163, 139] on span "Предустановка субтитров" at bounding box center [127, 139] width 148 height 37
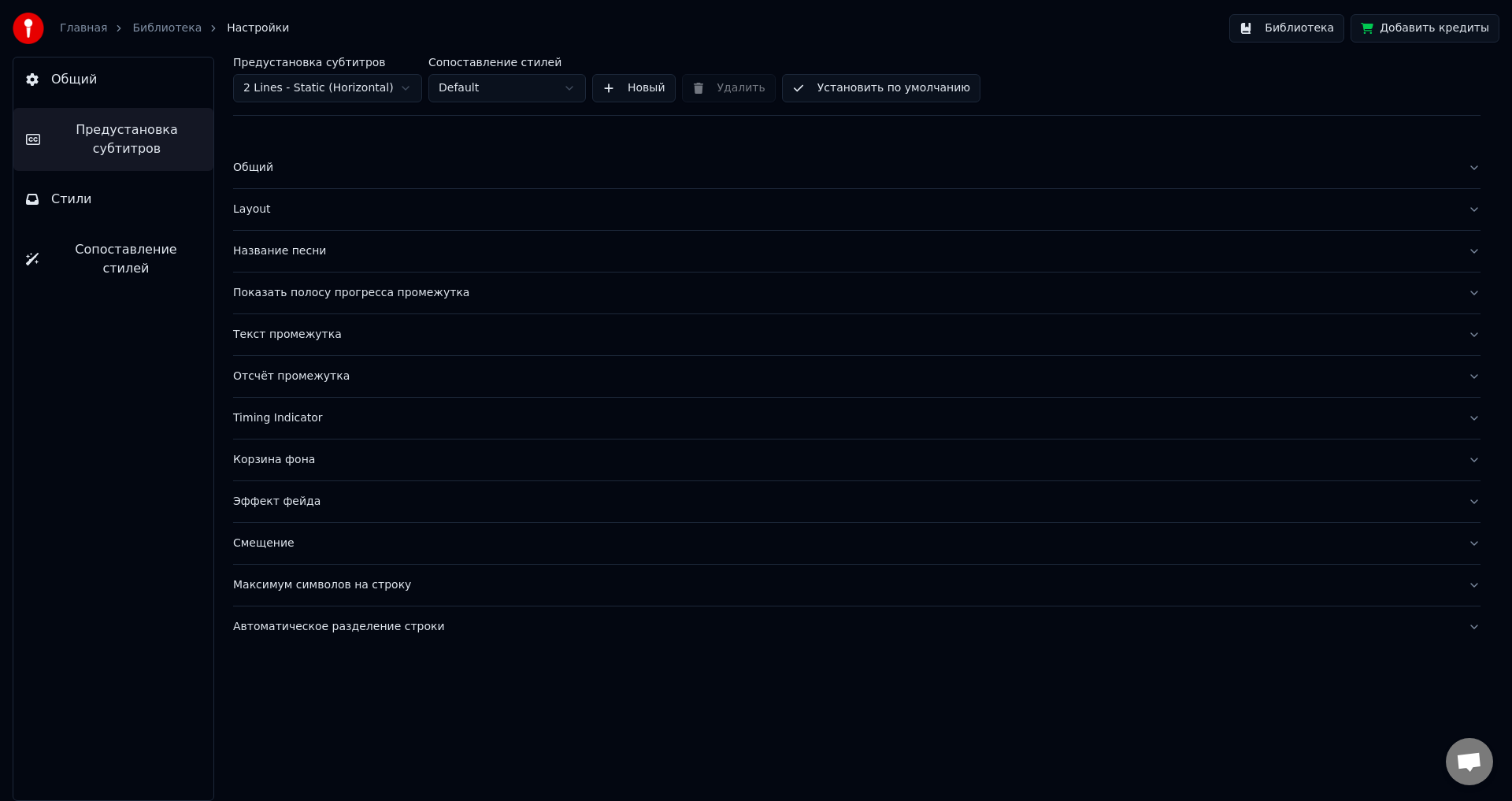
click at [367, 381] on div "Отсчёт промежутка" at bounding box center [844, 376] width 1222 height 15
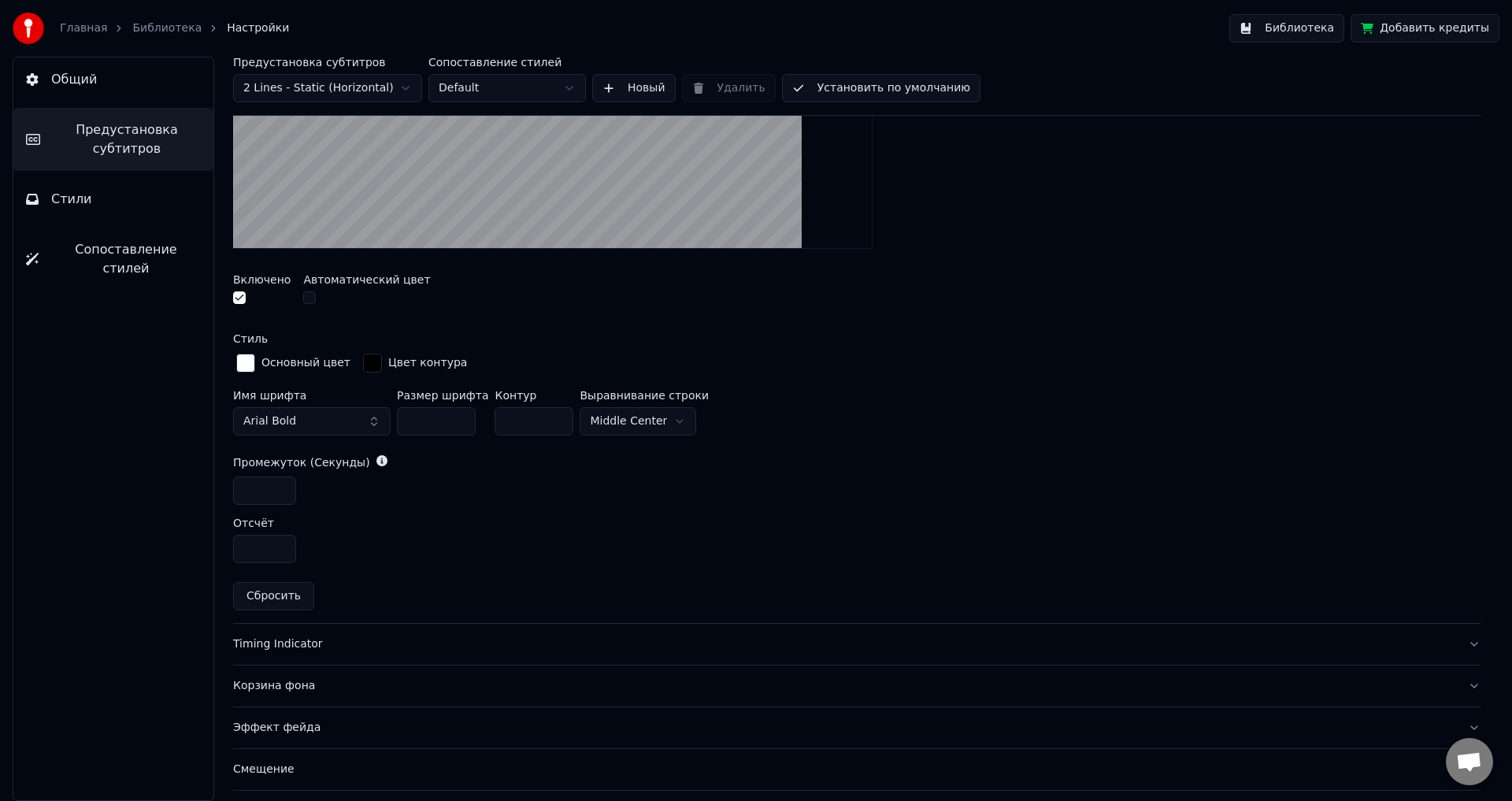
scroll to position [551, 0]
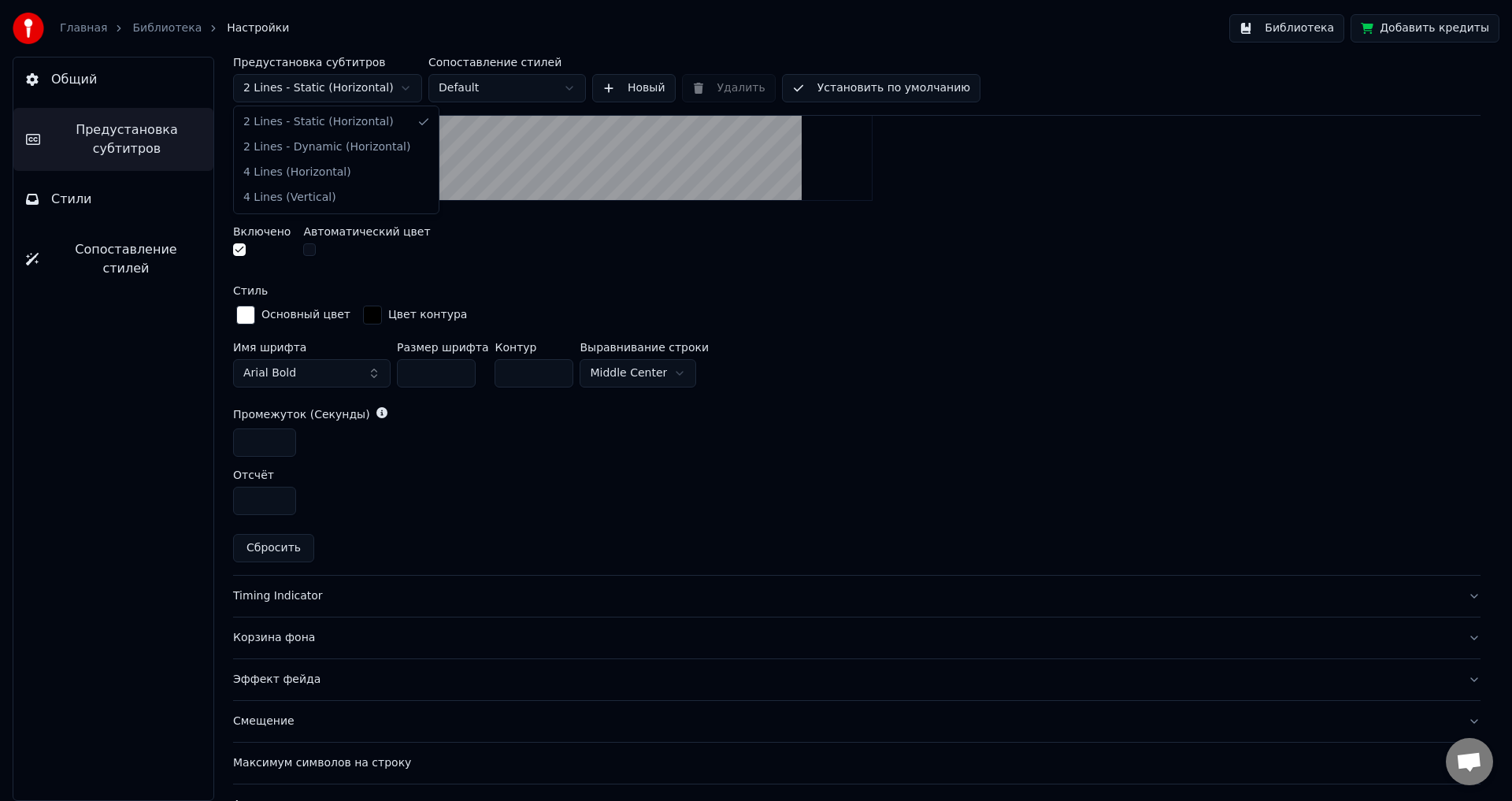
click at [344, 94] on html "Главная Библиотека Настройки Библиотека Добавить кредиты Общий Предустановка су…" at bounding box center [756, 400] width 1512 height 801
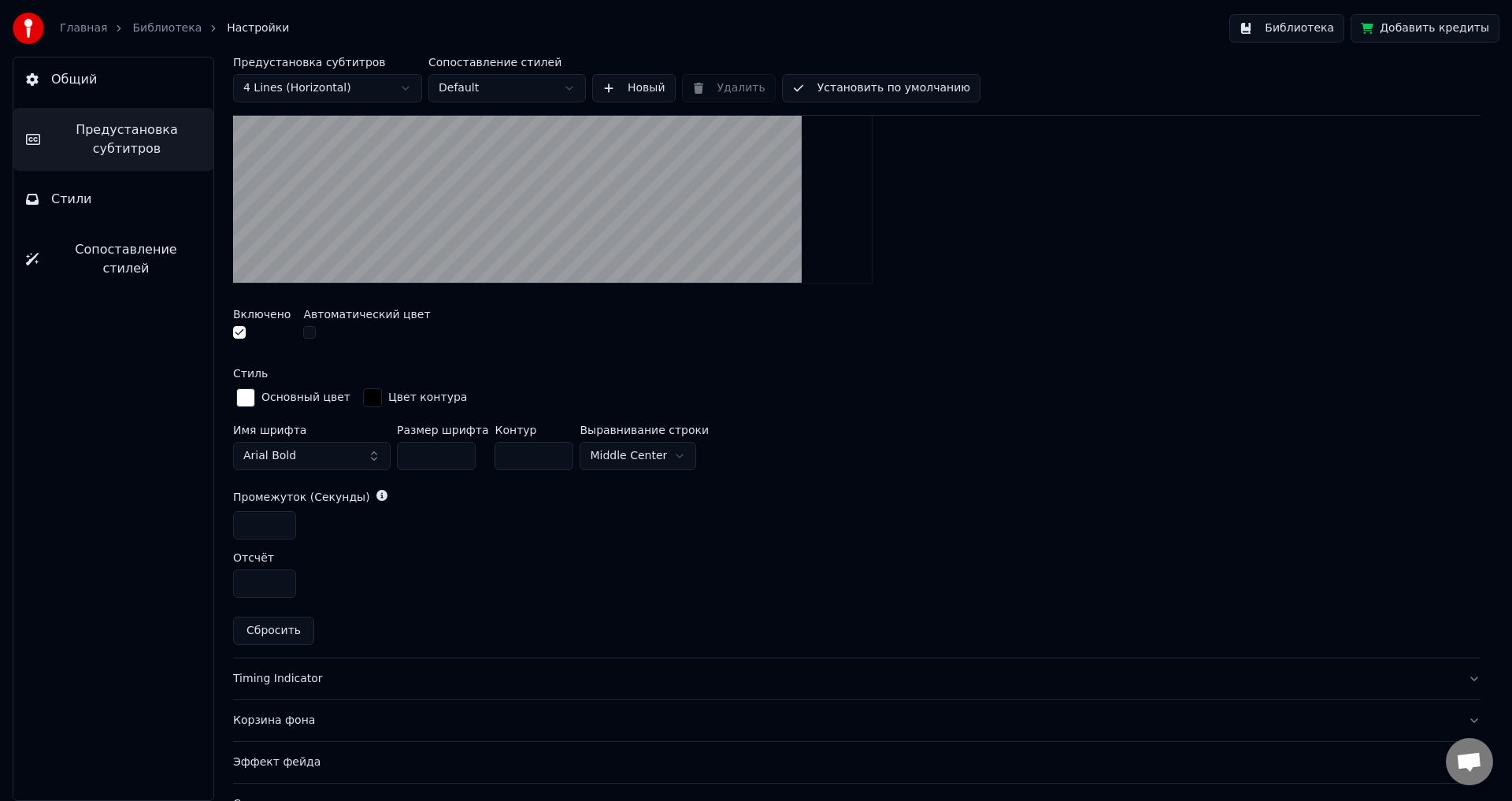
scroll to position [431, 0]
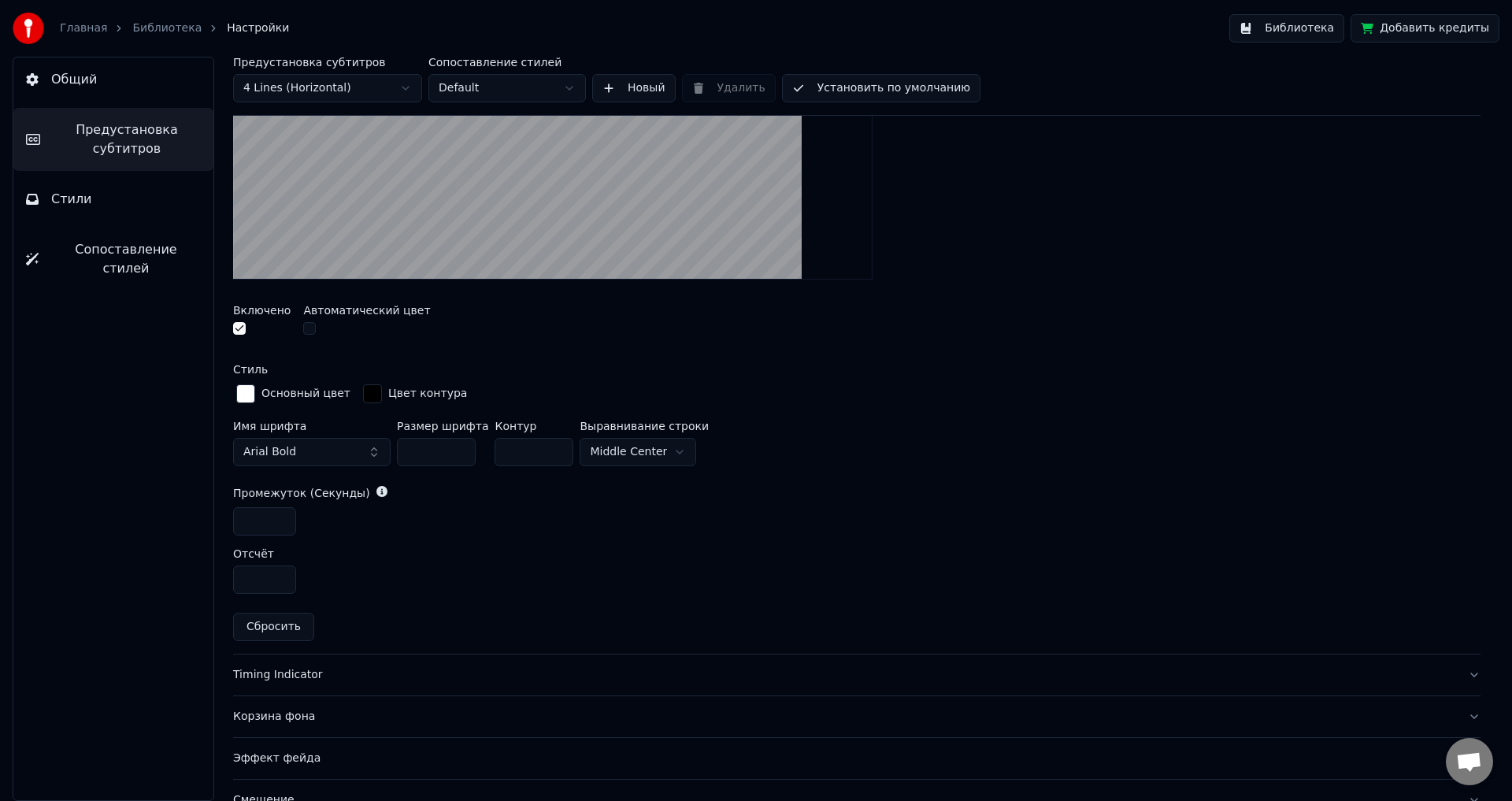
click at [441, 444] on input "**" at bounding box center [436, 452] width 79 height 28
drag, startPoint x: 443, startPoint y: 445, endPoint x: 356, endPoint y: 447, distance: 87.0
click at [356, 447] on div "Имя шрифта Arial Bold Размер шрифта ** Контур * Выравнивание [GEOGRAPHIC_DATA]" at bounding box center [857, 446] width 1247 height 52
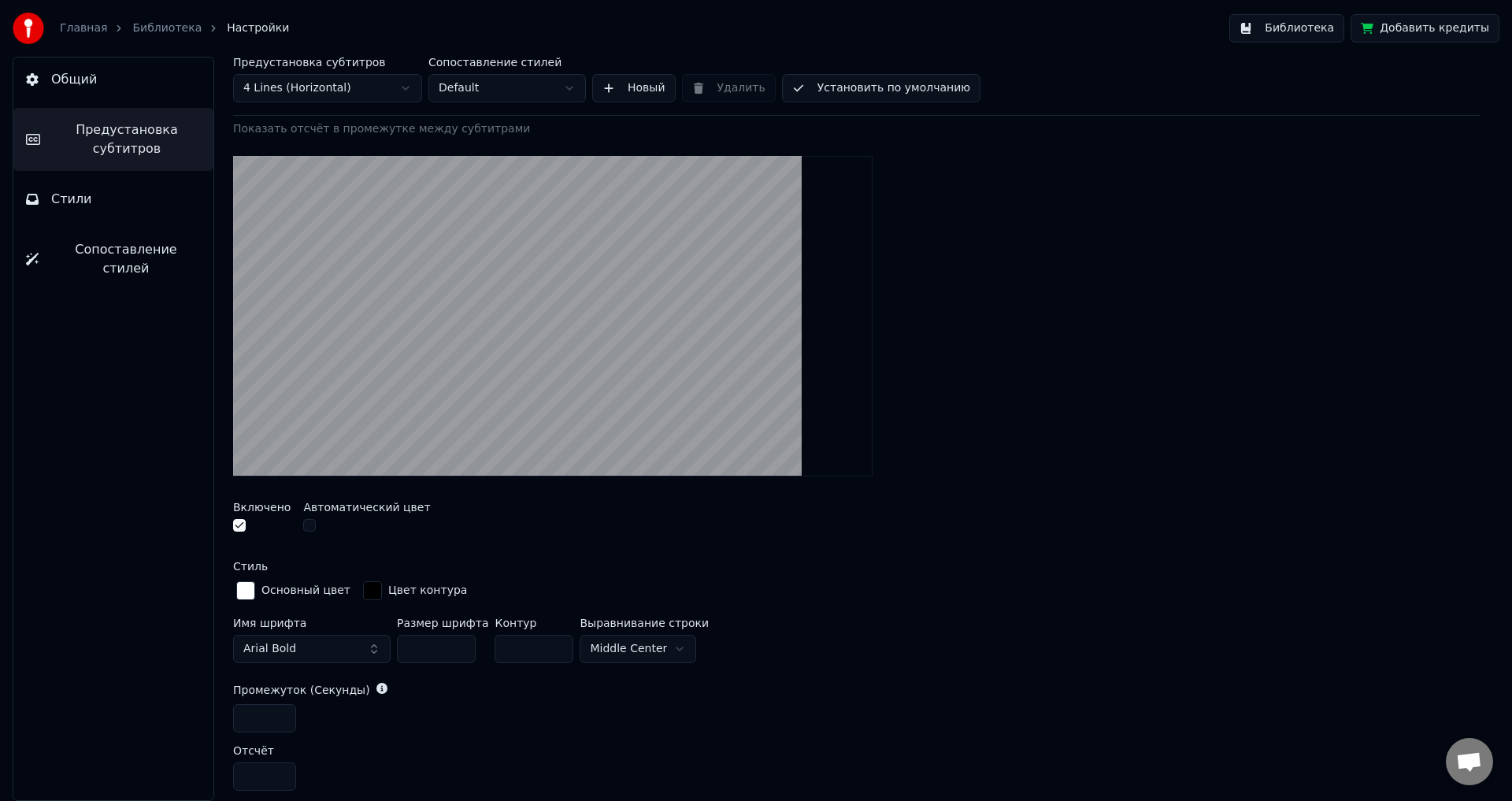
scroll to position [194, 0]
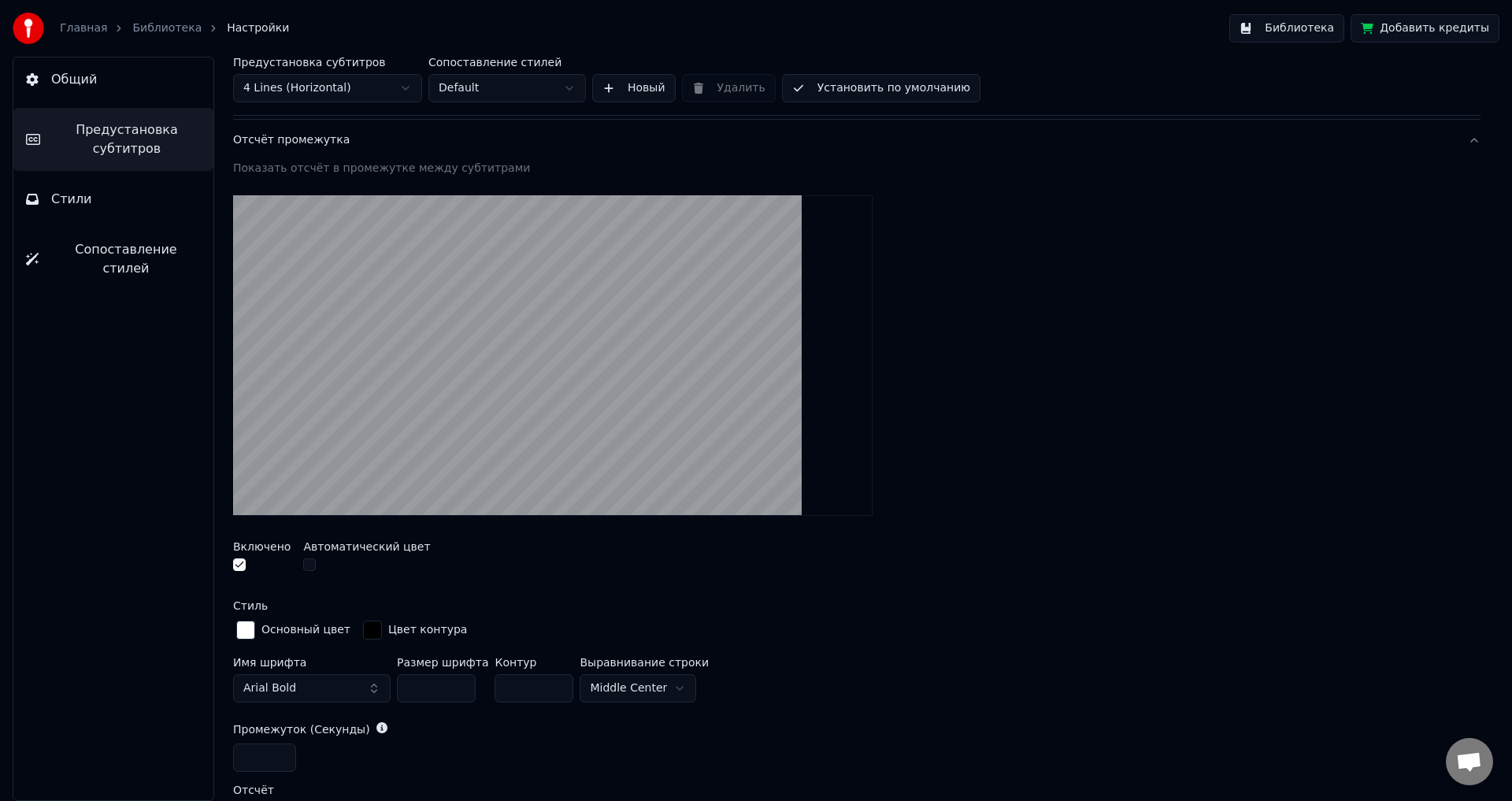
click at [455, 686] on input "**" at bounding box center [436, 688] width 79 height 28
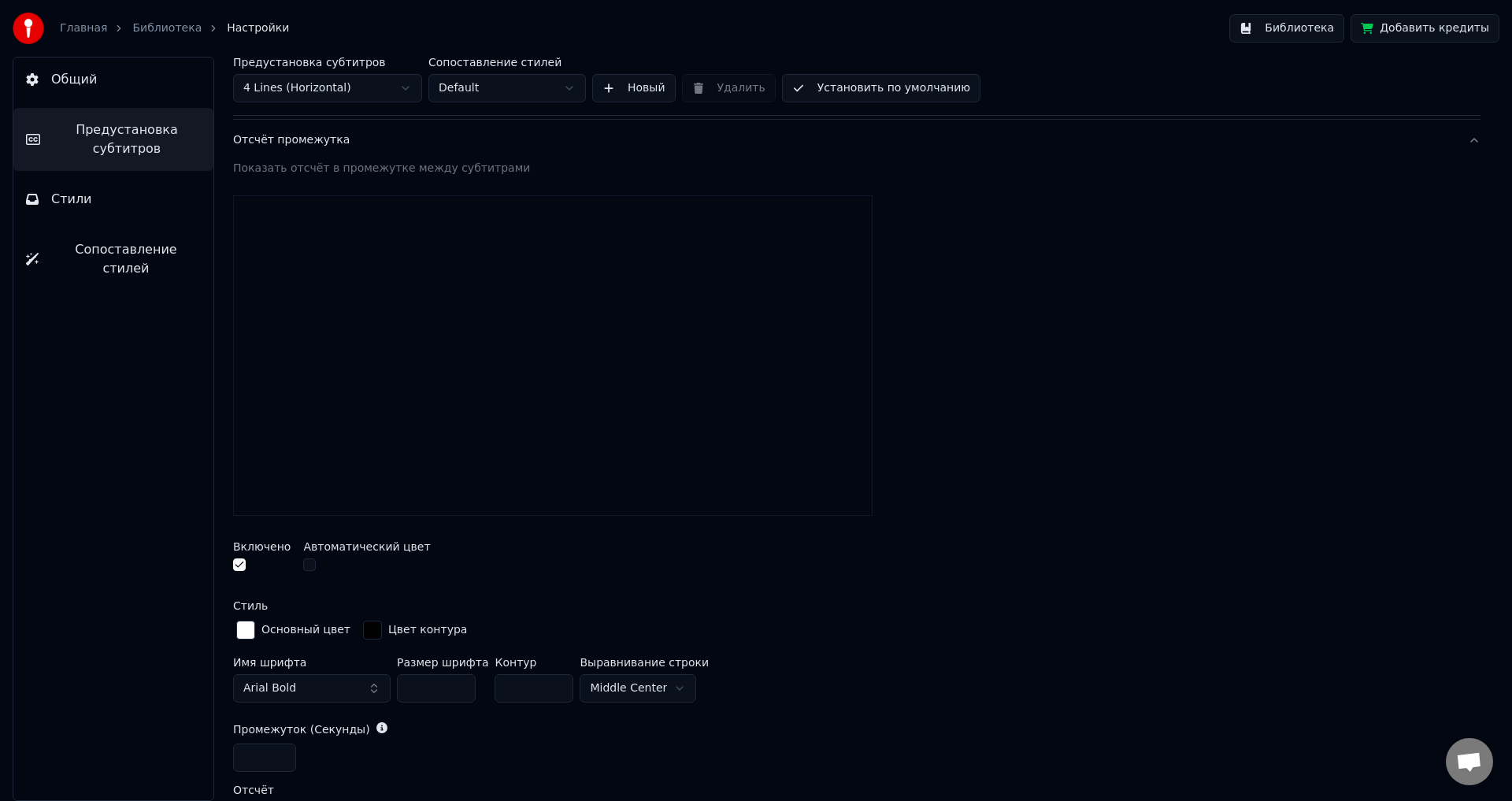
click at [455, 686] on input "**" at bounding box center [436, 688] width 79 height 28
click at [455, 686] on input "***" at bounding box center [436, 688] width 79 height 28
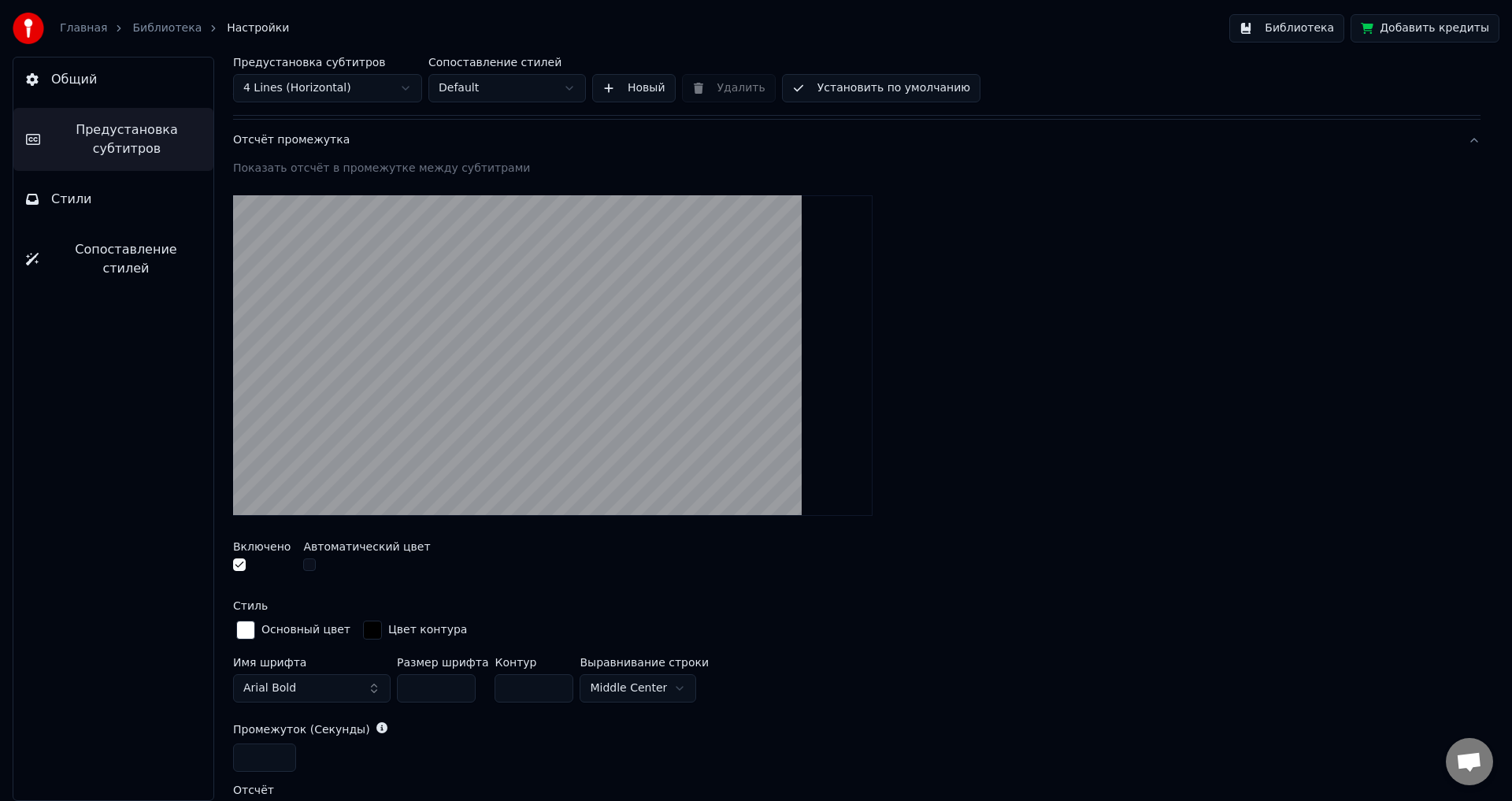
click at [455, 686] on input "***" at bounding box center [436, 688] width 79 height 28
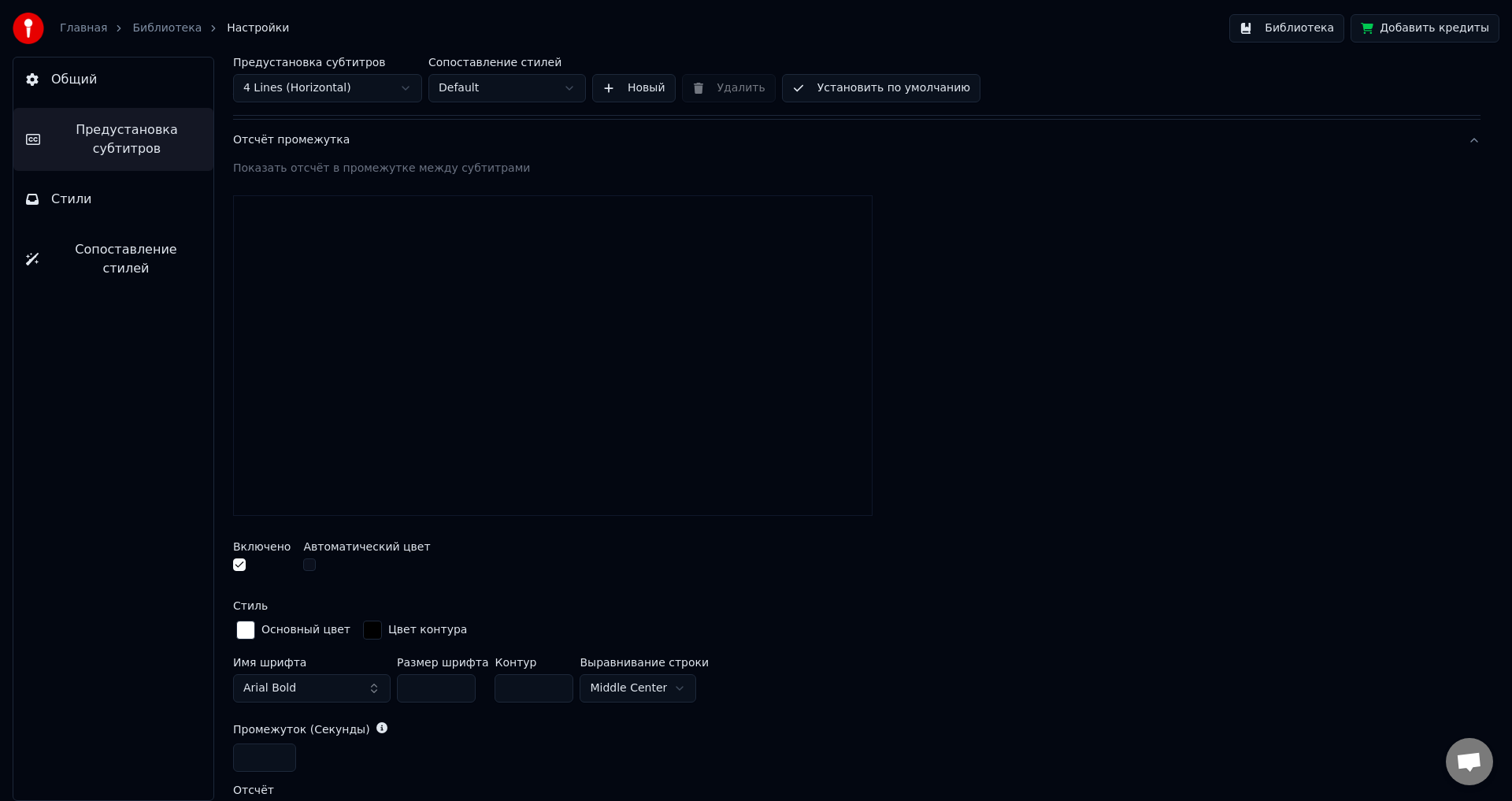
click at [455, 686] on input "***" at bounding box center [436, 688] width 79 height 28
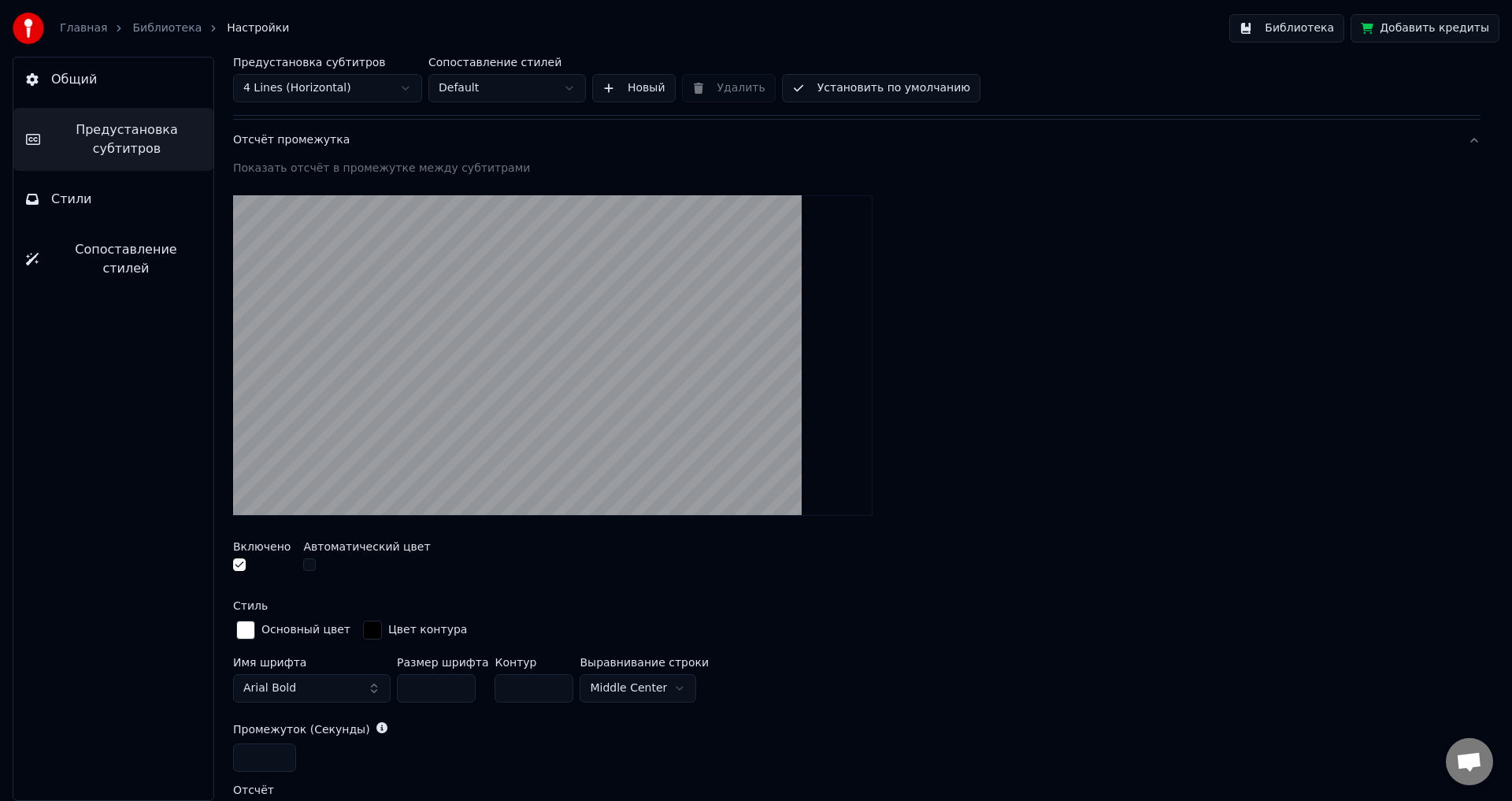
click at [455, 686] on input "***" at bounding box center [436, 688] width 79 height 28
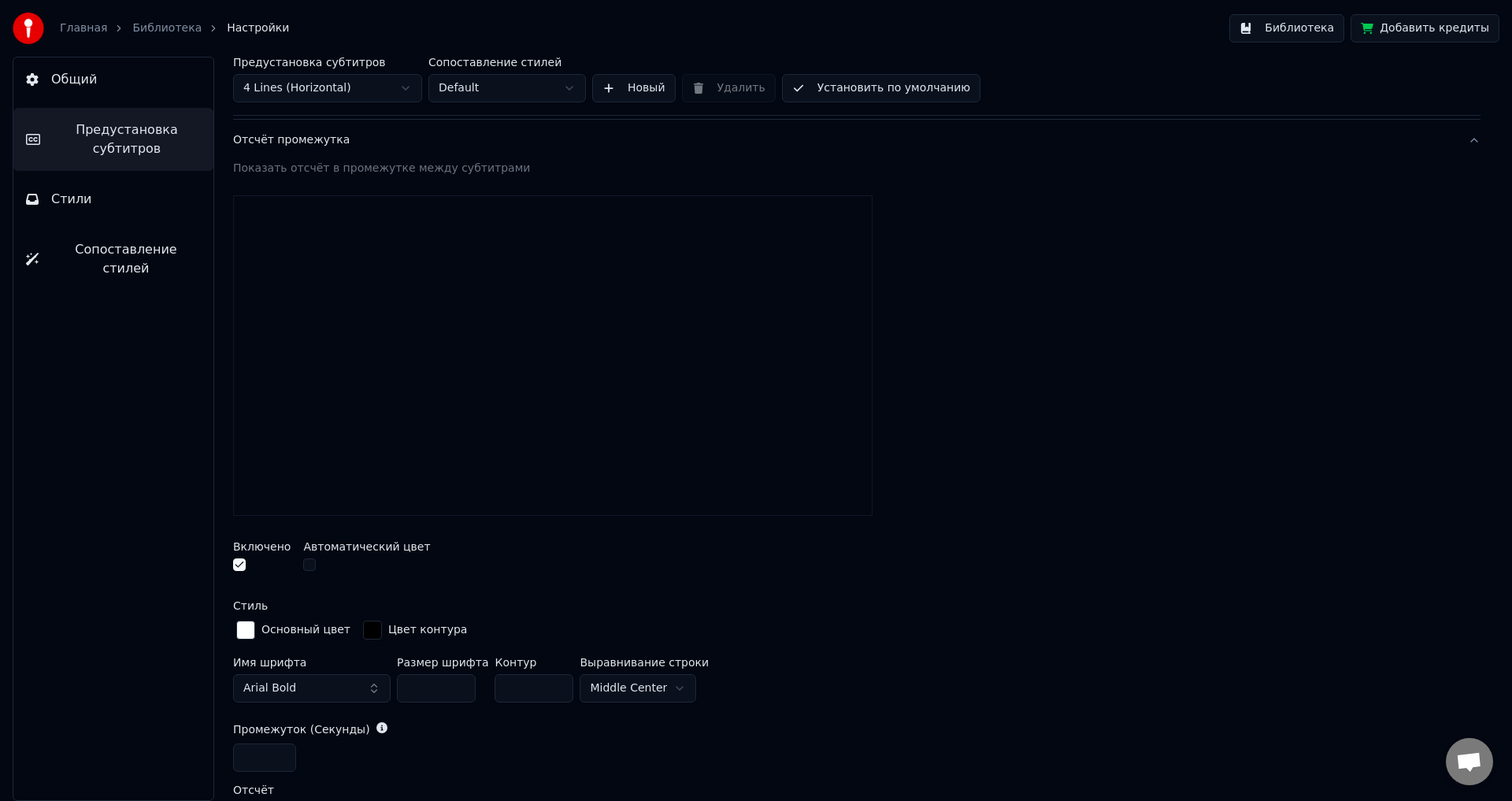
click at [455, 686] on input "***" at bounding box center [436, 688] width 79 height 28
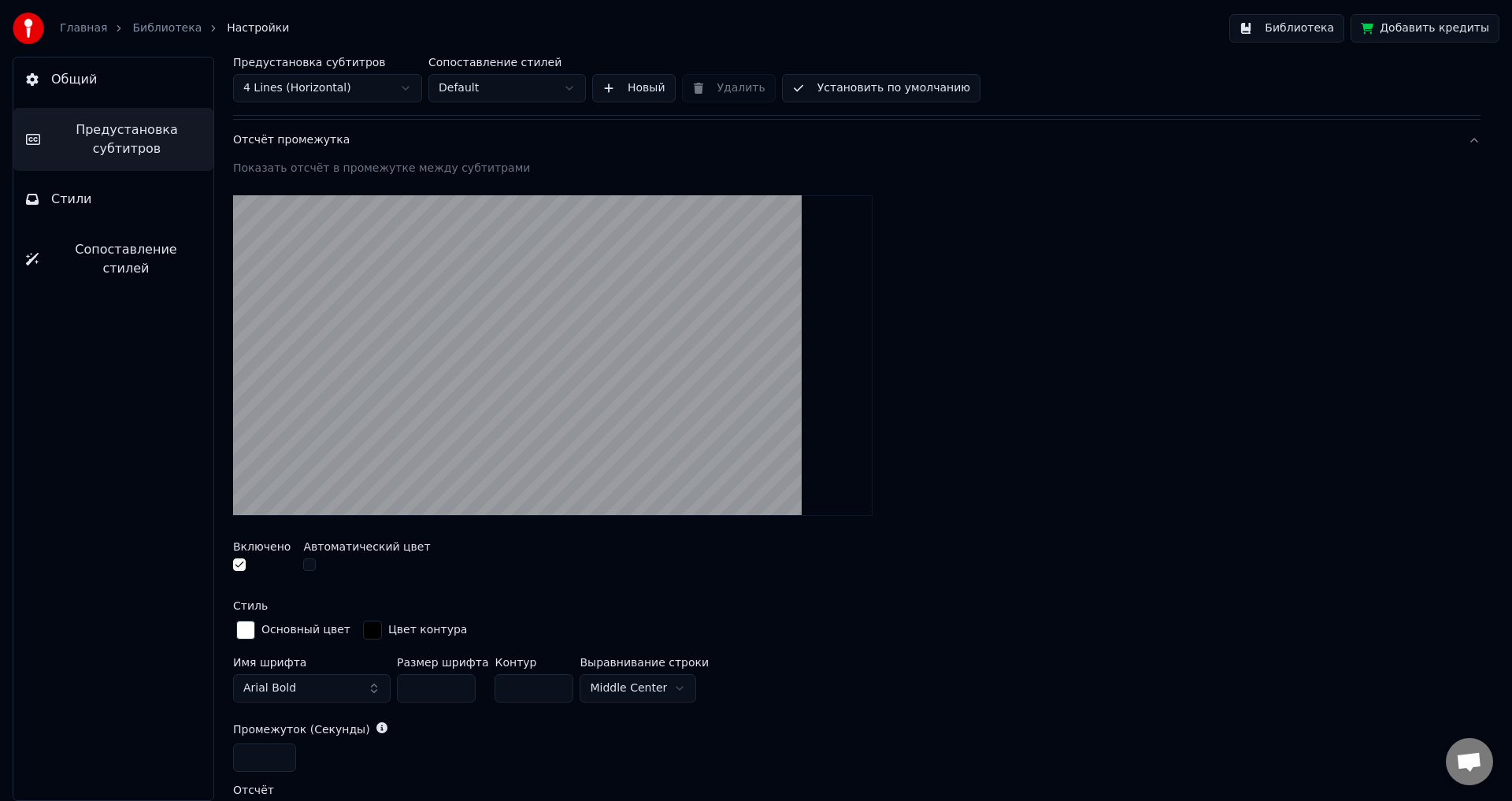
click at [455, 686] on input "***" at bounding box center [436, 688] width 79 height 28
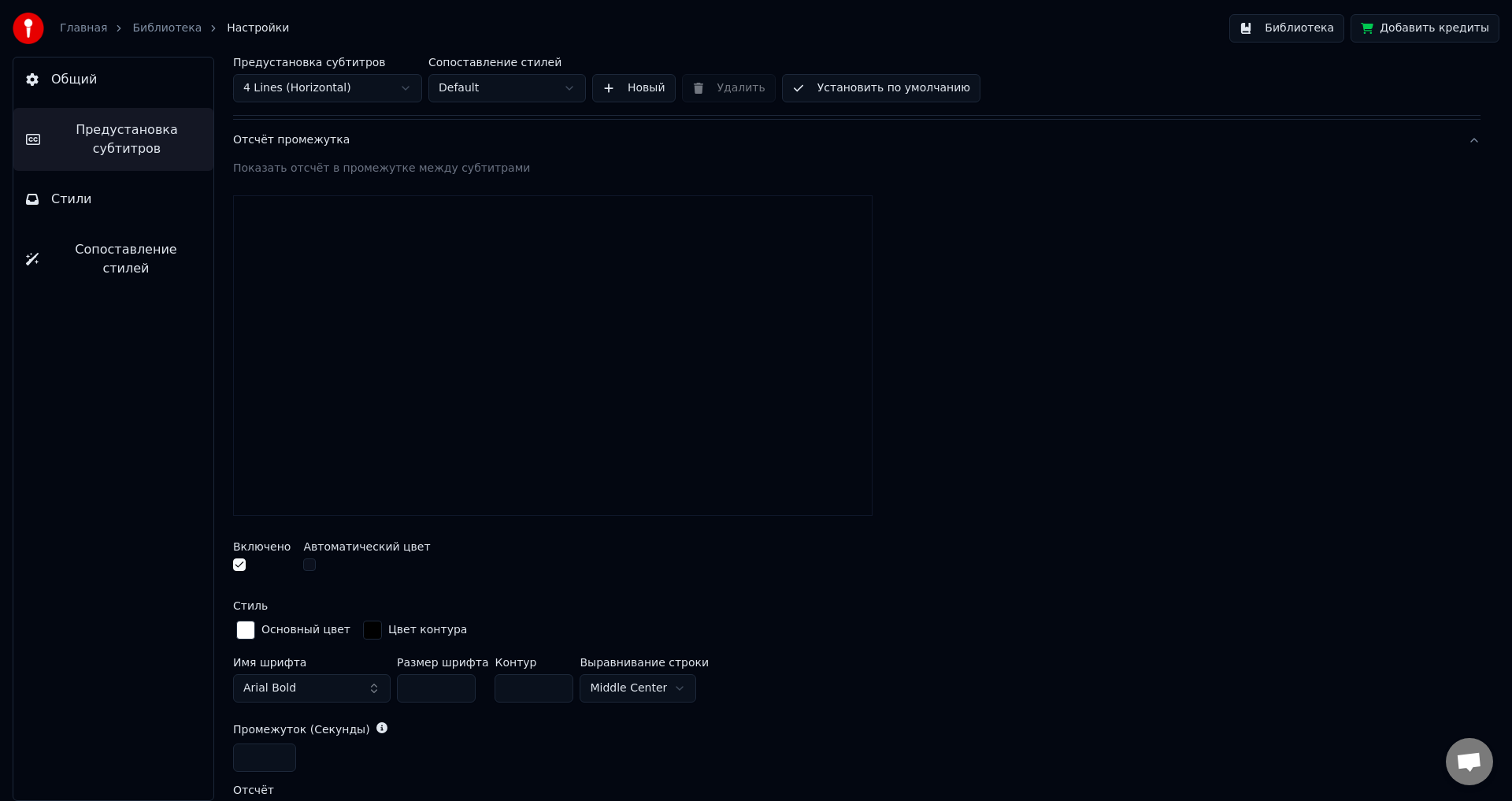
click at [455, 686] on input "***" at bounding box center [436, 688] width 79 height 28
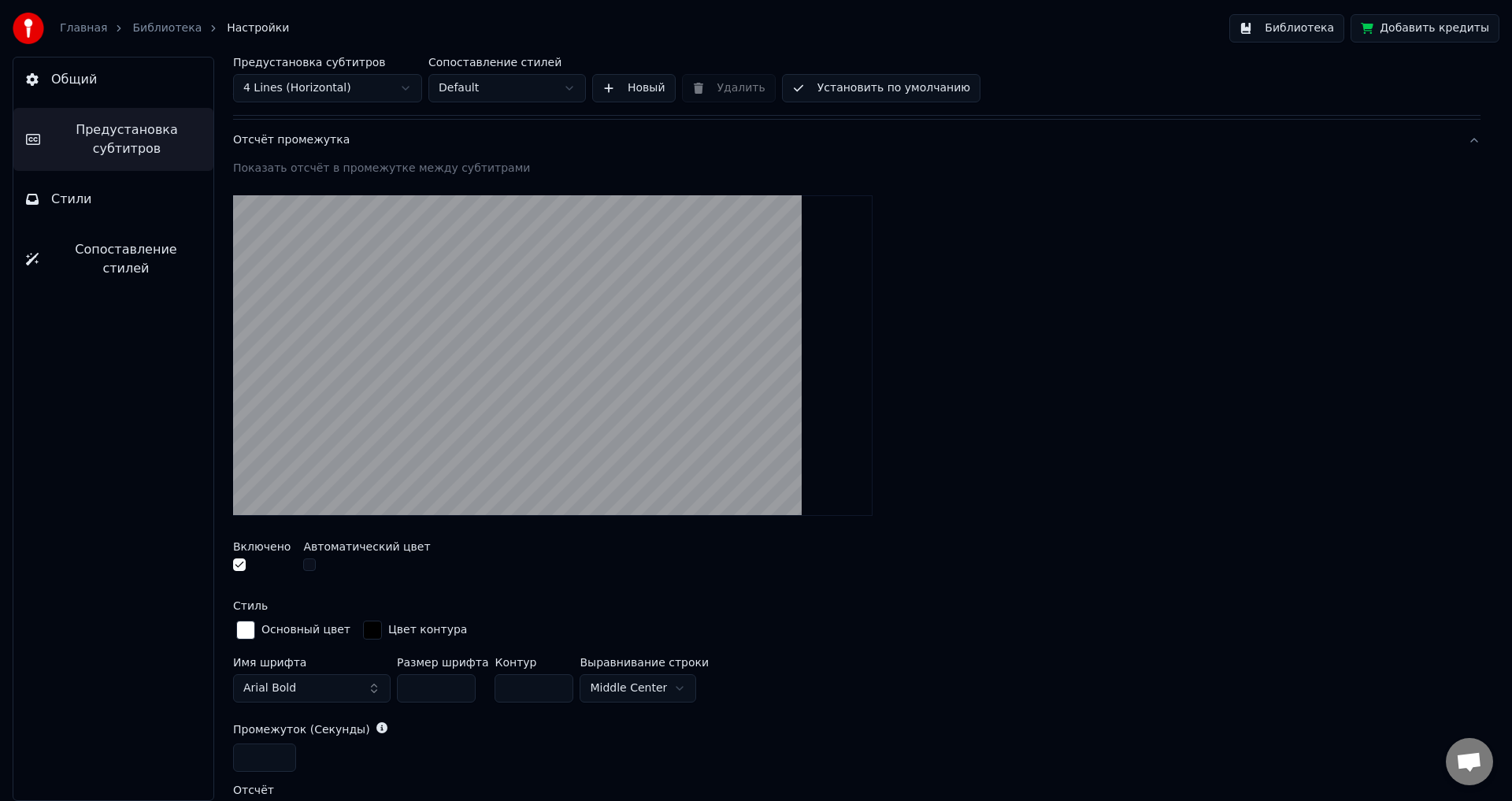
click at [455, 686] on input "***" at bounding box center [436, 688] width 79 height 28
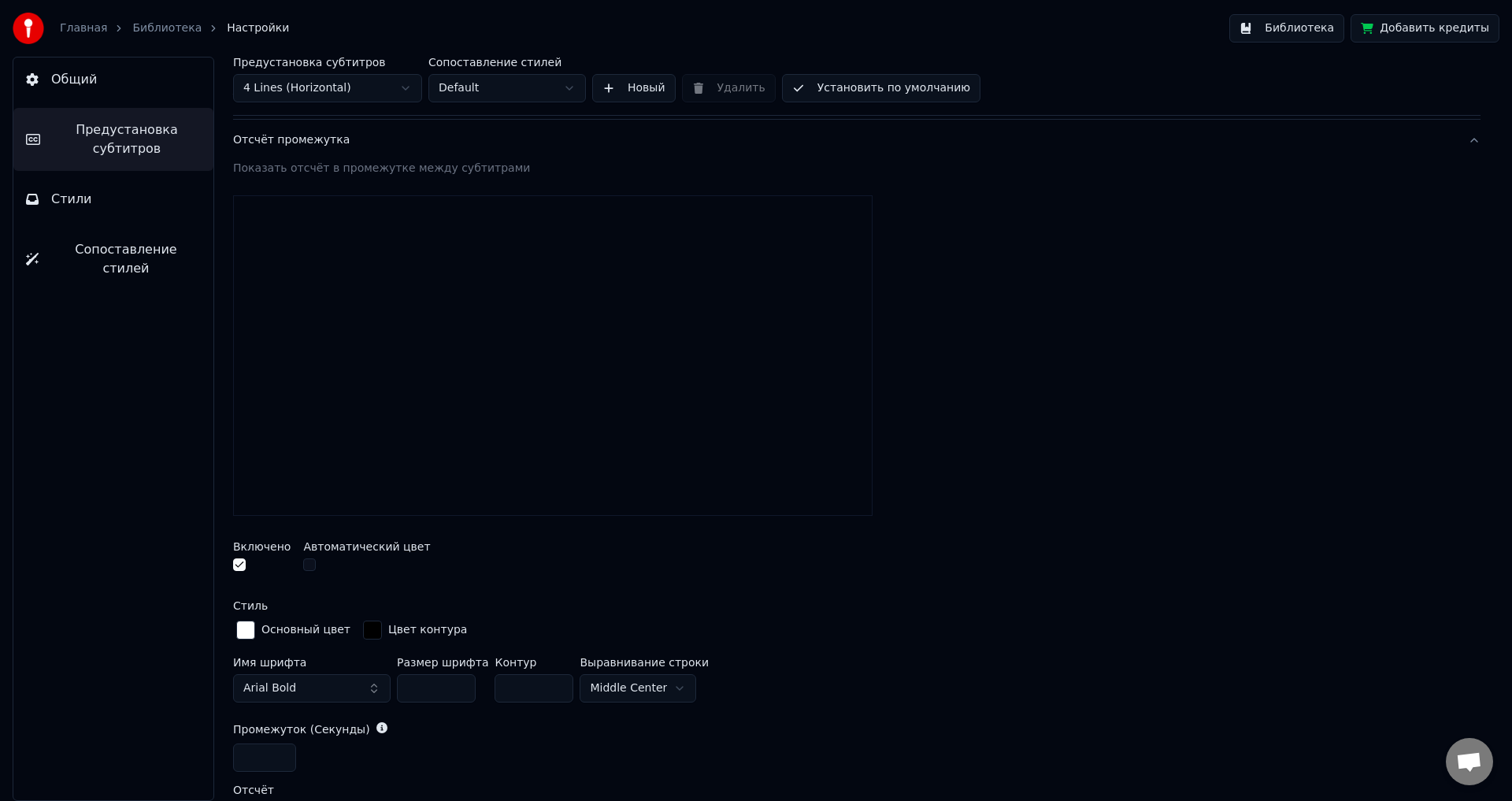
click at [455, 686] on input "***" at bounding box center [436, 688] width 79 height 28
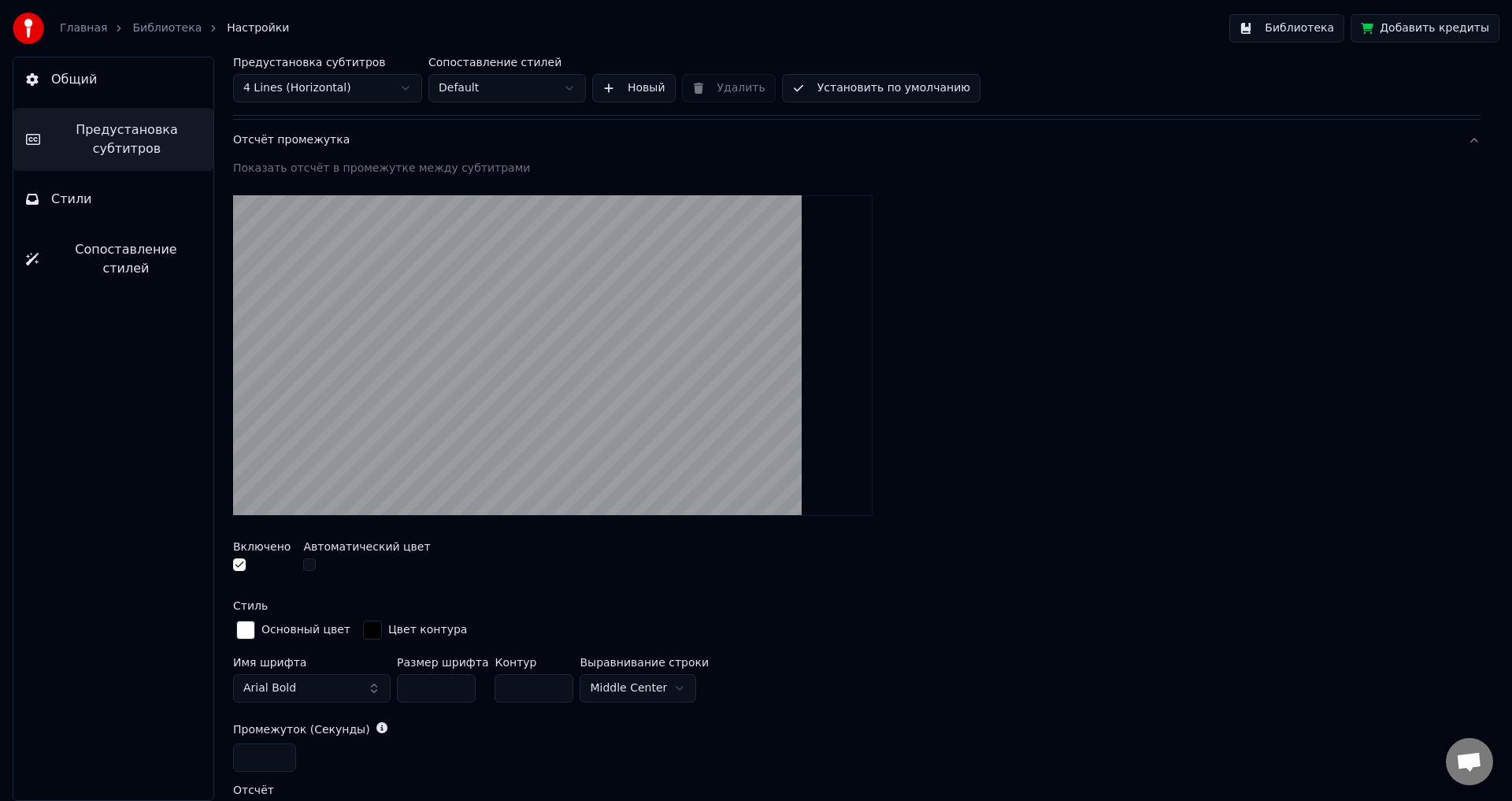
click at [455, 686] on input "***" at bounding box center [436, 688] width 79 height 28
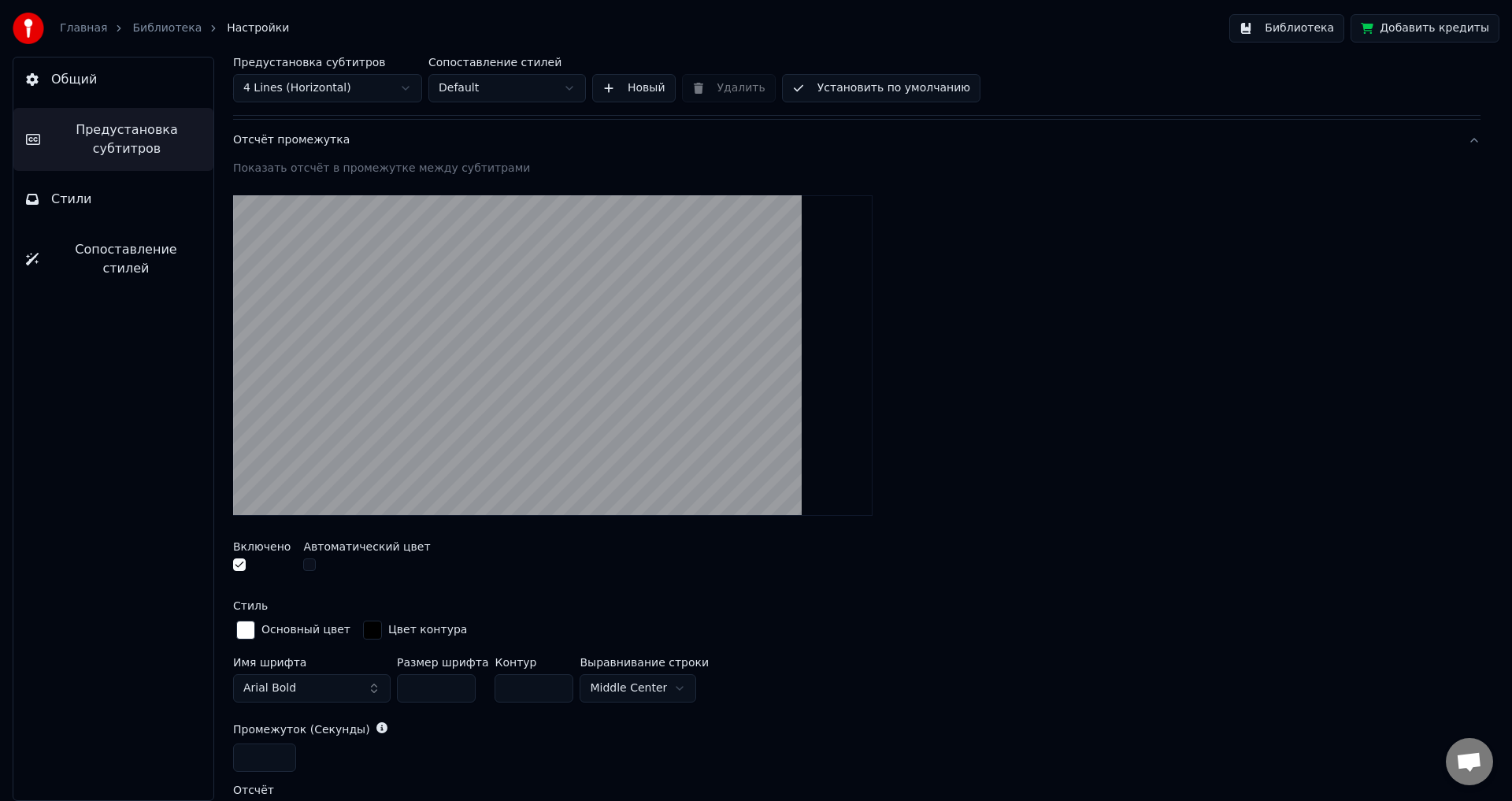
click at [455, 686] on input "***" at bounding box center [436, 688] width 79 height 28
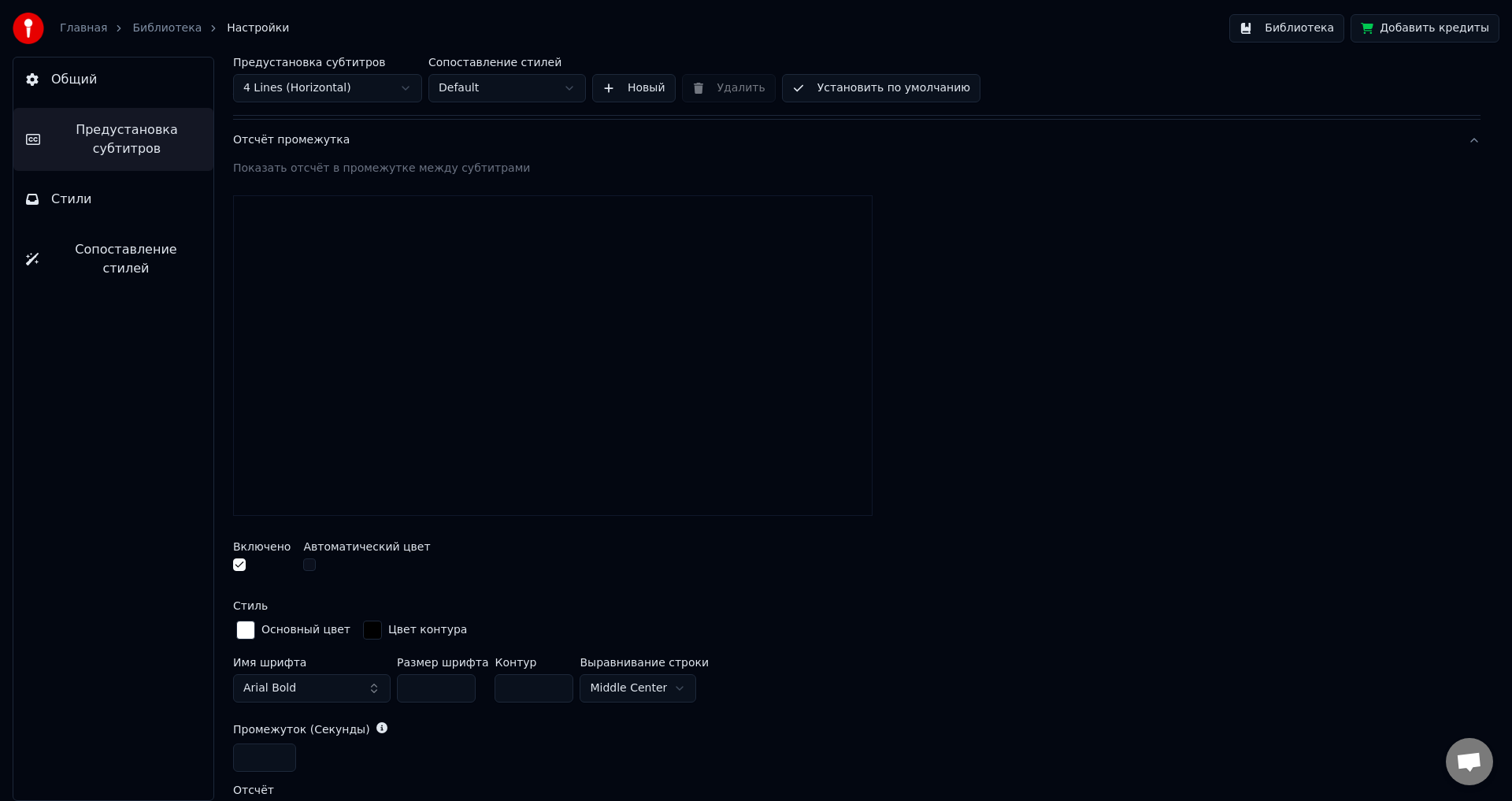
click at [455, 686] on input "***" at bounding box center [436, 688] width 79 height 28
type input "***"
click at [455, 686] on input "***" at bounding box center [436, 688] width 79 height 28
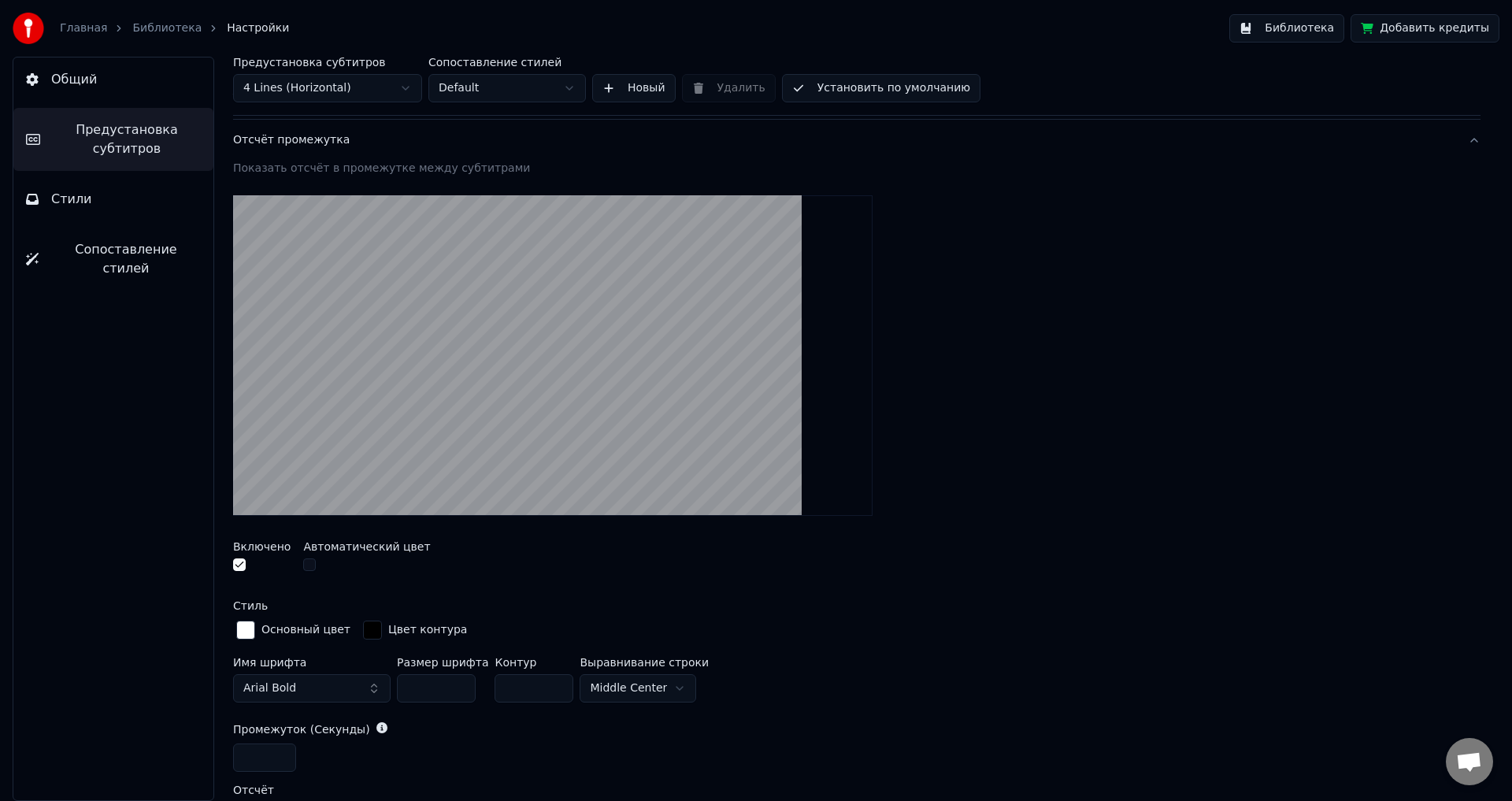
click at [1276, 28] on button "Библиотека" at bounding box center [1286, 28] width 115 height 28
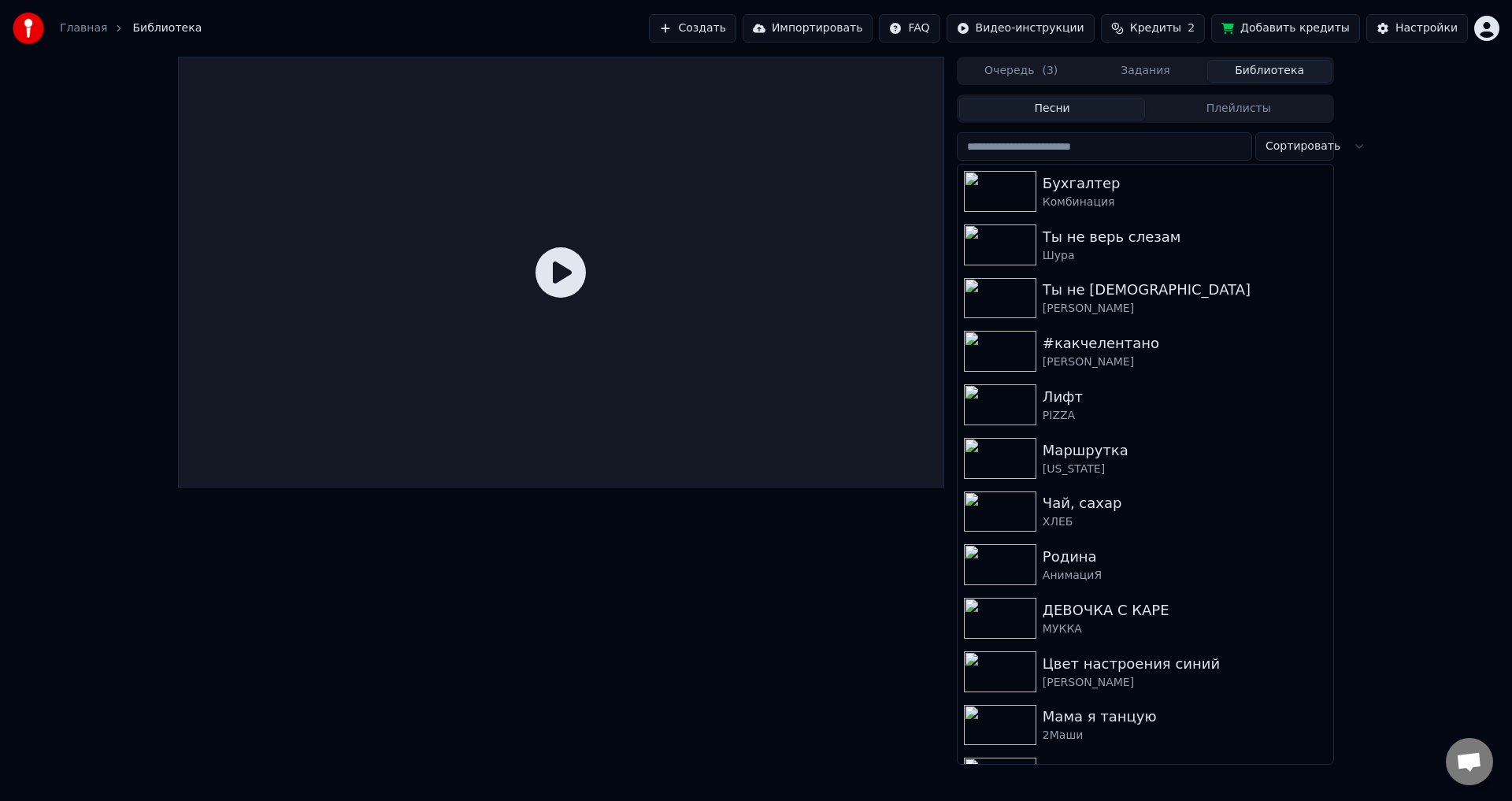
click at [572, 283] on icon at bounding box center [561, 272] width 50 height 50
click at [1071, 198] on div "Комбинация" at bounding box center [1177, 202] width 268 height 15
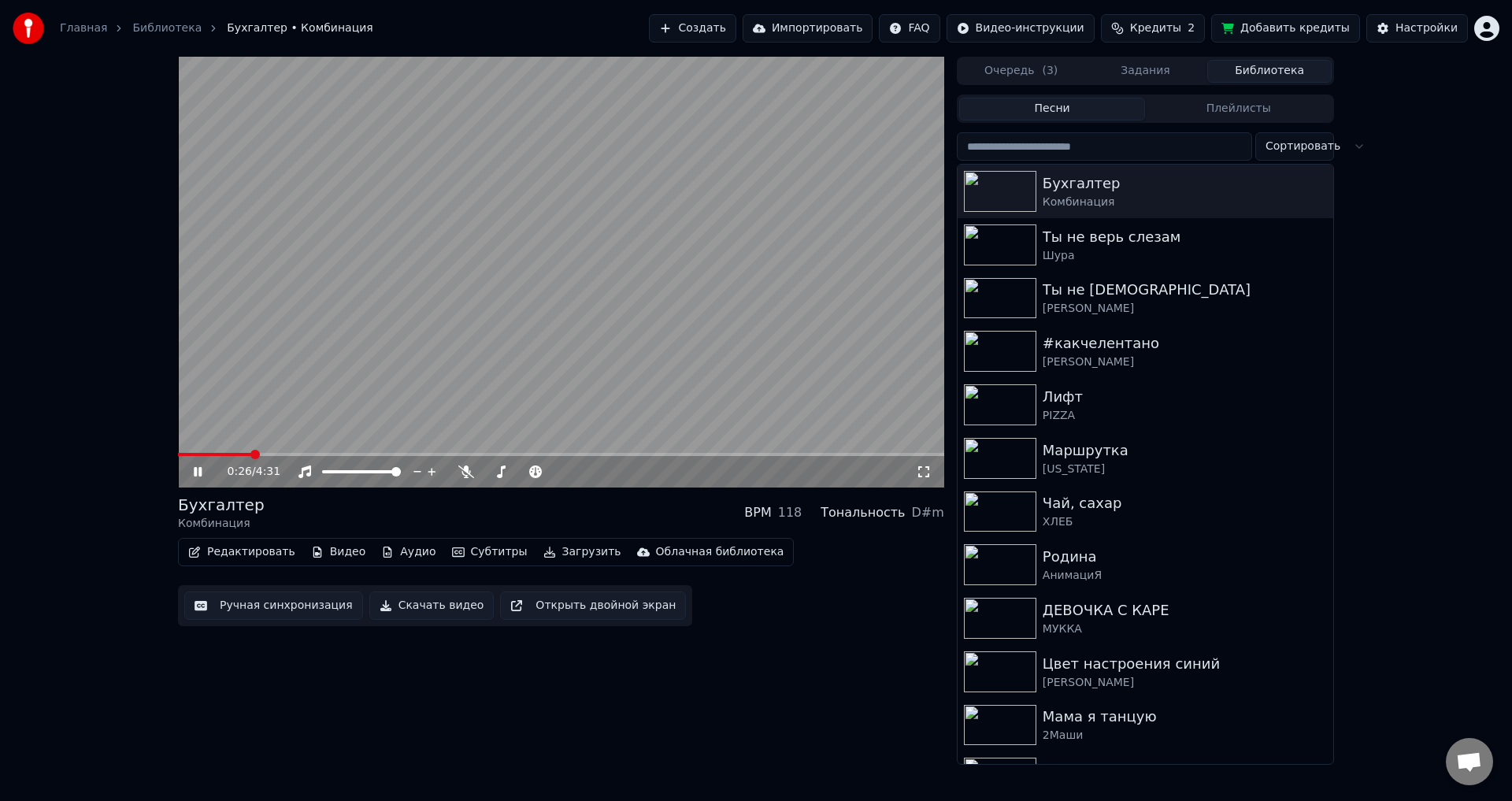
click at [263, 456] on span at bounding box center [561, 455] width 767 height 3
click at [283, 455] on span at bounding box center [236, 455] width 115 height 3
click at [471, 550] on button "Субтитры" at bounding box center [489, 552] width 88 height 22
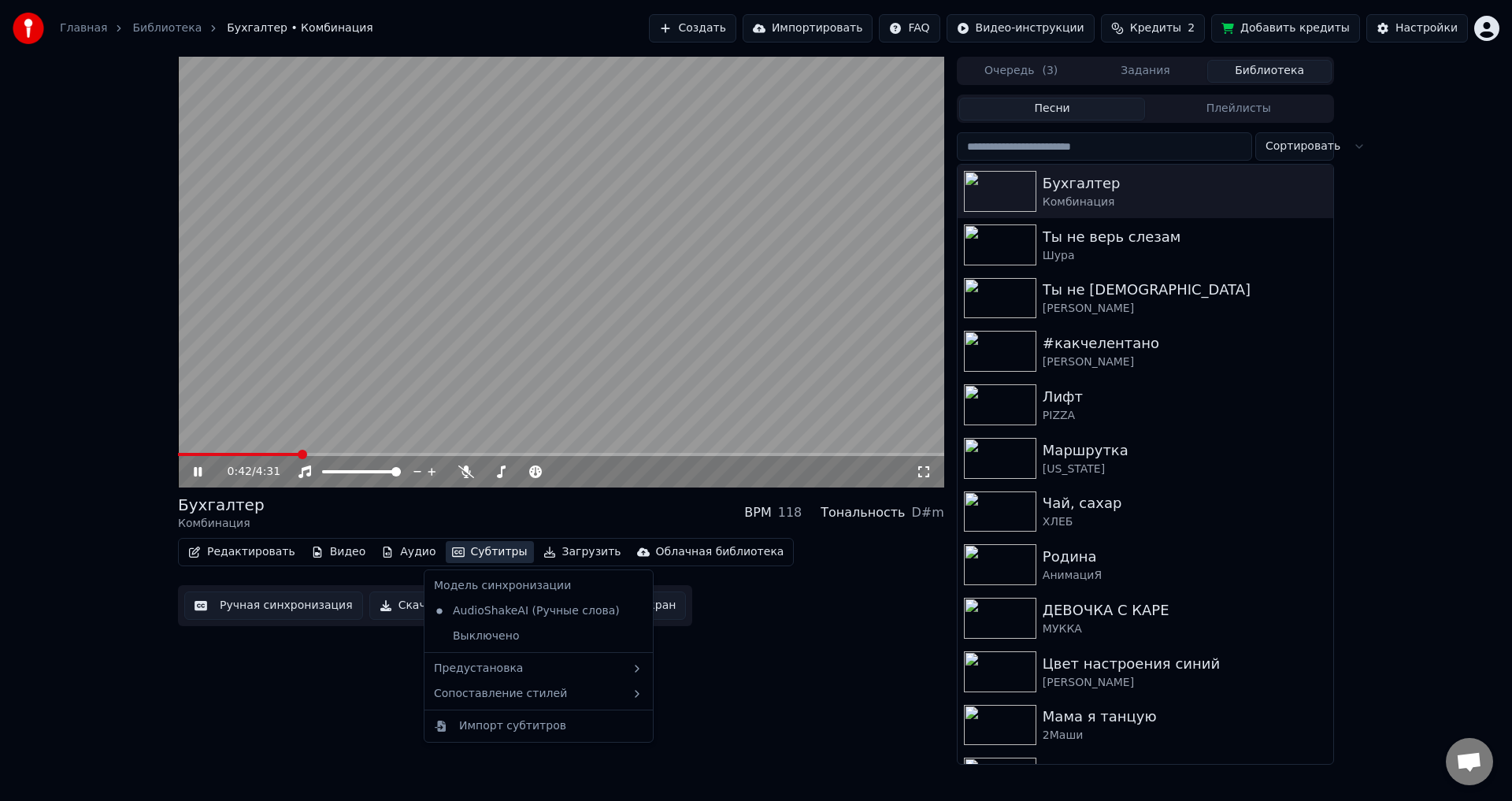
click at [471, 550] on button "Субтитры" at bounding box center [489, 552] width 88 height 22
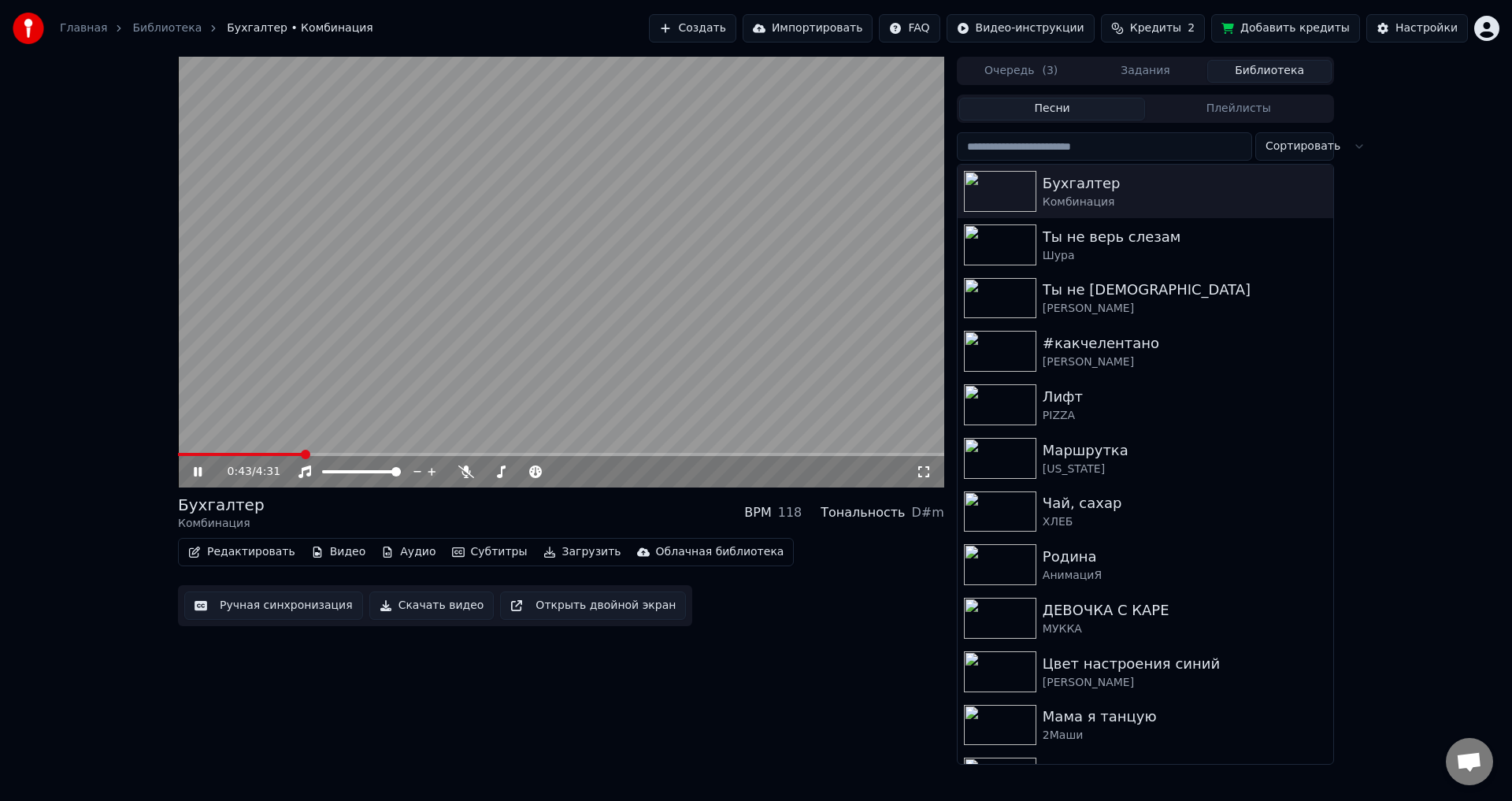
click at [437, 609] on button "Скачать видео" at bounding box center [432, 606] width 125 height 28
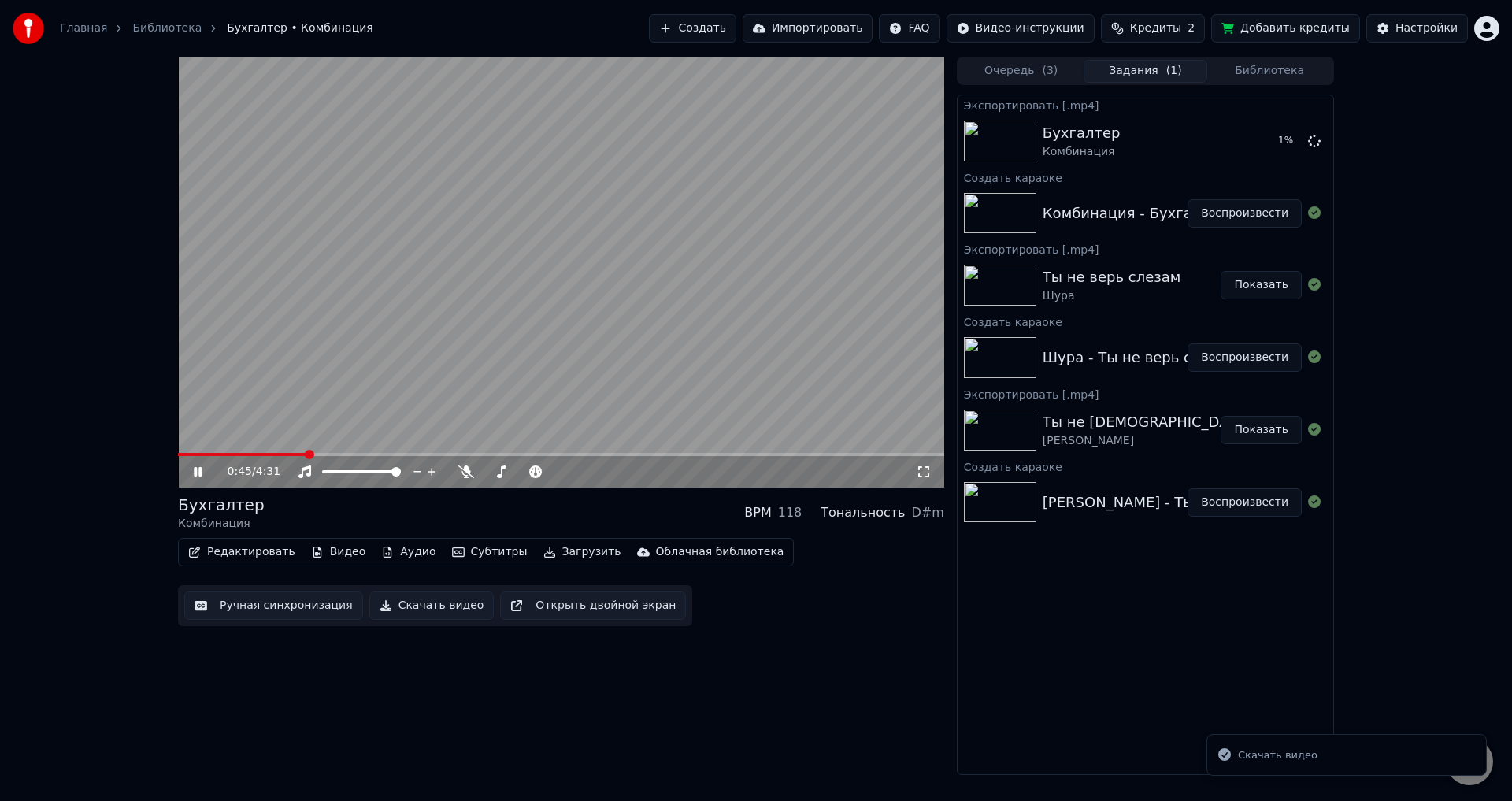
click at [537, 210] on video at bounding box center [561, 272] width 767 height 431
click at [691, 35] on button "Создать" at bounding box center [692, 28] width 87 height 28
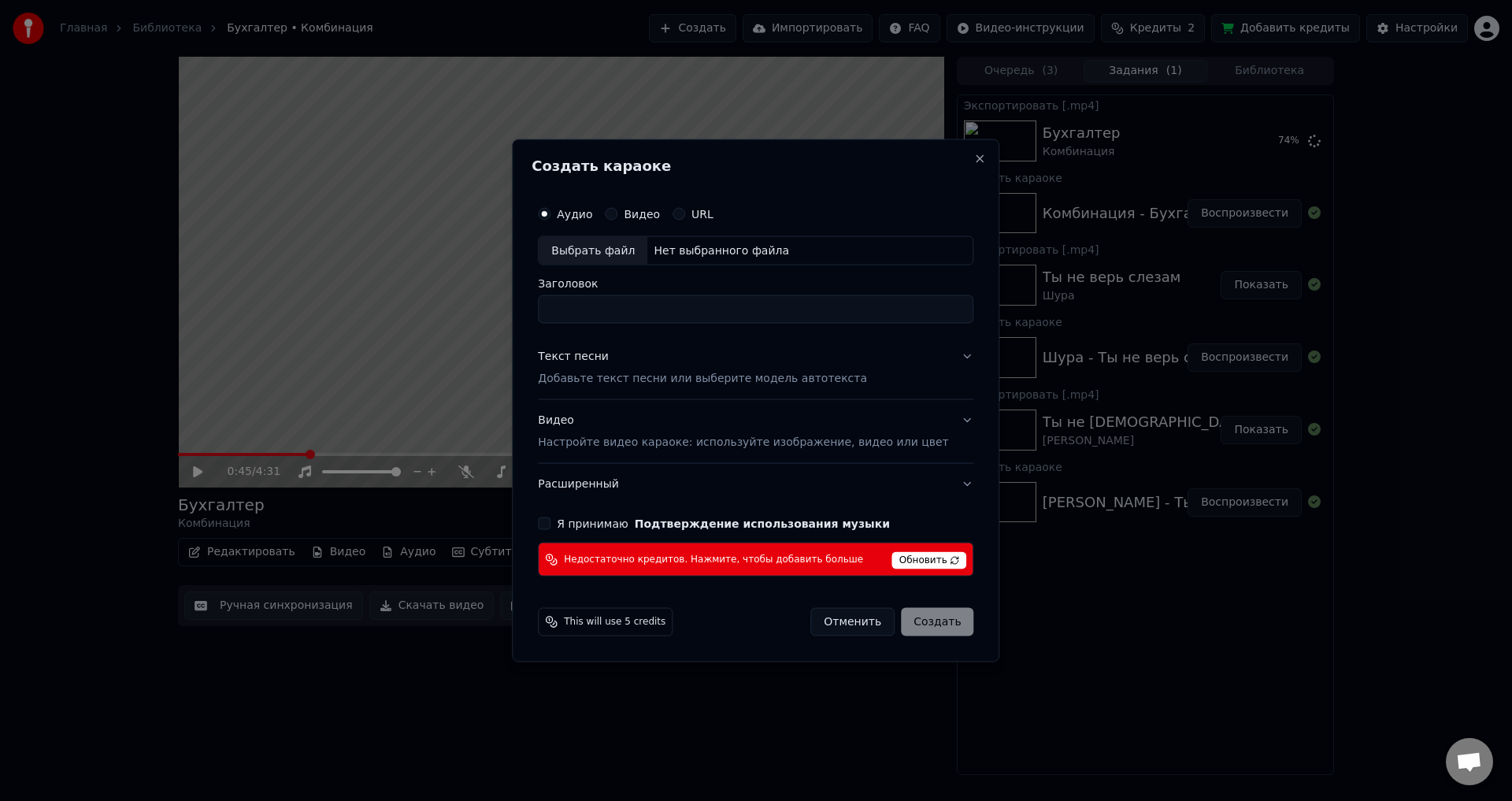
click at [835, 617] on button "Отменить" at bounding box center [853, 622] width 85 height 28
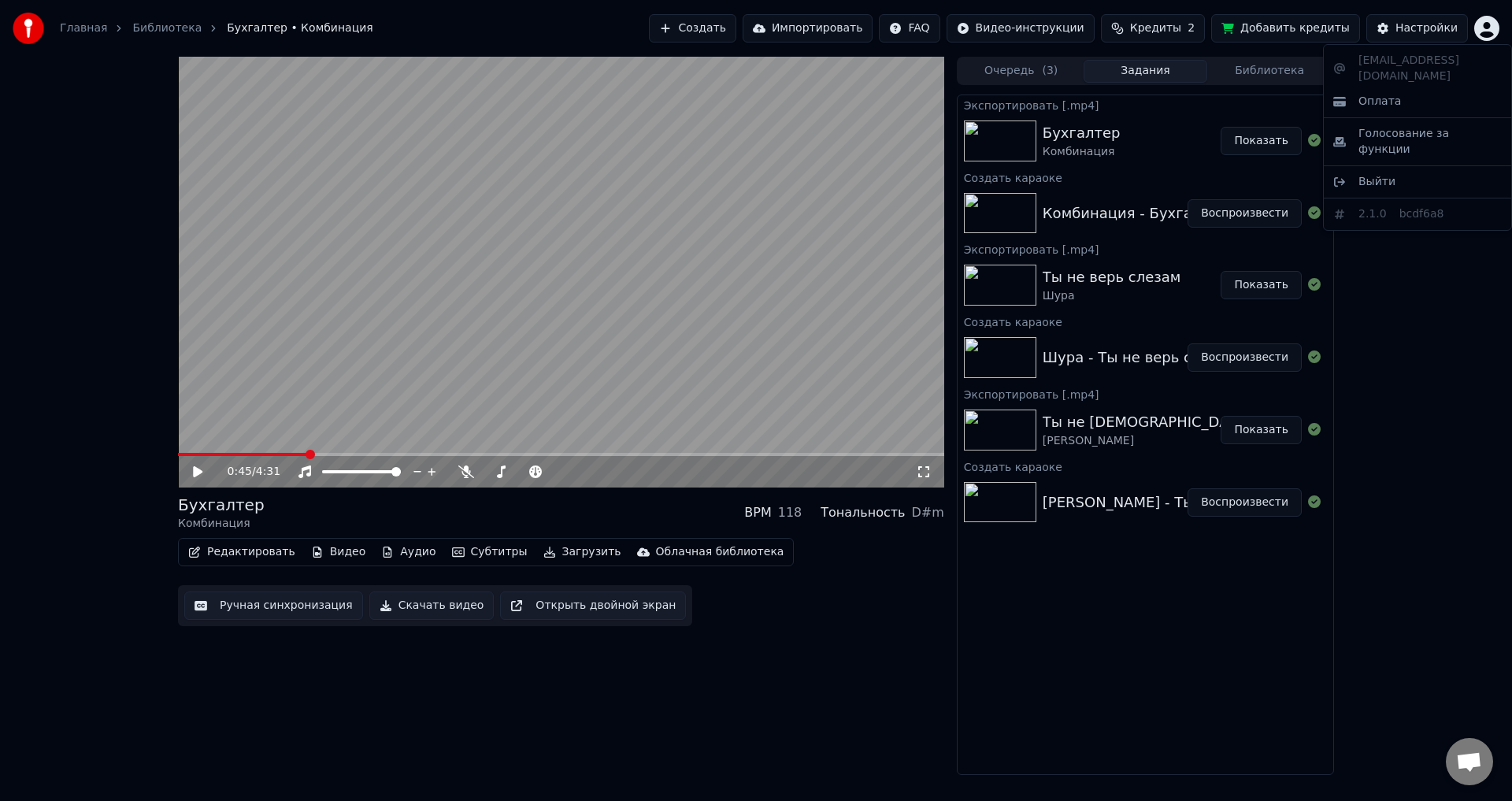
click at [1490, 34] on html "Главная Библиотека Бухгалтер • Комбинация Создать Импортировать FAQ Видео-инстр…" at bounding box center [756, 400] width 1512 height 801
click at [1423, 169] on div "Выйти" at bounding box center [1417, 181] width 181 height 25
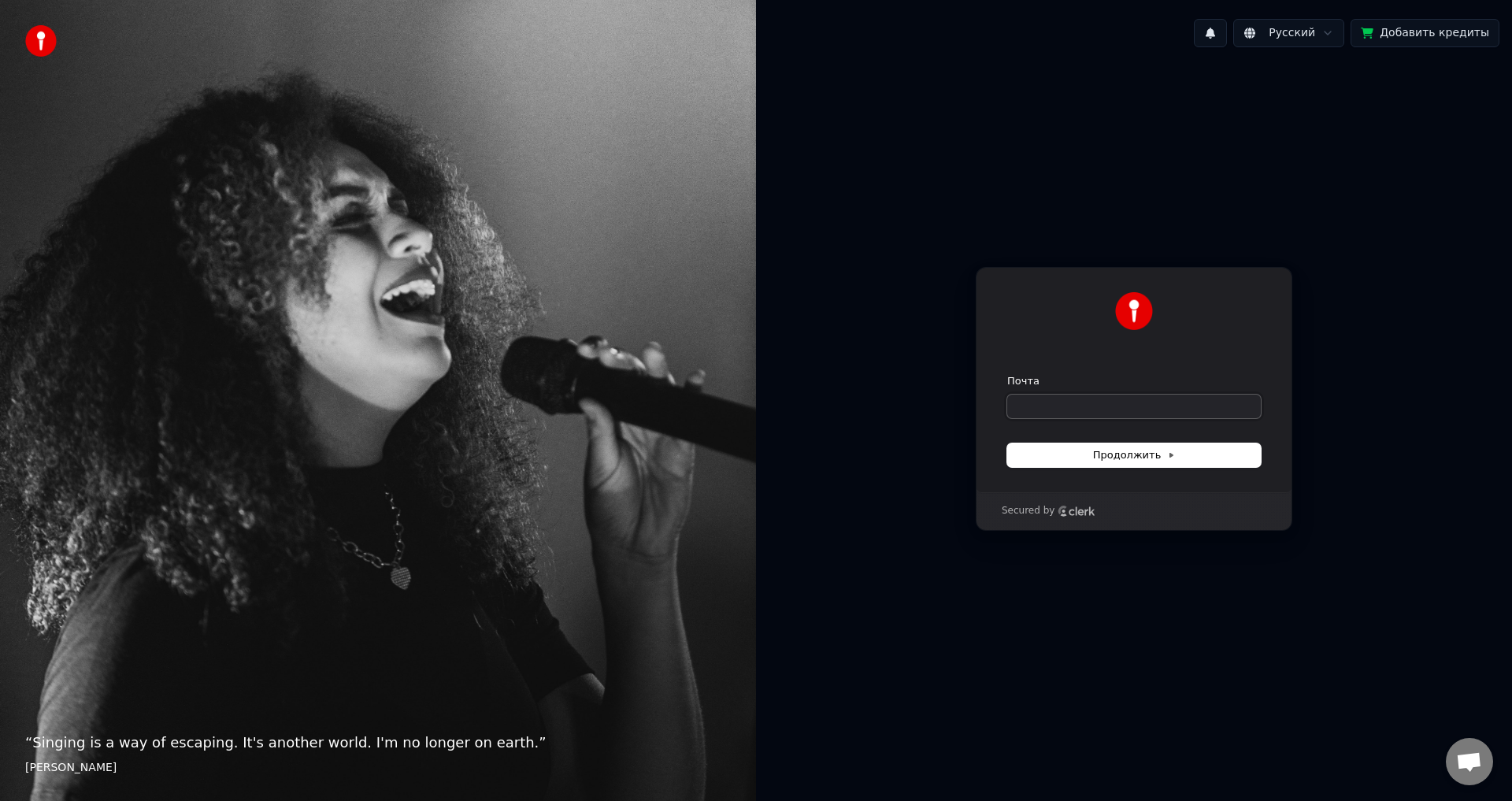
click at [1087, 403] on input "Почта" at bounding box center [1134, 406] width 254 height 24
click at [1083, 453] on button "Продолжить" at bounding box center [1134, 455] width 254 height 24
type input "**********"
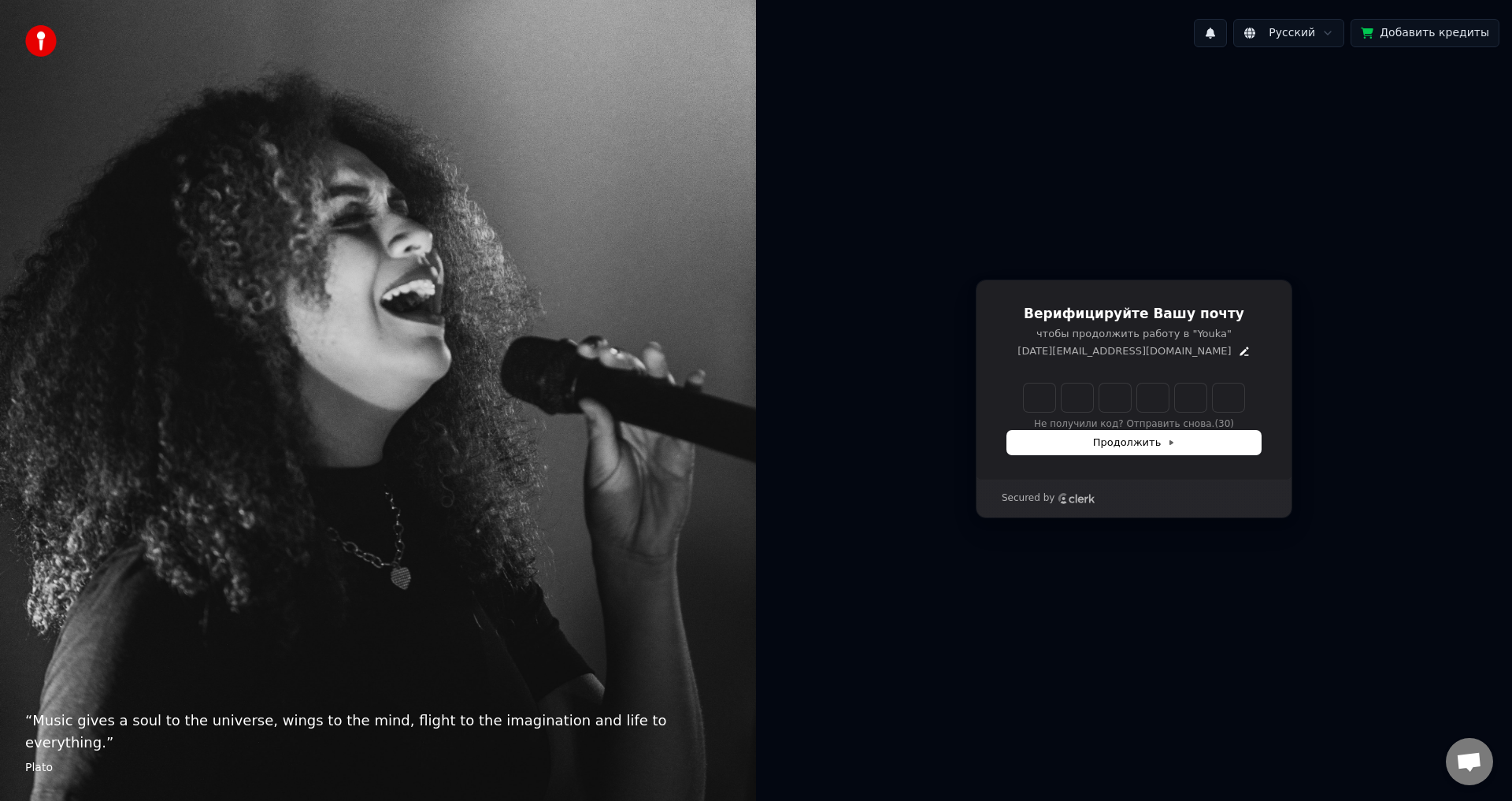
click at [1040, 402] on input "Enter verification code" at bounding box center [1133, 398] width 220 height 28
type input "******"
